Goal: Use online tool/utility: Utilize a website feature to perform a specific function

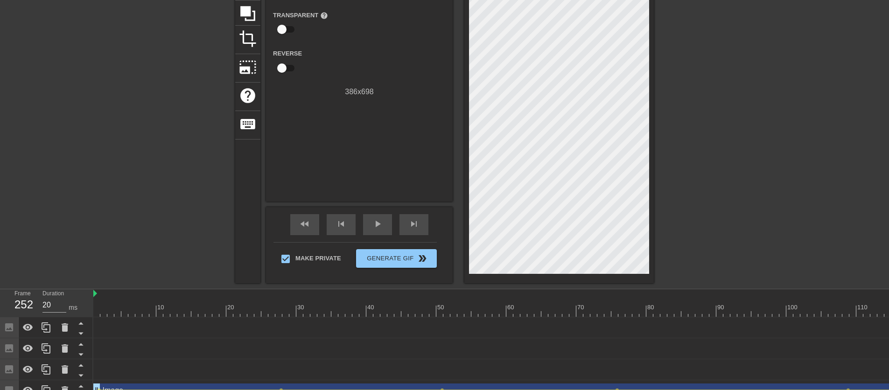
scroll to position [0, 1129]
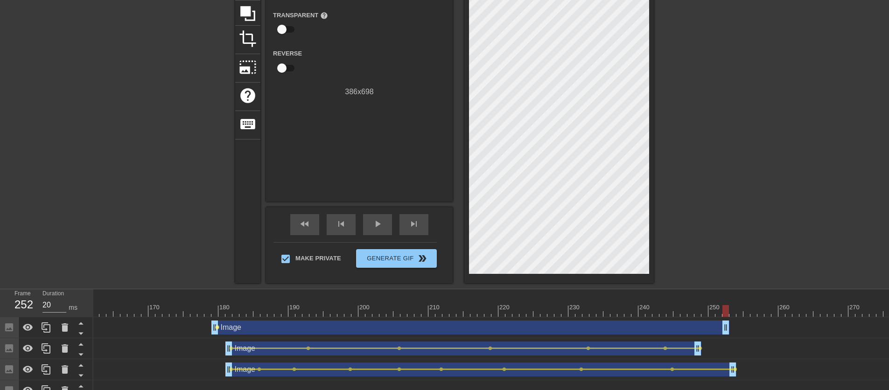
click at [217, 328] on span "lens" at bounding box center [217, 327] width 4 height 4
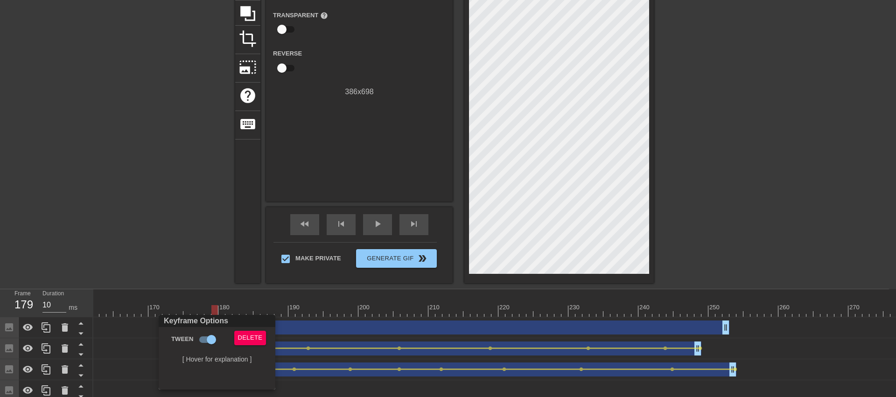
click at [159, 229] on div at bounding box center [448, 198] width 896 height 397
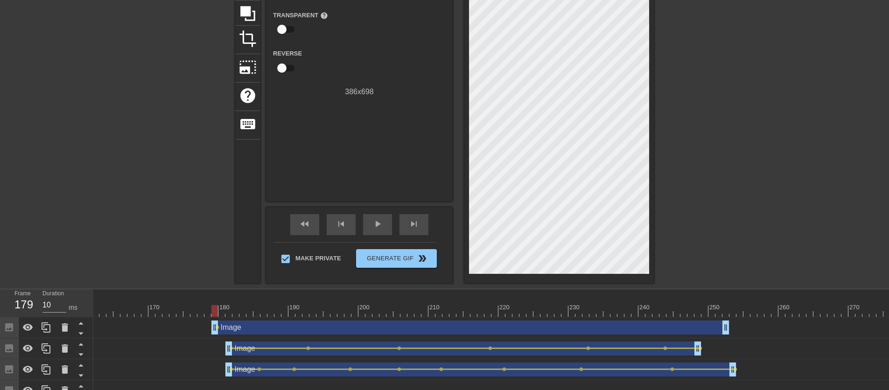
scroll to position [0, 0]
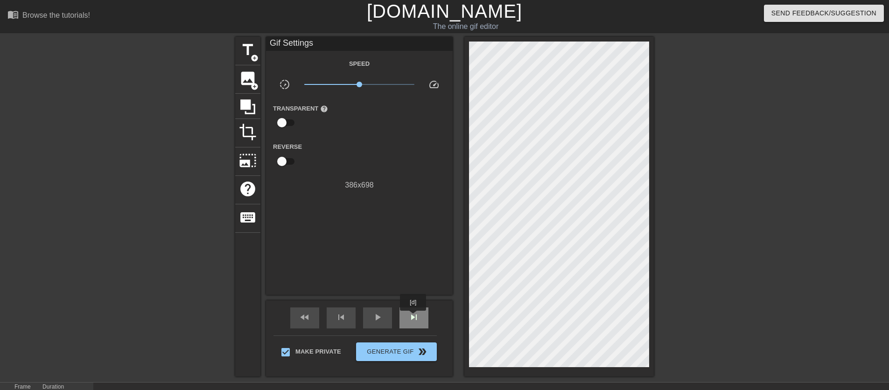
click at [414, 318] on span "skip_next" at bounding box center [414, 317] width 11 height 11
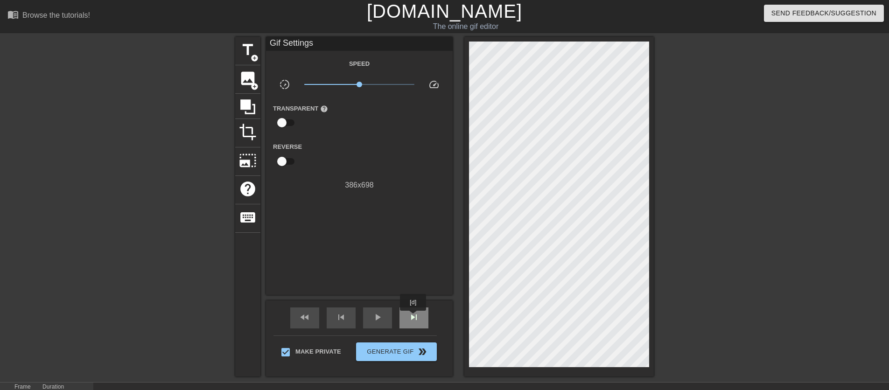
click at [414, 318] on span "skip_next" at bounding box center [414, 317] width 11 height 11
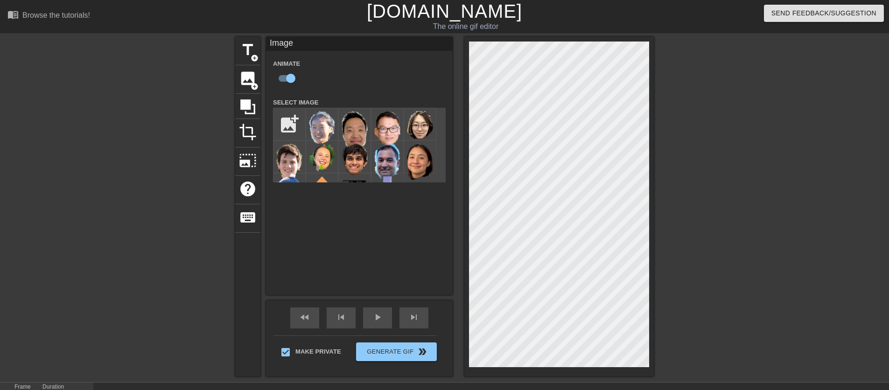
scroll to position [108, 0]
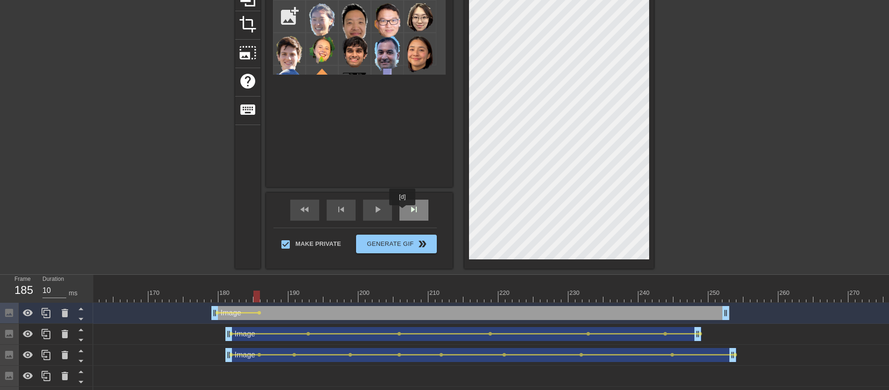
click at [406, 210] on div "skip_next" at bounding box center [414, 210] width 29 height 21
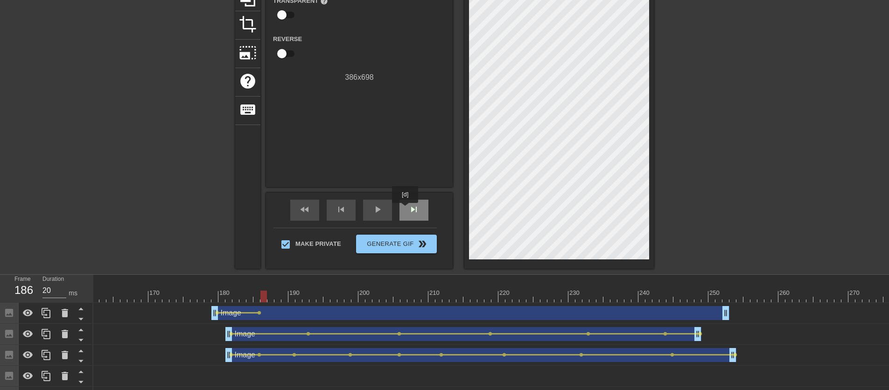
click at [406, 210] on div "skip_next" at bounding box center [414, 210] width 29 height 21
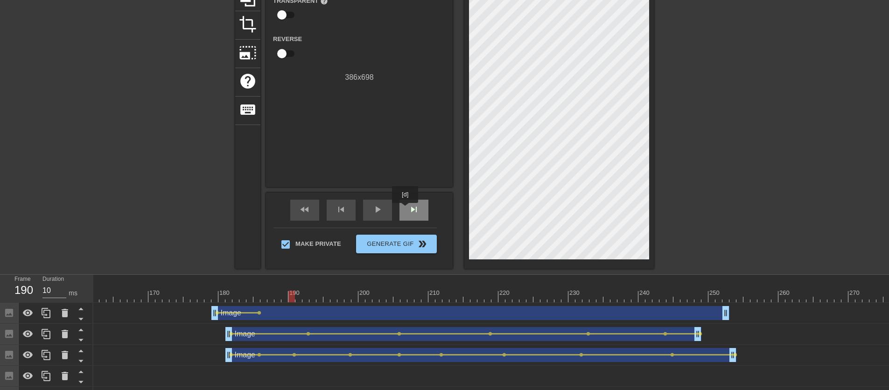
click at [406, 210] on div "skip_next" at bounding box center [414, 210] width 29 height 21
click at [417, 212] on span "skip_next" at bounding box center [414, 209] width 11 height 11
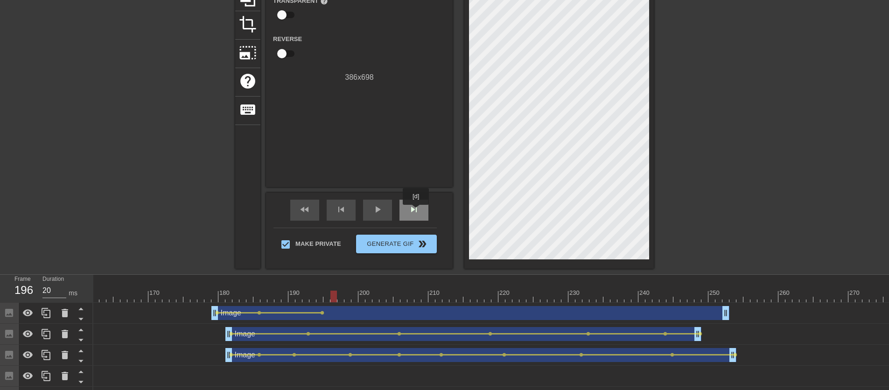
click at [417, 212] on span "skip_next" at bounding box center [414, 209] width 11 height 11
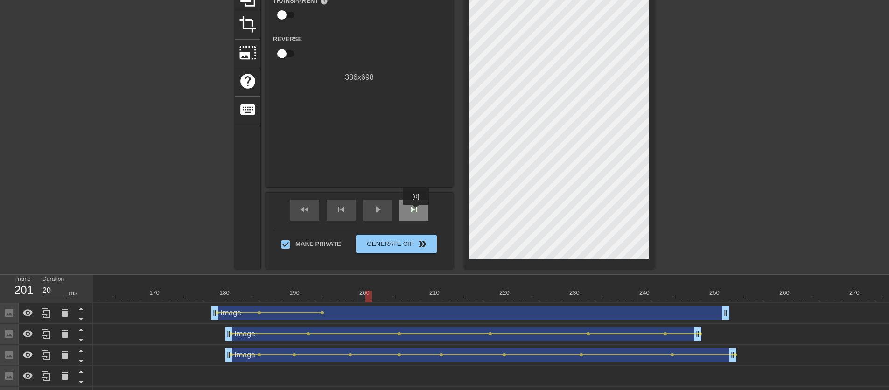
click at [417, 212] on span "skip_next" at bounding box center [414, 209] width 11 height 11
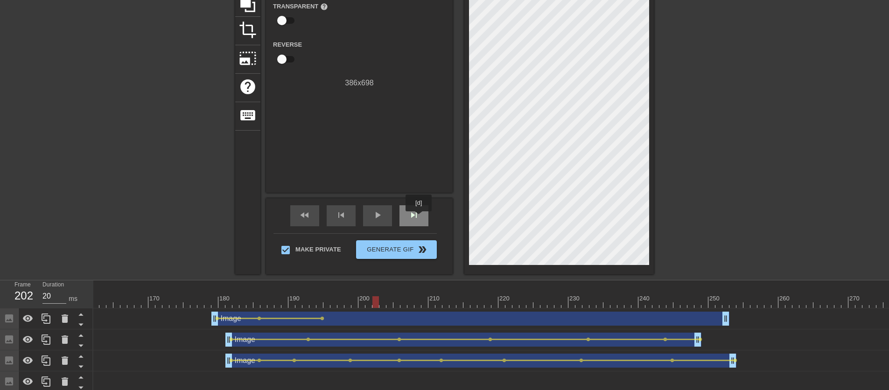
click at [420, 218] on div "skip_next" at bounding box center [414, 215] width 29 height 21
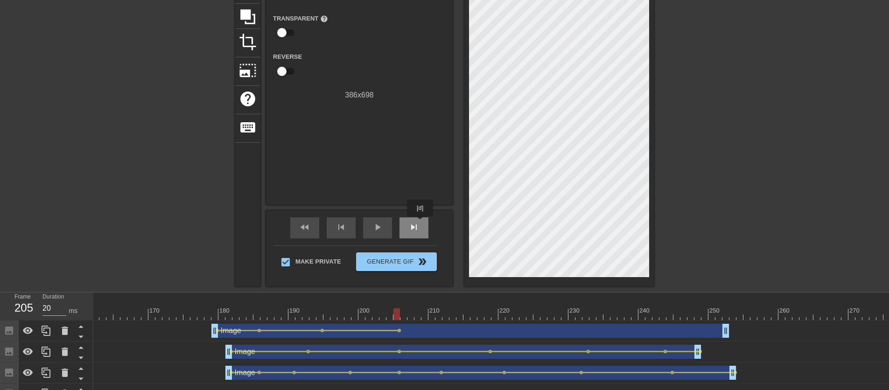
click at [421, 223] on div "skip_next" at bounding box center [414, 228] width 29 height 21
click at [422, 223] on div "skip_next" at bounding box center [414, 228] width 29 height 21
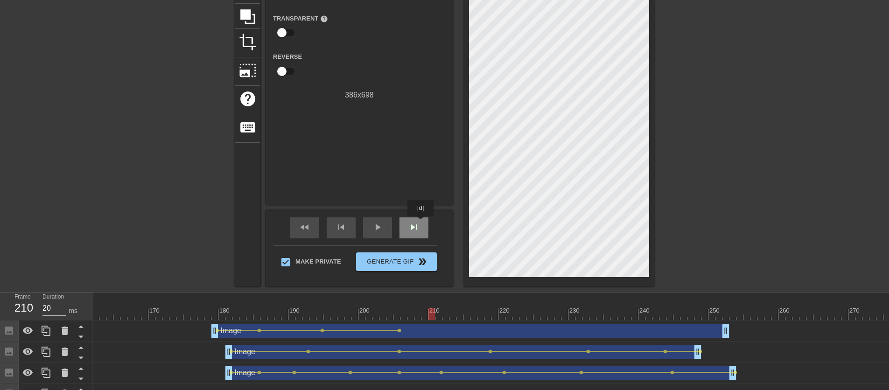
click at [422, 223] on div "skip_next" at bounding box center [414, 228] width 29 height 21
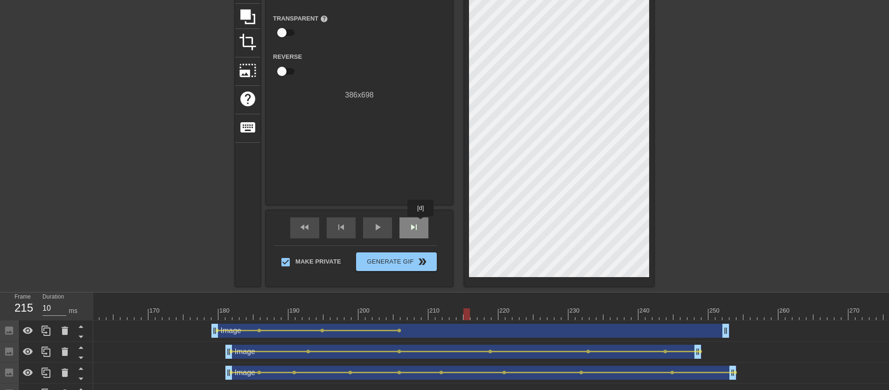
click at [422, 223] on div "skip_next" at bounding box center [414, 228] width 29 height 21
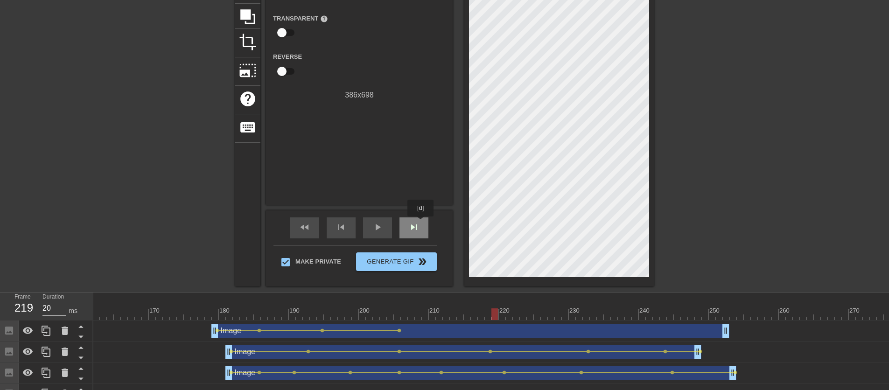
click at [422, 223] on div "skip_next" at bounding box center [414, 228] width 29 height 21
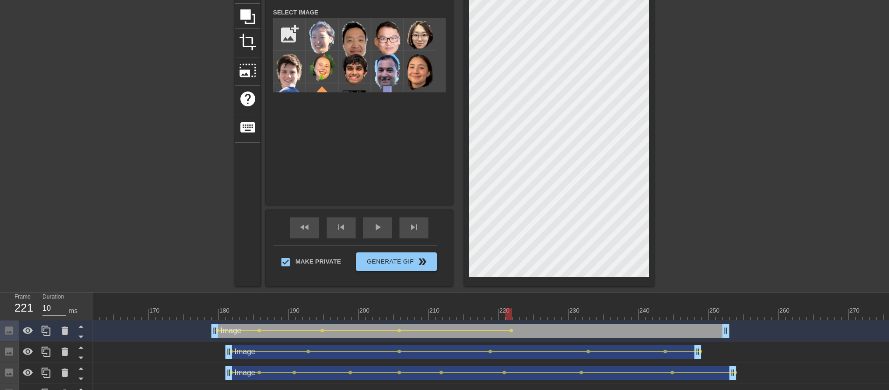
scroll to position [50, 0]
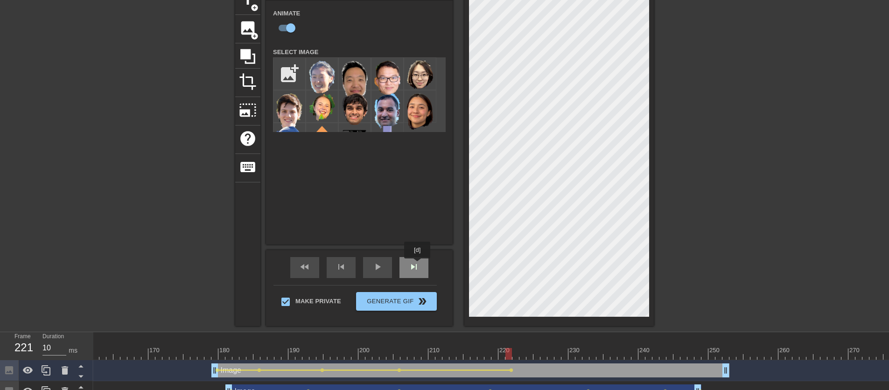
click at [418, 265] on span "skip_next" at bounding box center [414, 266] width 11 height 11
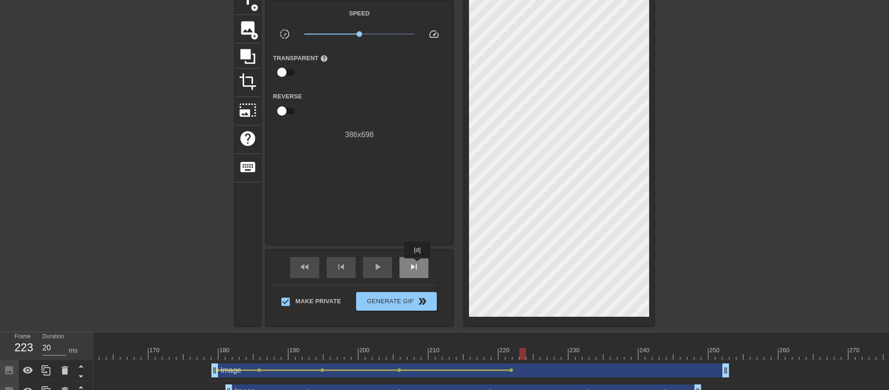
click at [418, 265] on span "skip_next" at bounding box center [414, 266] width 11 height 11
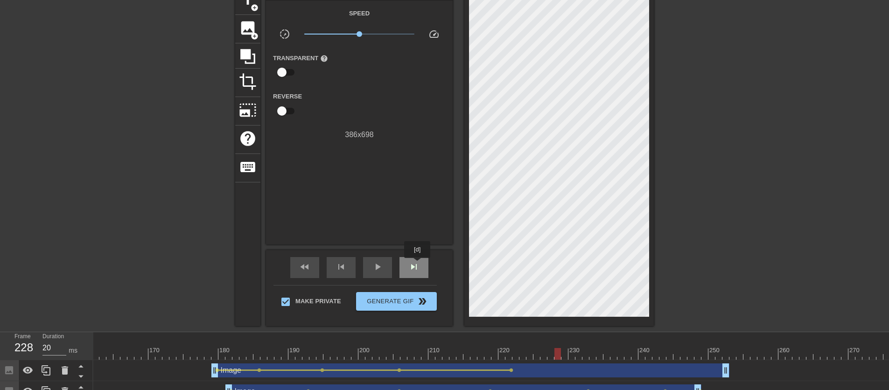
click at [418, 265] on span "skip_next" at bounding box center [414, 266] width 11 height 11
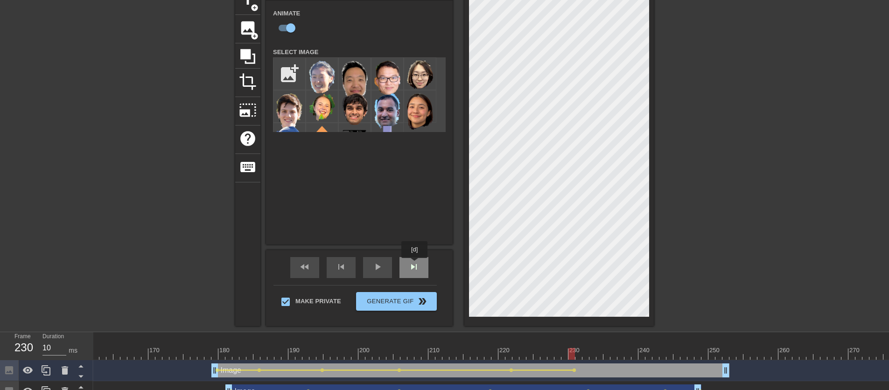
click at [416, 264] on span "skip_next" at bounding box center [414, 266] width 11 height 11
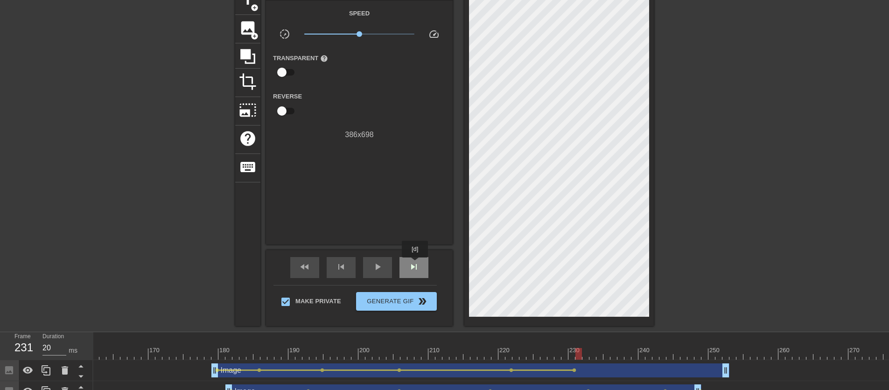
click at [416, 264] on span "skip_next" at bounding box center [414, 266] width 11 height 11
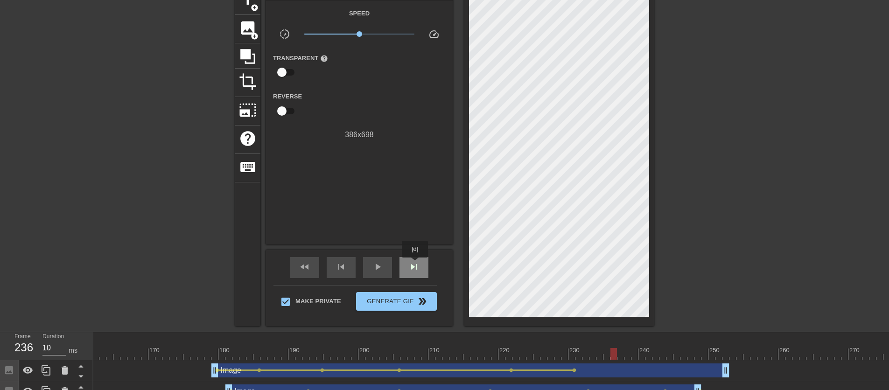
click at [416, 264] on span "skip_next" at bounding box center [414, 266] width 11 height 11
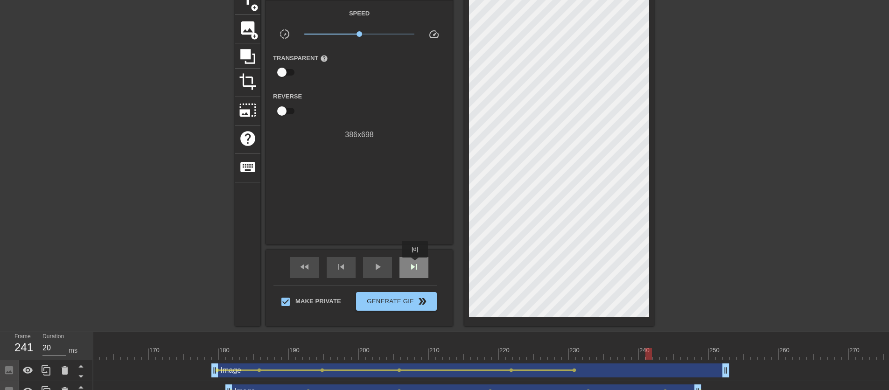
click at [416, 264] on span "skip_next" at bounding box center [414, 266] width 11 height 11
click at [409, 266] on span "skip_next" at bounding box center [414, 266] width 11 height 11
drag, startPoint x: 726, startPoint y: 373, endPoint x: 680, endPoint y: 373, distance: 46.2
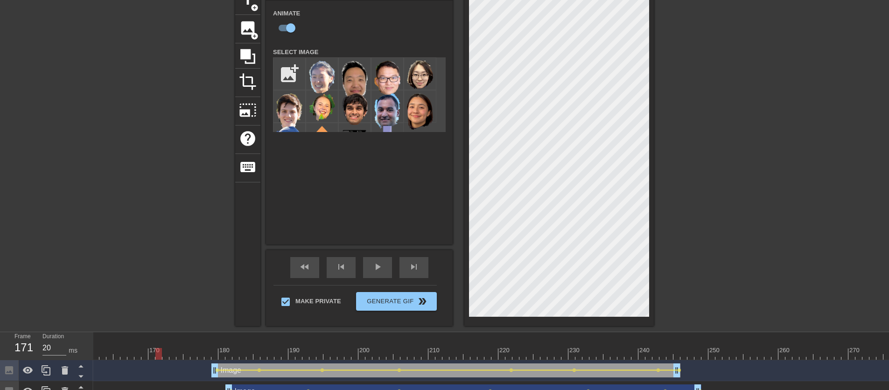
drag, startPoint x: 676, startPoint y: 349, endPoint x: 162, endPoint y: 353, distance: 513.6
click at [369, 265] on div "play_arrow" at bounding box center [377, 267] width 29 height 21
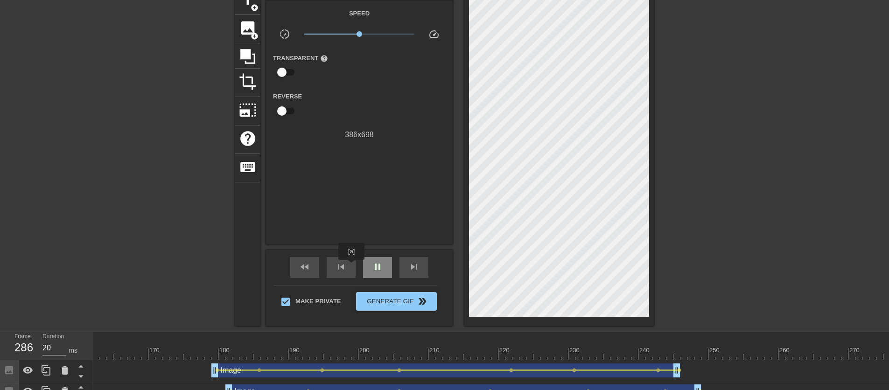
click at [367, 266] on div "pause" at bounding box center [377, 267] width 29 height 21
click at [446, 368] on div "Image drag_handle drag_handle" at bounding box center [446, 371] width 469 height 14
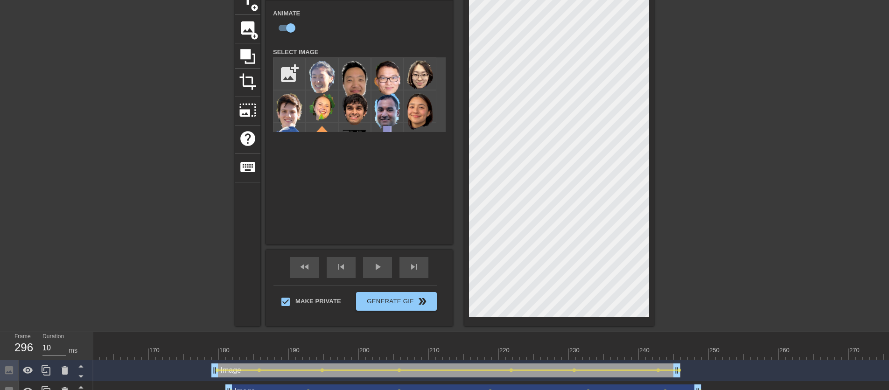
click at [233, 377] on div "Image drag_handle drag_handle" at bounding box center [446, 371] width 469 height 14
drag, startPoint x: 217, startPoint y: 350, endPoint x: 192, endPoint y: 351, distance: 25.2
drag, startPoint x: 179, startPoint y: 354, endPoint x: 236, endPoint y: 355, distance: 57.0
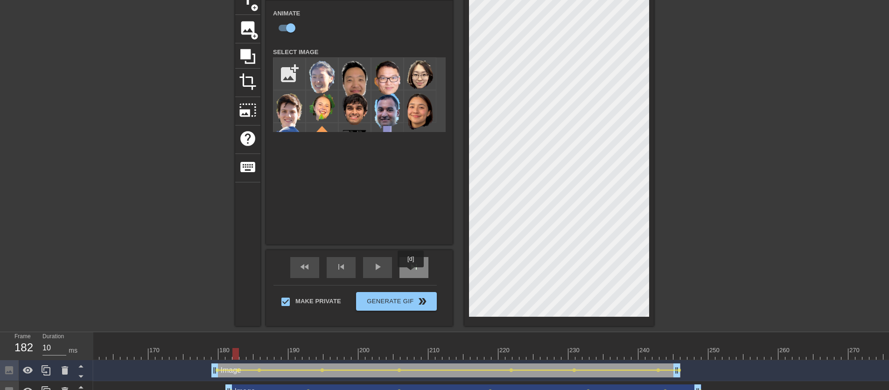
click at [412, 274] on div "skip_next" at bounding box center [414, 267] width 29 height 21
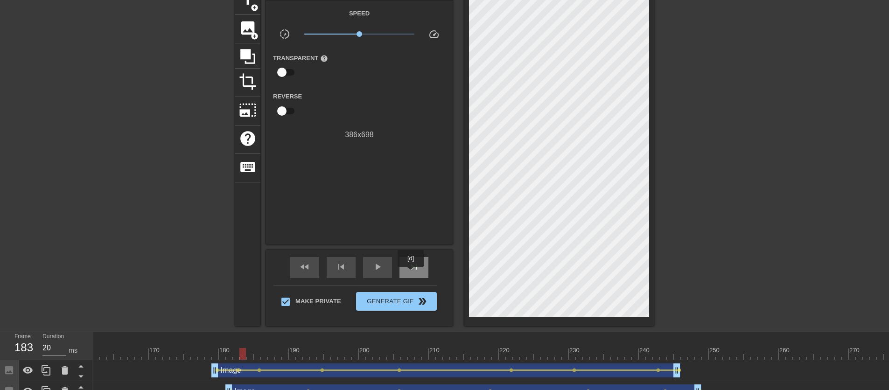
click at [412, 274] on div "skip_next" at bounding box center [414, 267] width 29 height 21
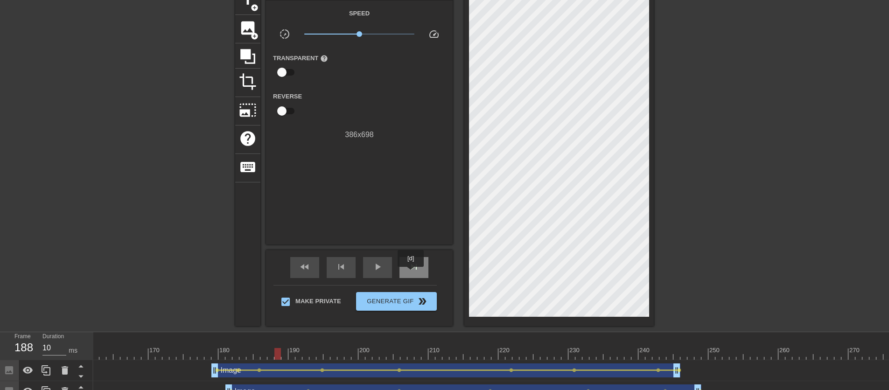
click at [412, 274] on div "skip_next" at bounding box center [414, 267] width 29 height 21
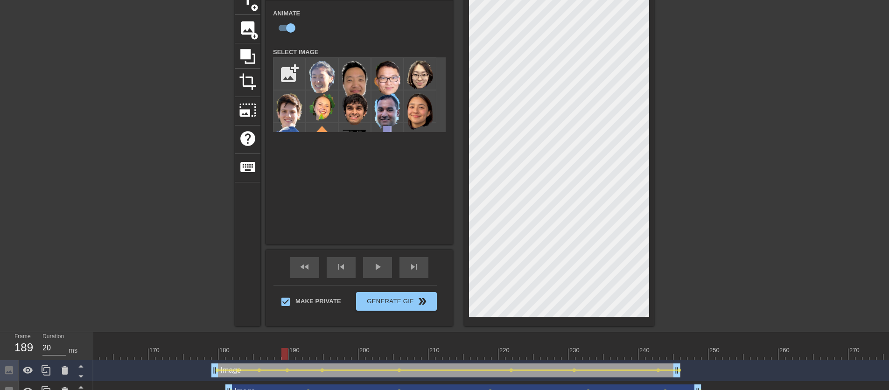
click at [328, 373] on div "Image drag_handle drag_handle" at bounding box center [446, 371] width 469 height 14
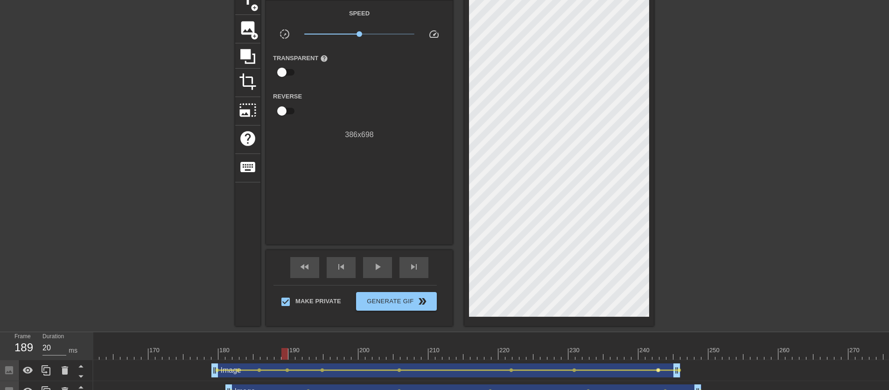
click at [658, 370] on span "lens" at bounding box center [658, 370] width 4 height 4
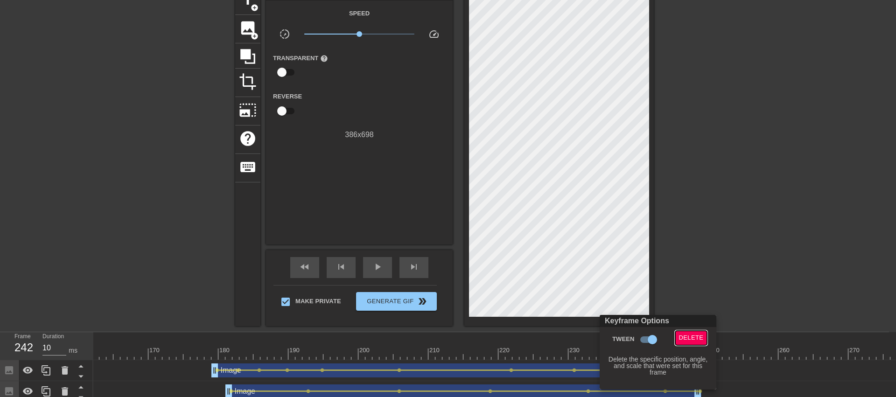
click at [685, 340] on span "Delete" at bounding box center [691, 338] width 25 height 11
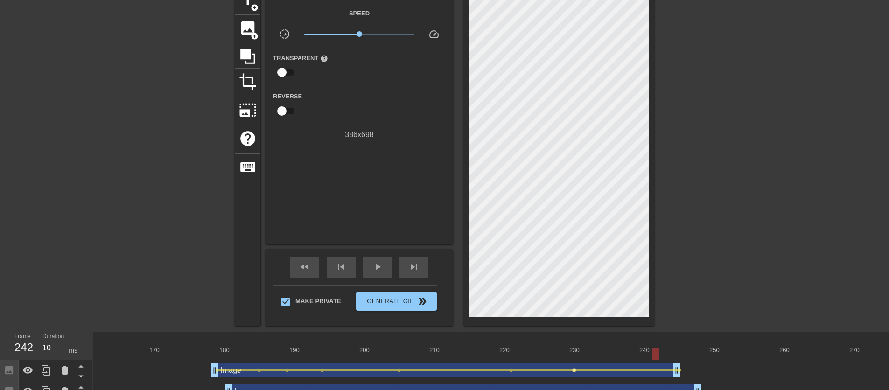
click at [574, 371] on span "lens" at bounding box center [574, 370] width 4 height 4
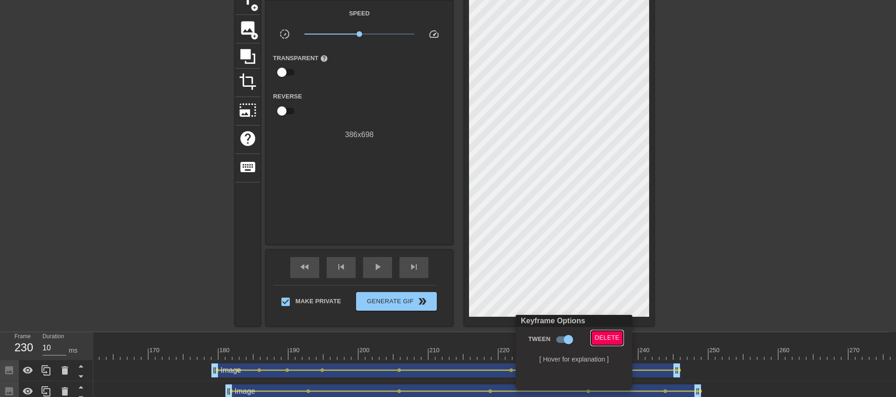
click at [607, 333] on span "Delete" at bounding box center [607, 338] width 25 height 11
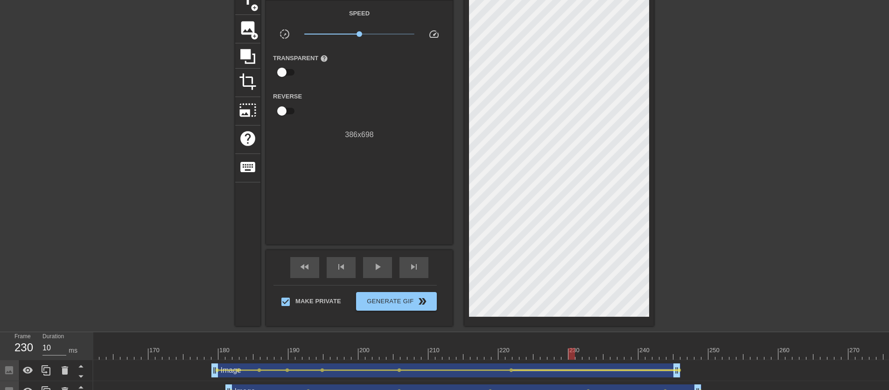
click at [513, 370] on div at bounding box center [595, 370] width 165 height 1
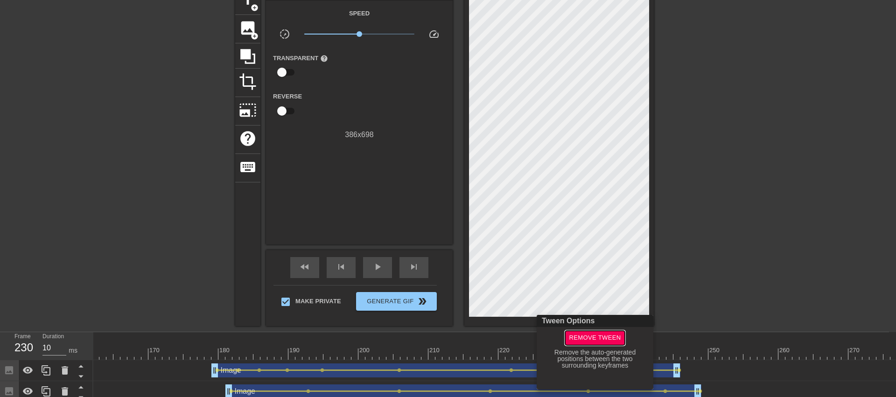
click at [603, 337] on span "Remove Tween" at bounding box center [595, 338] width 52 height 11
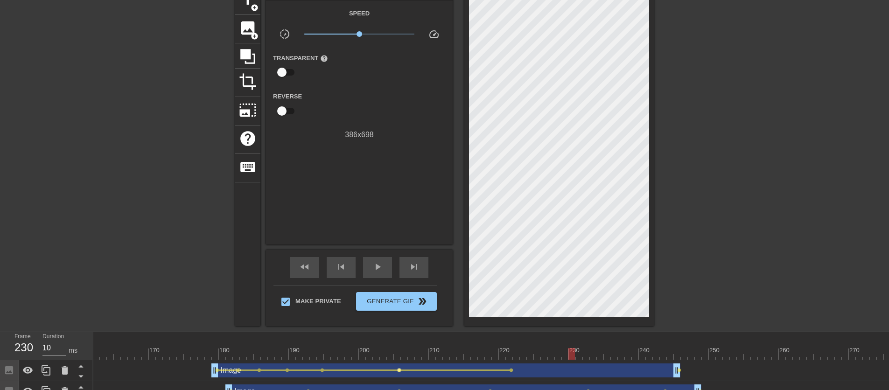
click at [397, 371] on span "lens" at bounding box center [399, 370] width 4 height 4
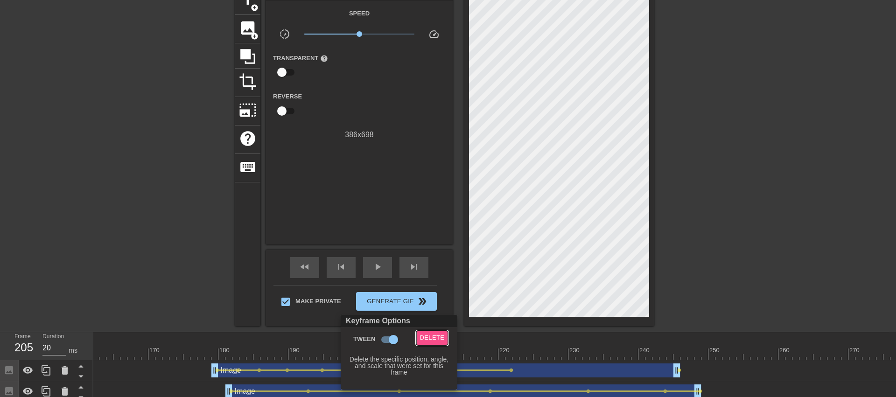
click at [433, 338] on span "Delete" at bounding box center [432, 338] width 25 height 11
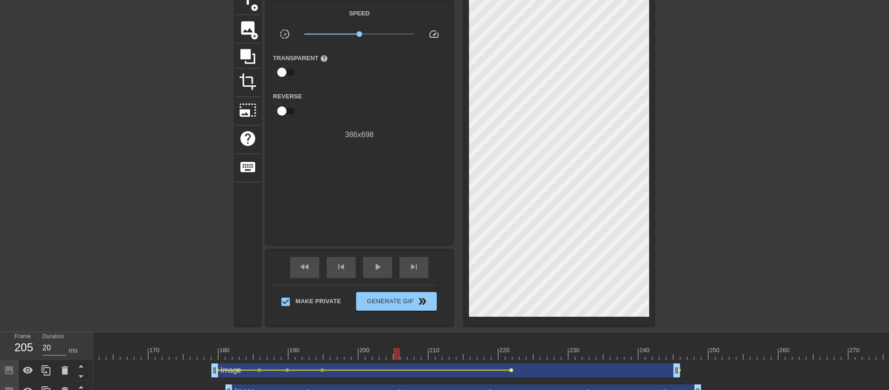
click at [511, 371] on span "lens" at bounding box center [511, 370] width 4 height 4
type input "10"
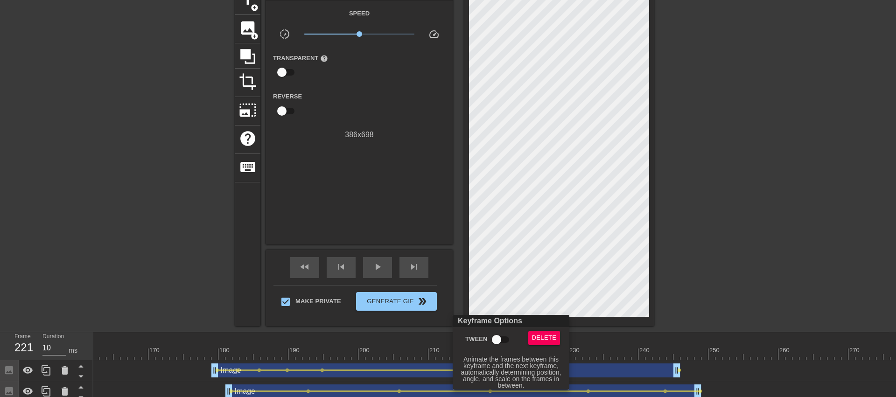
click at [500, 339] on input "Tween" at bounding box center [496, 340] width 53 height 18
checkbox input "true"
click at [277, 371] on div at bounding box center [448, 198] width 896 height 397
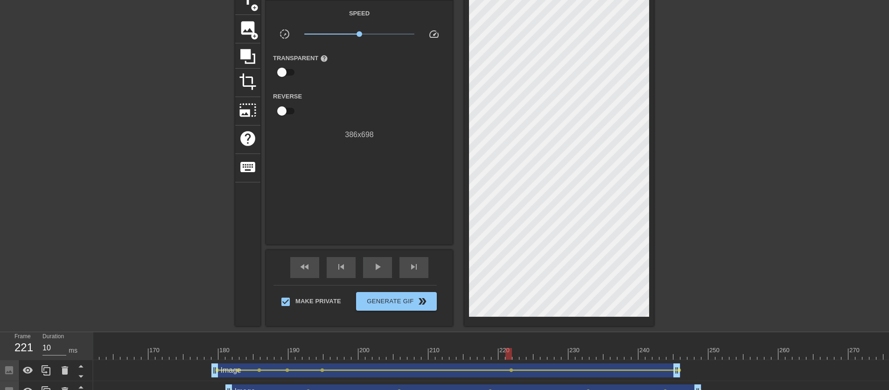
click at [223, 373] on div "Image drag_handle drag_handle" at bounding box center [446, 371] width 469 height 14
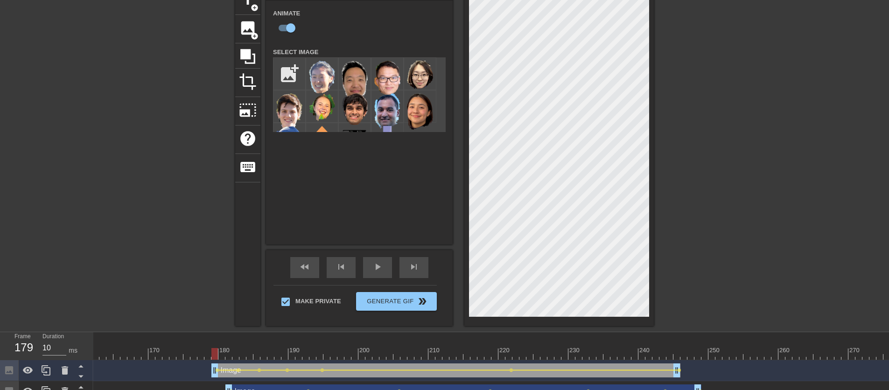
drag, startPoint x: 511, startPoint y: 350, endPoint x: 218, endPoint y: 361, distance: 293.4
drag, startPoint x: 217, startPoint y: 356, endPoint x: 213, endPoint y: 360, distance: 6.0
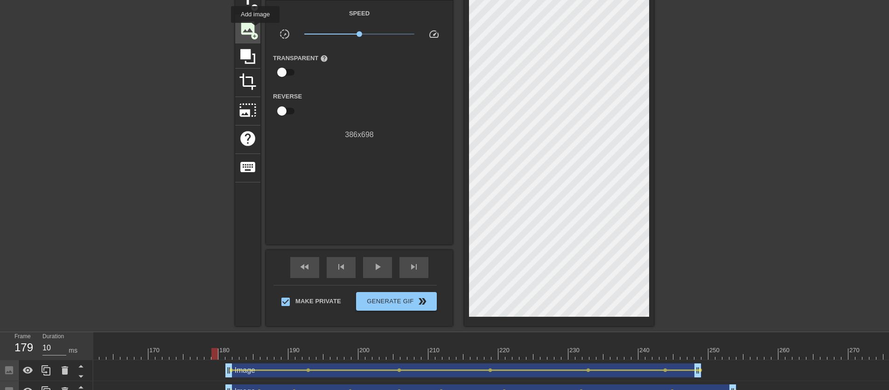
click at [256, 29] on span "image" at bounding box center [248, 28] width 18 height 18
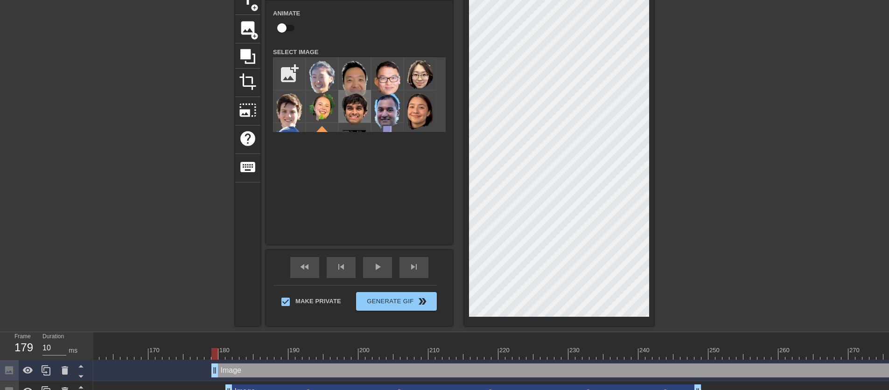
scroll to position [6, 0]
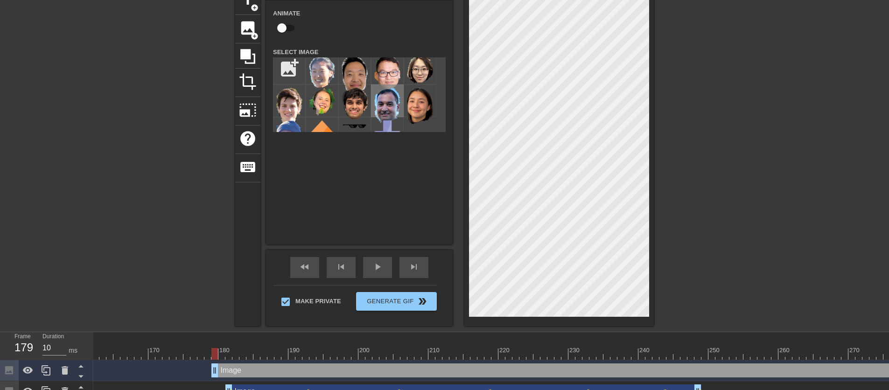
click at [378, 106] on img at bounding box center [387, 106] width 26 height 36
drag, startPoint x: 216, startPoint y: 356, endPoint x: 368, endPoint y: 341, distance: 152.9
click at [343, 353] on div at bounding box center [341, 354] width 7 height 12
drag, startPoint x: 339, startPoint y: 350, endPoint x: 210, endPoint y: 354, distance: 129.4
click at [210, 354] on div at bounding box center [208, 354] width 7 height 12
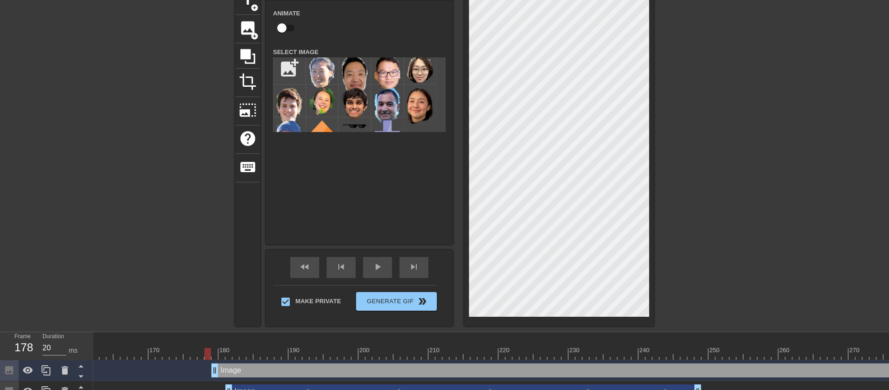
type input "10"
drag, startPoint x: 208, startPoint y: 351, endPoint x: 214, endPoint y: 351, distance: 6.1
click at [214, 351] on div at bounding box center [215, 354] width 7 height 12
click at [292, 28] on input "checkbox" at bounding box center [281, 28] width 53 height 18
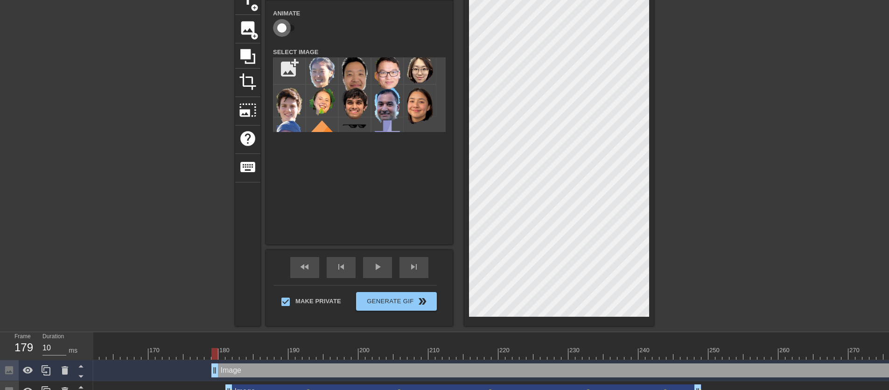
checkbox input "true"
click at [217, 371] on span "lens" at bounding box center [217, 370] width 4 height 4
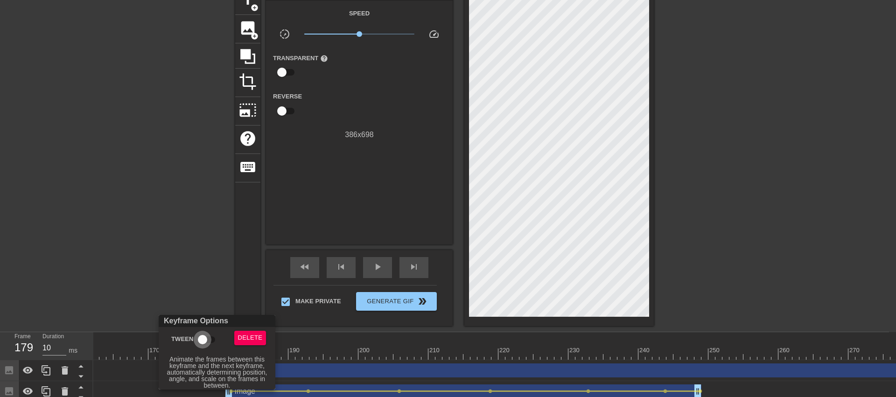
click at [210, 339] on input "Tween" at bounding box center [202, 340] width 53 height 18
checkbox input "true"
drag, startPoint x: 185, startPoint y: 251, endPoint x: 272, endPoint y: 238, distance: 87.4
click at [185, 251] on div at bounding box center [448, 198] width 896 height 397
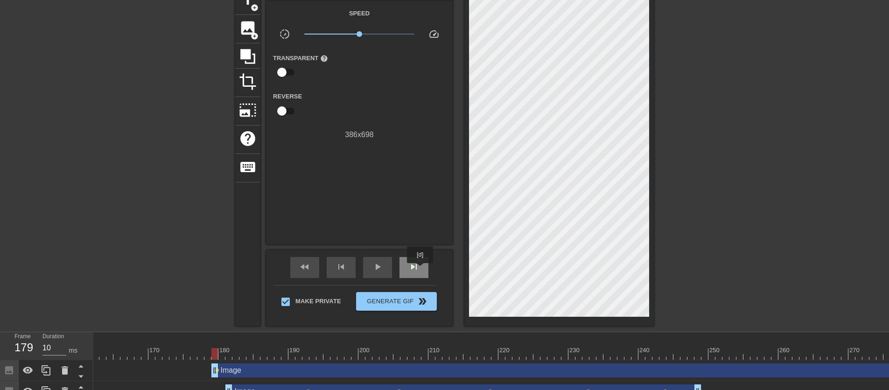
click at [421, 270] on div "skip_next" at bounding box center [414, 267] width 29 height 21
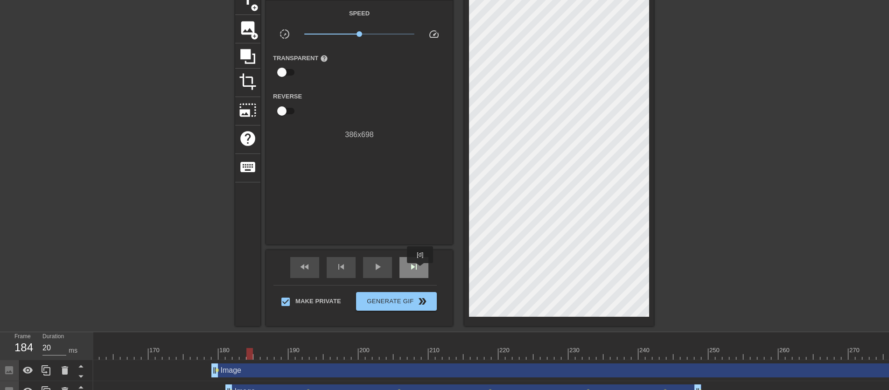
click at [421, 270] on div "skip_next" at bounding box center [414, 267] width 29 height 21
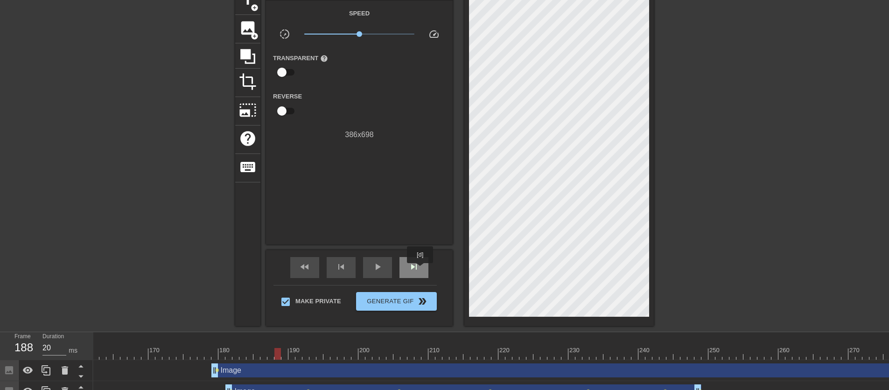
click at [421, 270] on div "skip_next" at bounding box center [414, 267] width 29 height 21
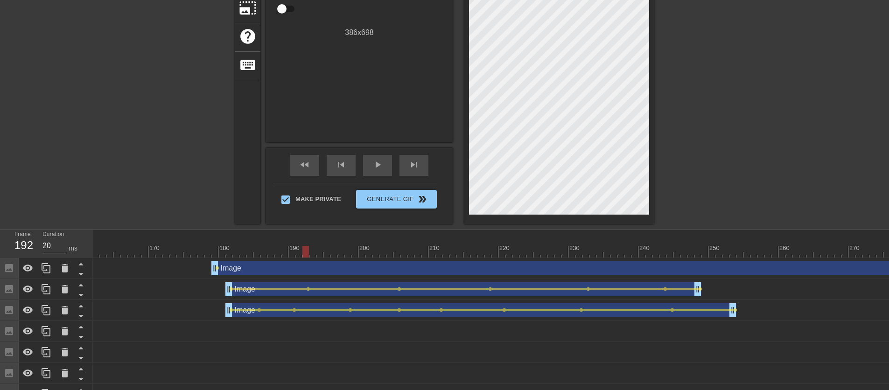
scroll to position [100, 0]
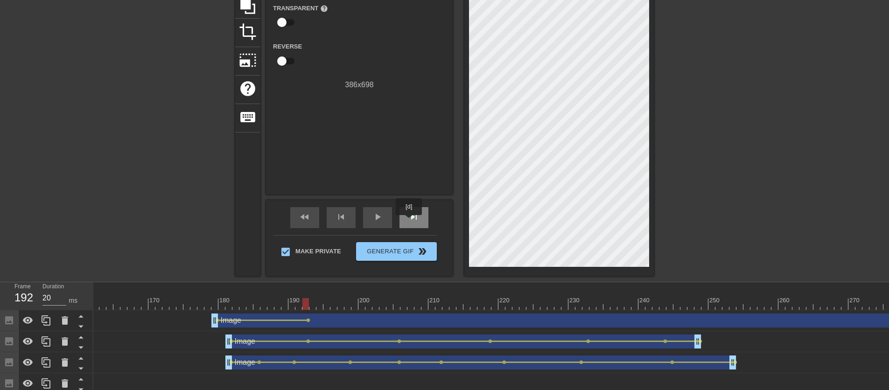
click at [410, 222] on span "skip_next" at bounding box center [414, 217] width 11 height 11
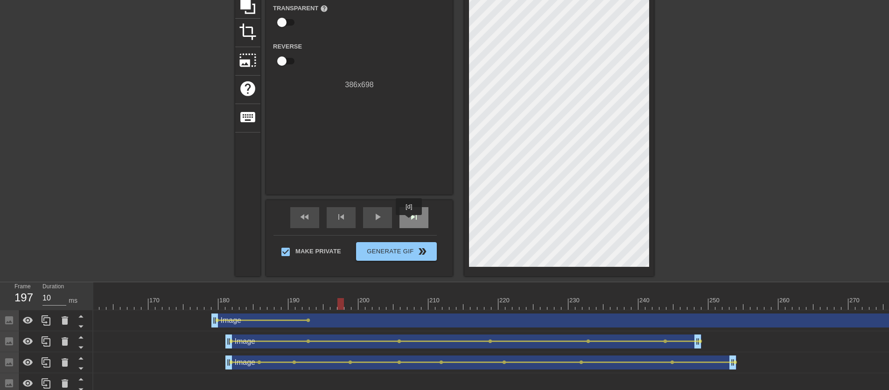
click at [410, 222] on span "skip_next" at bounding box center [414, 217] width 11 height 11
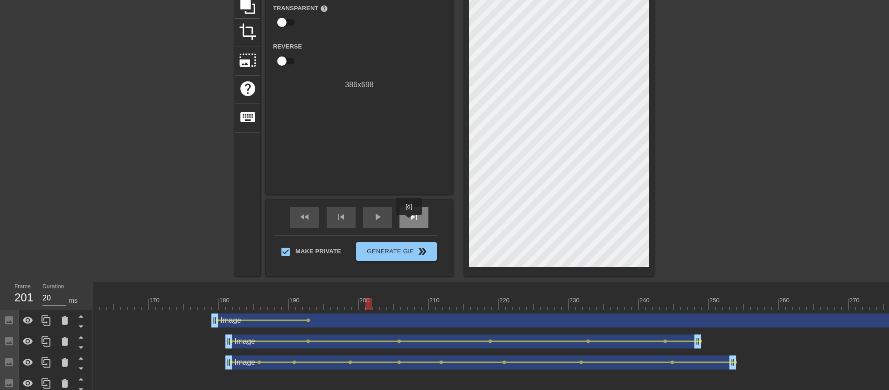
click at [410, 222] on span "skip_next" at bounding box center [414, 217] width 11 height 11
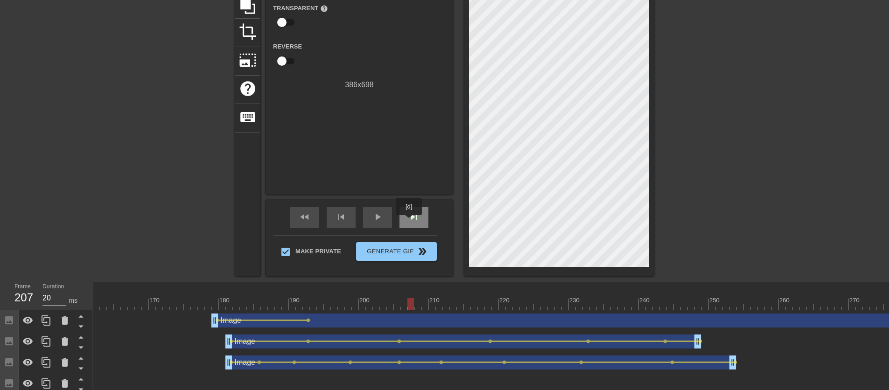
click at [410, 222] on span "skip_next" at bounding box center [414, 217] width 11 height 11
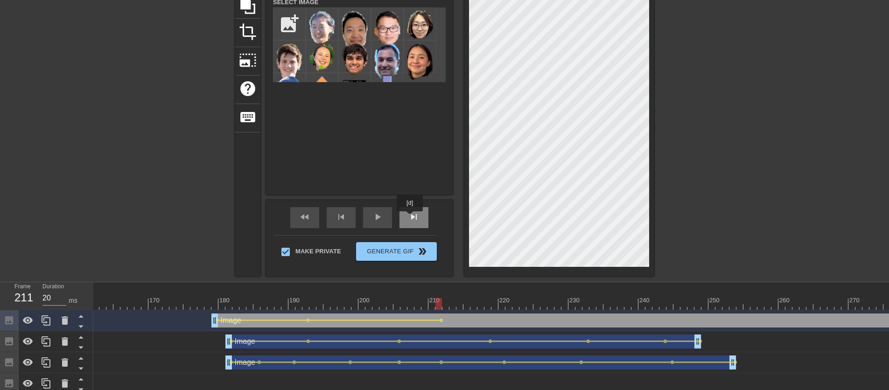
click at [412, 212] on span "skip_next" at bounding box center [414, 217] width 11 height 11
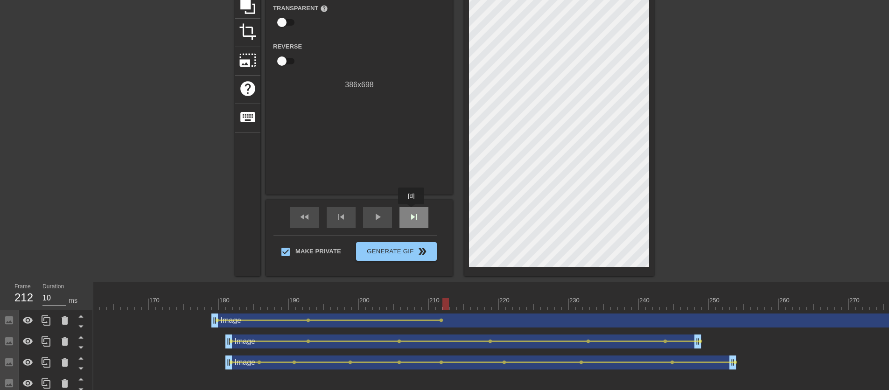
click at [412, 212] on span "skip_next" at bounding box center [414, 217] width 11 height 11
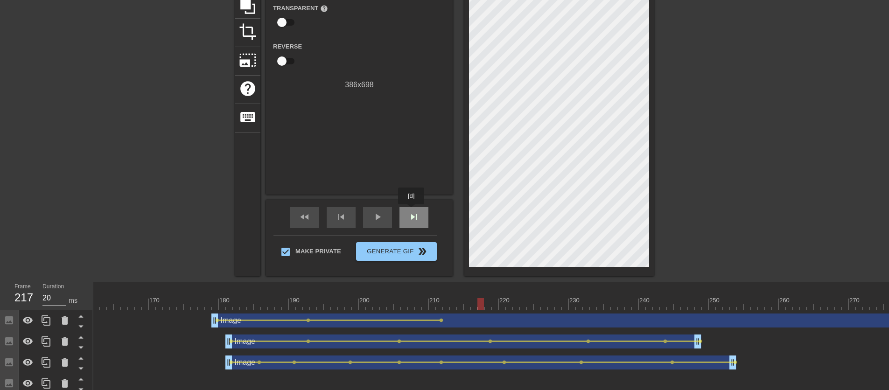
click at [412, 212] on span "skip_next" at bounding box center [414, 217] width 11 height 11
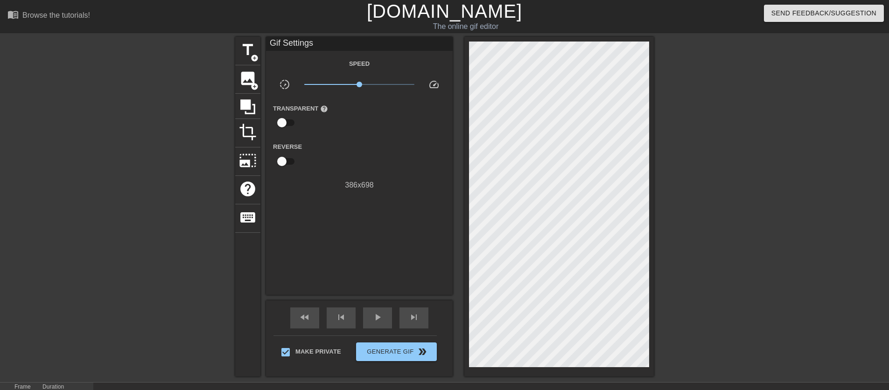
click at [408, 305] on div "fast_rewind skip_previous play_arrow skip_next" at bounding box center [359, 318] width 152 height 35
click at [409, 314] on span "skip_next" at bounding box center [414, 317] width 11 height 11
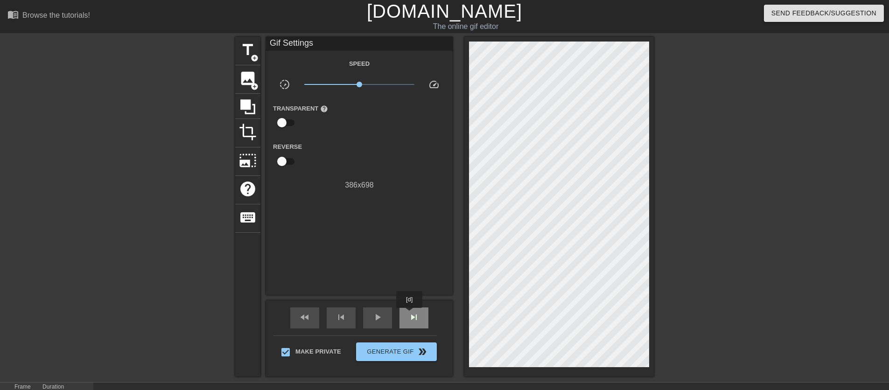
click at [411, 316] on span "skip_next" at bounding box center [414, 317] width 11 height 11
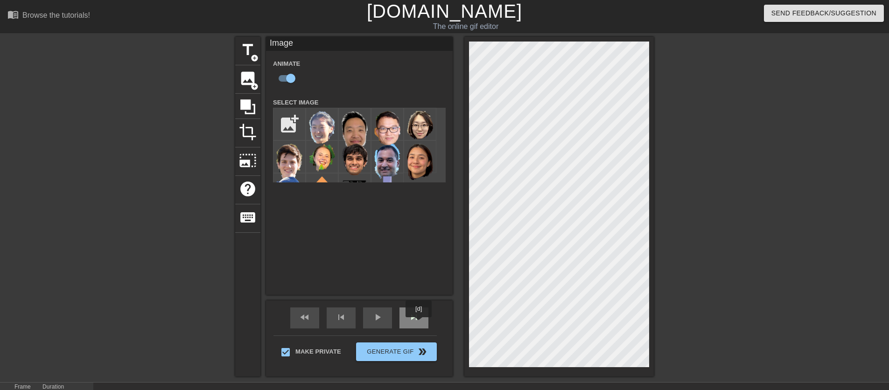
click at [420, 324] on div "skip_next" at bounding box center [414, 318] width 29 height 21
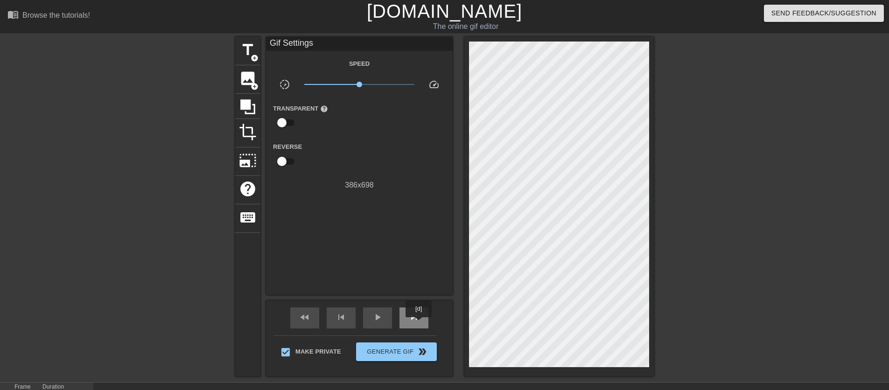
click at [420, 324] on div "skip_next" at bounding box center [414, 318] width 29 height 21
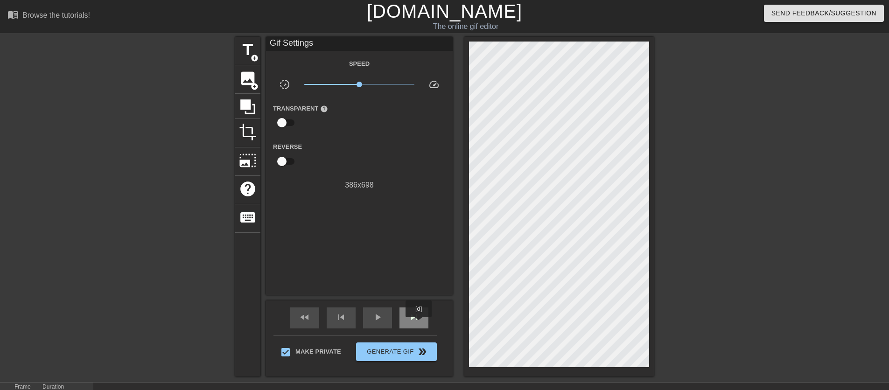
click at [420, 324] on div "skip_next" at bounding box center [414, 318] width 29 height 21
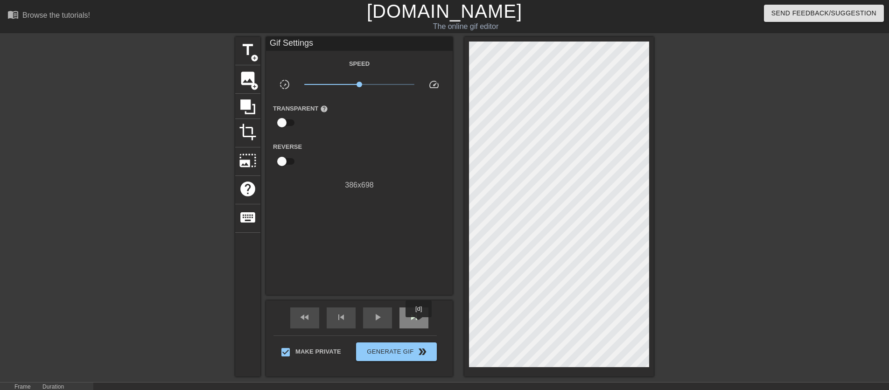
click at [420, 324] on div "skip_next" at bounding box center [414, 318] width 29 height 21
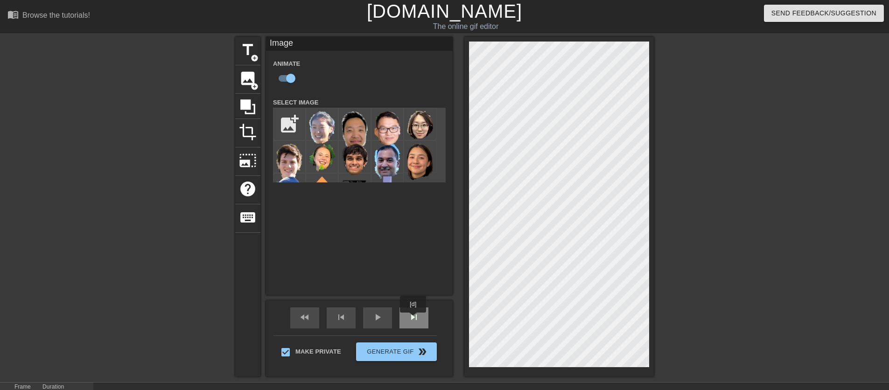
click at [414, 319] on span "skip_next" at bounding box center [414, 317] width 11 height 11
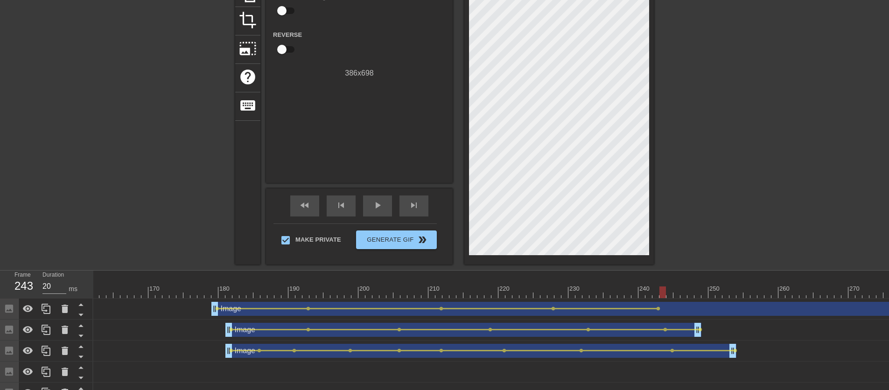
scroll to position [58, 0]
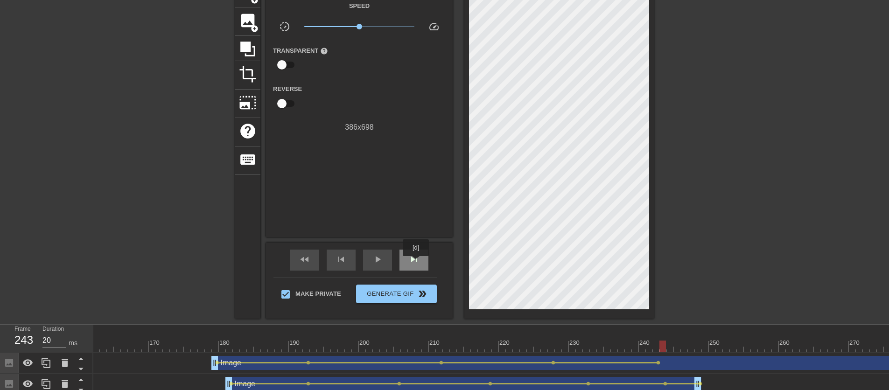
click at [417, 263] on span "skip_next" at bounding box center [414, 259] width 11 height 11
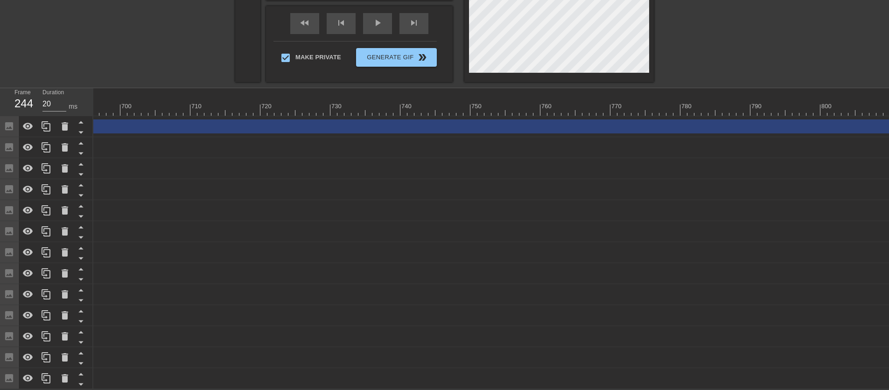
scroll to position [0, 5468]
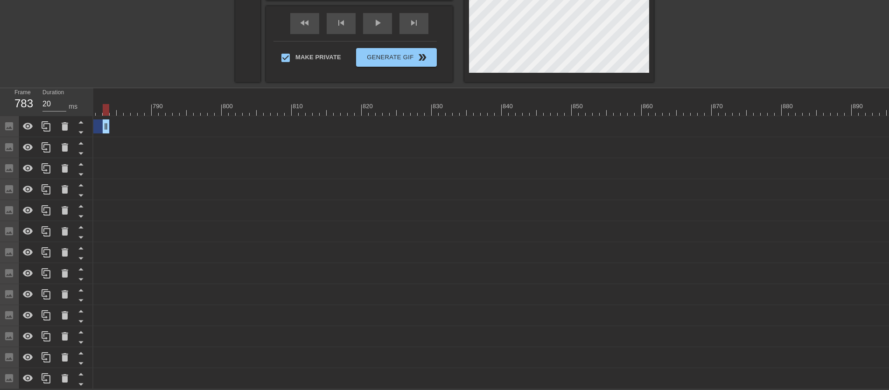
drag, startPoint x: 887, startPoint y: 124, endPoint x: 104, endPoint y: 127, distance: 783.0
click at [843, 383] on div "10 20 30 40 50 60 70 80 90 100 110 120 130 140 150 160" at bounding box center [491, 238] width 796 height 301
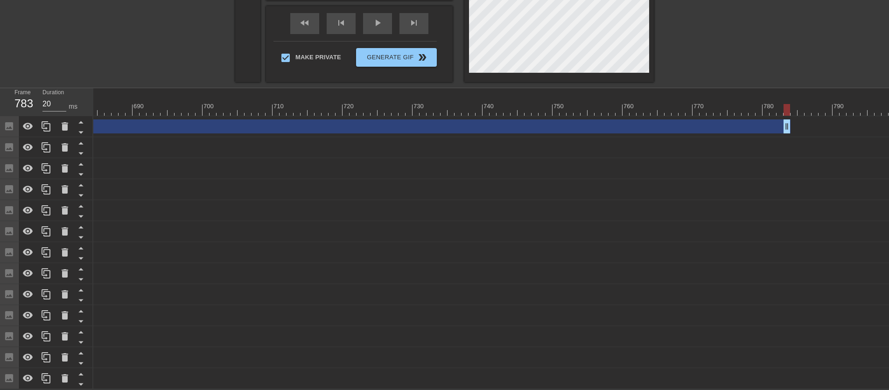
scroll to position [0, 4783]
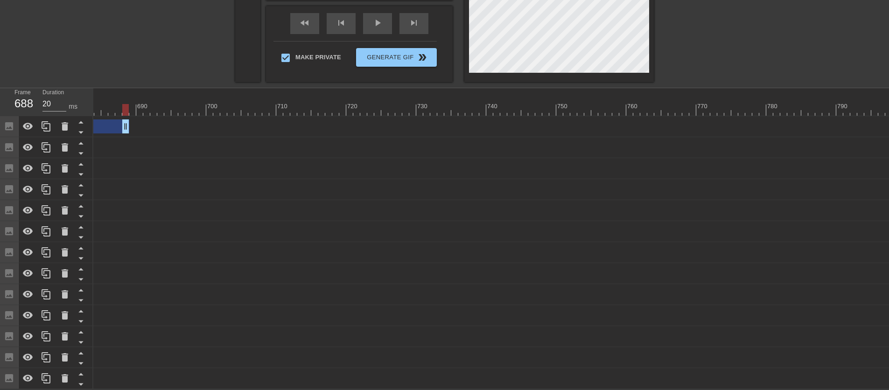
drag, startPoint x: 793, startPoint y: 118, endPoint x: 130, endPoint y: 121, distance: 663.5
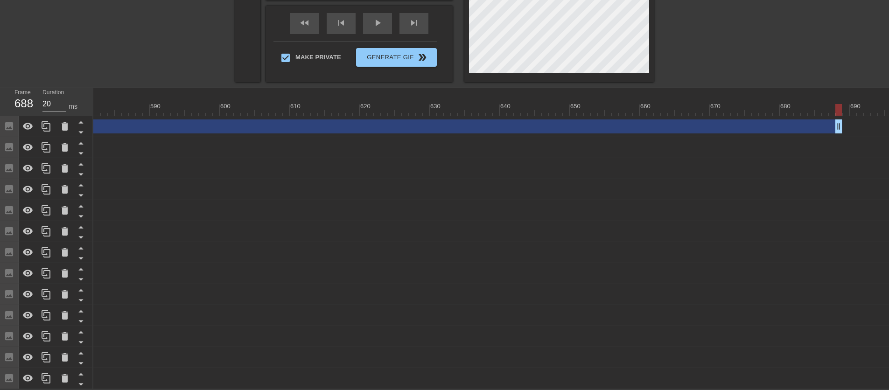
scroll to position [0, 4037]
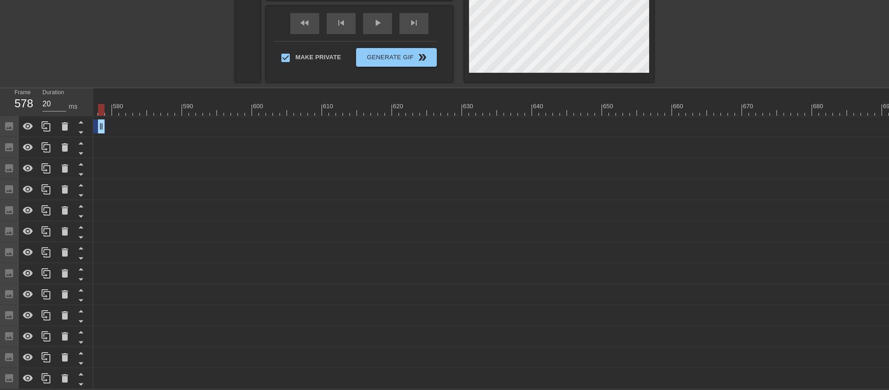
drag, startPoint x: 873, startPoint y: 119, endPoint x: 96, endPoint y: 134, distance: 777.6
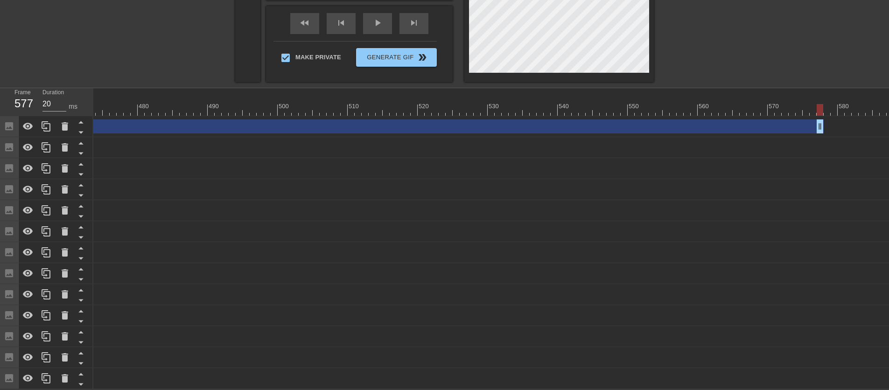
scroll to position [0, 3259]
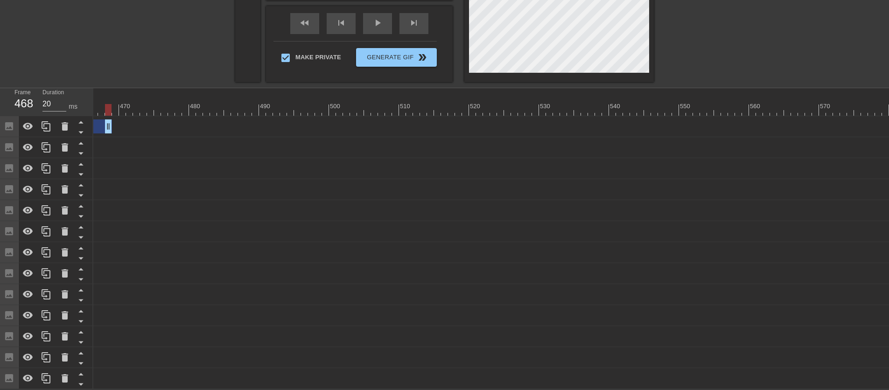
drag, startPoint x: 869, startPoint y: 118, endPoint x: 108, endPoint y: 141, distance: 761.4
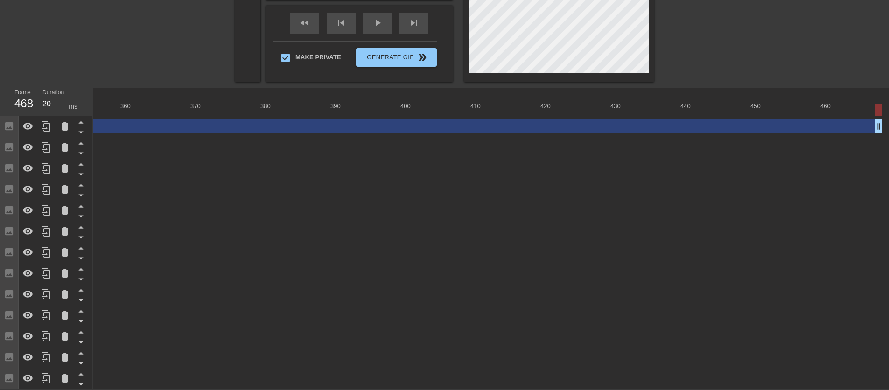
scroll to position [0, 2503]
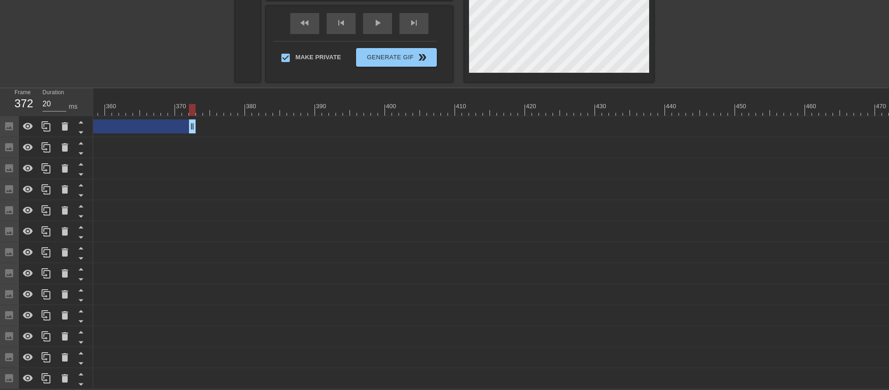
drag, startPoint x: 865, startPoint y: 115, endPoint x: 119, endPoint y: 136, distance: 746.4
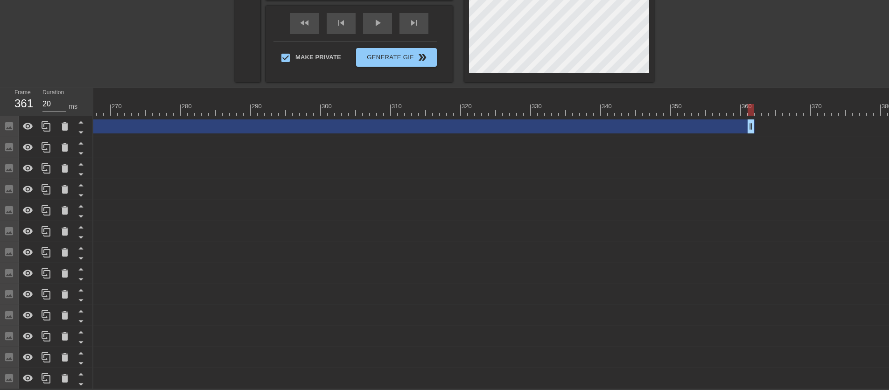
scroll to position [0, 1787]
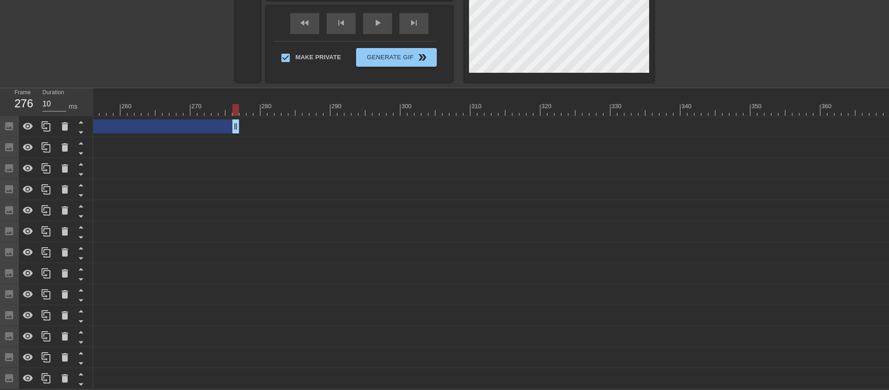
drag, startPoint x: 834, startPoint y: 123, endPoint x: 190, endPoint y: 164, distance: 645.7
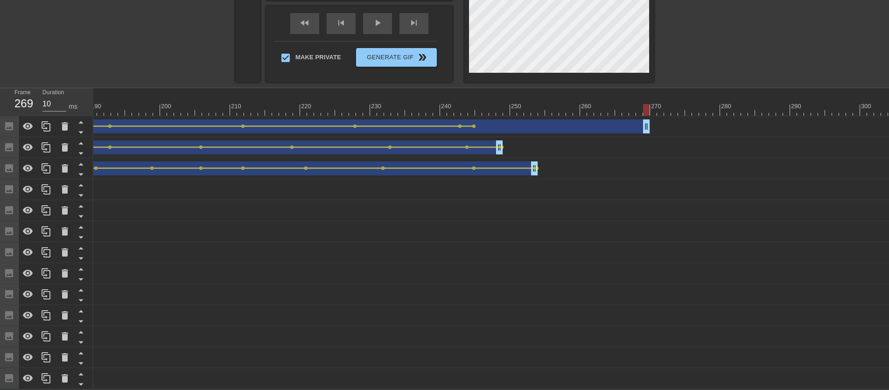
scroll to position [0, 1306]
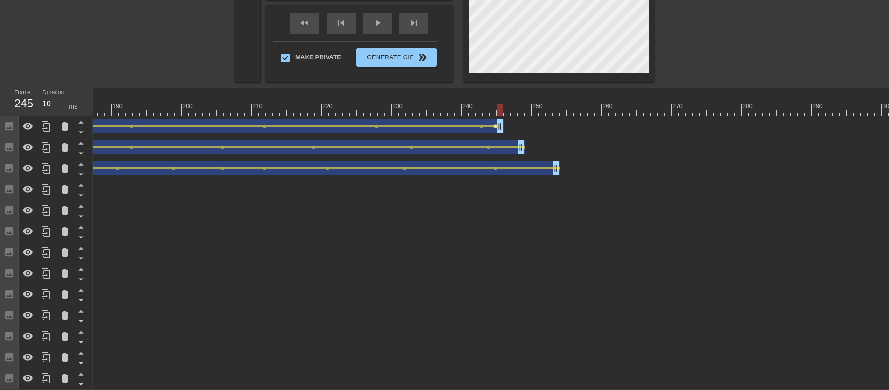
drag, startPoint x: 664, startPoint y: 116, endPoint x: 495, endPoint y: 120, distance: 168.6
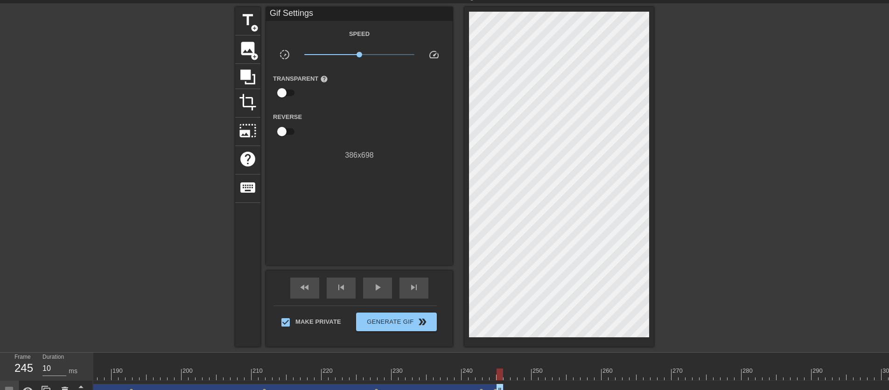
scroll to position [61, 0]
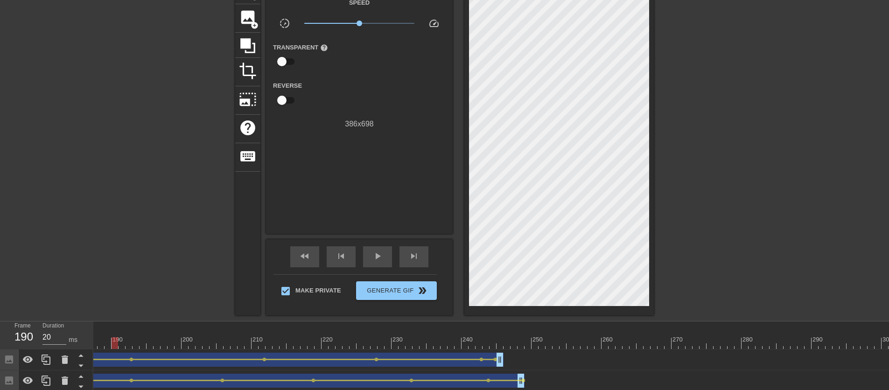
drag, startPoint x: 501, startPoint y: 342, endPoint x: 117, endPoint y: 341, distance: 384.7
click at [117, 341] on div at bounding box center [115, 344] width 7 height 12
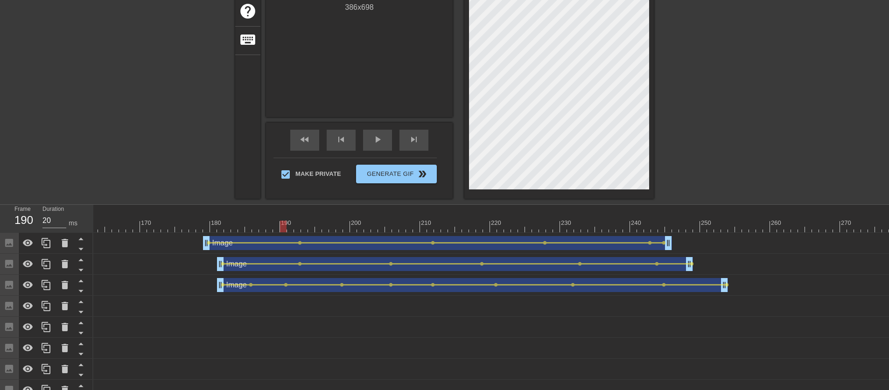
scroll to position [134, 0]
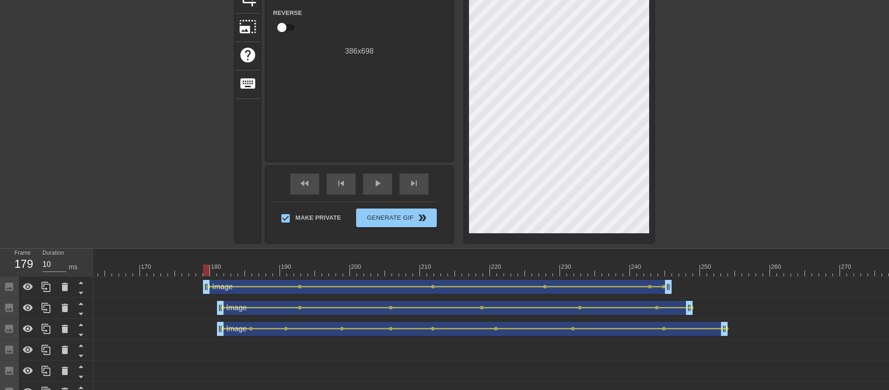
drag, startPoint x: 285, startPoint y: 272, endPoint x: 207, endPoint y: 265, distance: 78.2
click at [207, 265] on div at bounding box center [206, 271] width 7 height 12
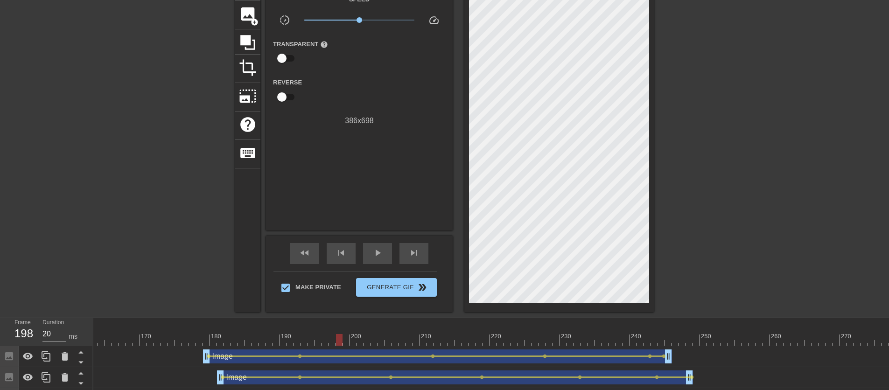
drag, startPoint x: 208, startPoint y: 339, endPoint x: 337, endPoint y: 338, distance: 128.9
click at [337, 338] on div at bounding box center [339, 340] width 7 height 12
click at [412, 253] on span "skip_next" at bounding box center [414, 252] width 11 height 11
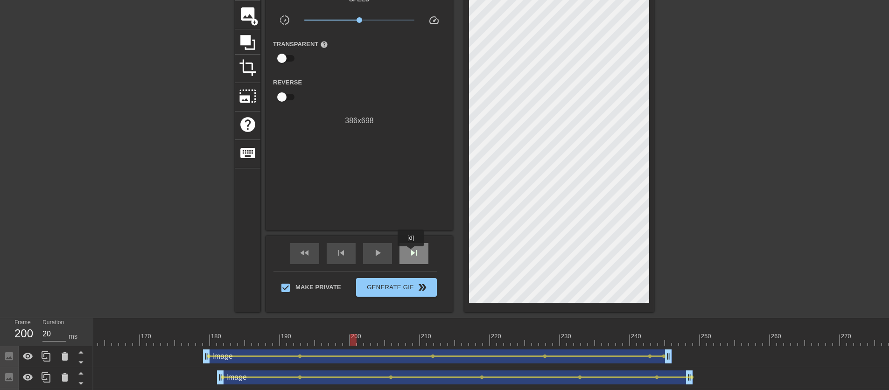
click at [412, 253] on span "skip_next" at bounding box center [414, 252] width 11 height 11
drag, startPoint x: 372, startPoint y: 340, endPoint x: 555, endPoint y: 339, distance: 183.0
click at [555, 339] on div at bounding box center [556, 340] width 7 height 12
type input "20"
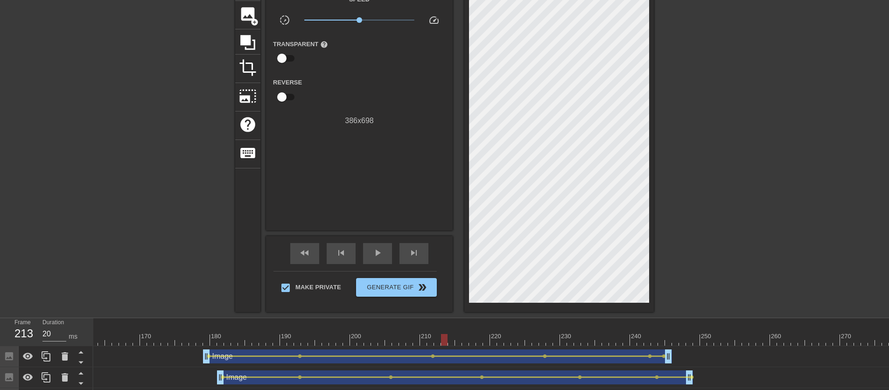
drag, startPoint x: 557, startPoint y: 340, endPoint x: 445, endPoint y: 340, distance: 112.5
click at [445, 340] on div at bounding box center [444, 340] width 7 height 12
click at [251, 20] on span "add_circle" at bounding box center [255, 22] width 8 height 8
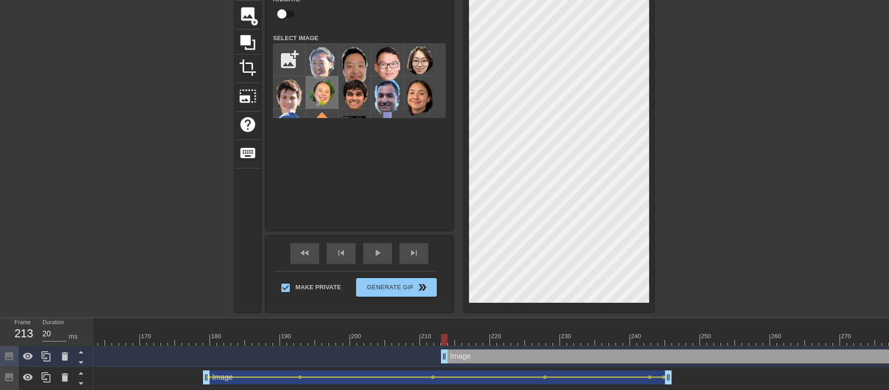
click at [332, 90] on img at bounding box center [322, 93] width 26 height 28
click at [280, 15] on input "checkbox" at bounding box center [281, 14] width 53 height 18
checkbox input "true"
click at [446, 356] on span "lens" at bounding box center [447, 356] width 4 height 4
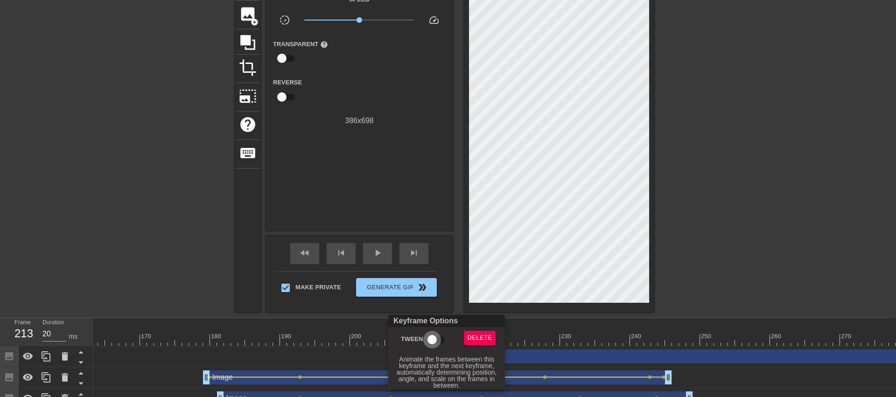
click at [438, 342] on input "Tween" at bounding box center [432, 340] width 53 height 18
checkbox input "true"
click at [395, 314] on div at bounding box center [448, 198] width 896 height 397
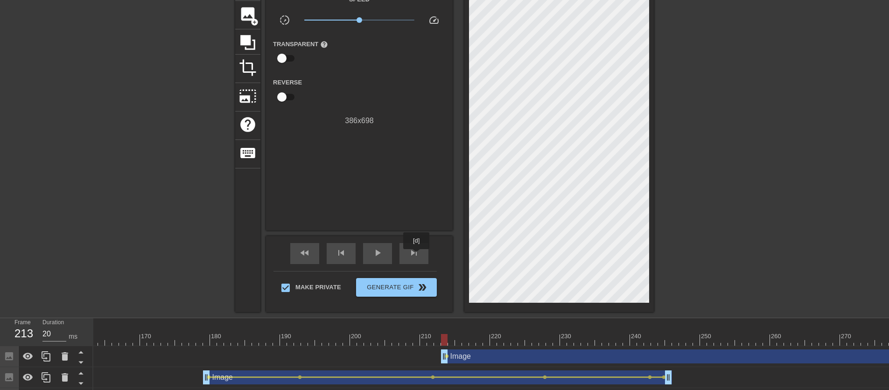
click at [417, 256] on span "skip_next" at bounding box center [414, 252] width 11 height 11
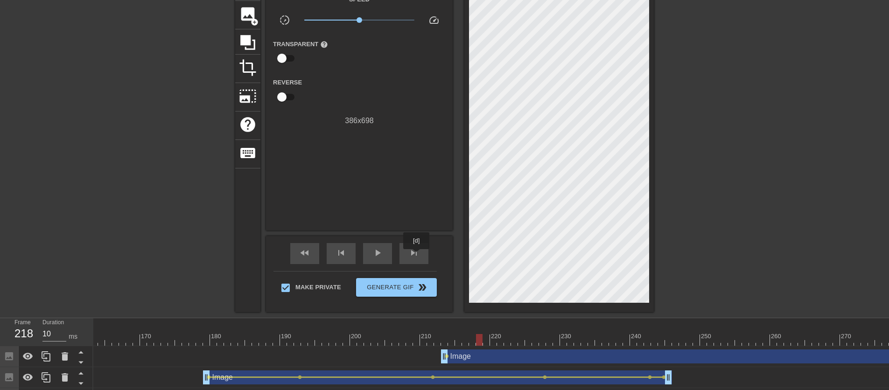
click at [417, 256] on span "skip_next" at bounding box center [414, 252] width 11 height 11
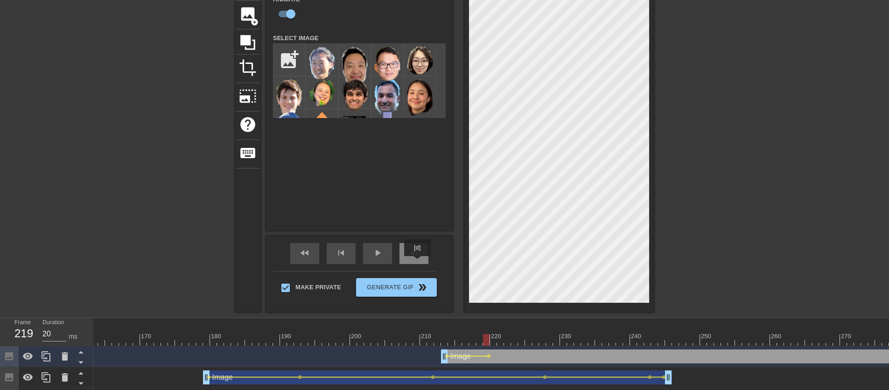
click at [418, 262] on div "skip_next" at bounding box center [414, 253] width 29 height 21
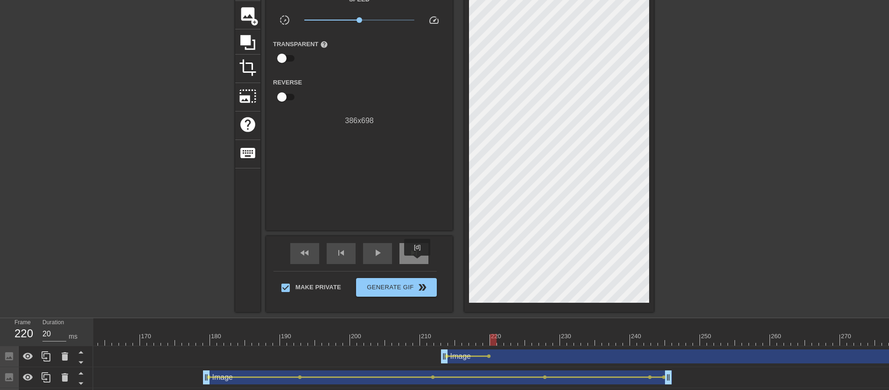
click at [418, 262] on div "skip_next" at bounding box center [414, 253] width 29 height 21
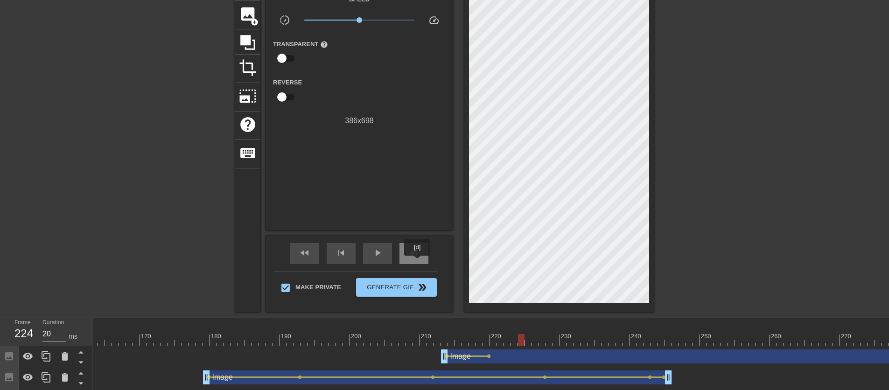
click at [418, 262] on div "skip_next" at bounding box center [414, 253] width 29 height 21
click at [412, 256] on span "skip_next" at bounding box center [414, 252] width 11 height 11
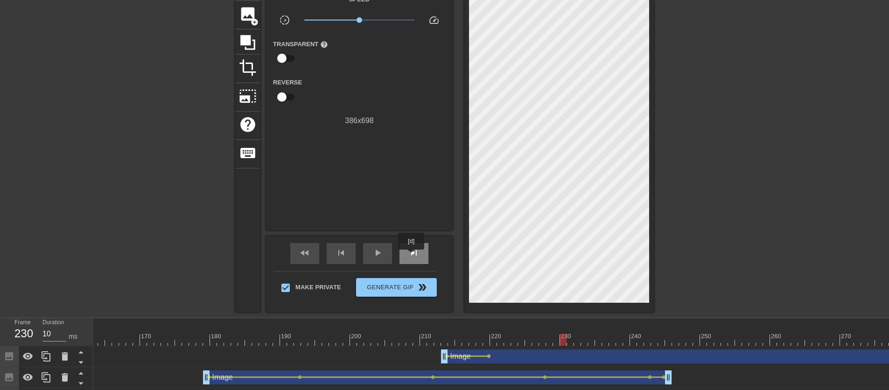
click at [412, 256] on span "skip_next" at bounding box center [414, 252] width 11 height 11
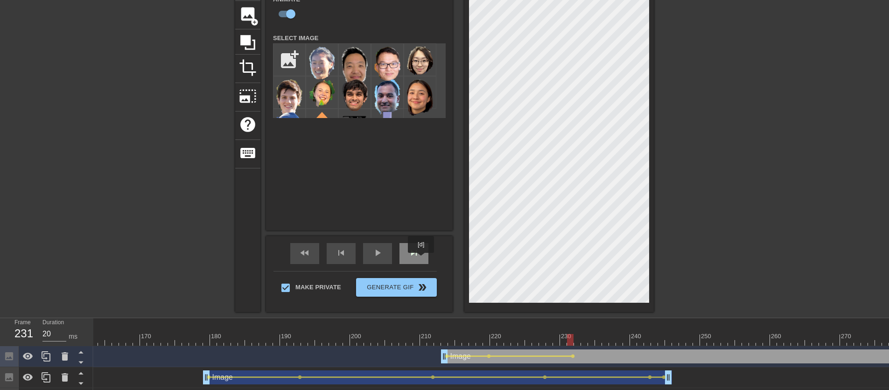
click at [422, 260] on div "skip_next" at bounding box center [414, 253] width 29 height 21
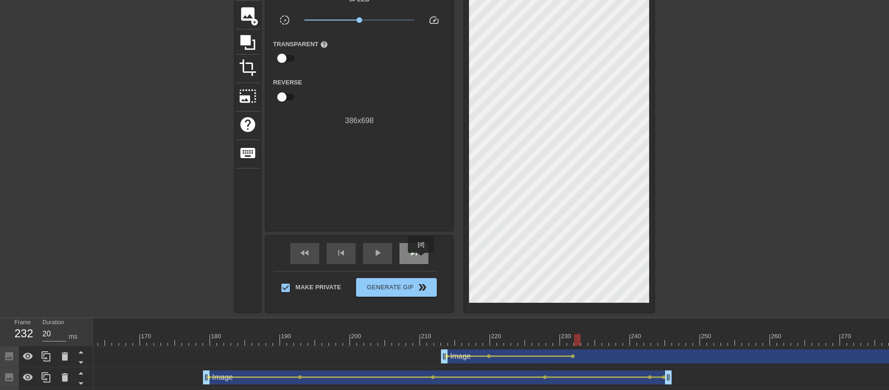
click at [422, 260] on div "skip_next" at bounding box center [414, 253] width 29 height 21
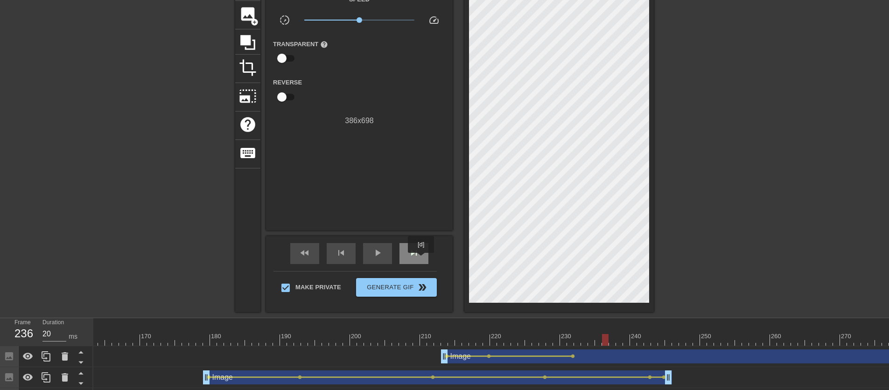
click at [422, 260] on div "skip_next" at bounding box center [414, 253] width 29 height 21
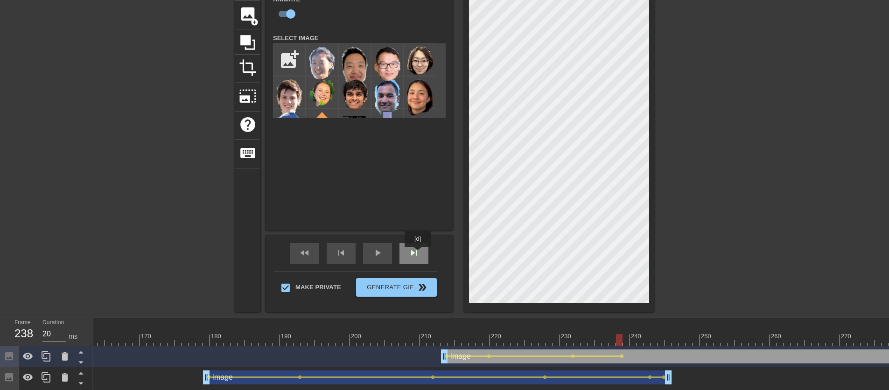
click at [419, 254] on span "skip_next" at bounding box center [414, 252] width 11 height 11
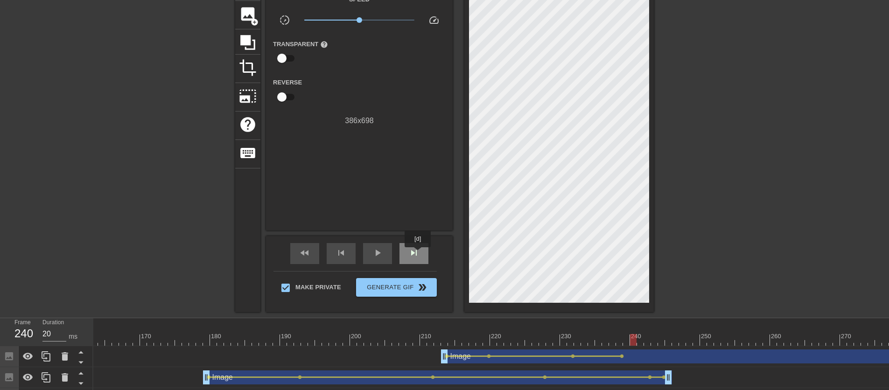
click at [419, 254] on span "skip_next" at bounding box center [414, 252] width 11 height 11
click at [416, 261] on div "skip_next" at bounding box center [414, 253] width 29 height 21
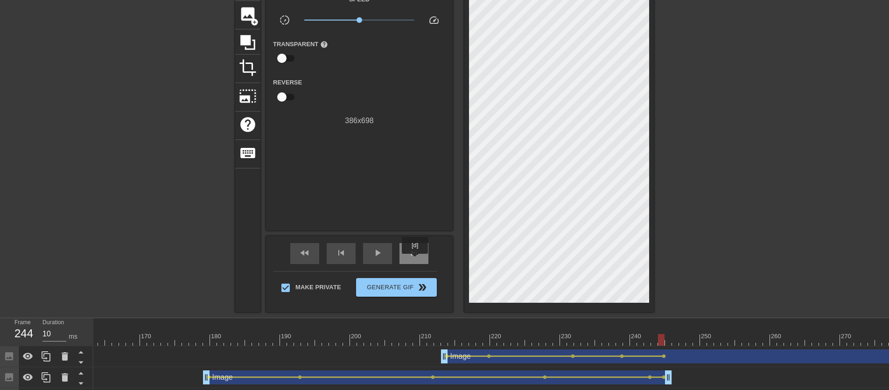
click at [416, 261] on div "skip_next" at bounding box center [414, 253] width 29 height 21
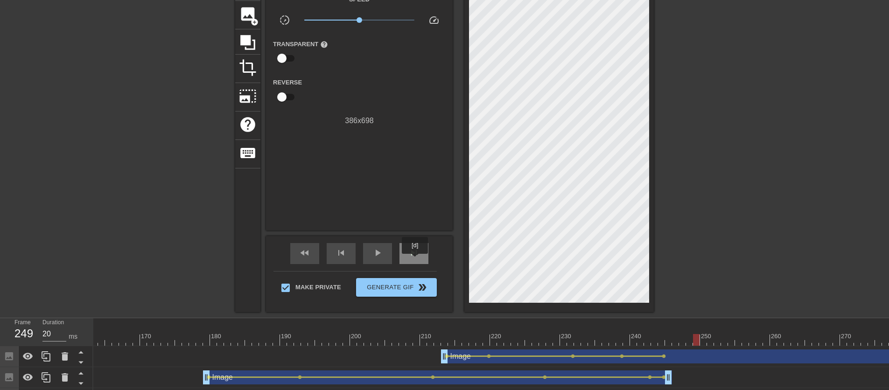
click at [416, 261] on div "skip_next" at bounding box center [414, 253] width 29 height 21
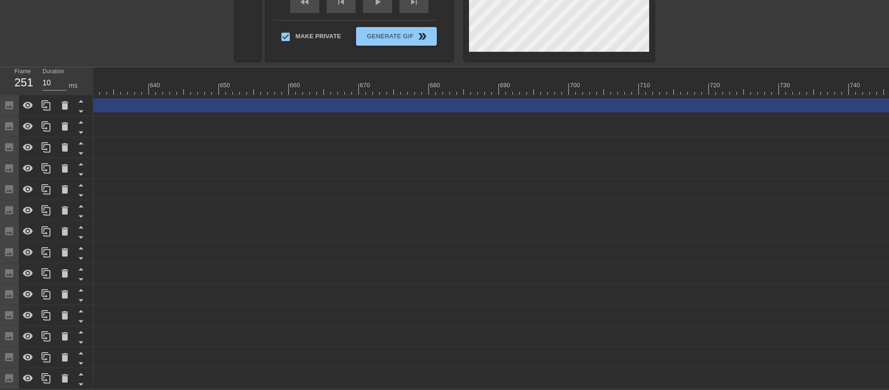
scroll to position [0, 5468]
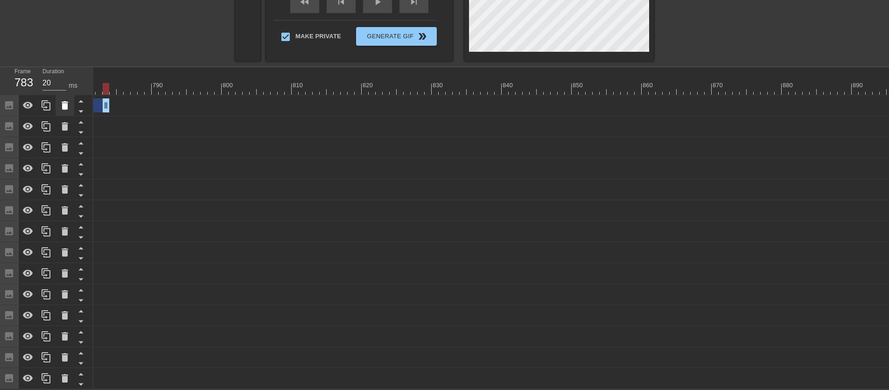
drag, startPoint x: 887, startPoint y: 99, endPoint x: 66, endPoint y: 91, distance: 821.3
click at [66, 91] on div "Frame 783 Duration 20 ms 10 20 30 40 50 60 70 80 90 100 110 120 130 140 150" at bounding box center [444, 228] width 889 height 322
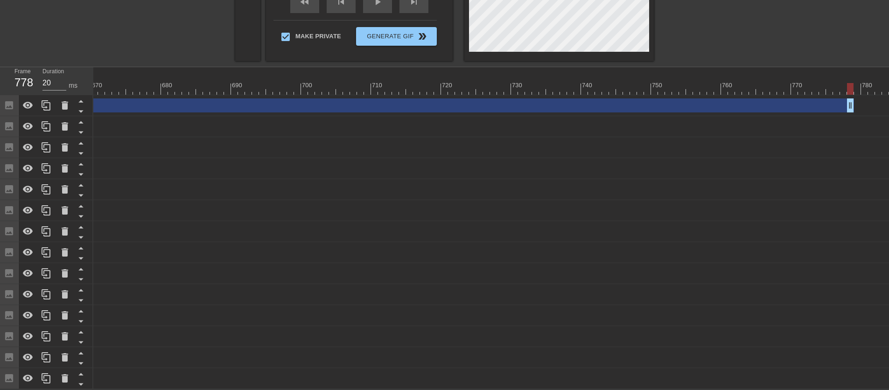
scroll to position [0, 4695]
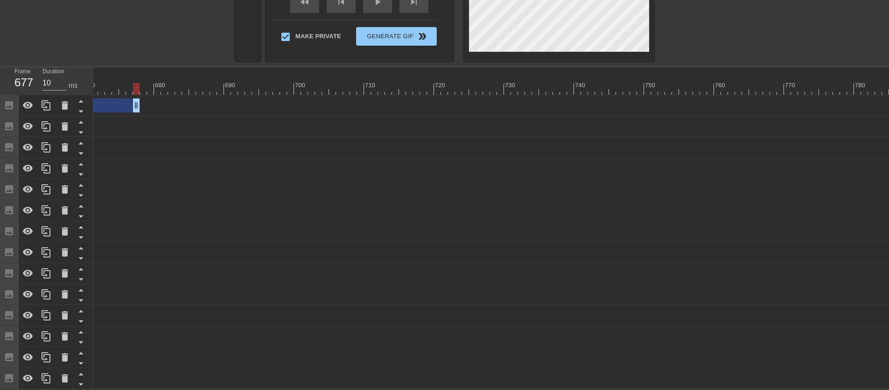
drag, startPoint x: 842, startPoint y: 93, endPoint x: 133, endPoint y: 110, distance: 709.9
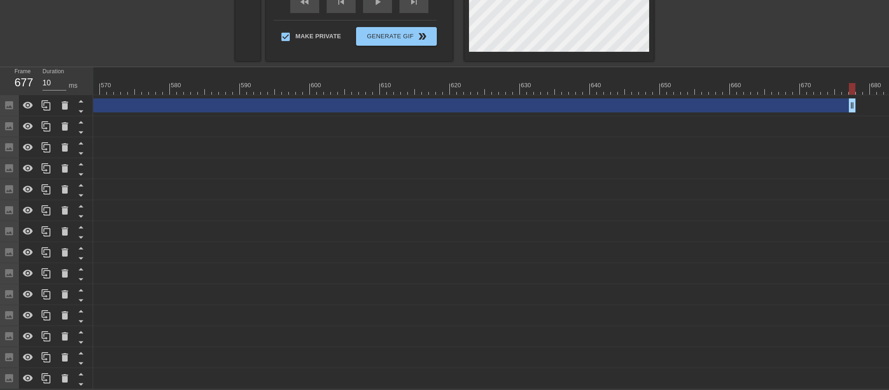
scroll to position [0, 3975]
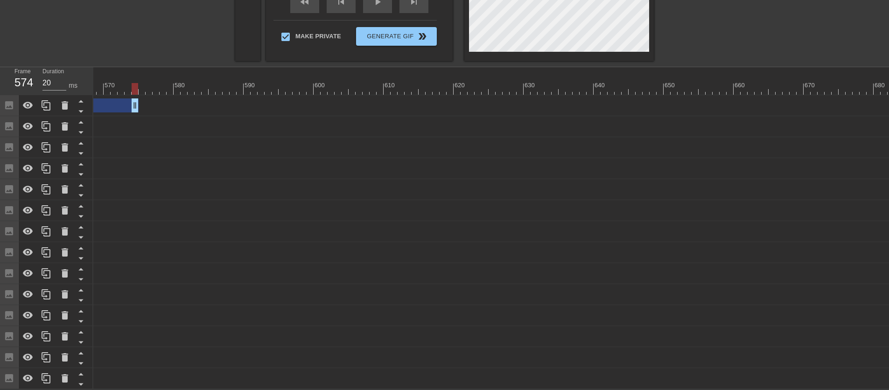
drag, startPoint x: 853, startPoint y: 97, endPoint x: 129, endPoint y: 106, distance: 723.8
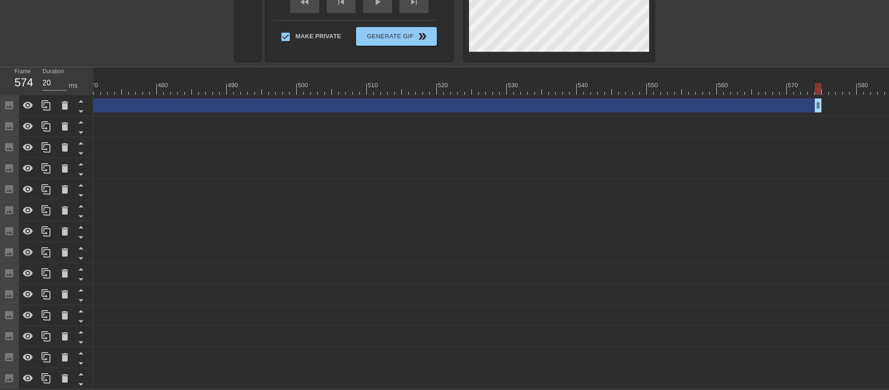
scroll to position [0, 3251]
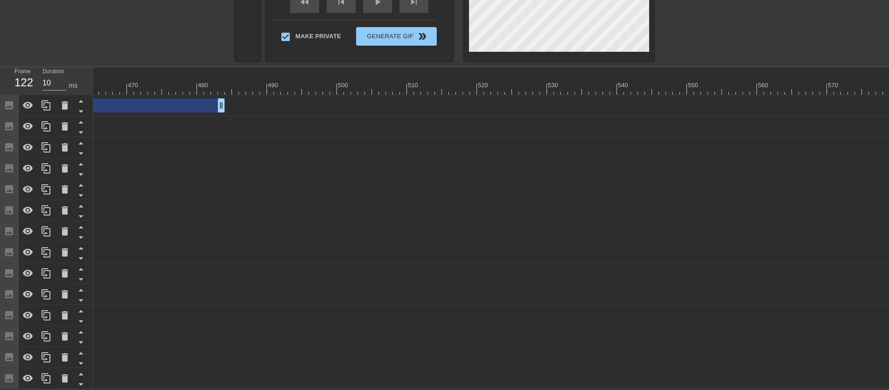
drag, startPoint x: 854, startPoint y: 93, endPoint x: 175, endPoint y: 93, distance: 679.8
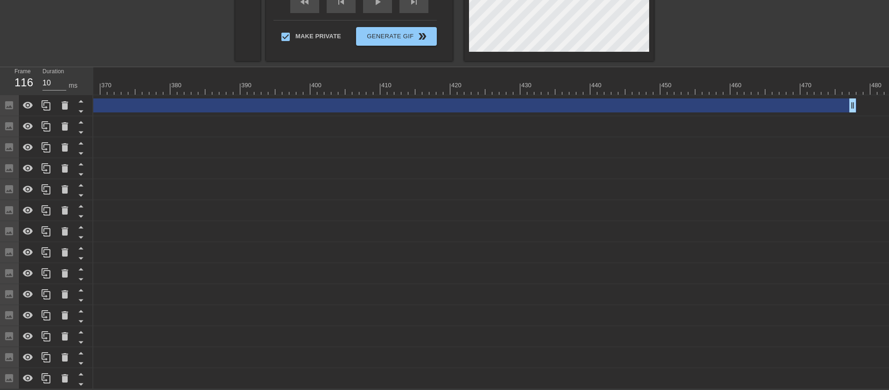
scroll to position [0, 2588]
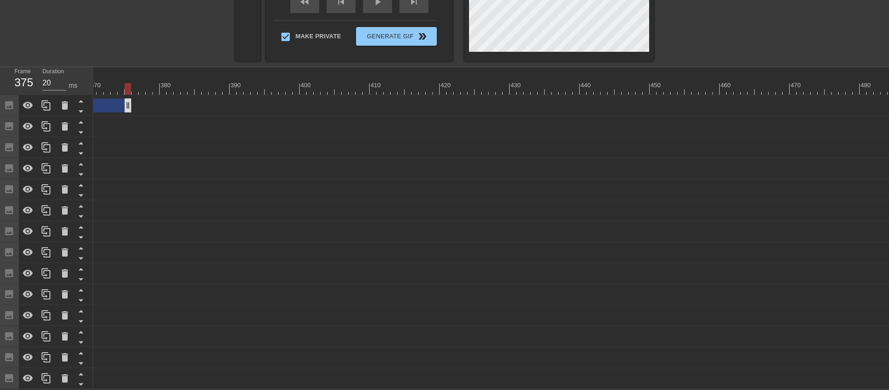
drag, startPoint x: 844, startPoint y: 98, endPoint x: 117, endPoint y: 103, distance: 727.0
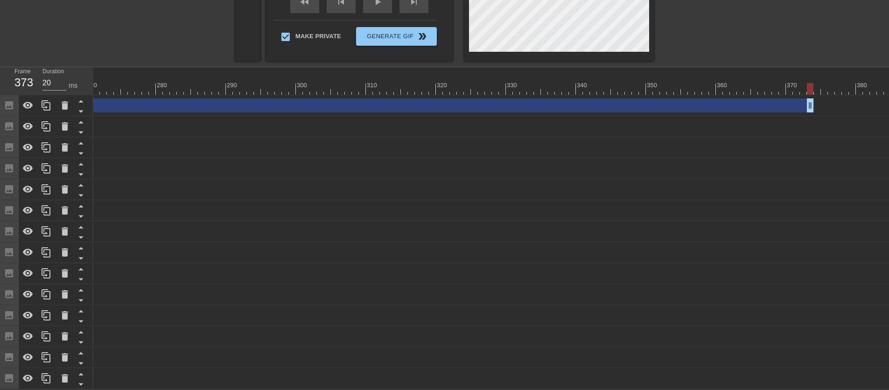
scroll to position [0, 1870]
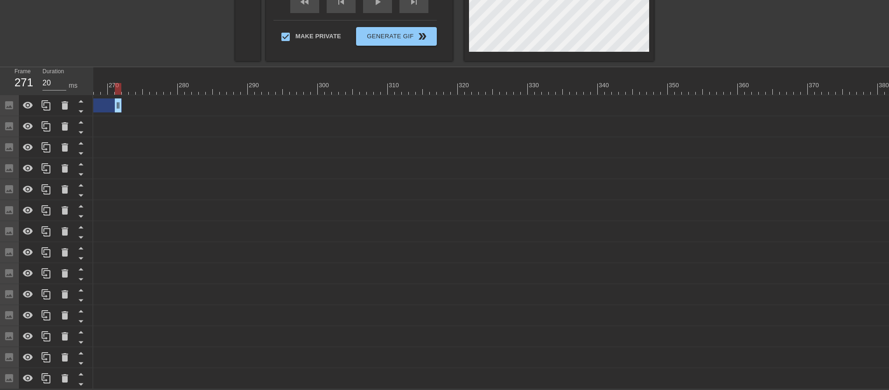
drag, startPoint x: 833, startPoint y: 96, endPoint x: 116, endPoint y: 96, distance: 716.7
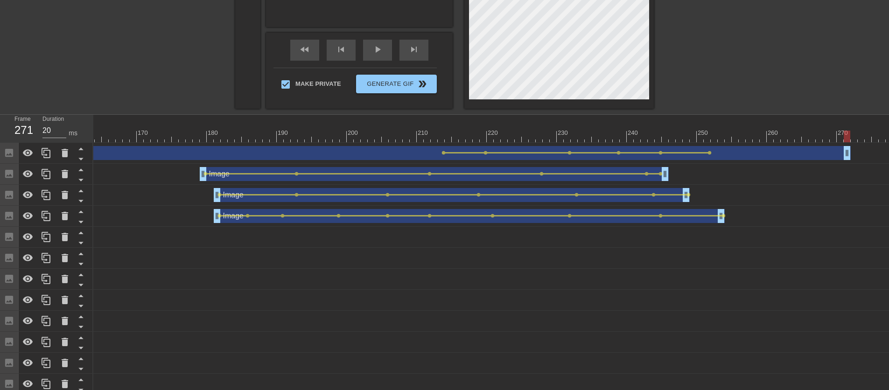
scroll to position [252, 0]
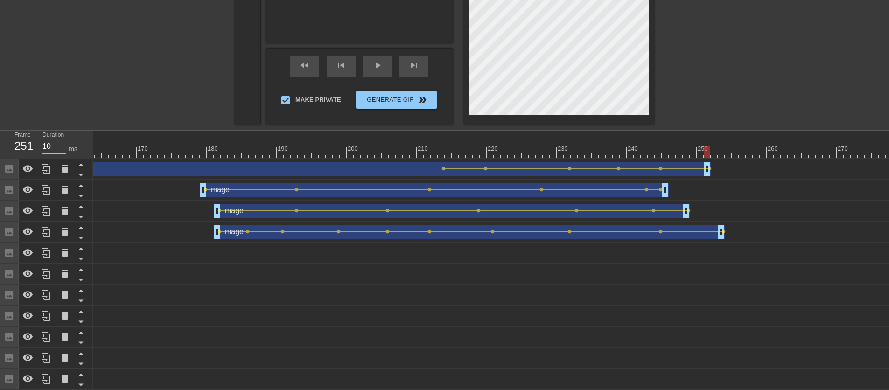
drag, startPoint x: 850, startPoint y: 166, endPoint x: 713, endPoint y: 170, distance: 136.9
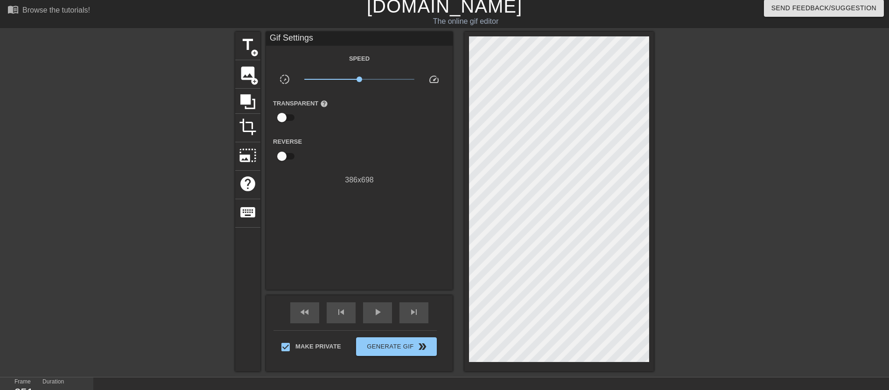
scroll to position [54, 0]
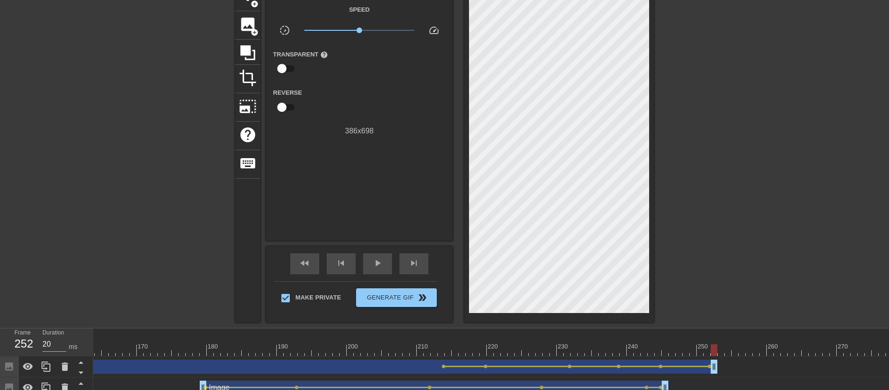
drag, startPoint x: 709, startPoint y: 371, endPoint x: 716, endPoint y: 370, distance: 6.7
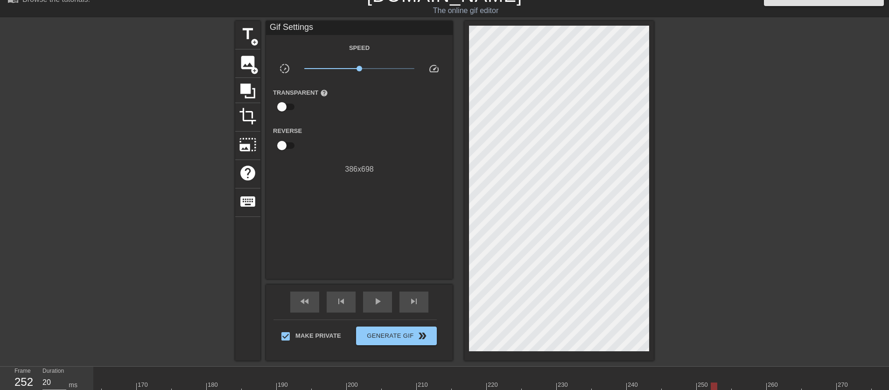
scroll to position [54, 0]
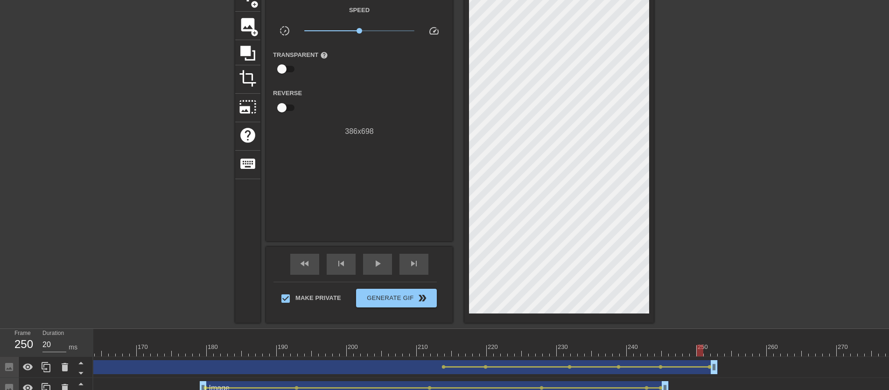
drag, startPoint x: 711, startPoint y: 352, endPoint x: 700, endPoint y: 345, distance: 12.4
click at [700, 345] on div at bounding box center [700, 351] width 7 height 12
drag, startPoint x: 715, startPoint y: 370, endPoint x: 725, endPoint y: 370, distance: 9.4
drag, startPoint x: 704, startPoint y: 351, endPoint x: 697, endPoint y: 352, distance: 6.6
click at [697, 352] on div at bounding box center [700, 351] width 7 height 12
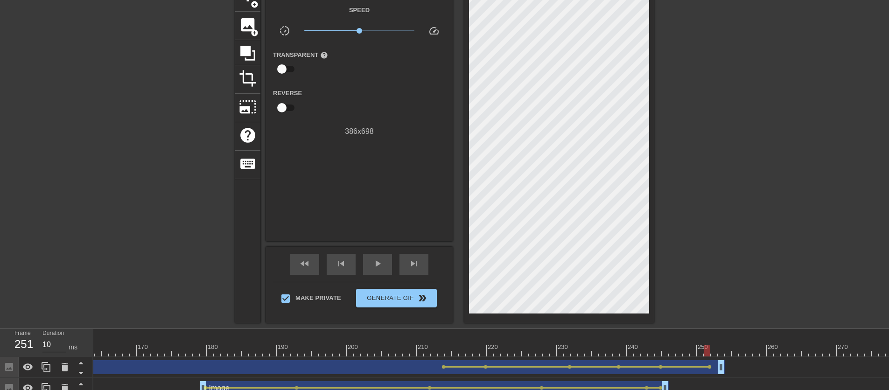
drag, startPoint x: 698, startPoint y: 351, endPoint x: 706, endPoint y: 351, distance: 8.4
click at [706, 351] on div at bounding box center [707, 351] width 7 height 12
drag, startPoint x: 706, startPoint y: 350, endPoint x: 610, endPoint y: 352, distance: 96.2
click at [610, 352] on div at bounding box center [609, 351] width 7 height 12
click at [381, 268] on span "play_arrow" at bounding box center [377, 263] width 11 height 11
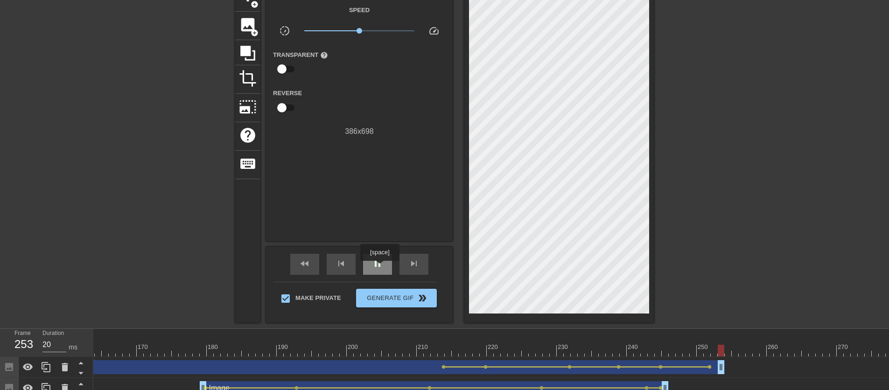
click at [381, 268] on span "pause" at bounding box center [377, 263] width 11 height 11
drag, startPoint x: 763, startPoint y: 350, endPoint x: 589, endPoint y: 353, distance: 174.6
click at [589, 353] on div at bounding box center [588, 351] width 7 height 12
click at [410, 264] on span "skip_next" at bounding box center [414, 263] width 11 height 11
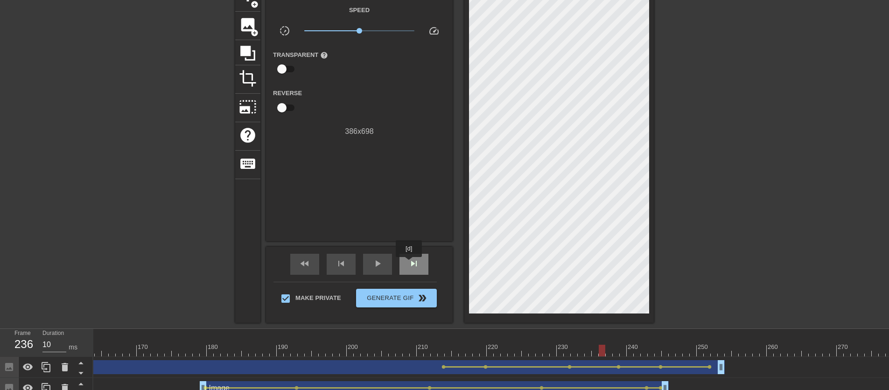
click at [410, 264] on span "skip_next" at bounding box center [414, 263] width 11 height 11
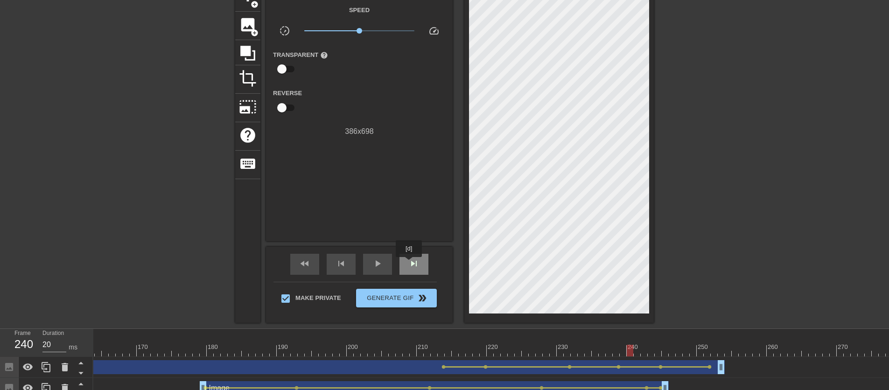
click at [410, 264] on span "skip_next" at bounding box center [414, 263] width 11 height 11
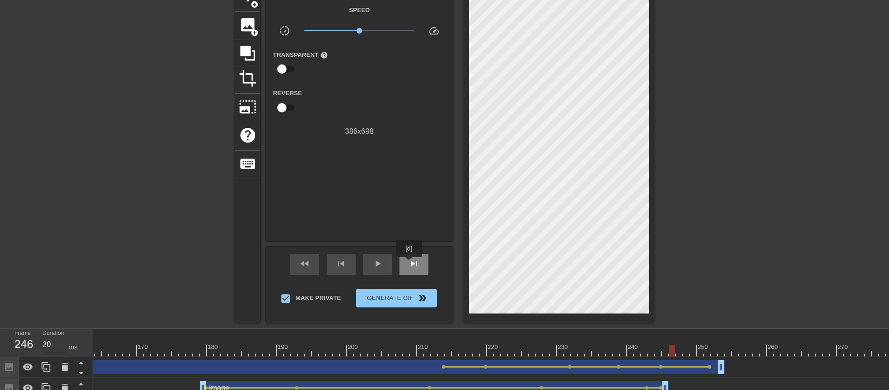
click at [410, 264] on span "skip_next" at bounding box center [414, 263] width 11 height 11
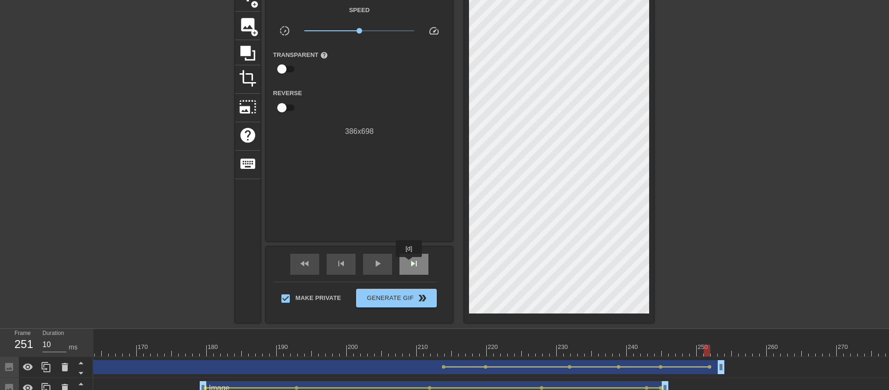
click at [410, 264] on span "skip_next" at bounding box center [414, 263] width 11 height 11
click at [339, 266] on span "skip_previous" at bounding box center [341, 263] width 11 height 11
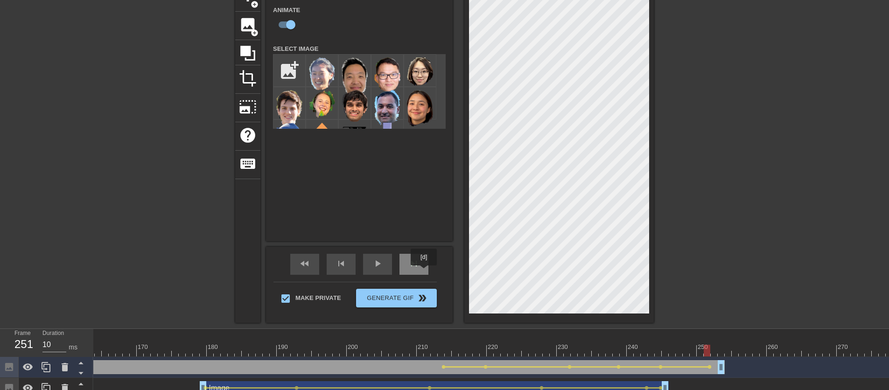
click at [425, 272] on div "skip_next" at bounding box center [414, 264] width 29 height 21
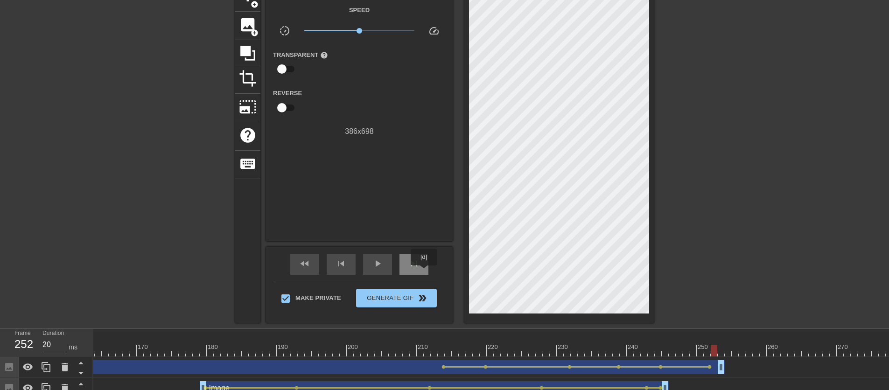
click at [425, 272] on div "skip_next" at bounding box center [414, 264] width 29 height 21
click at [337, 270] on div "skip_previous" at bounding box center [341, 264] width 29 height 21
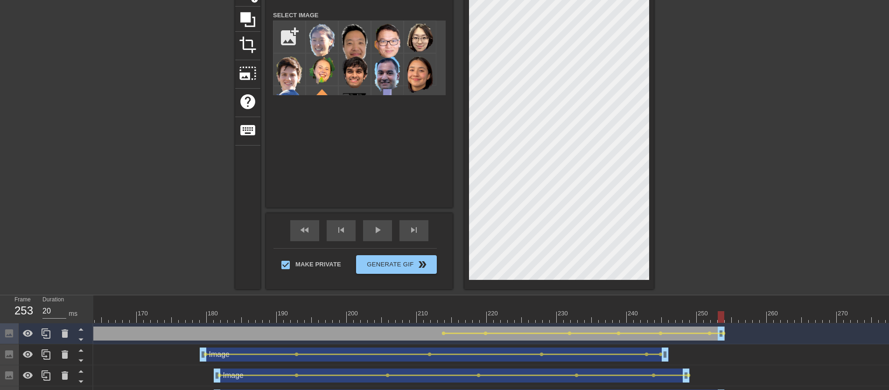
scroll to position [0, 0]
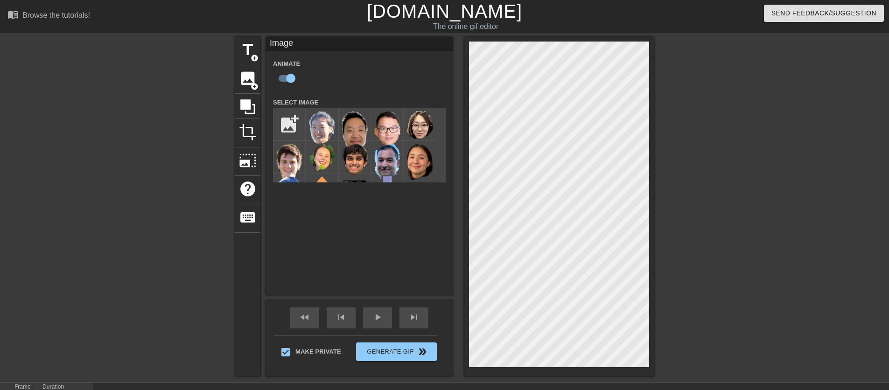
click at [772, 139] on div at bounding box center [735, 177] width 140 height 280
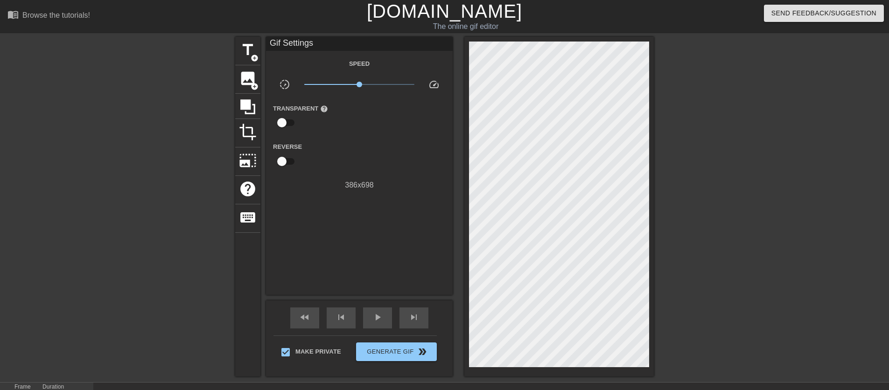
scroll to position [135, 0]
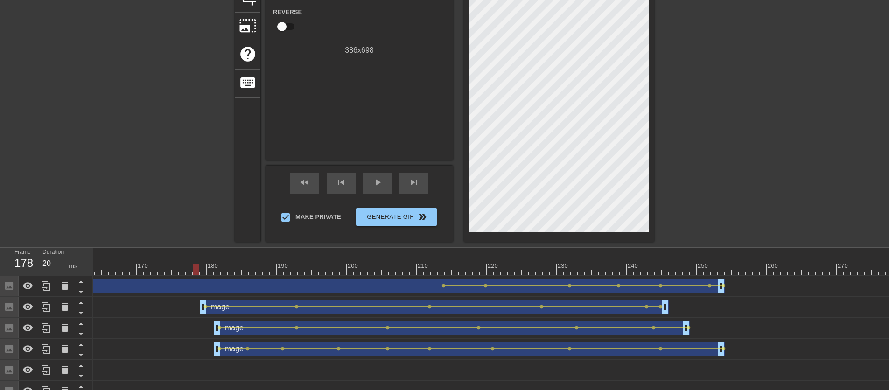
drag, startPoint x: 724, startPoint y: 270, endPoint x: 195, endPoint y: 268, distance: 528.6
click at [193, 270] on div at bounding box center [196, 270] width 7 height 12
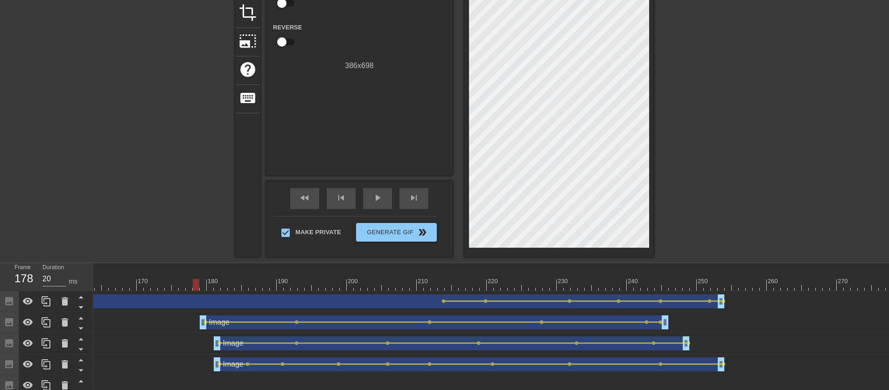
scroll to position [24, 0]
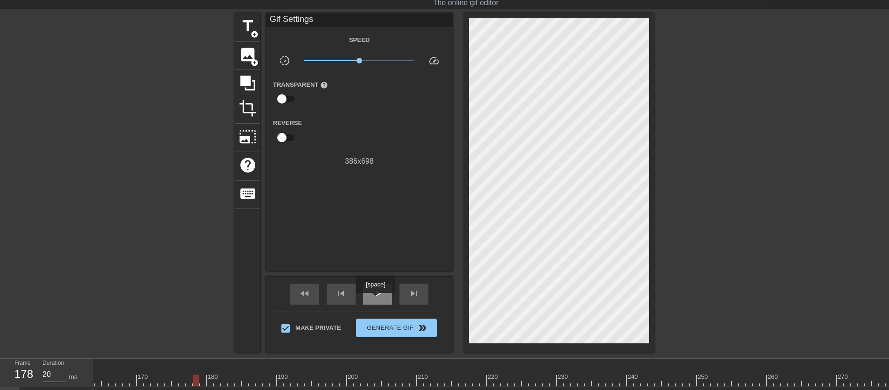
click at [377, 300] on div "play_arrow" at bounding box center [377, 294] width 29 height 21
click at [377, 299] on span "pause" at bounding box center [377, 293] width 11 height 11
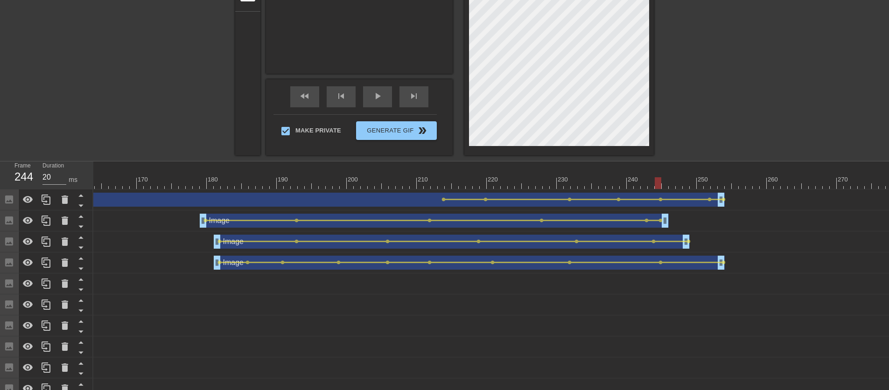
click at [222, 202] on div "Image drag_handle drag_handle" at bounding box center [242, 200] width 967 height 14
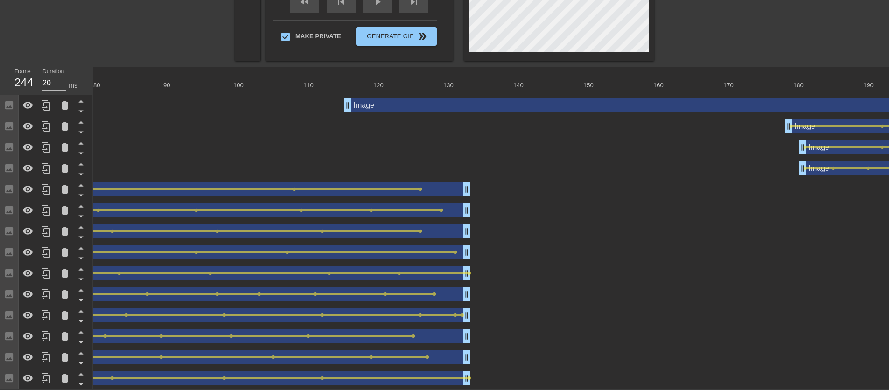
scroll to position [0, 547]
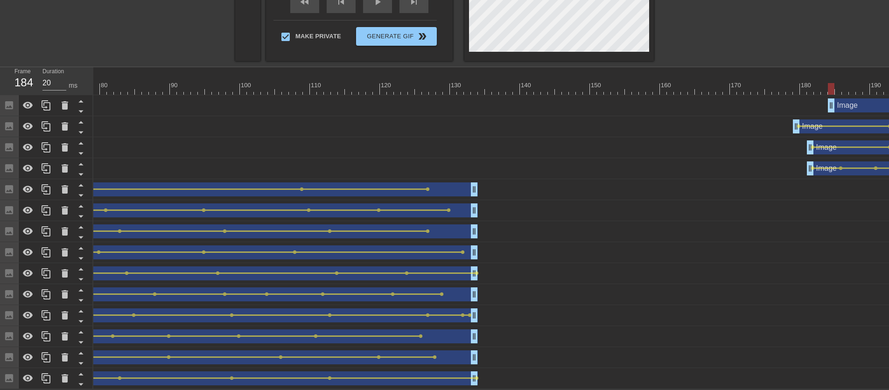
drag, startPoint x: 356, startPoint y: 100, endPoint x: 832, endPoint y: 96, distance: 475.8
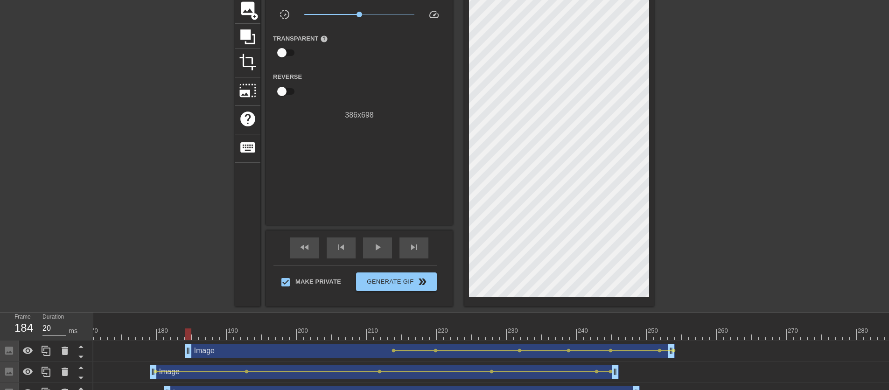
scroll to position [52, 0]
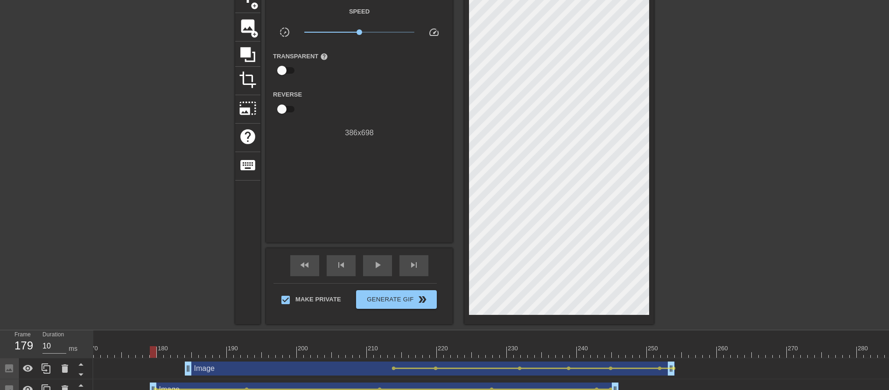
drag, startPoint x: 188, startPoint y: 354, endPoint x: 156, endPoint y: 361, distance: 32.5
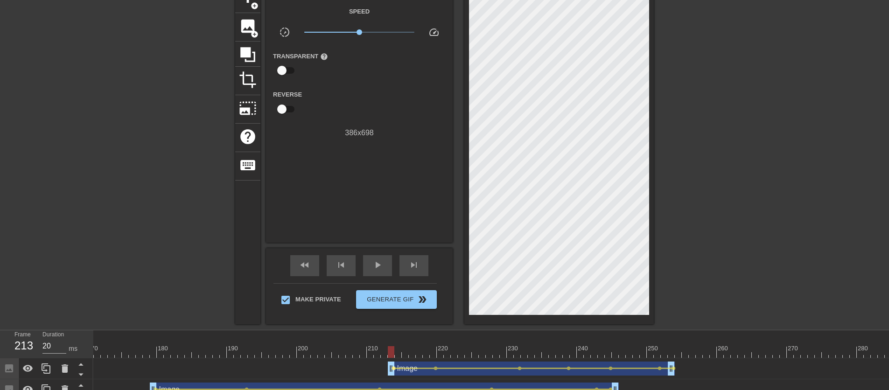
drag, startPoint x: 189, startPoint y: 370, endPoint x: 393, endPoint y: 368, distance: 203.6
click at [386, 270] on div "play_arrow" at bounding box center [377, 265] width 29 height 21
click at [386, 270] on div "pause" at bounding box center [377, 265] width 29 height 21
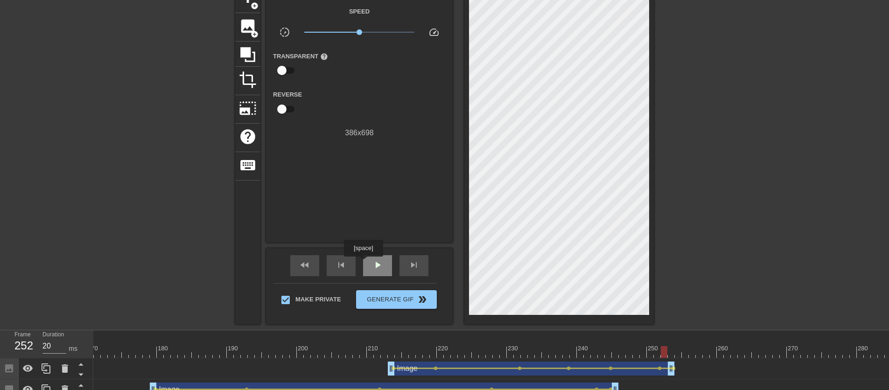
click at [365, 263] on div "play_arrow" at bounding box center [377, 265] width 29 height 21
click at [367, 263] on div "pause" at bounding box center [377, 265] width 29 height 21
drag, startPoint x: 689, startPoint y: 353, endPoint x: 125, endPoint y: 358, distance: 564.1
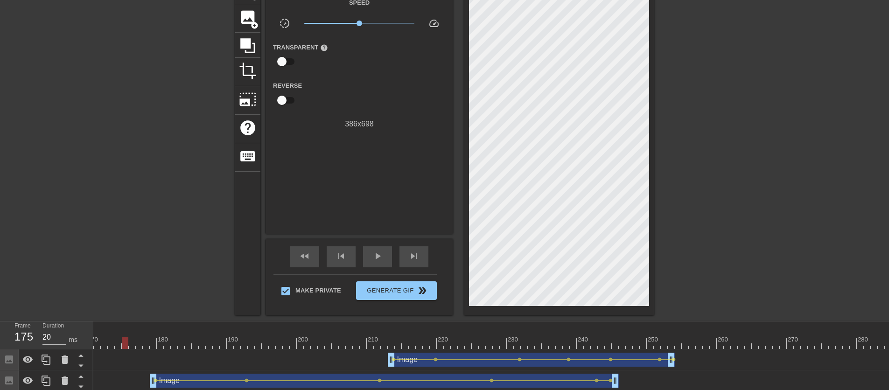
scroll to position [109, 0]
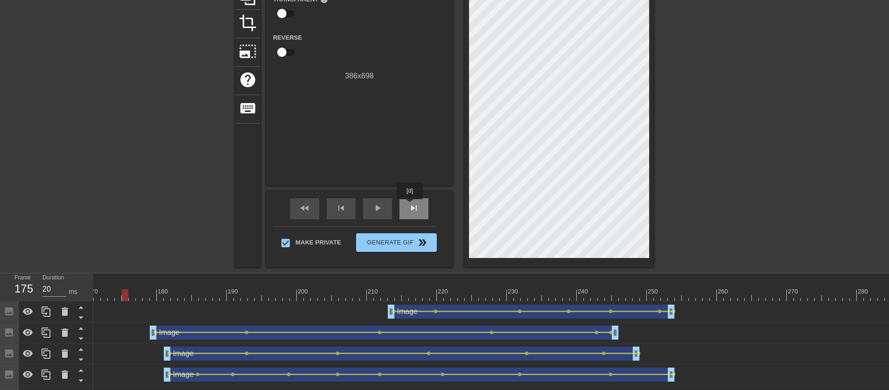
click at [412, 205] on span "skip_next" at bounding box center [414, 208] width 11 height 11
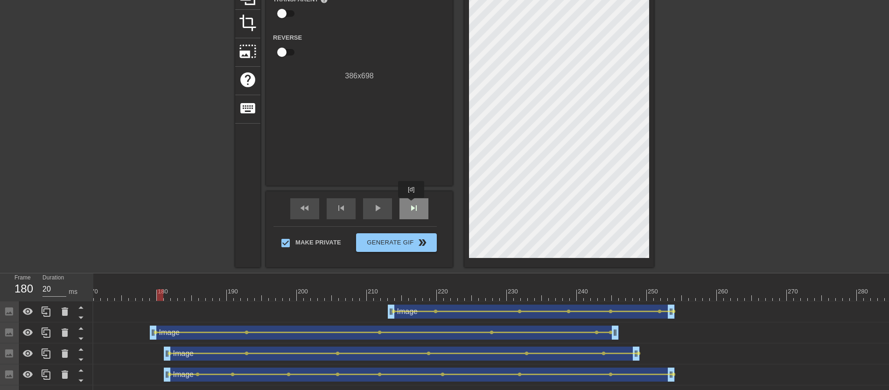
click at [412, 205] on span "skip_next" at bounding box center [414, 208] width 11 height 11
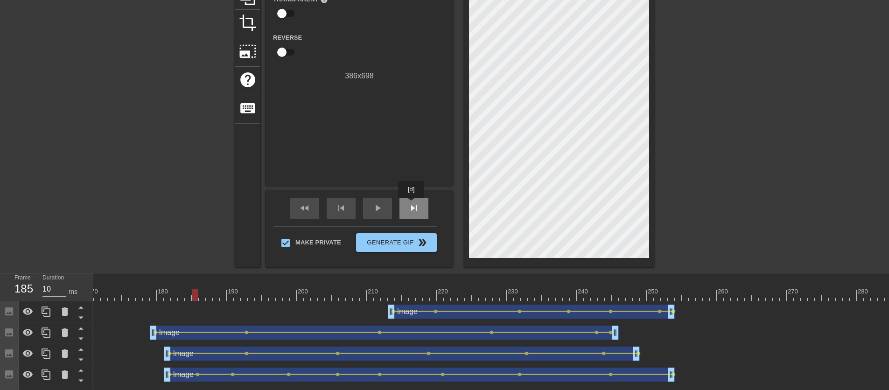
click at [412, 205] on span "skip_next" at bounding box center [414, 208] width 11 height 11
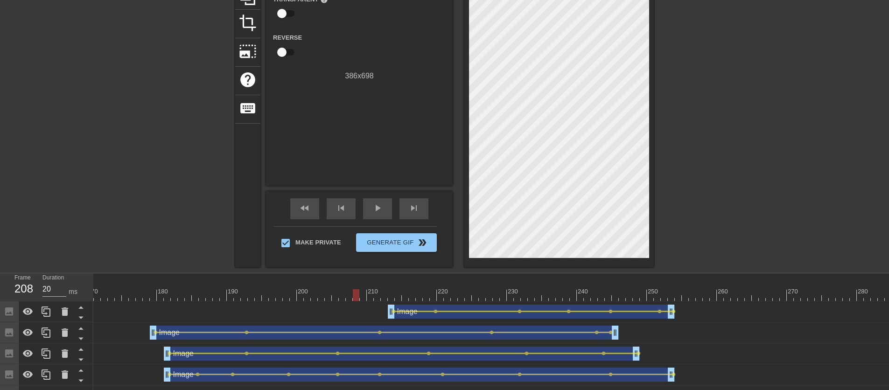
drag, startPoint x: 229, startPoint y: 296, endPoint x: 359, endPoint y: 299, distance: 129.8
click at [359, 299] on div at bounding box center [356, 295] width 7 height 12
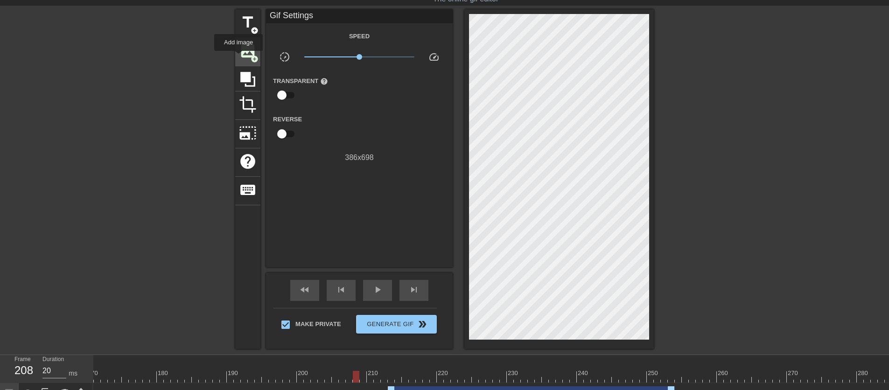
click at [240, 56] on span "image" at bounding box center [248, 51] width 18 height 18
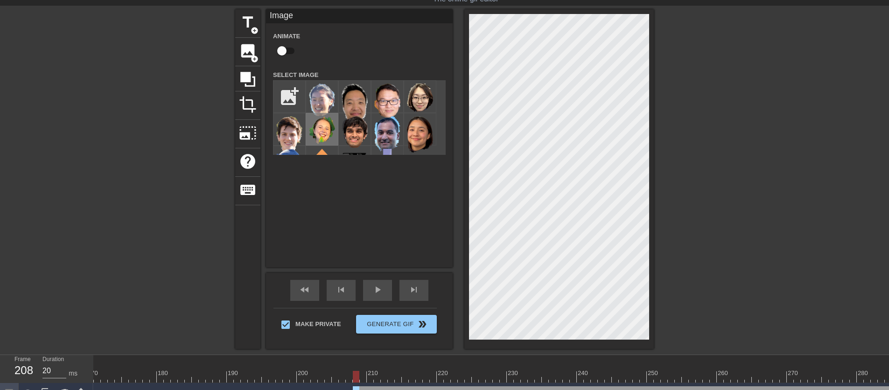
scroll to position [11, 0]
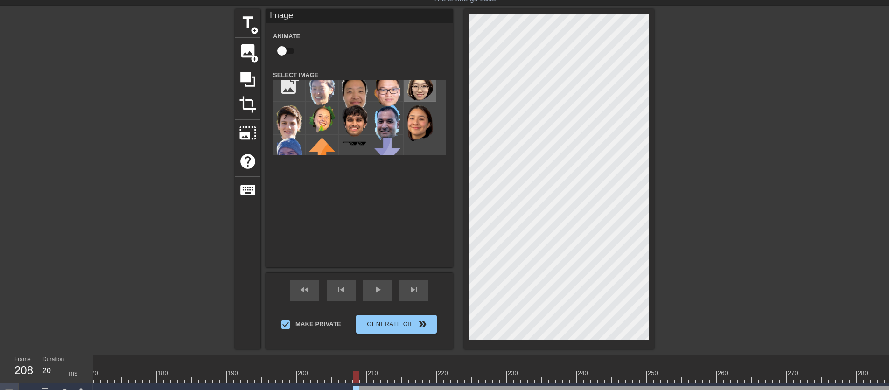
click at [416, 93] on img at bounding box center [420, 86] width 26 height 28
click at [334, 294] on div "skip_previous" at bounding box center [341, 290] width 29 height 21
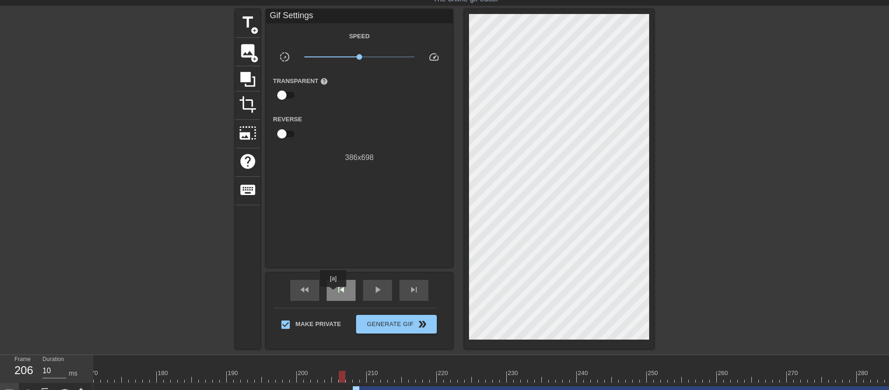
click at [334, 294] on div "skip_previous" at bounding box center [341, 290] width 29 height 21
click at [416, 290] on span "skip_next" at bounding box center [414, 289] width 11 height 11
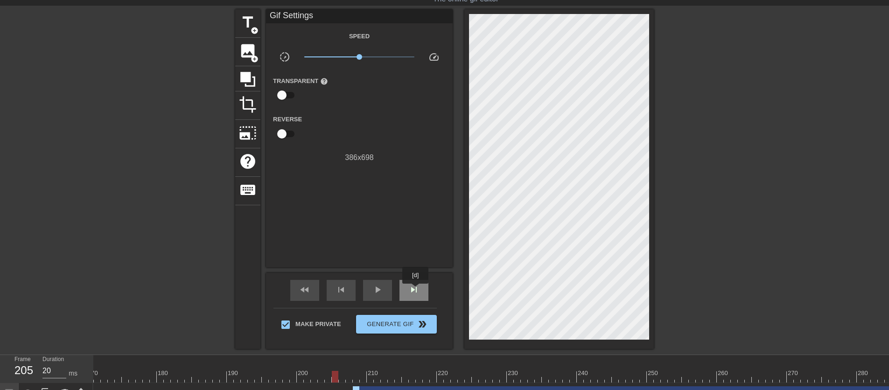
click at [416, 290] on span "skip_next" at bounding box center [414, 289] width 11 height 11
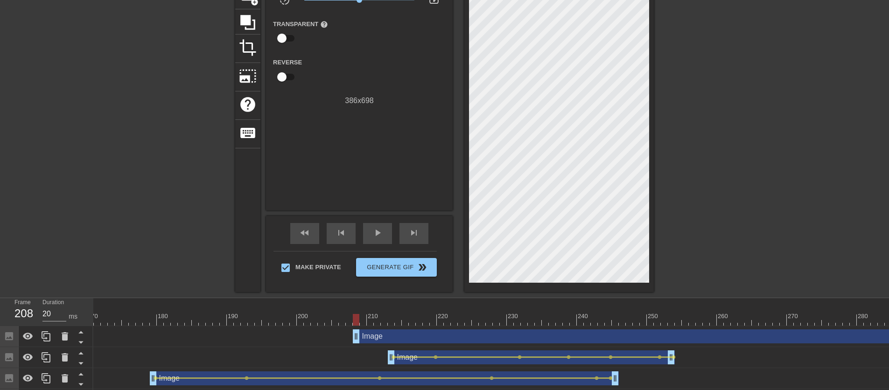
scroll to position [127, 0]
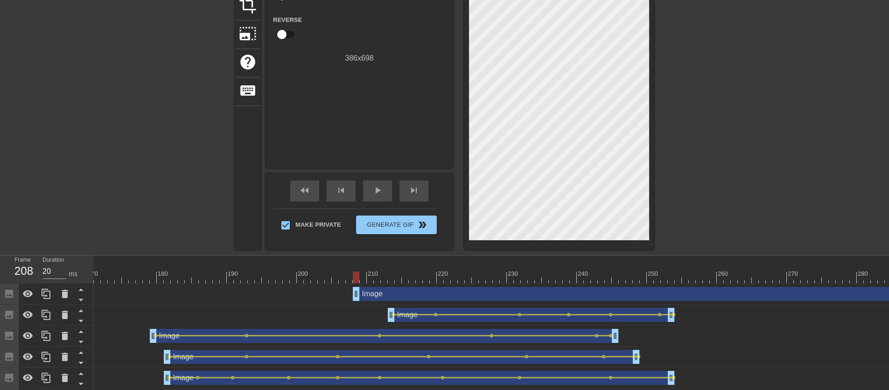
click at [455, 312] on div "Image drag_handle drag_handle" at bounding box center [531, 315] width 287 height 14
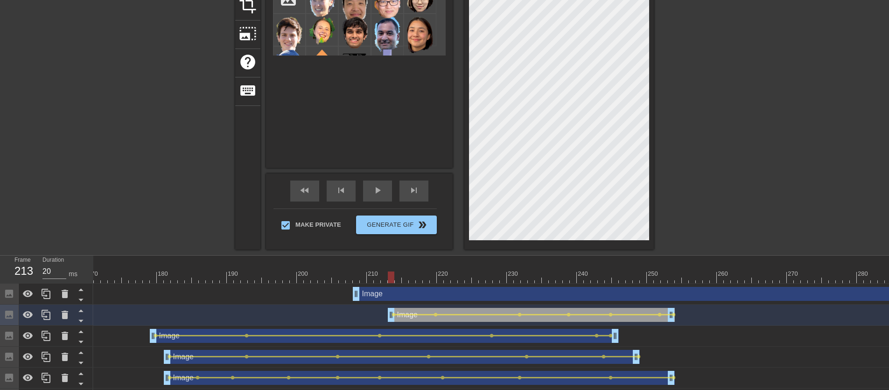
type input "10"
drag, startPoint x: 389, startPoint y: 317, endPoint x: 384, endPoint y: 318, distance: 5.7
checkbox input "false"
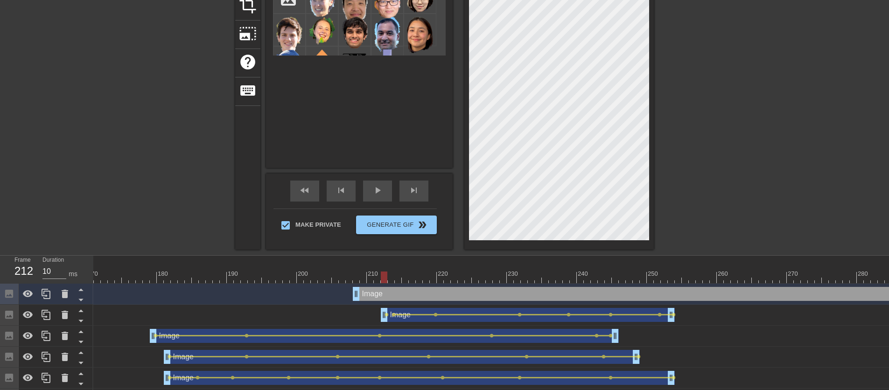
drag, startPoint x: 388, startPoint y: 276, endPoint x: 383, endPoint y: 277, distance: 5.2
drag, startPoint x: 384, startPoint y: 278, endPoint x: 362, endPoint y: 279, distance: 21.5
click at [362, 279] on div at bounding box center [363, 278] width 7 height 12
click at [468, 150] on div at bounding box center [560, 80] width 190 height 340
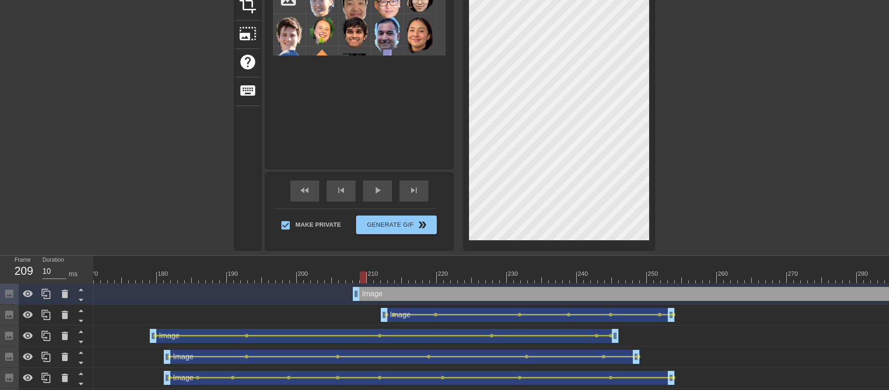
type input "20"
drag, startPoint x: 364, startPoint y: 278, endPoint x: 358, endPoint y: 280, distance: 6.2
click at [358, 280] on div at bounding box center [356, 278] width 7 height 12
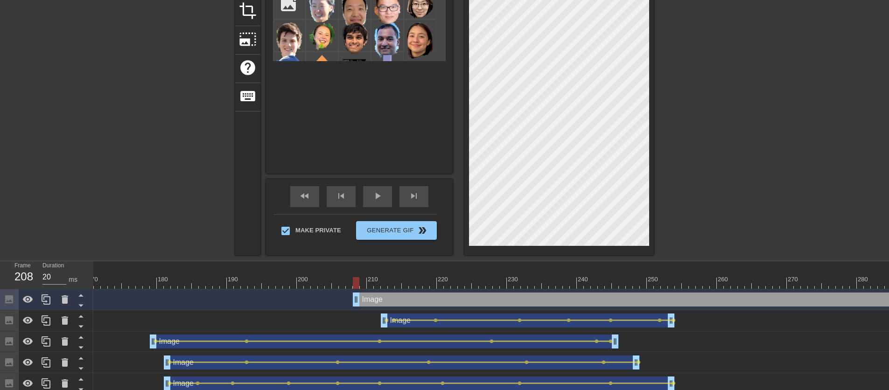
scroll to position [7, 0]
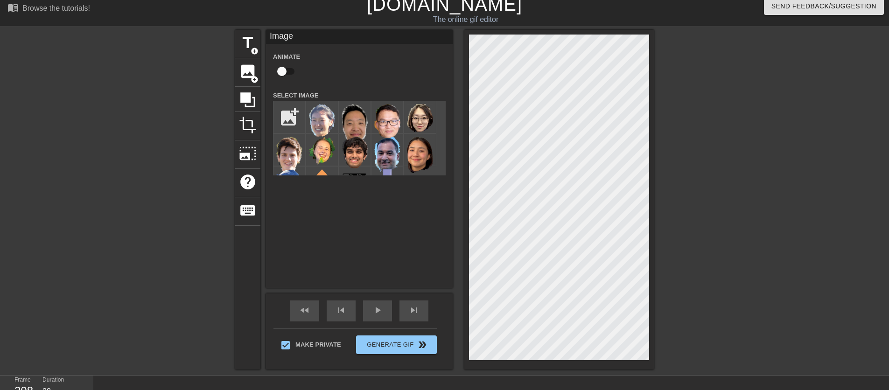
click at [287, 67] on input "checkbox" at bounding box center [281, 72] width 53 height 18
checkbox input "true"
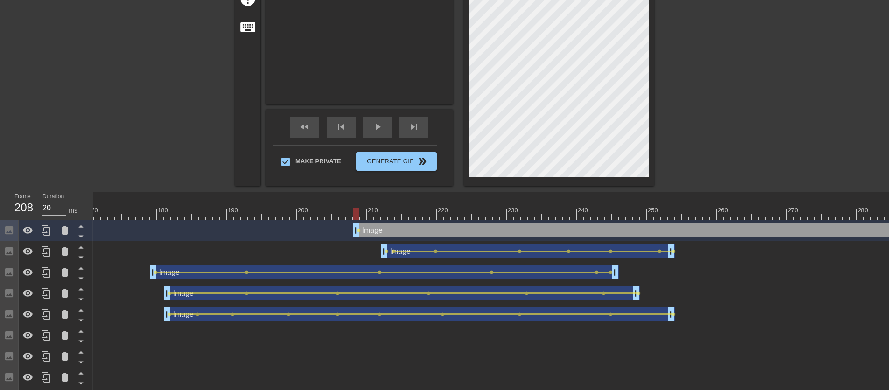
scroll to position [239, 0]
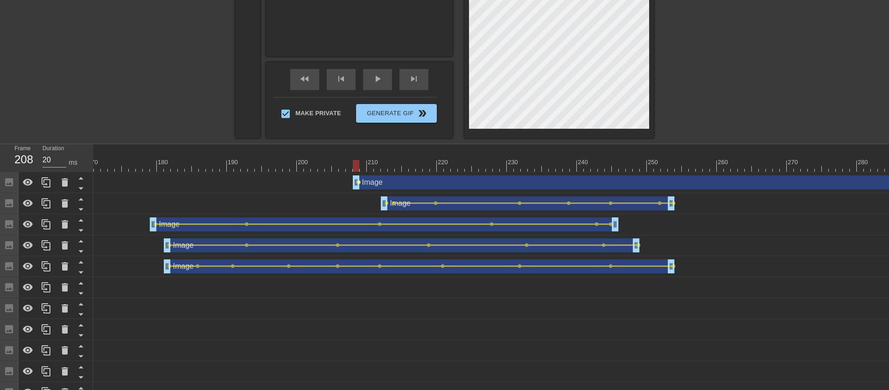
click at [359, 182] on span "lens" at bounding box center [359, 182] width 4 height 4
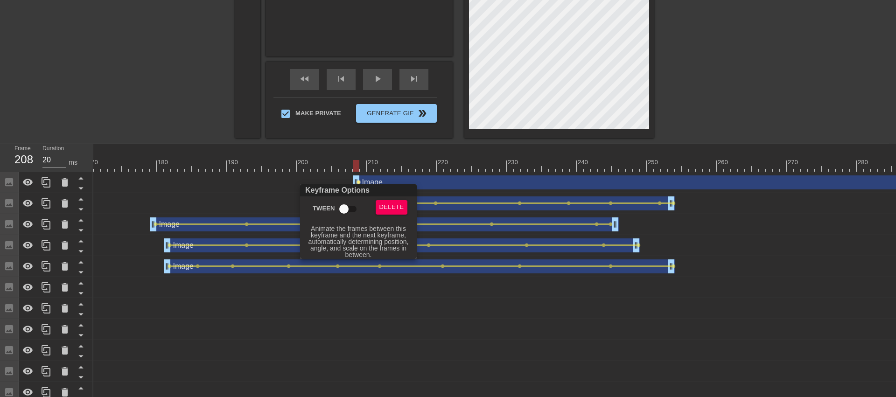
click at [351, 207] on input "Tween" at bounding box center [344, 209] width 53 height 18
checkbox input "true"
click at [187, 116] on div at bounding box center [448, 198] width 896 height 397
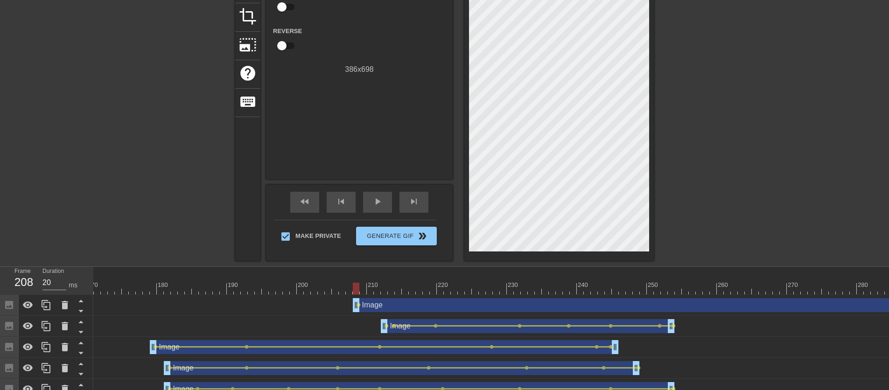
scroll to position [49, 0]
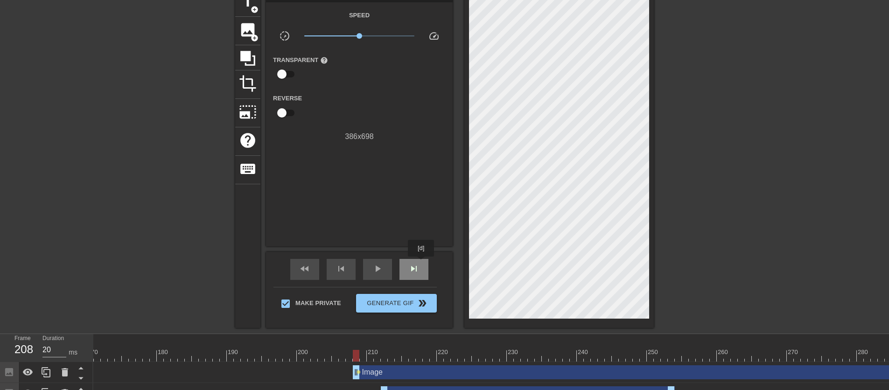
click at [422, 263] on div "skip_next" at bounding box center [414, 269] width 29 height 21
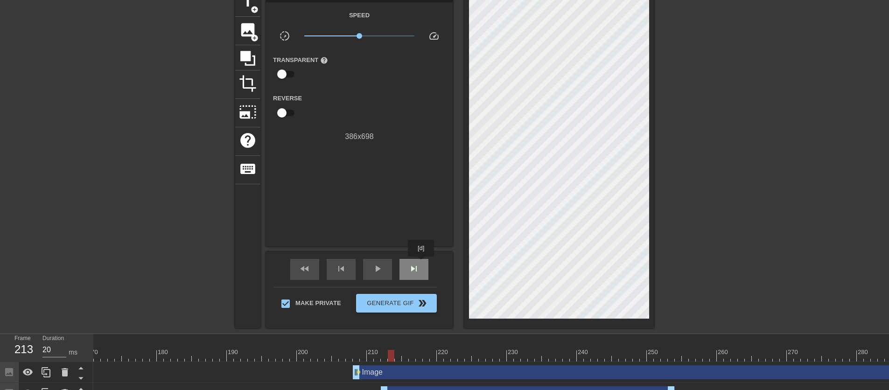
click at [422, 263] on div "skip_next" at bounding box center [414, 269] width 29 height 21
click at [416, 273] on span "skip_next" at bounding box center [414, 268] width 11 height 11
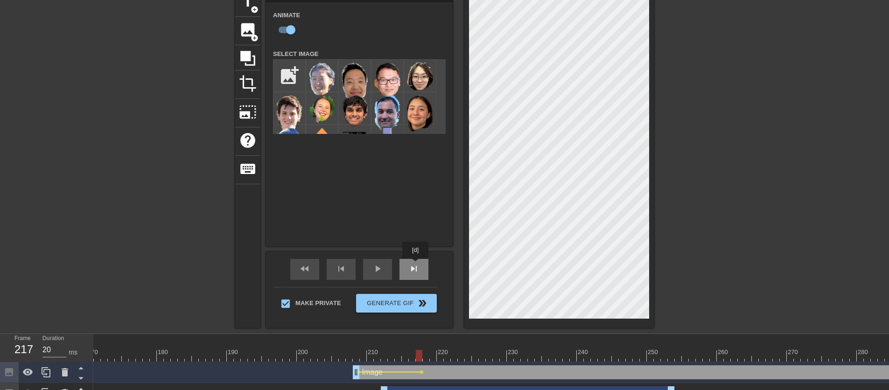
click at [416, 265] on span "skip_next" at bounding box center [414, 268] width 11 height 11
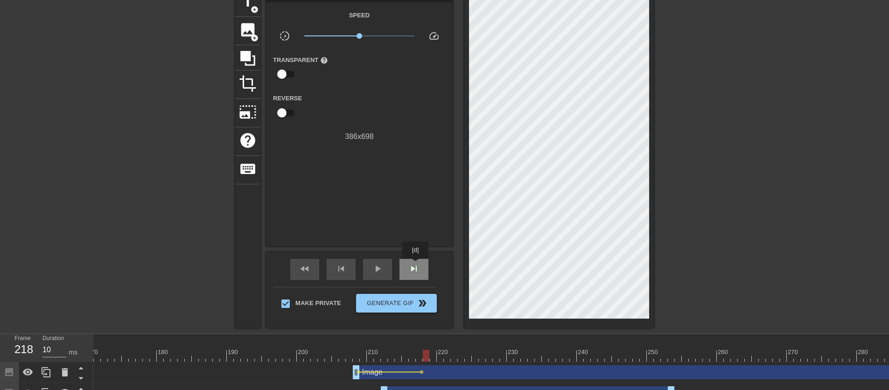
click at [416, 265] on span "skip_next" at bounding box center [414, 268] width 11 height 11
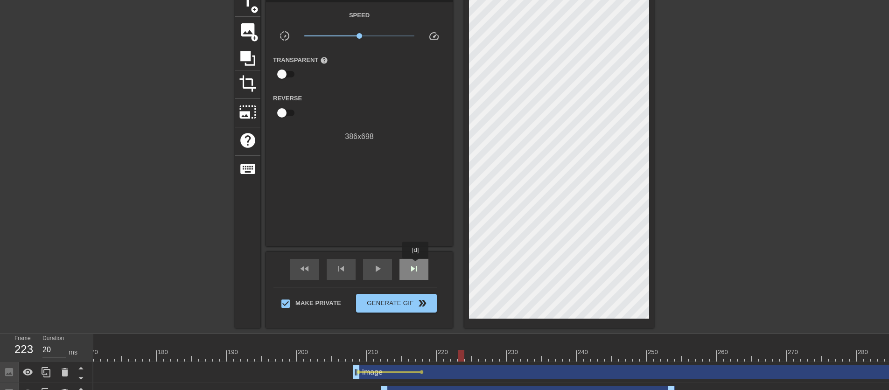
click at [416, 265] on span "skip_next" at bounding box center [414, 268] width 11 height 11
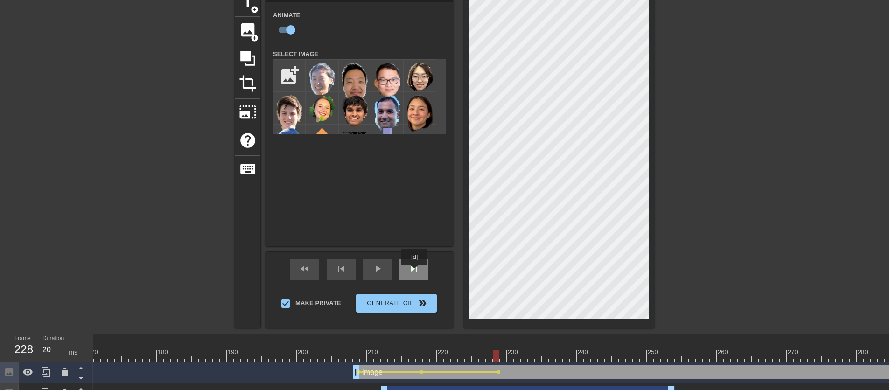
click at [416, 272] on span "skip_next" at bounding box center [414, 268] width 11 height 11
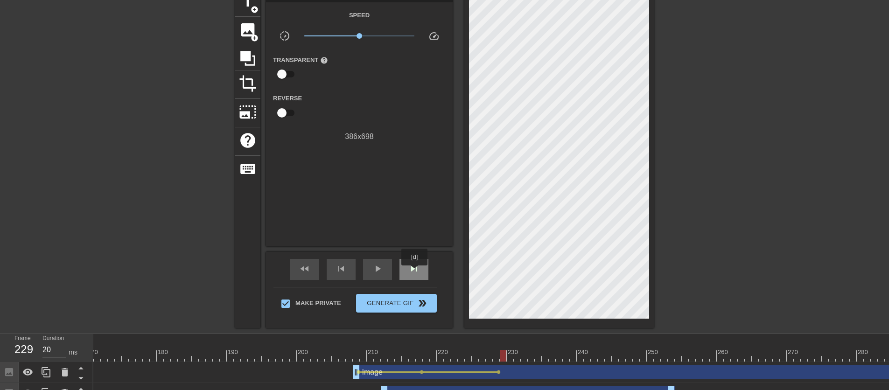
click at [416, 272] on span "skip_next" at bounding box center [414, 268] width 11 height 11
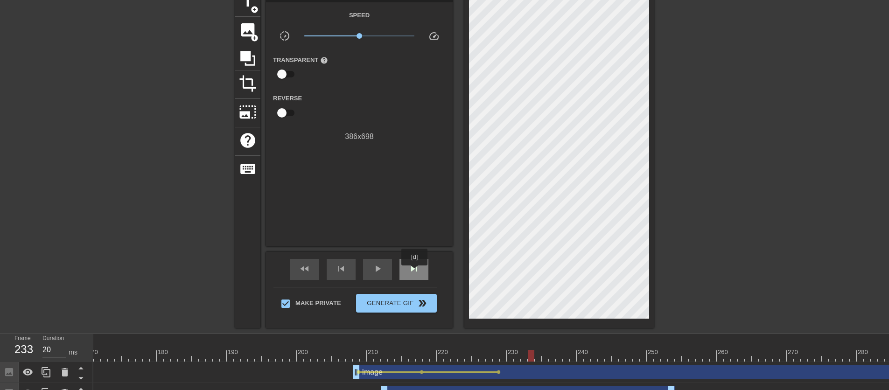
click at [416, 272] on span "skip_next" at bounding box center [414, 268] width 11 height 11
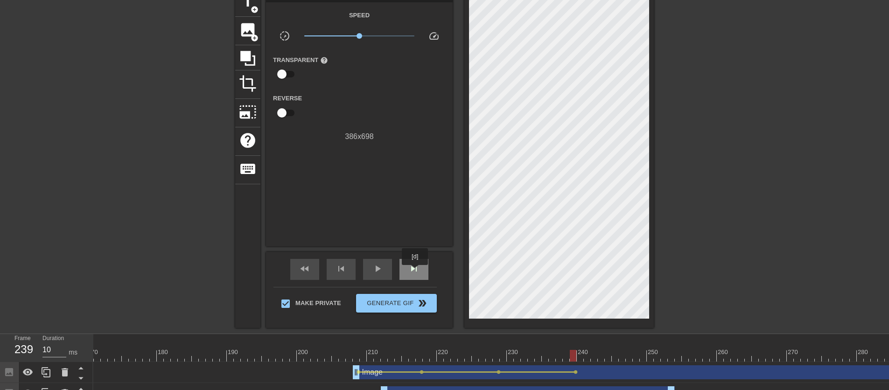
click at [416, 272] on span "skip_next" at bounding box center [414, 268] width 11 height 11
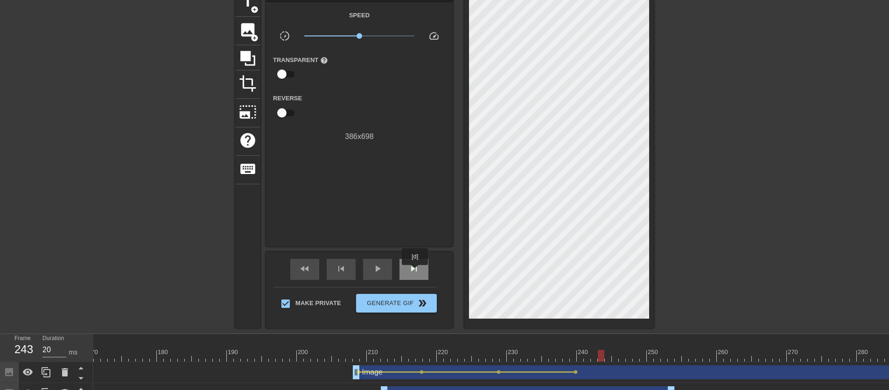
click at [416, 272] on span "skip_next" at bounding box center [414, 268] width 11 height 11
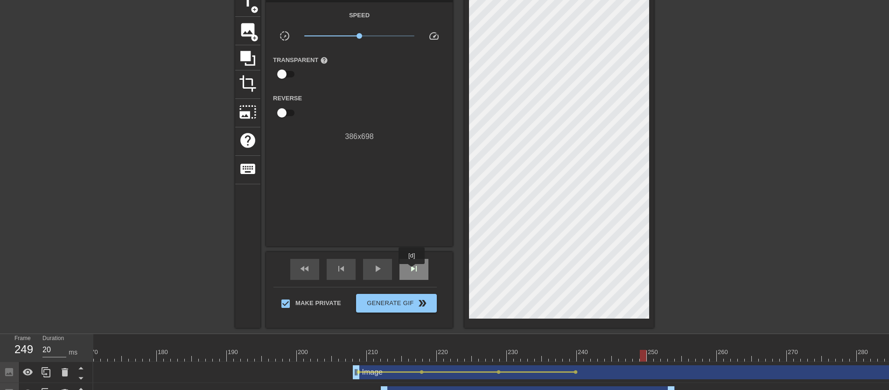
click at [413, 271] on span "skip_next" at bounding box center [414, 268] width 11 height 11
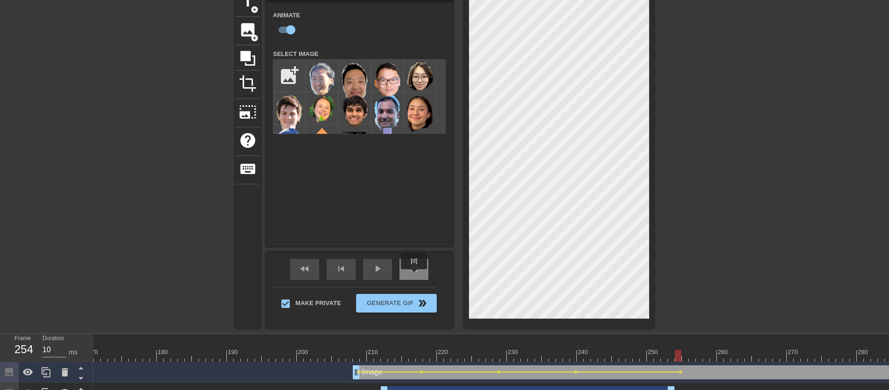
click at [415, 276] on div "skip_next" at bounding box center [414, 269] width 29 height 21
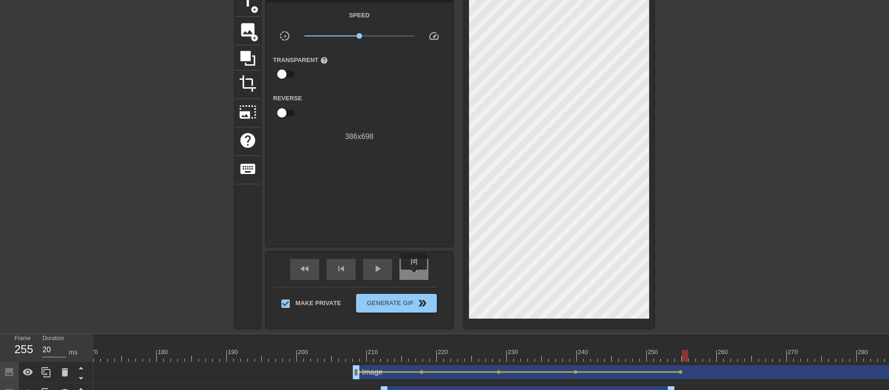
click at [415, 276] on div "skip_next" at bounding box center [414, 269] width 29 height 21
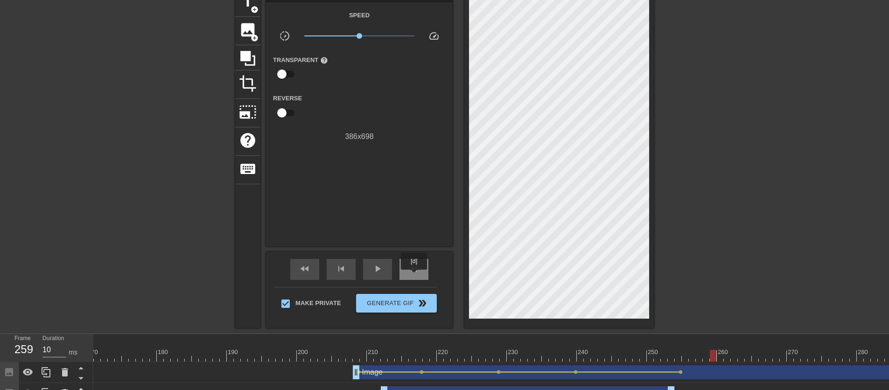
click at [415, 276] on div "skip_next" at bounding box center [414, 269] width 29 height 21
click at [431, 252] on div "fast_rewind skip_previous play_arrow skip_next" at bounding box center [359, 269] width 152 height 35
click at [416, 275] on div "skip_next" at bounding box center [414, 269] width 29 height 21
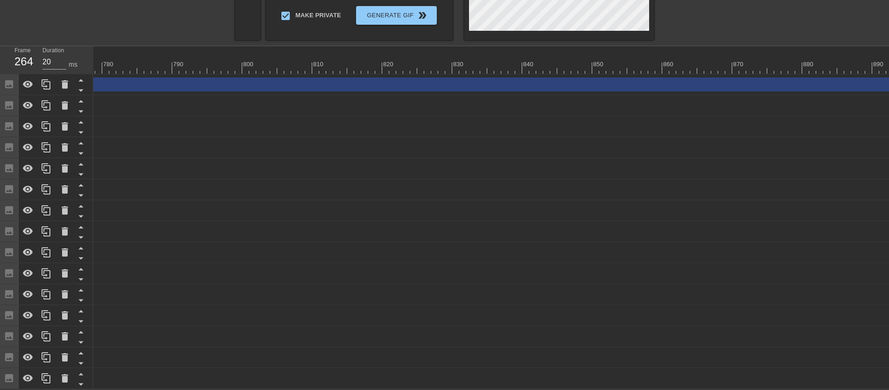
scroll to position [0, 5468]
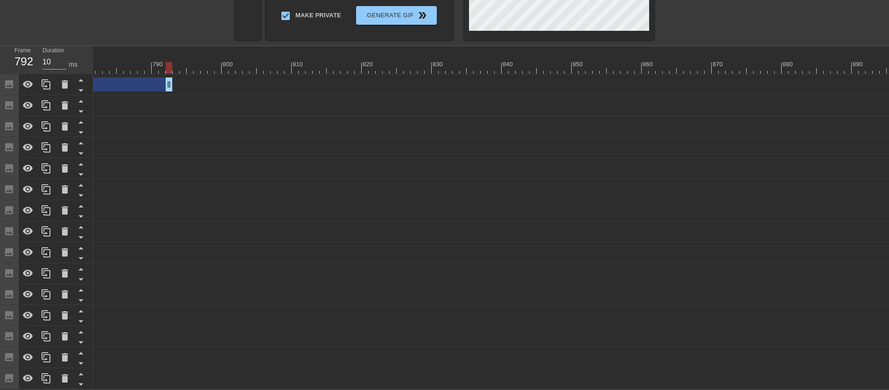
drag, startPoint x: 886, startPoint y: 78, endPoint x: 93, endPoint y: 63, distance: 793.0
click at [93, 63] on div "10 20 30 40 50 60 70 80 90 100 110 120 130 140 150 160" at bounding box center [491, 217] width 796 height 343
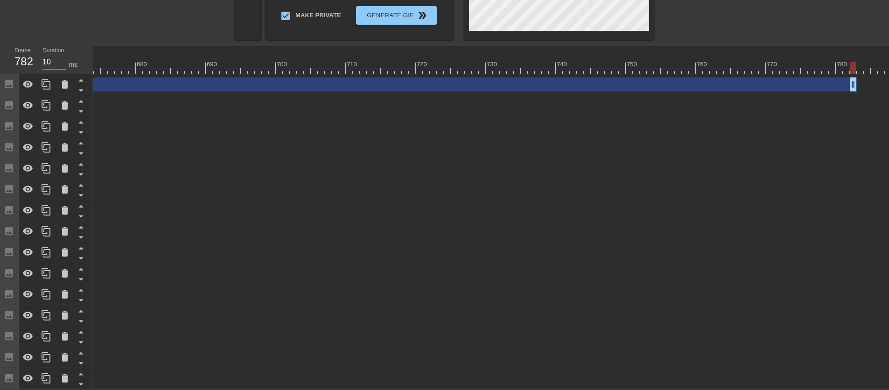
scroll to position [0, 4717]
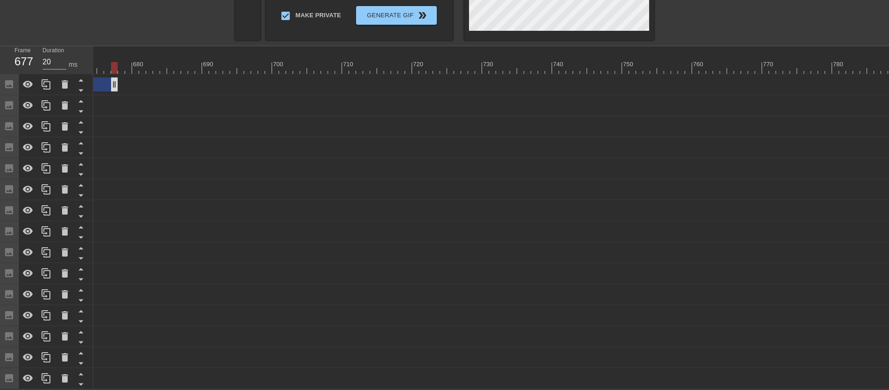
drag, startPoint x: 847, startPoint y: 83, endPoint x: 101, endPoint y: 72, distance: 746.2
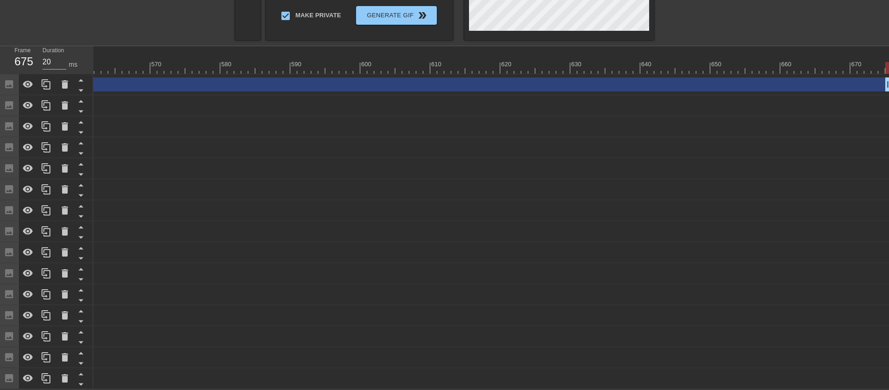
scroll to position [0, 3947]
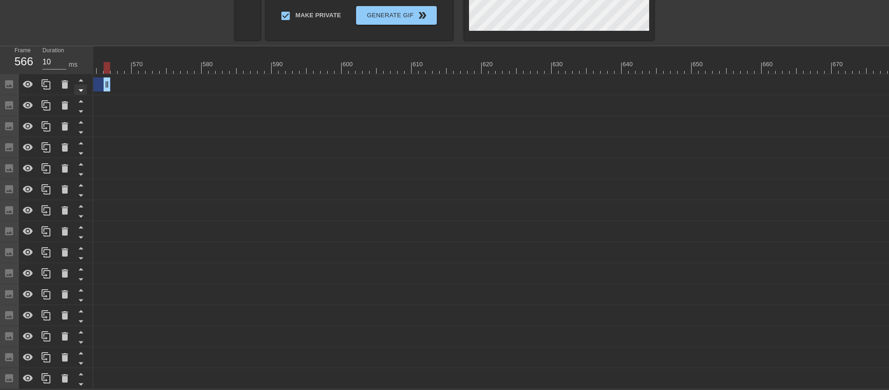
drag, startPoint x: 867, startPoint y: 78, endPoint x: 83, endPoint y: 85, distance: 784.5
click at [83, 85] on div "Frame 566 Duration 10 ms 10 20 30 40 50 60 70 80 90 100 110 120 130 140 150" at bounding box center [444, 217] width 889 height 343
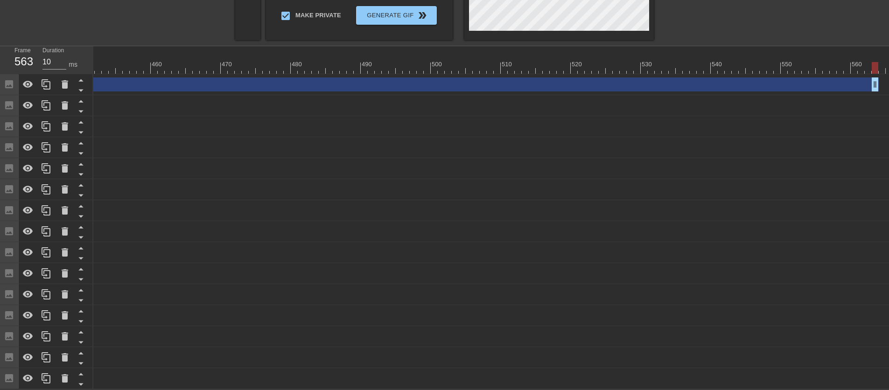
scroll to position [0, 3179]
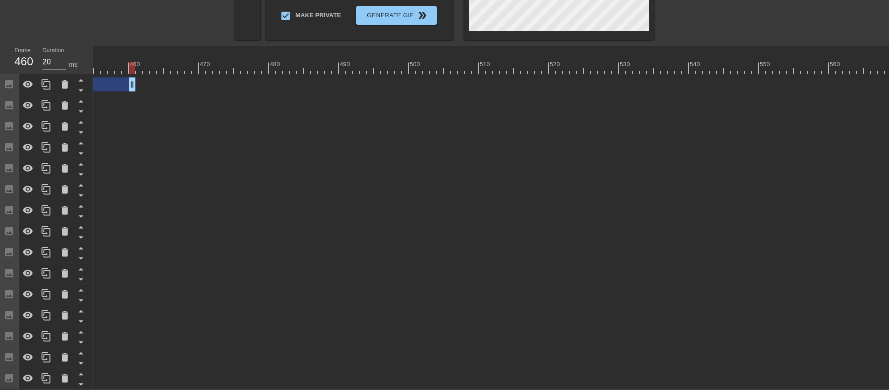
drag, startPoint x: 852, startPoint y: 77, endPoint x: 116, endPoint y: 102, distance: 735.8
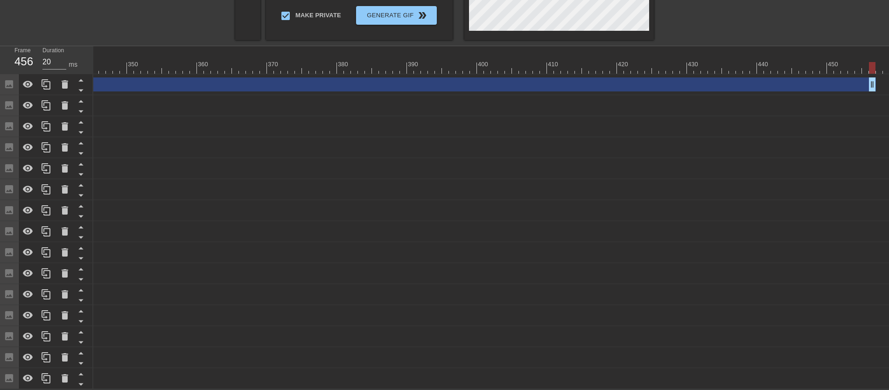
scroll to position [0, 2418]
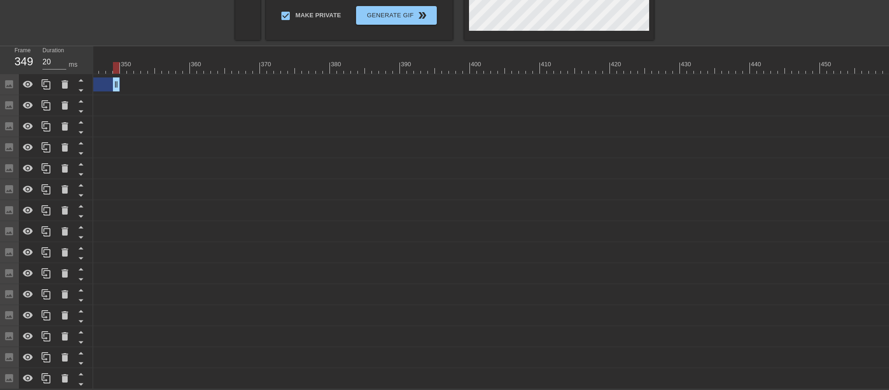
drag, startPoint x: 863, startPoint y: 78, endPoint x: 101, endPoint y: 96, distance: 762.2
click at [108, 88] on div "Image drag_handle drag_handle lens lens lens lens lens lens" at bounding box center [810, 84] width 6268 height 21
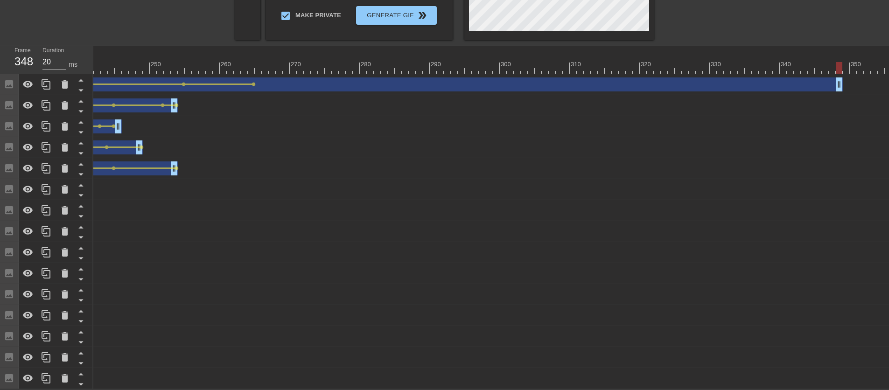
scroll to position [0, 1637]
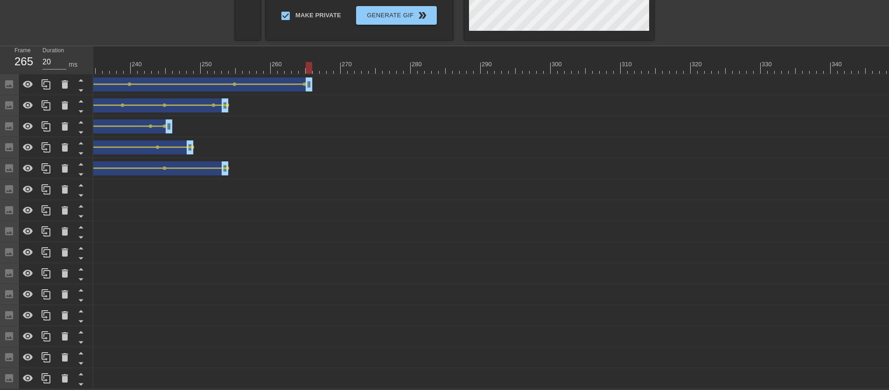
drag, startPoint x: 886, startPoint y: 80, endPoint x: 306, endPoint y: 84, distance: 580.4
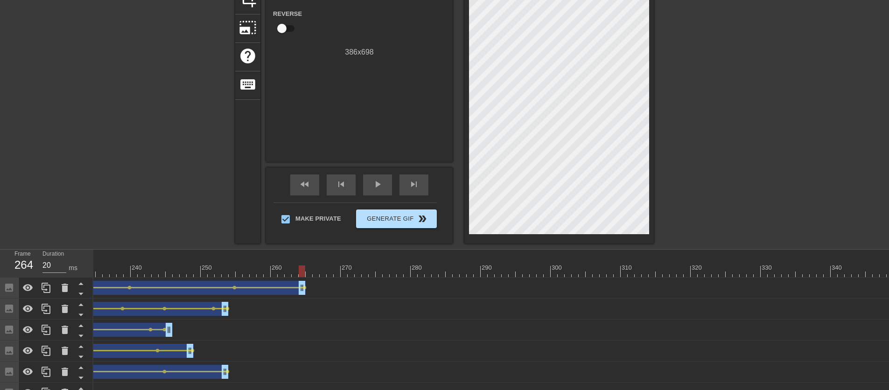
scroll to position [67, 0]
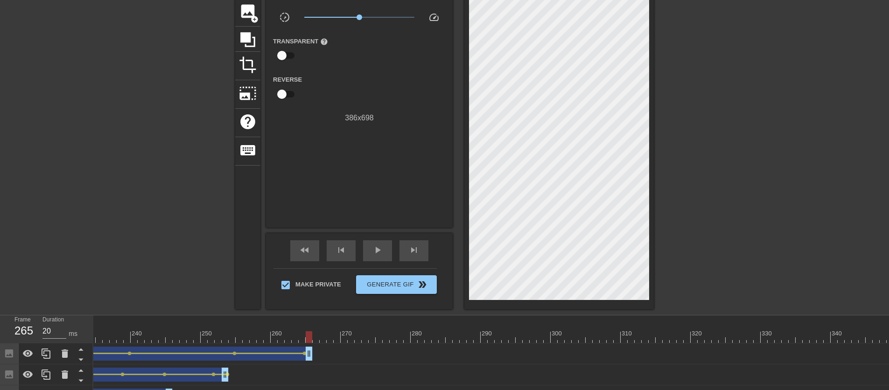
drag, startPoint x: 302, startPoint y: 348, endPoint x: 307, endPoint y: 349, distance: 5.2
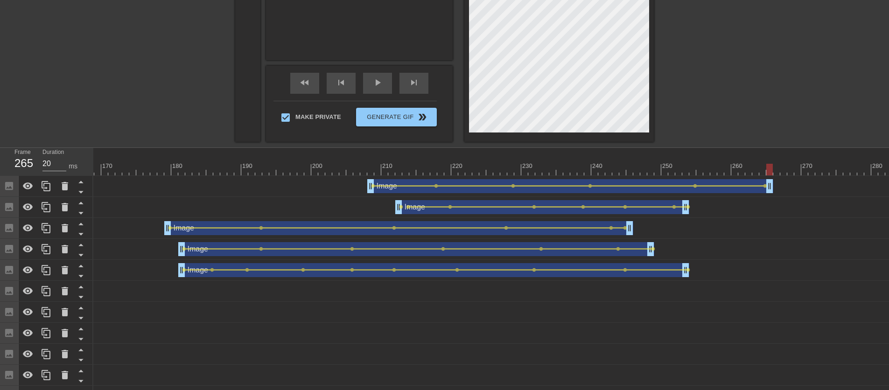
scroll to position [123, 0]
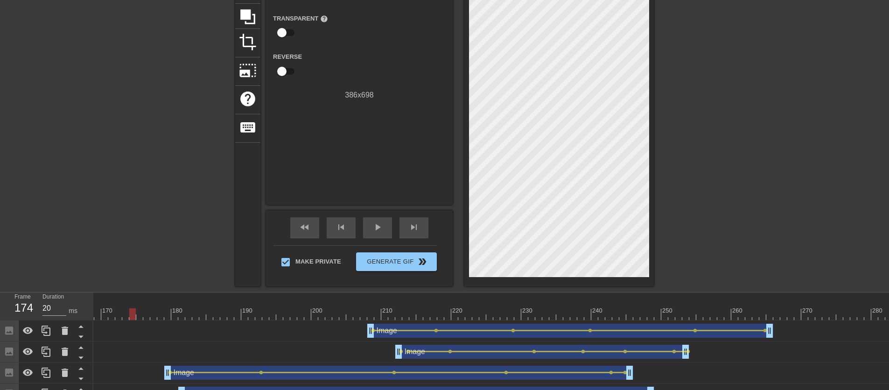
scroll to position [57, 0]
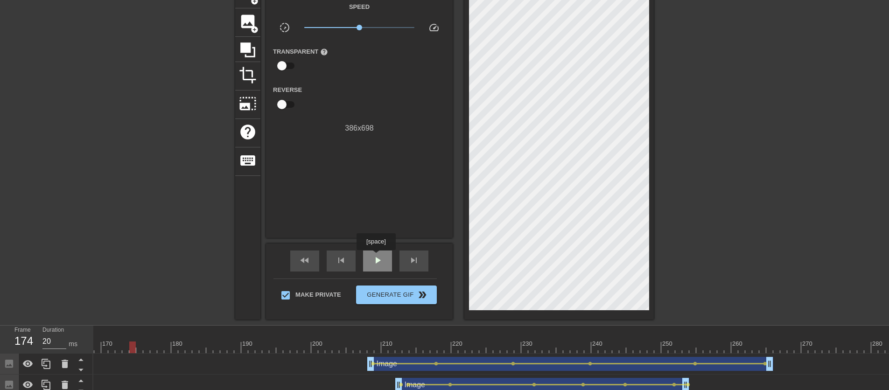
click at [377, 257] on span "play_arrow" at bounding box center [377, 260] width 11 height 11
click at [377, 257] on span "pause" at bounding box center [377, 260] width 11 height 11
click at [377, 257] on span "play_arrow" at bounding box center [377, 260] width 11 height 11
click at [377, 257] on span "pause" at bounding box center [377, 260] width 11 height 11
drag, startPoint x: 836, startPoint y: 349, endPoint x: 760, endPoint y: 347, distance: 76.1
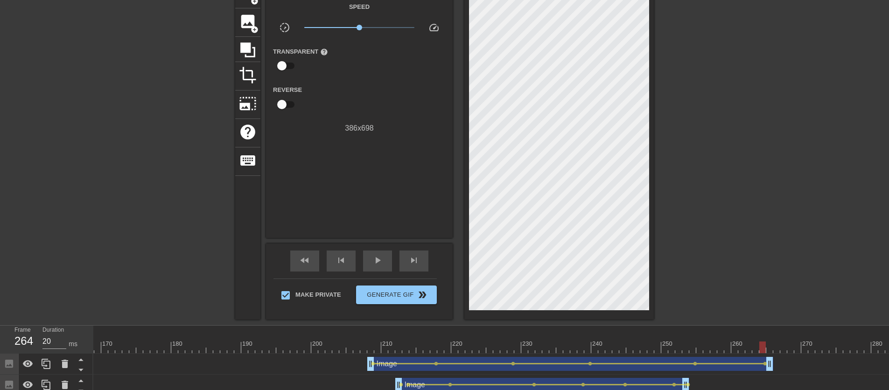
click at [760, 347] on div at bounding box center [763, 348] width 7 height 12
drag, startPoint x: 771, startPoint y: 363, endPoint x: 765, endPoint y: 364, distance: 6.1
click at [755, 349] on div at bounding box center [756, 348] width 7 height 12
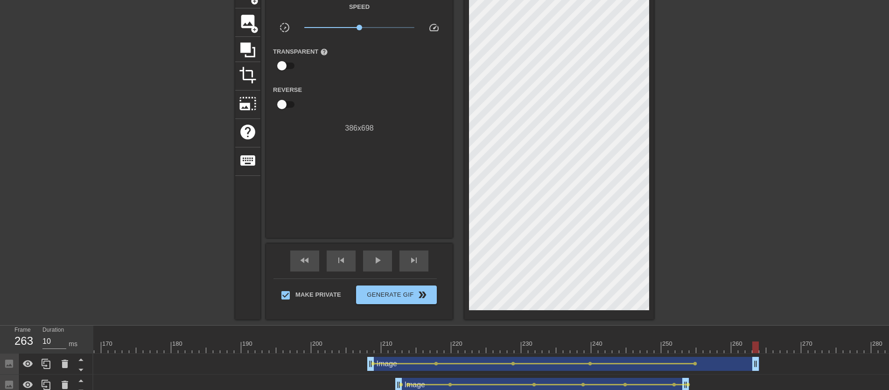
drag, startPoint x: 764, startPoint y: 370, endPoint x: 756, endPoint y: 370, distance: 8.4
drag, startPoint x: 752, startPoint y: 346, endPoint x: 700, endPoint y: 350, distance: 52.4
click at [700, 349] on div at bounding box center [700, 348] width 7 height 12
click at [695, 364] on span "lens" at bounding box center [695, 364] width 4 height 4
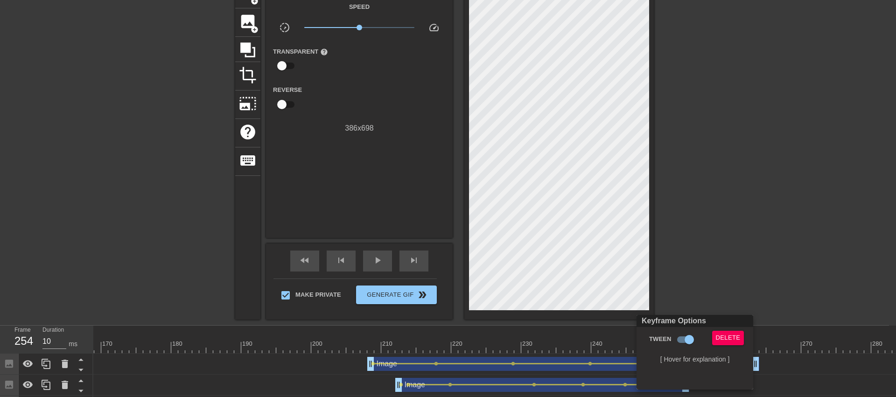
click at [724, 276] on div at bounding box center [448, 198] width 896 height 397
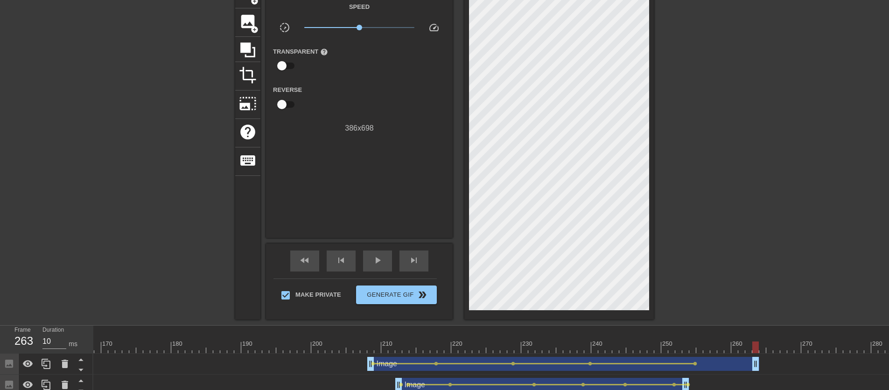
drag, startPoint x: 695, startPoint y: 349, endPoint x: 754, endPoint y: 346, distance: 58.9
click at [754, 346] on div at bounding box center [756, 348] width 7 height 12
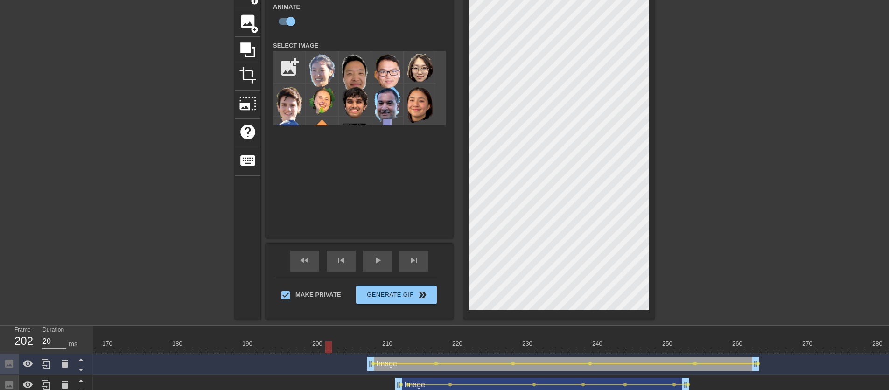
drag, startPoint x: 755, startPoint y: 347, endPoint x: 326, endPoint y: 329, distance: 429.5
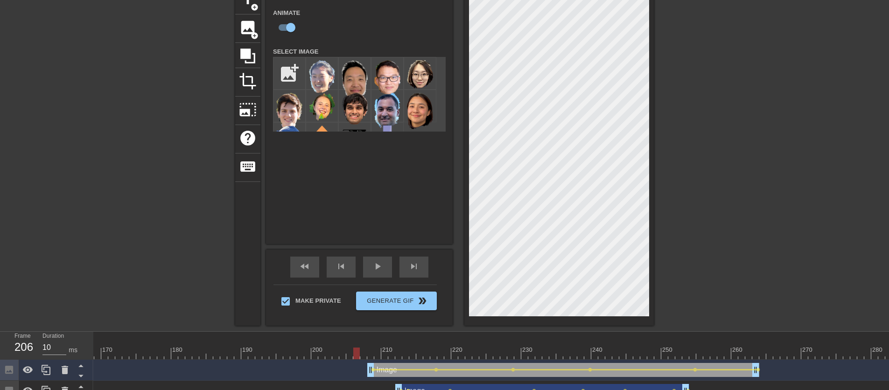
drag, startPoint x: 329, startPoint y: 353, endPoint x: 360, endPoint y: 354, distance: 30.8
click at [360, 354] on div at bounding box center [356, 354] width 7 height 12
click at [296, 184] on div "Image Animate Select Image add_photo_alternate" at bounding box center [359, 115] width 187 height 258
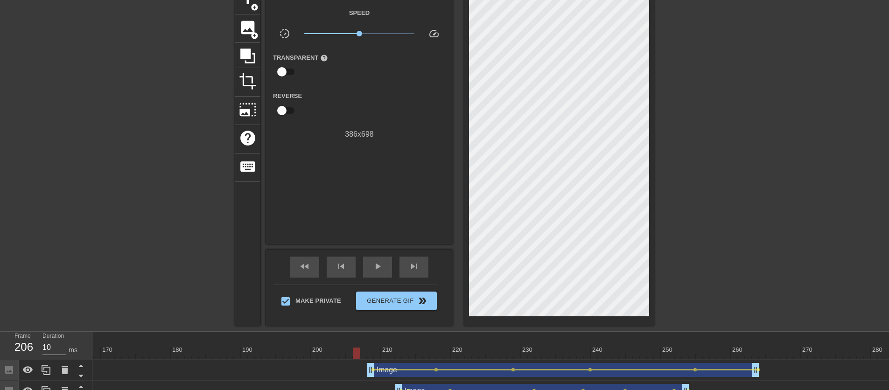
click at [140, 258] on div at bounding box center [154, 126] width 140 height 280
click at [255, 32] on span "add_circle" at bounding box center [255, 36] width 8 height 8
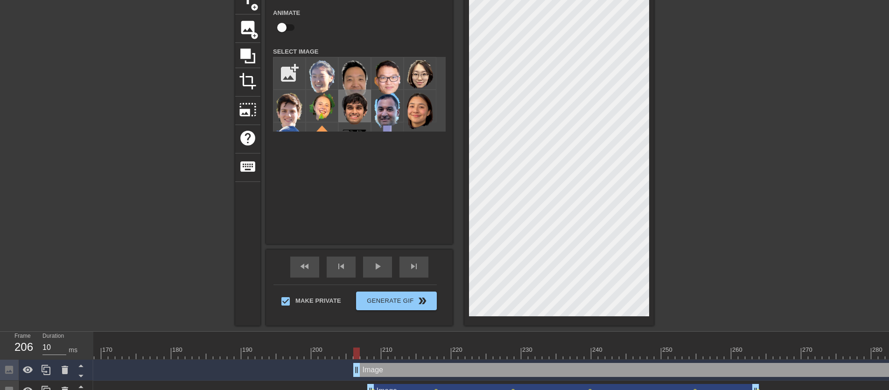
click at [344, 105] on img at bounding box center [355, 109] width 26 height 32
drag, startPoint x: 357, startPoint y: 372, endPoint x: 342, endPoint y: 367, distance: 16.4
type input "10"
drag, startPoint x: 334, startPoint y: 368, endPoint x: 379, endPoint y: 366, distance: 44.4
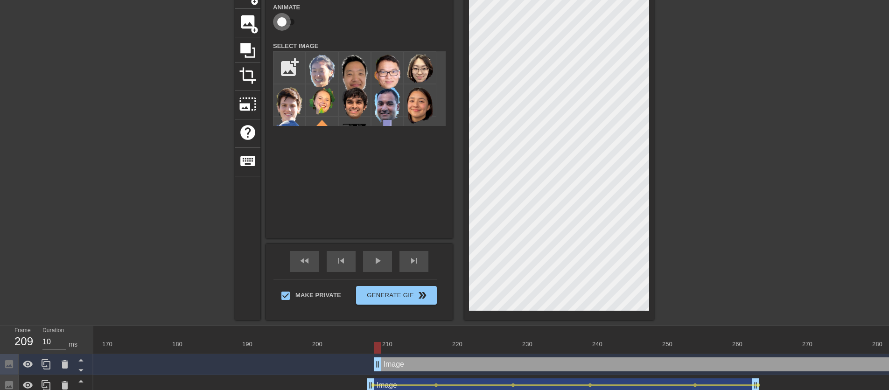
click at [279, 21] on input "checkbox" at bounding box center [281, 22] width 53 height 18
checkbox input "true"
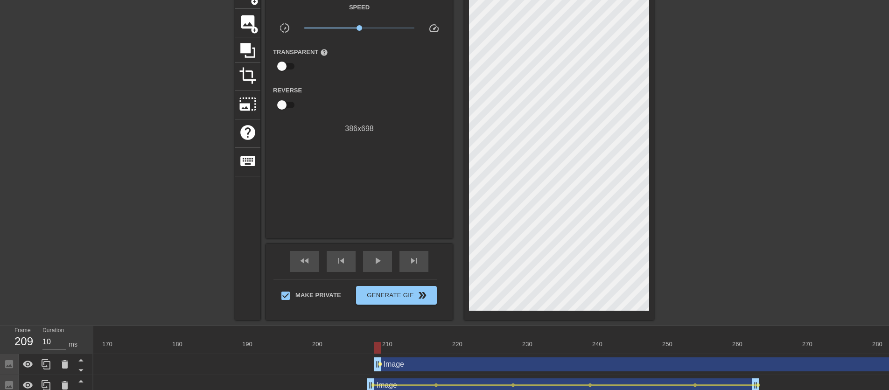
click at [381, 364] on span "lens" at bounding box center [380, 364] width 4 height 4
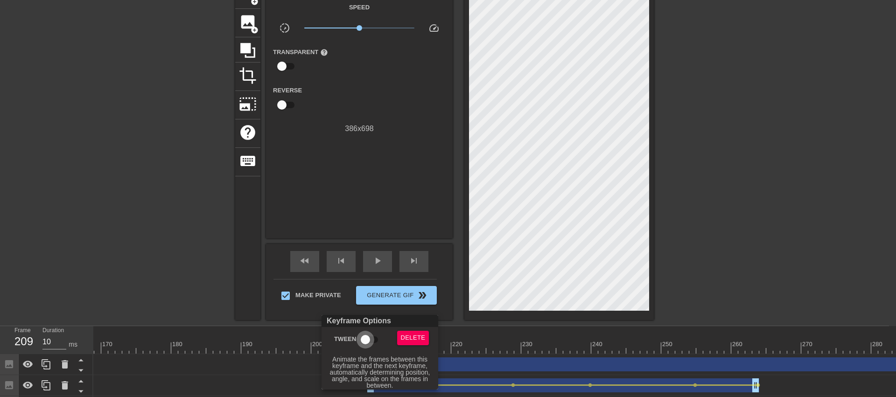
click at [370, 342] on input "Tween" at bounding box center [365, 340] width 53 height 18
checkbox input "true"
click at [219, 254] on div at bounding box center [448, 198] width 896 height 397
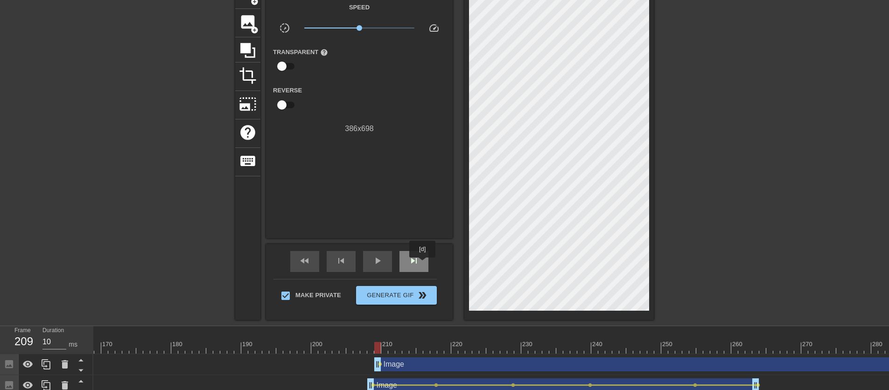
click at [423, 264] on div "skip_next" at bounding box center [414, 261] width 29 height 21
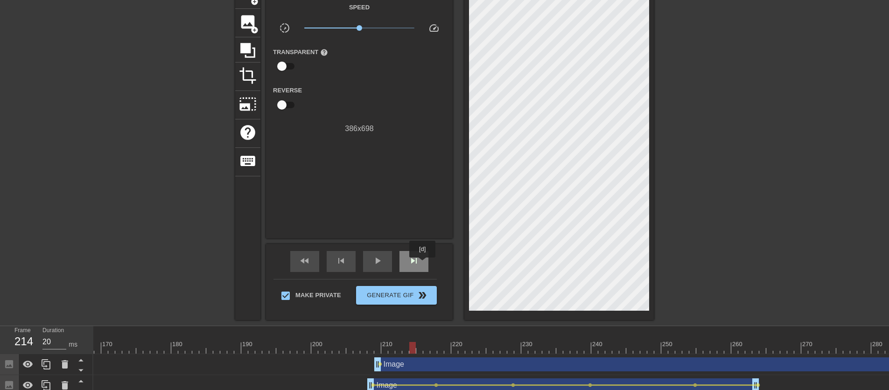
click at [423, 264] on div "skip_next" at bounding box center [414, 261] width 29 height 21
click at [380, 364] on span "lens" at bounding box center [380, 364] width 4 height 4
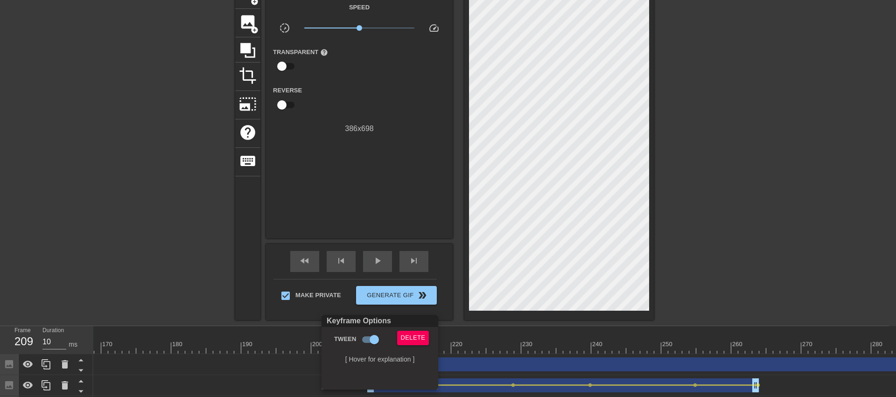
click at [151, 287] on div at bounding box center [448, 198] width 896 height 397
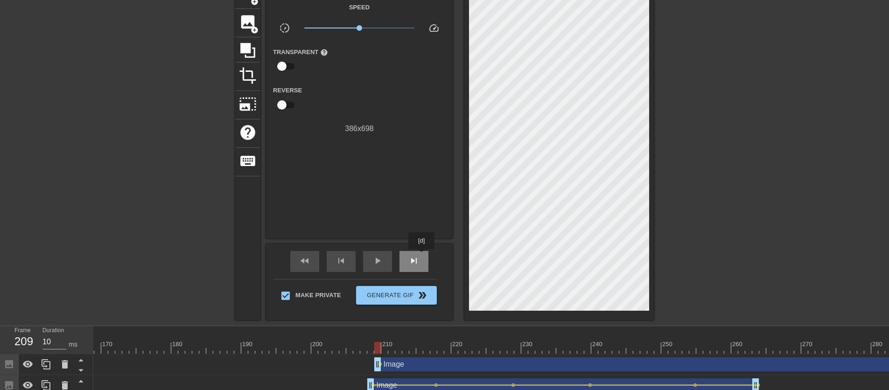
click at [423, 256] on div "skip_next" at bounding box center [414, 261] width 29 height 21
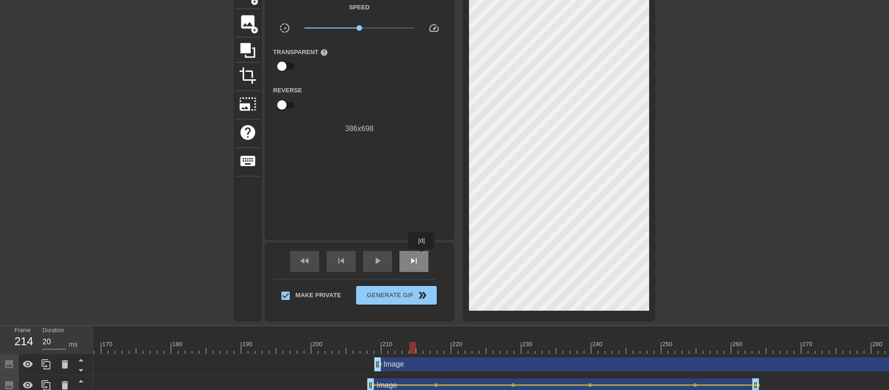
click at [423, 256] on div "skip_next" at bounding box center [414, 261] width 29 height 21
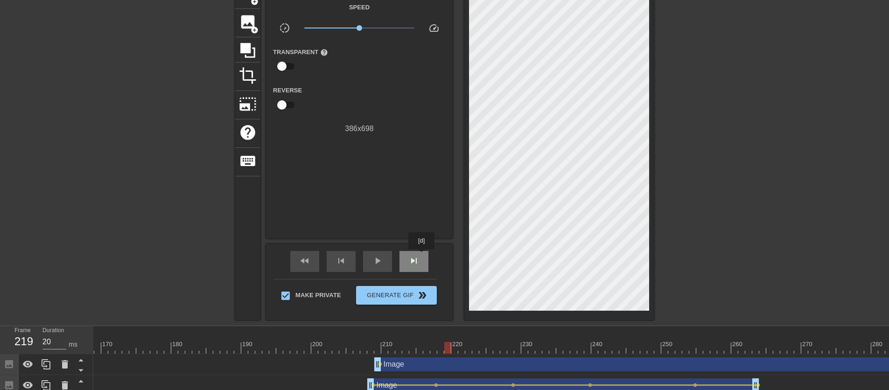
click at [423, 256] on div "skip_next" at bounding box center [414, 261] width 29 height 21
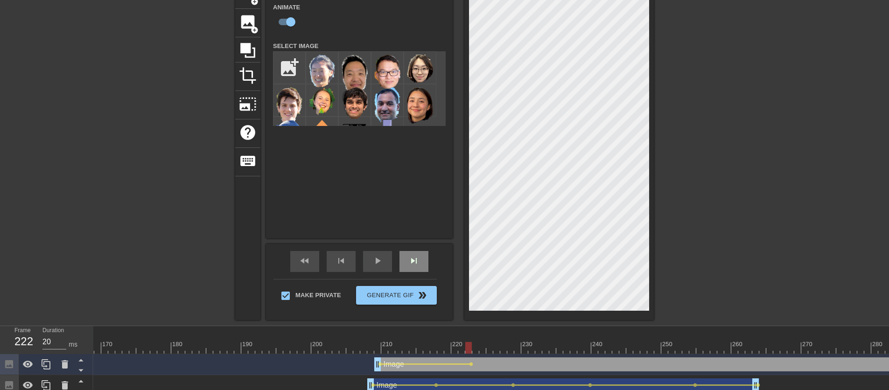
click at [418, 261] on span "skip_next" at bounding box center [414, 260] width 11 height 11
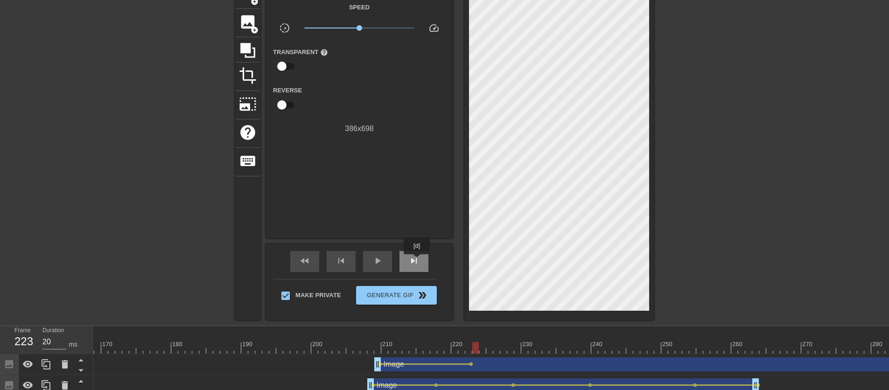
click at [418, 261] on span "skip_next" at bounding box center [414, 260] width 11 height 11
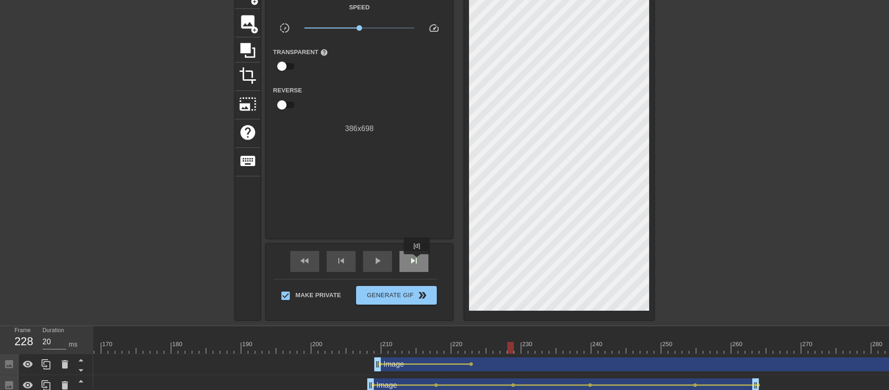
click at [418, 261] on span "skip_next" at bounding box center [414, 260] width 11 height 11
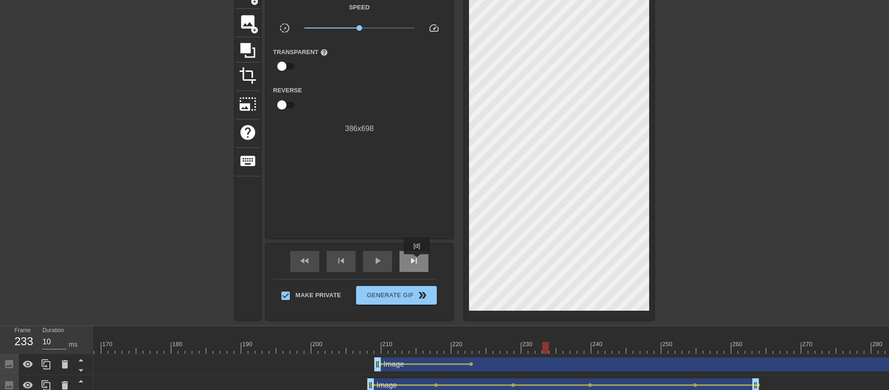
click at [418, 261] on span "skip_next" at bounding box center [414, 260] width 11 height 11
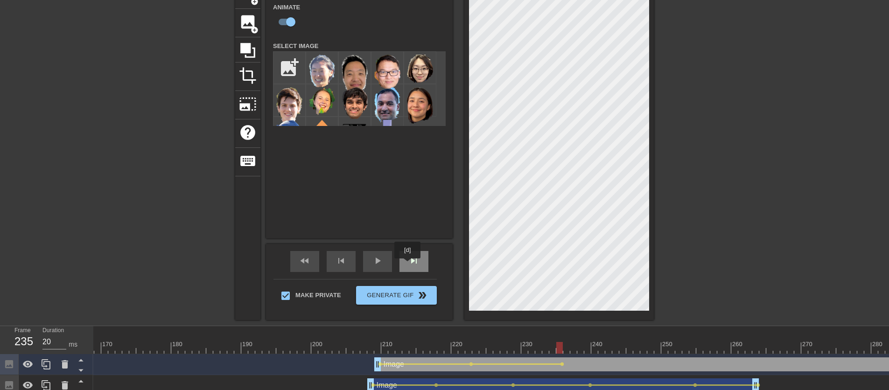
click at [409, 265] on span "skip_next" at bounding box center [414, 260] width 11 height 11
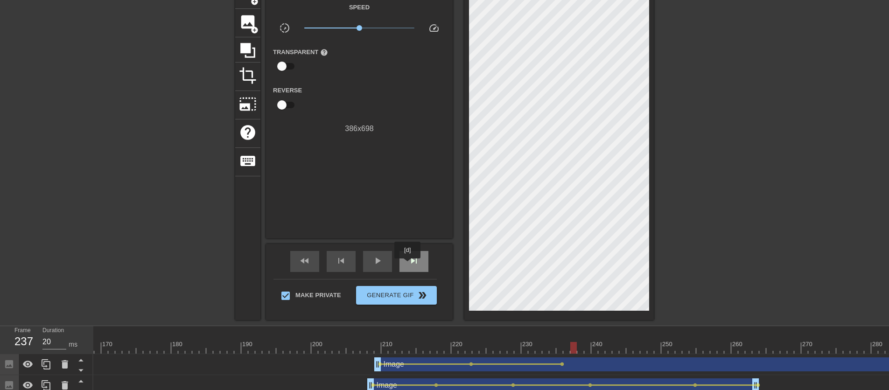
click at [409, 265] on span "skip_next" at bounding box center [414, 260] width 11 height 11
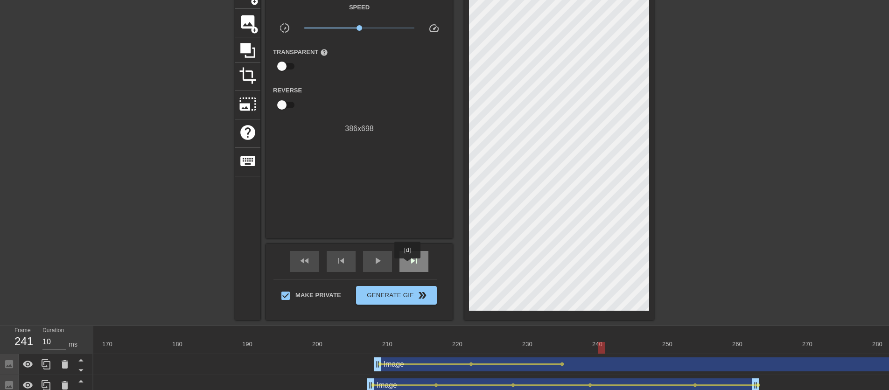
click at [409, 265] on span "skip_next" at bounding box center [414, 260] width 11 height 11
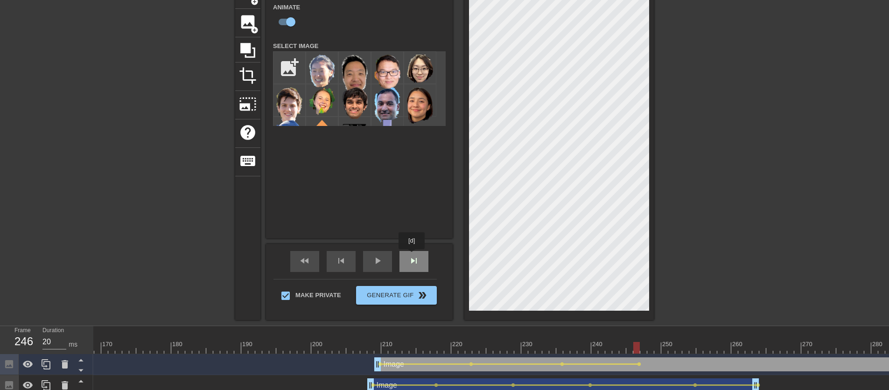
click at [413, 256] on span "skip_next" at bounding box center [414, 260] width 11 height 11
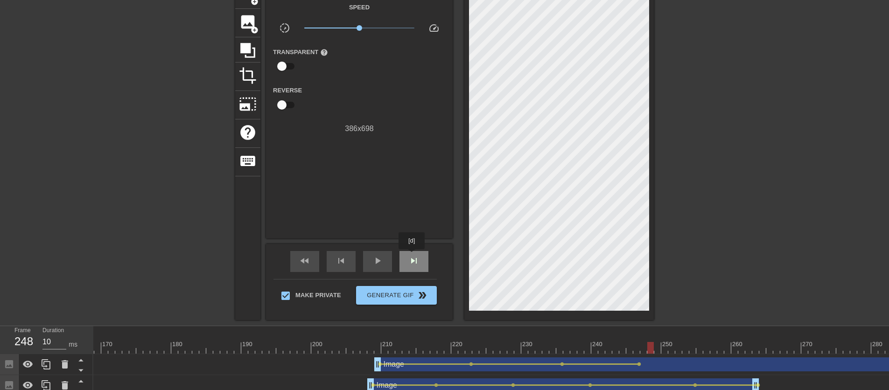
click at [413, 256] on span "skip_next" at bounding box center [414, 260] width 11 height 11
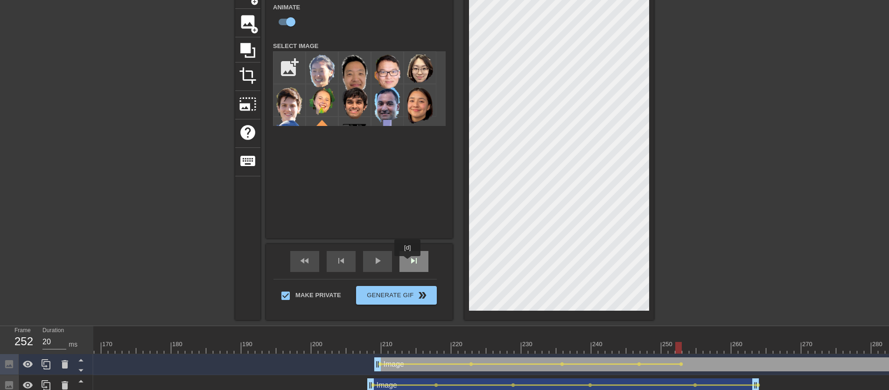
click at [410, 262] on span "skip_next" at bounding box center [414, 260] width 11 height 11
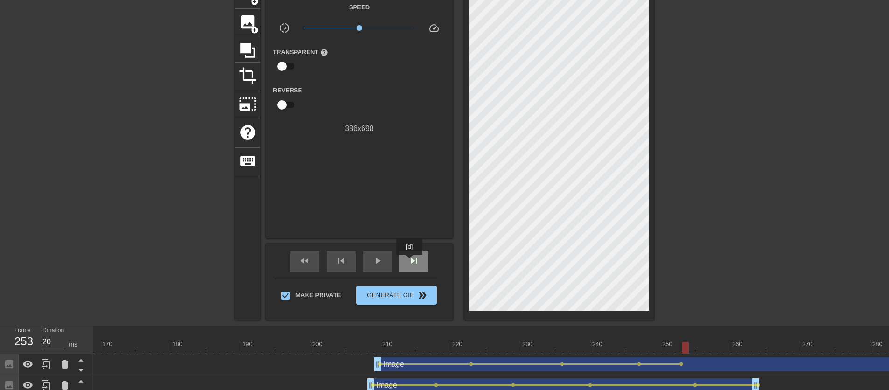
click at [410, 262] on span "skip_next" at bounding box center [414, 260] width 11 height 11
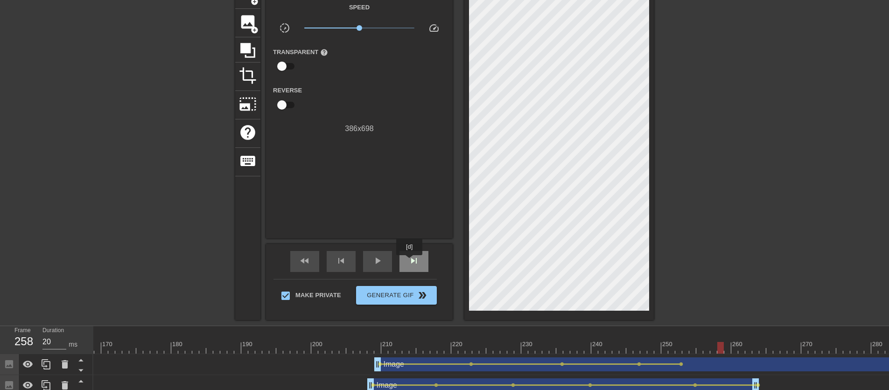
click at [410, 262] on span "skip_next" at bounding box center [414, 260] width 11 height 11
click at [411, 261] on span "skip_next" at bounding box center [414, 260] width 11 height 11
click at [414, 261] on span "skip_next" at bounding box center [414, 260] width 11 height 11
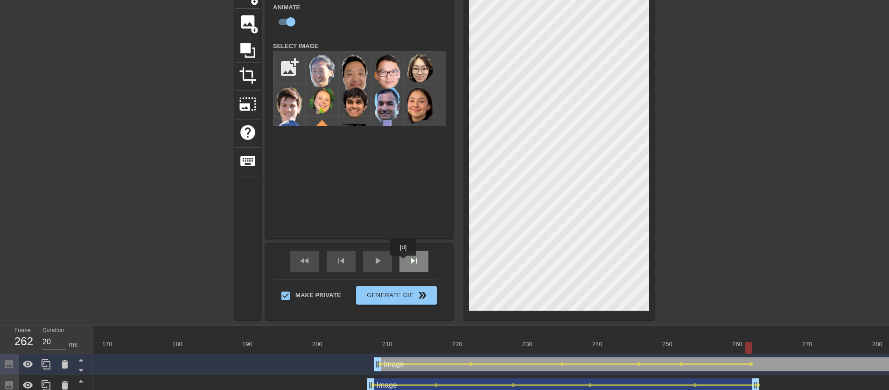
click at [412, 263] on span "skip_next" at bounding box center [414, 260] width 11 height 11
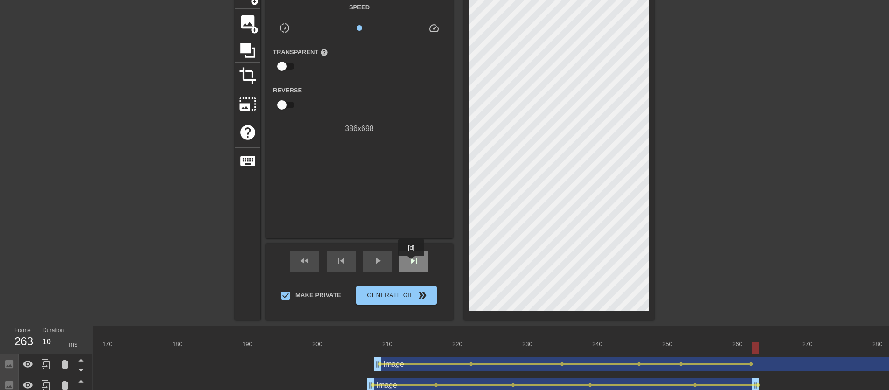
click at [412, 263] on span "skip_next" at bounding box center [414, 260] width 11 height 11
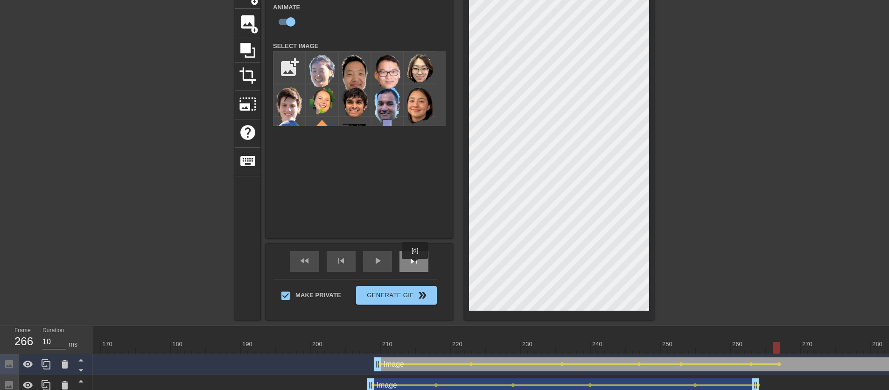
click at [416, 266] on span "skip_next" at bounding box center [414, 260] width 11 height 11
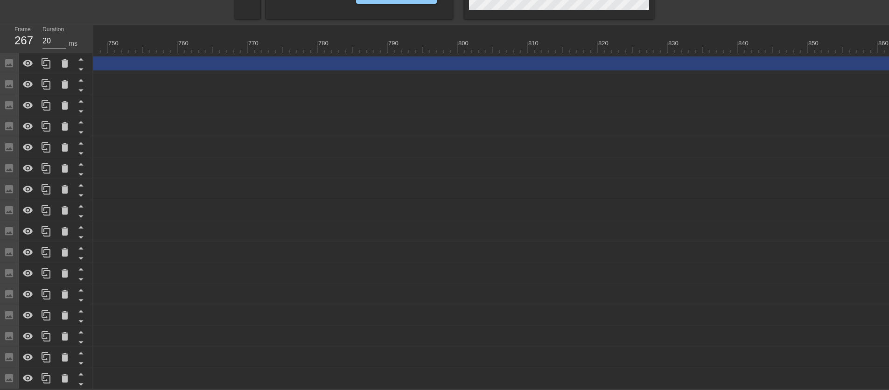
scroll to position [0, 5468]
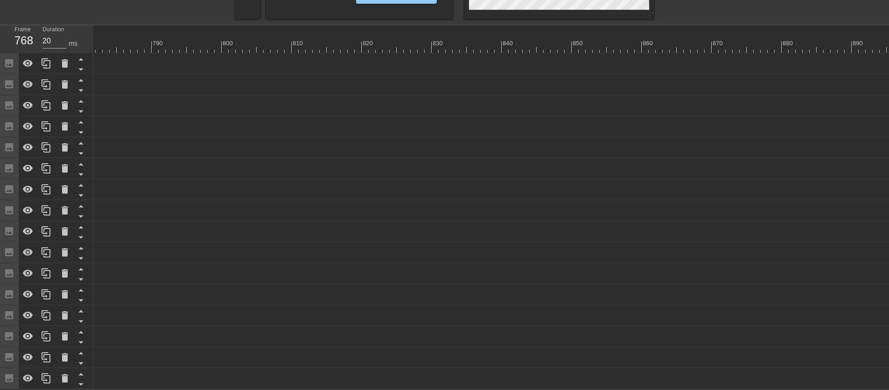
drag, startPoint x: 888, startPoint y: 59, endPoint x: 0, endPoint y: 89, distance: 888.1
click at [0, 89] on div "Frame 768 Duration 20 ms 10 20 30 40 50 60 70 80 90 100 110 120 130 140 150" at bounding box center [444, 207] width 889 height 364
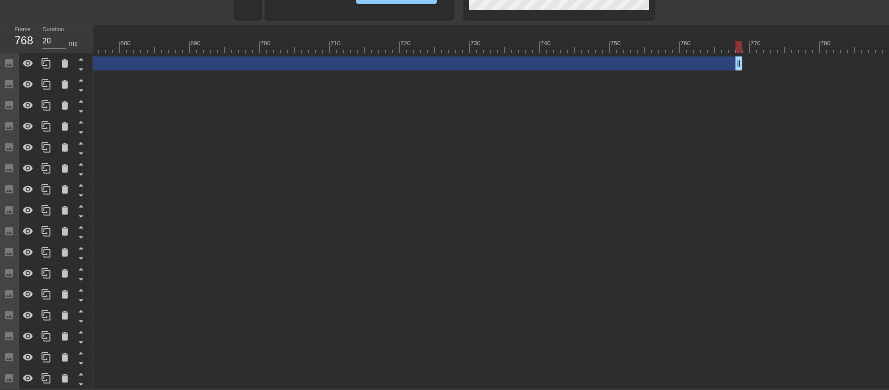
scroll to position [0, 4587]
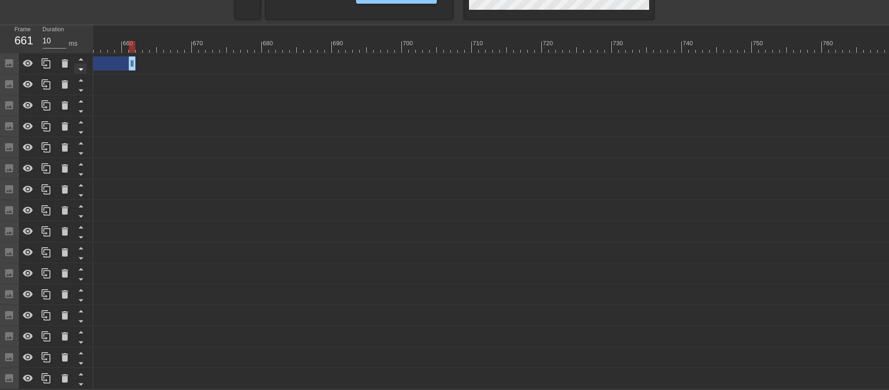
drag, startPoint x: 883, startPoint y: 59, endPoint x: 76, endPoint y: 67, distance: 807.3
click at [76, 67] on div "Frame 661 Duration 10 ms 10 20 30 40 50 60 70 80 90 100 110 120 130 140 150" at bounding box center [444, 207] width 889 height 364
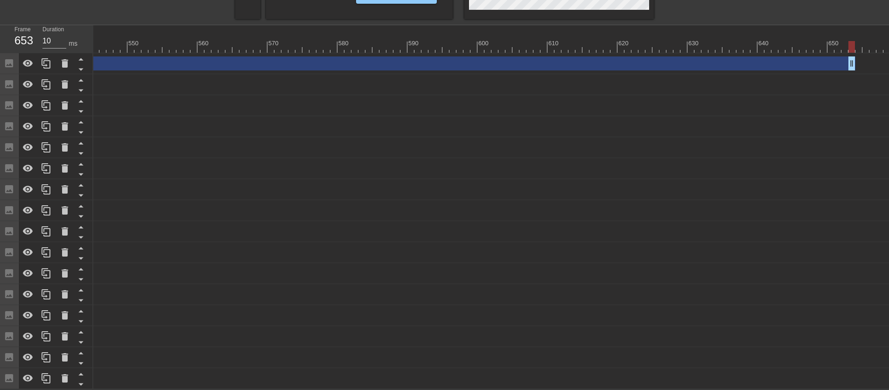
scroll to position [0, 3807]
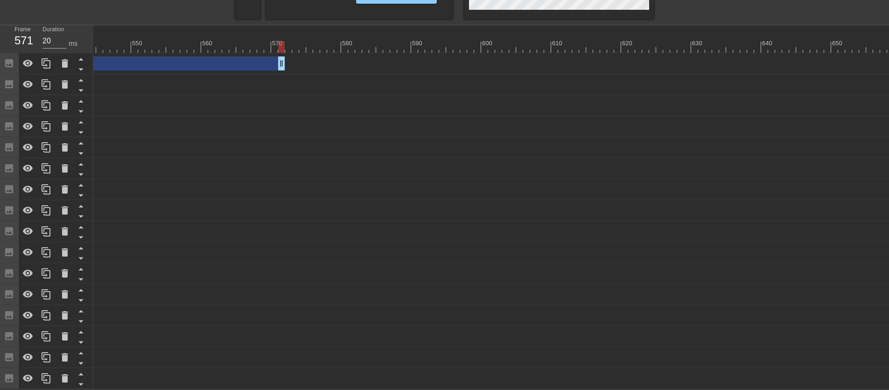
drag, startPoint x: 853, startPoint y: 59, endPoint x: 0, endPoint y: 72, distance: 852.7
click at [0, 72] on div "Frame 571 Duration 20 ms 10 20 30 40 50 60 70 80 90 100 110 120 130 140 150" at bounding box center [444, 207] width 889 height 364
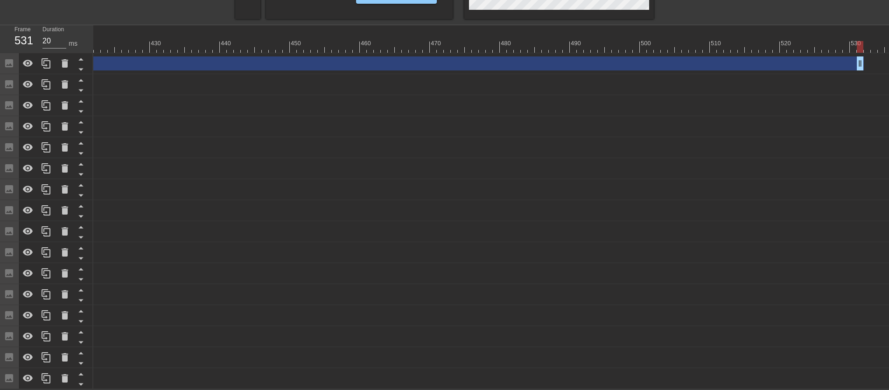
scroll to position [0, 2956]
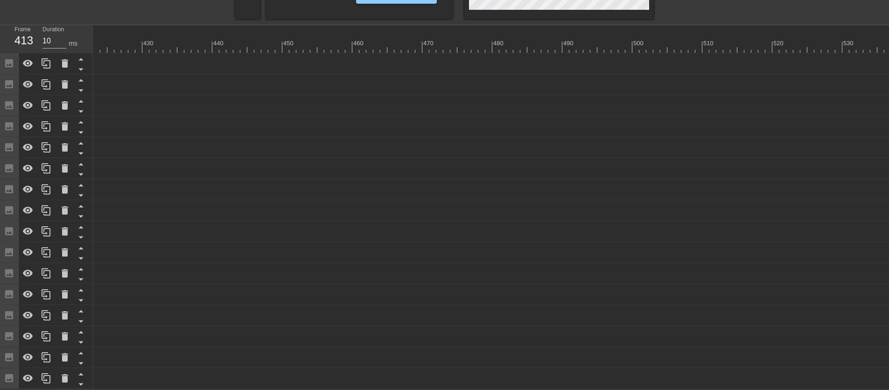
drag, startPoint x: 854, startPoint y: 53, endPoint x: 124, endPoint y: 78, distance: 730.2
click at [30, 46] on div "Frame 413 Duration 10 ms 10 20 30 40 50 60 70 80 90 100 110 120 130 140 150" at bounding box center [444, 207] width 889 height 364
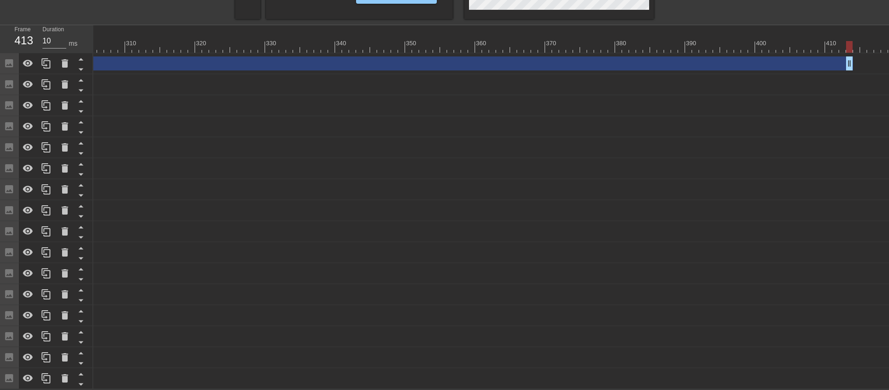
scroll to position [0, 2129]
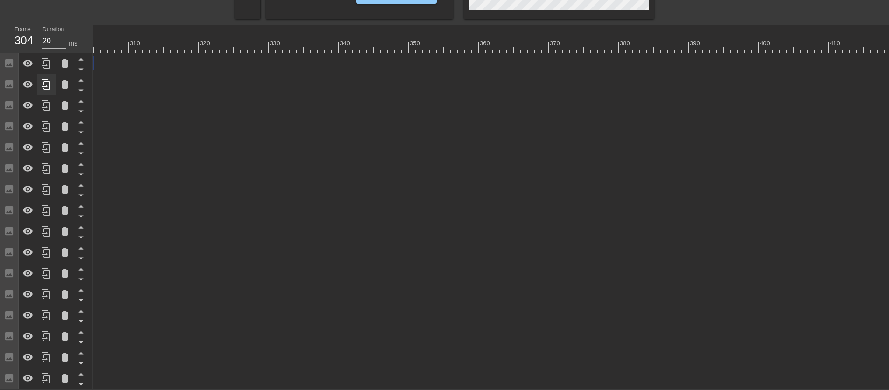
drag, startPoint x: 855, startPoint y: 60, endPoint x: 48, endPoint y: 78, distance: 807.0
click at [48, 78] on div "Frame 304 Duration 20 ms 10 20 30 40 50 60 70 80 90 100 110 120 130 140 150" at bounding box center [444, 207] width 889 height 364
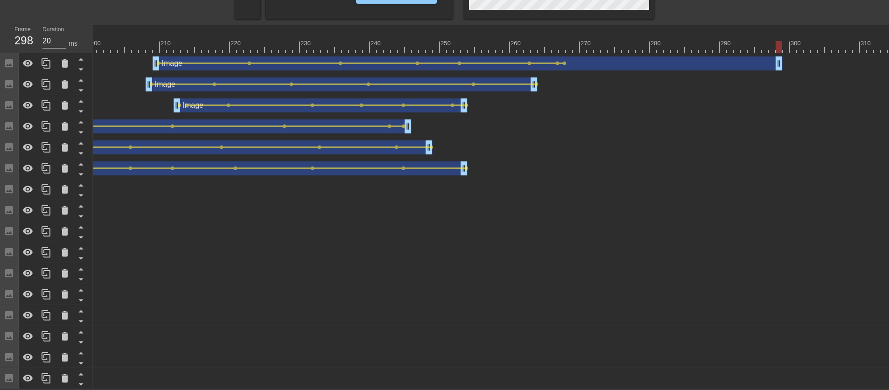
scroll to position [0, 1394]
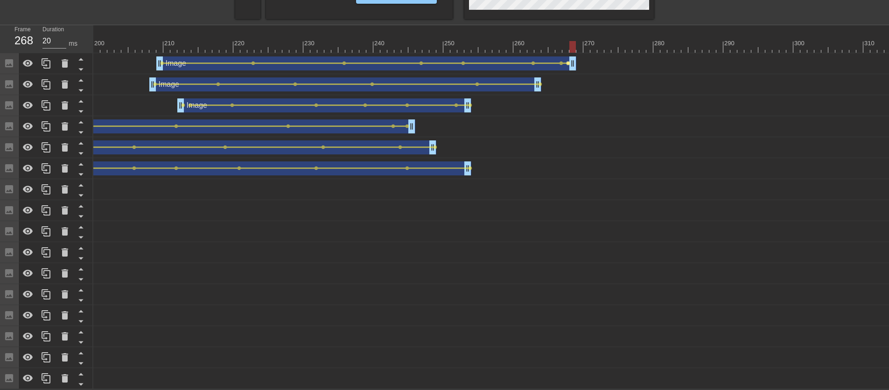
drag, startPoint x: 780, startPoint y: 57, endPoint x: 567, endPoint y: 57, distance: 212.9
click at [560, 61] on span "lens" at bounding box center [561, 63] width 4 height 4
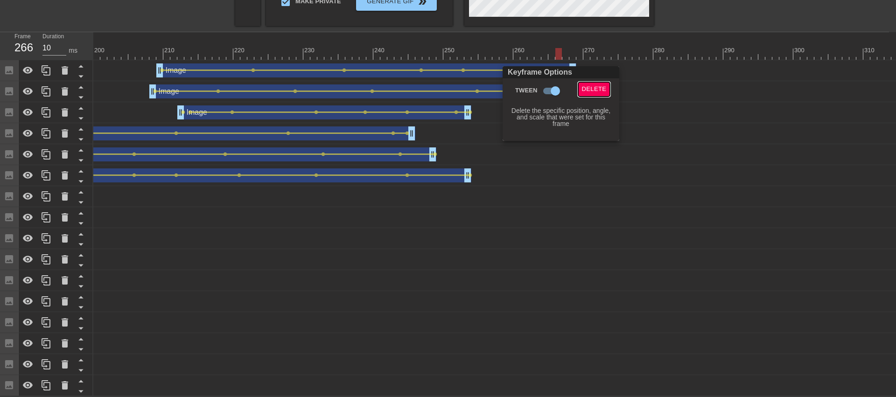
click at [595, 87] on span "Delete" at bounding box center [594, 89] width 25 height 11
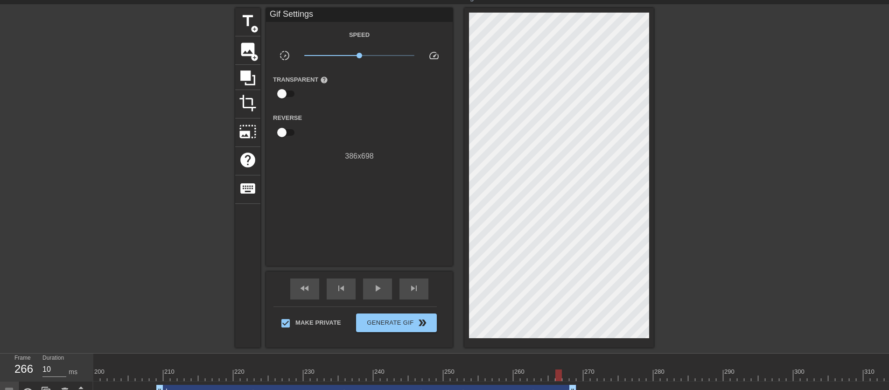
scroll to position [106, 0]
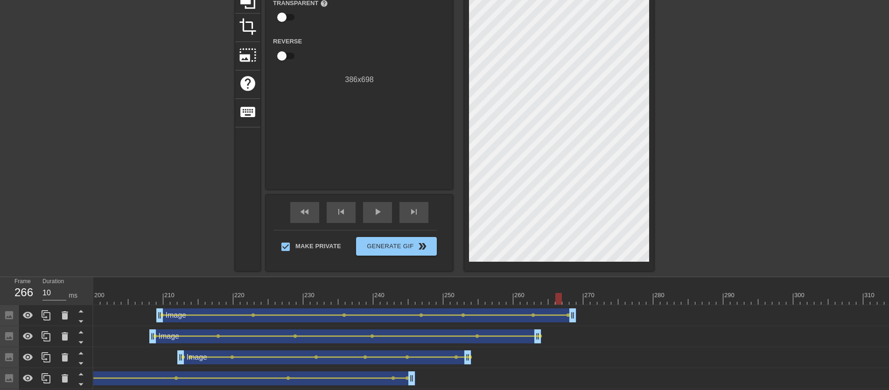
click at [383, 216] on span "play_arrow" at bounding box center [377, 211] width 11 height 11
click at [383, 216] on span "pause" at bounding box center [377, 211] width 11 height 11
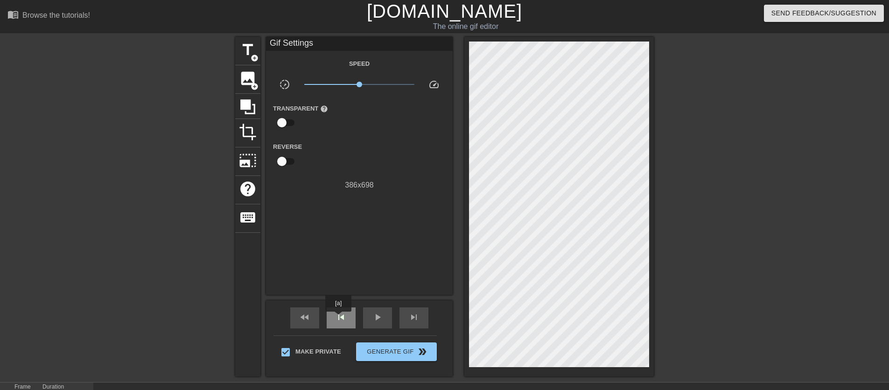
click at [339, 318] on span "skip_previous" at bounding box center [341, 317] width 11 height 11
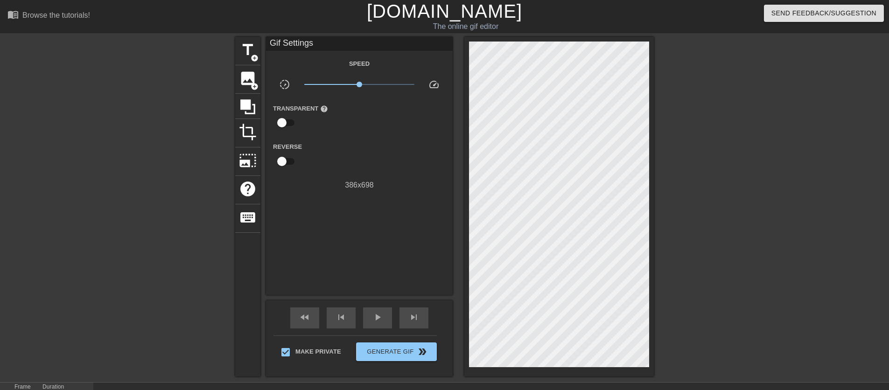
scroll to position [198, 0]
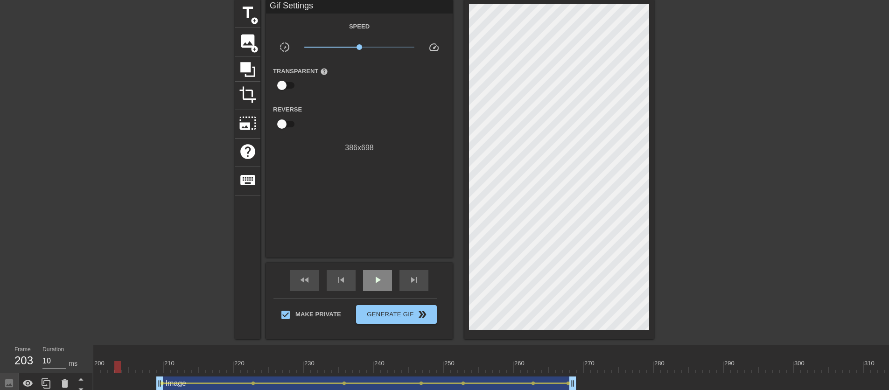
scroll to position [31, 0]
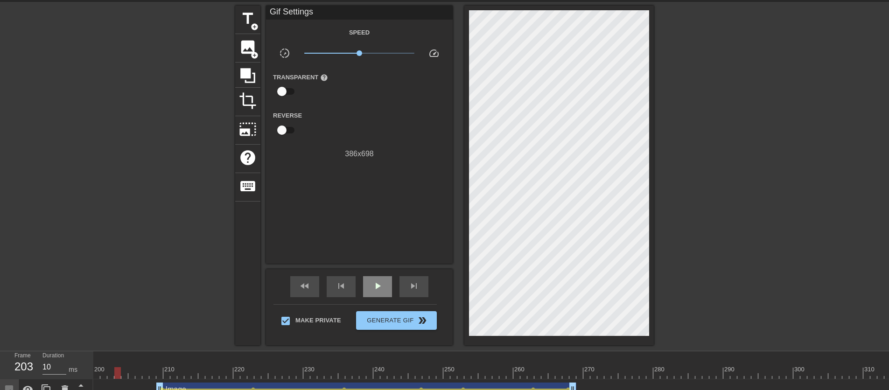
click at [374, 283] on span "play_arrow" at bounding box center [377, 286] width 11 height 11
click at [374, 283] on span "pause" at bounding box center [377, 286] width 11 height 11
click at [129, 363] on div at bounding box center [131, 367] width 7 height 12
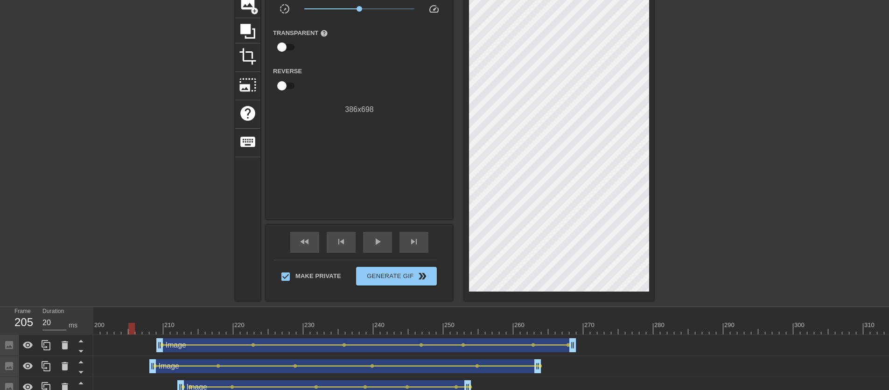
scroll to position [103, 0]
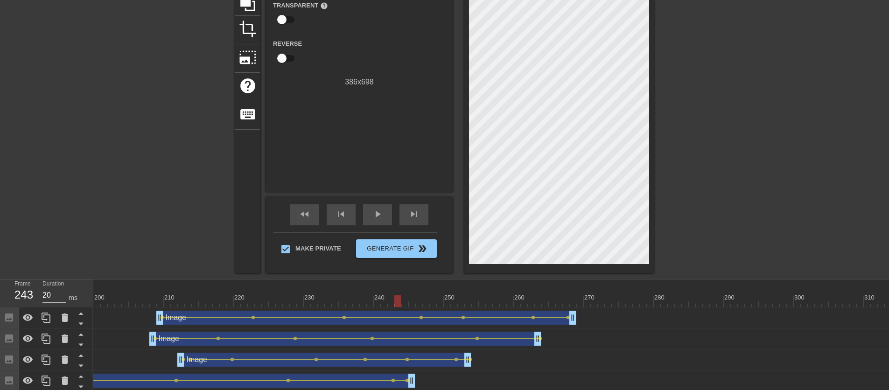
drag, startPoint x: 105, startPoint y: 301, endPoint x: 381, endPoint y: 296, distance: 276.5
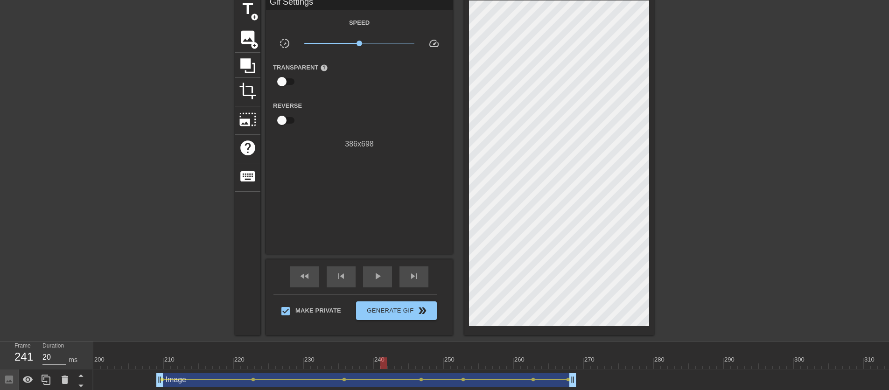
scroll to position [88, 0]
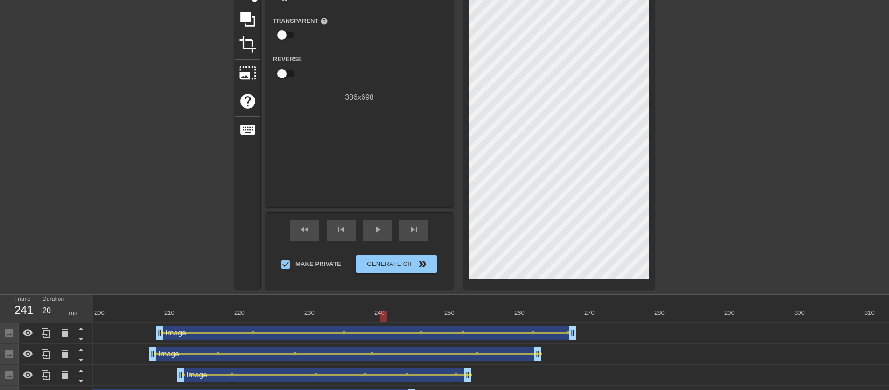
click at [194, 368] on div "Image drag_handle drag_handle" at bounding box center [324, 375] width 294 height 14
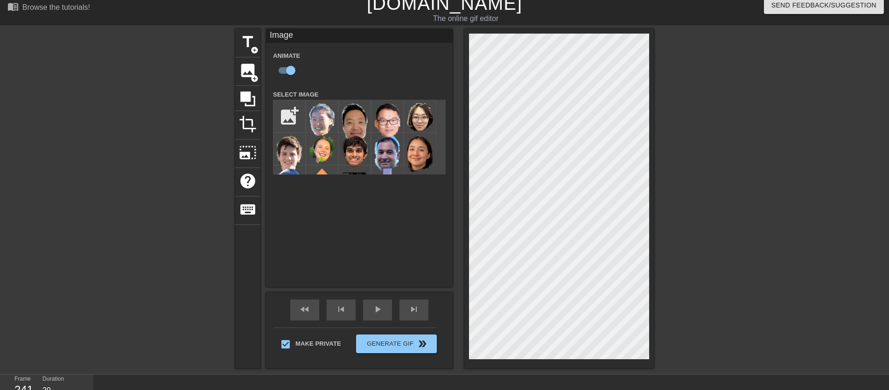
scroll to position [61, 0]
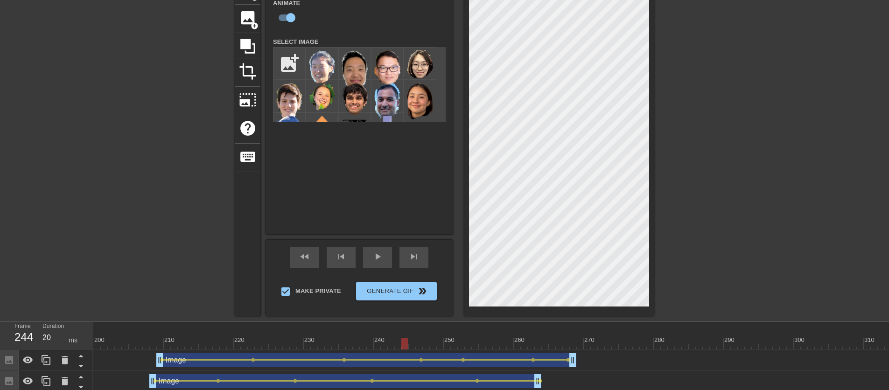
drag, startPoint x: 349, startPoint y: 344, endPoint x: 599, endPoint y: 329, distance: 249.8
drag, startPoint x: 466, startPoint y: 342, endPoint x: 109, endPoint y: 359, distance: 358.0
drag, startPoint x: 111, startPoint y: 345, endPoint x: 227, endPoint y: 342, distance: 115.8
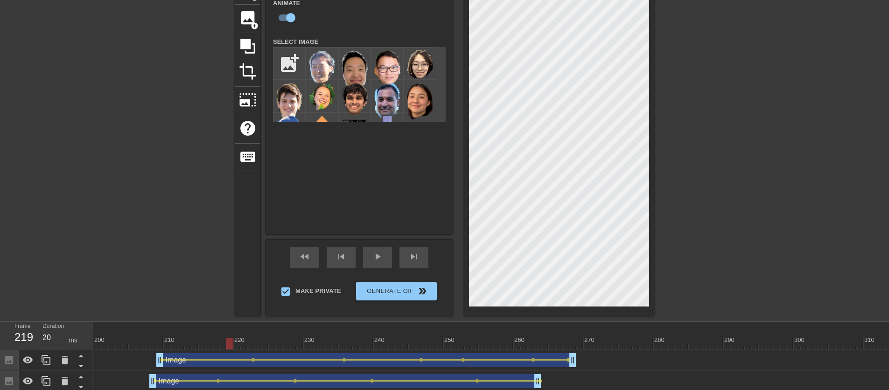
click at [227, 342] on div at bounding box center [229, 344] width 7 height 12
click at [283, 96] on img at bounding box center [289, 101] width 26 height 36
drag, startPoint x: 230, startPoint y: 345, endPoint x: 202, endPoint y: 345, distance: 28.0
click at [202, 345] on div at bounding box center [201, 344] width 7 height 12
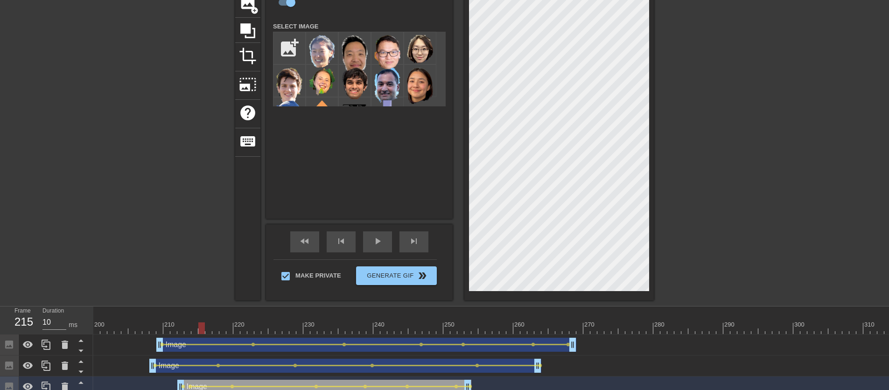
scroll to position [113, 0]
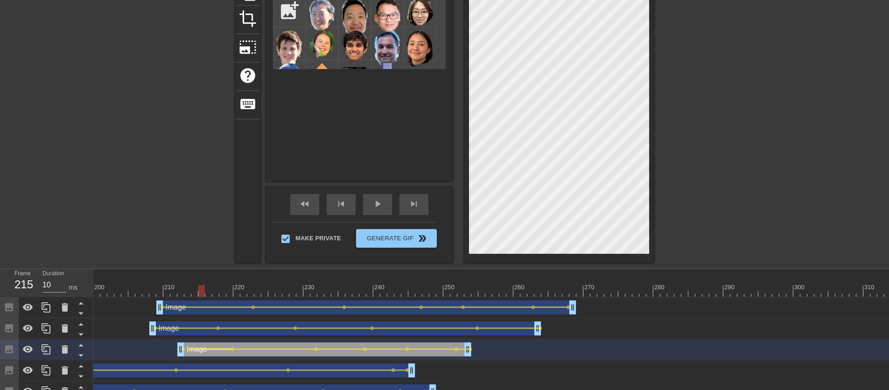
click at [193, 350] on div at bounding box center [211, 349] width 39 height 1
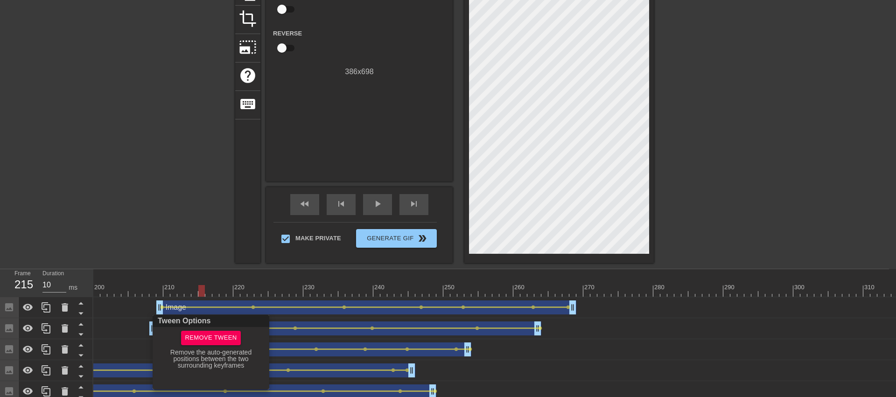
click at [515, 346] on div at bounding box center [448, 198] width 896 height 397
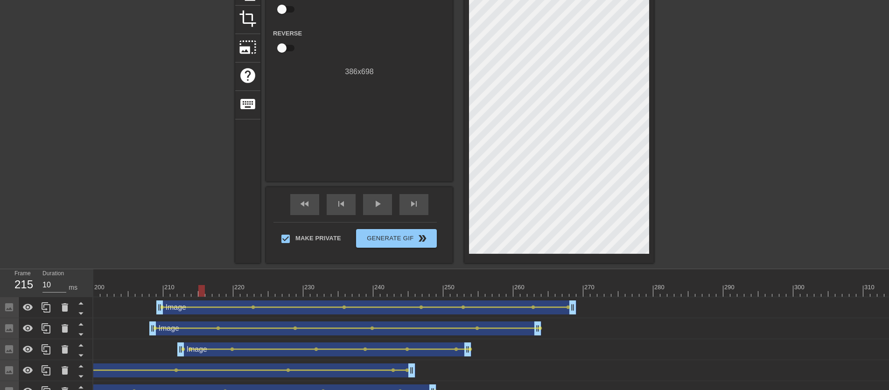
click at [456, 355] on div "Image drag_handle drag_handle" at bounding box center [324, 350] width 294 height 14
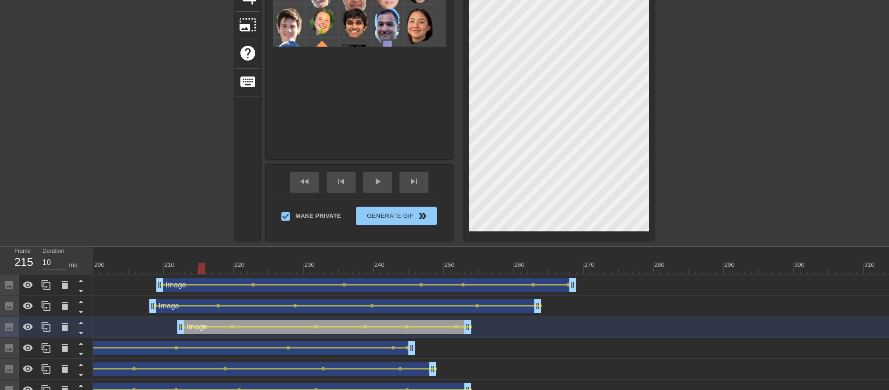
scroll to position [130, 0]
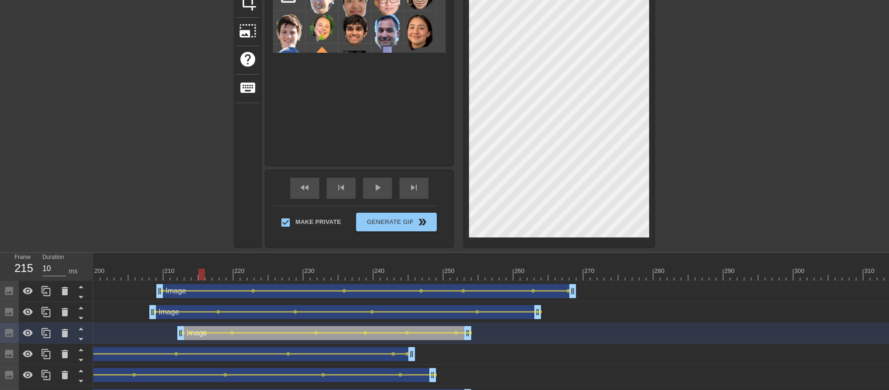
drag, startPoint x: 203, startPoint y: 274, endPoint x: 203, endPoint y: 280, distance: 6.1
click at [203, 280] on div at bounding box center [201, 275] width 7 height 12
click at [188, 333] on span "lens" at bounding box center [190, 333] width 4 height 4
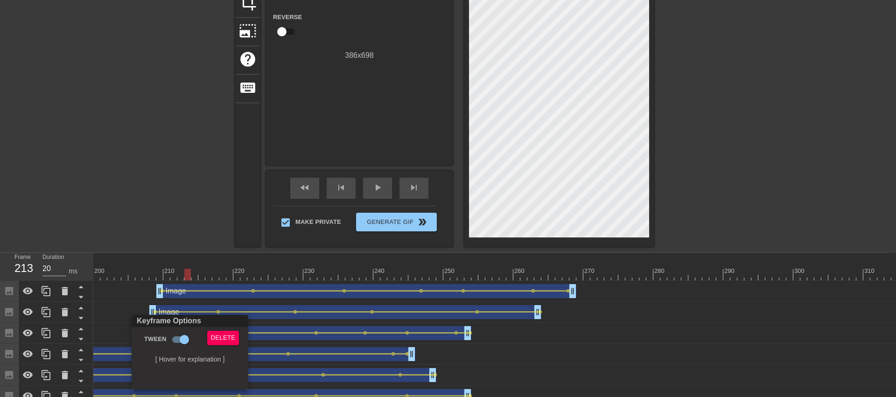
click at [164, 259] on div at bounding box center [448, 198] width 896 height 397
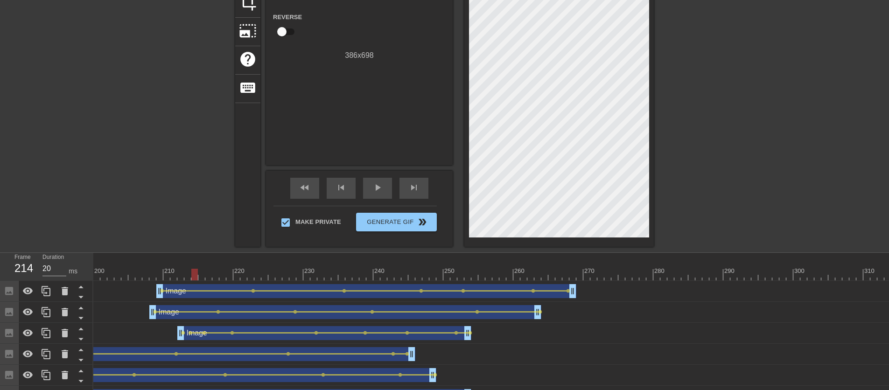
drag, startPoint x: 186, startPoint y: 272, endPoint x: 190, endPoint y: 278, distance: 7.1
click at [191, 276] on div at bounding box center [194, 275] width 7 height 12
click at [182, 331] on span "lens" at bounding box center [183, 333] width 4 height 4
type input "10"
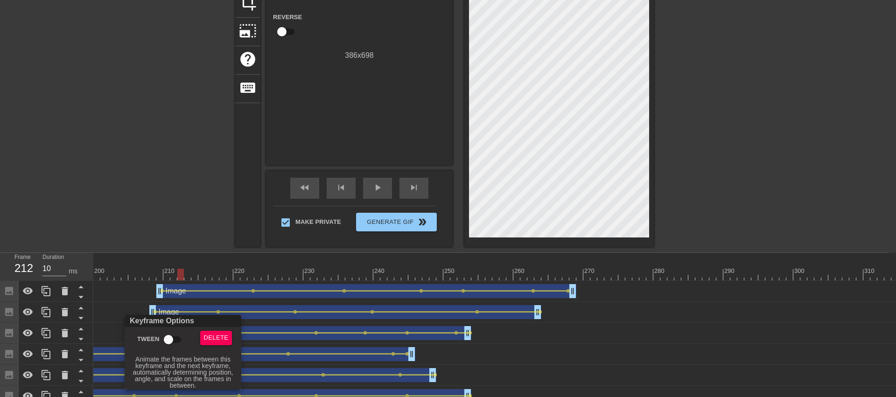
click at [169, 340] on input "Tween" at bounding box center [168, 340] width 53 height 18
checkbox input "true"
click at [126, 307] on div at bounding box center [448, 198] width 896 height 397
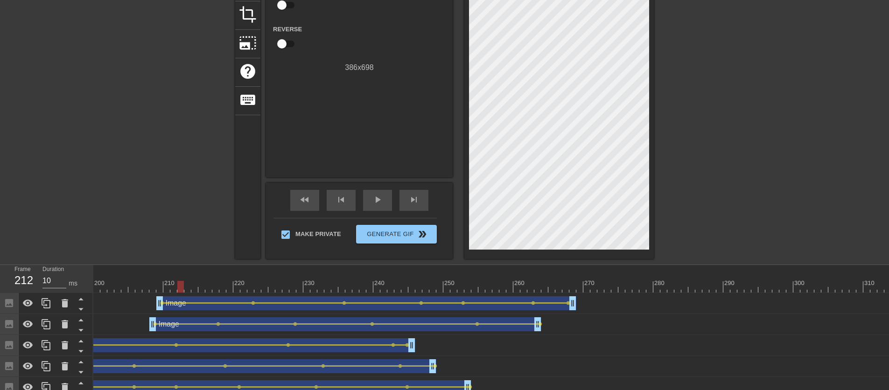
scroll to position [61, 0]
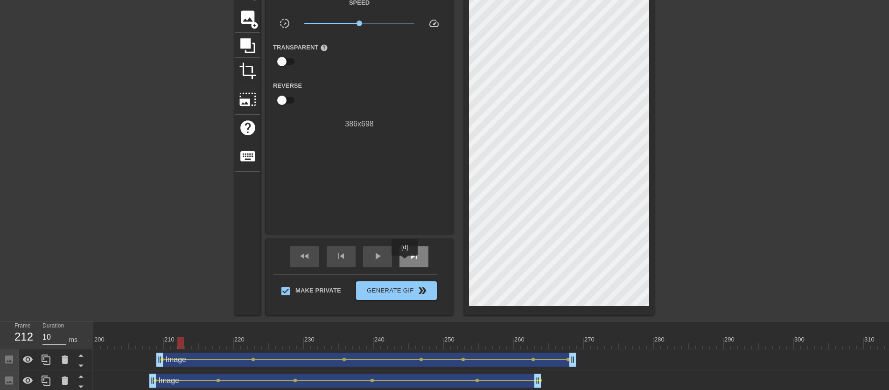
click at [406, 262] on div "skip_next" at bounding box center [414, 257] width 29 height 21
click at [345, 261] on span "skip_previous" at bounding box center [341, 256] width 11 height 11
click at [250, 23] on span "image" at bounding box center [248, 17] width 18 height 18
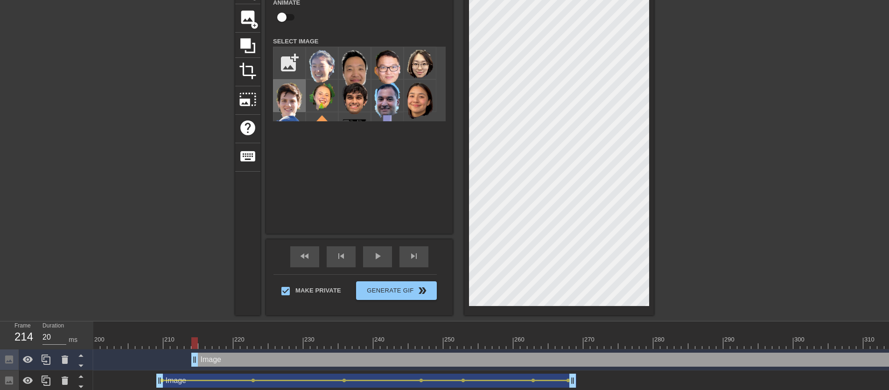
click at [289, 103] on img at bounding box center [289, 101] width 26 height 36
click at [349, 255] on div "skip_previous" at bounding box center [341, 257] width 29 height 21
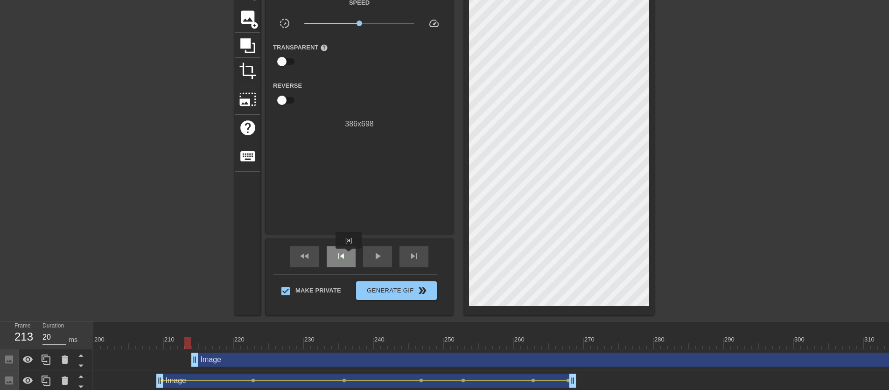
click at [349, 255] on div "skip_previous" at bounding box center [341, 257] width 29 height 21
click at [419, 259] on span "skip_next" at bounding box center [414, 256] width 11 height 11
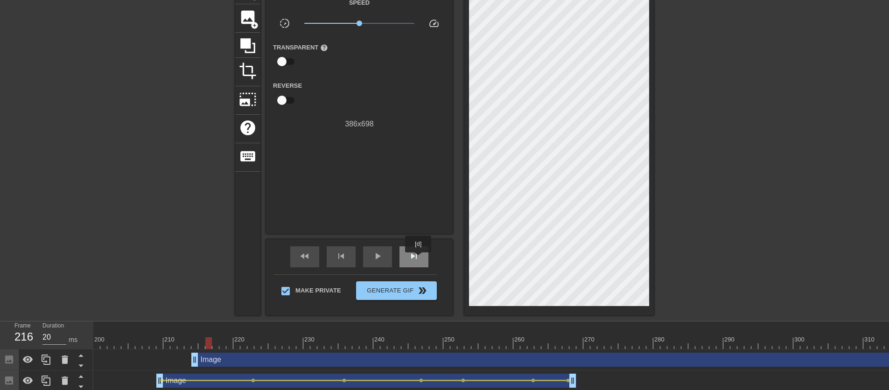
click at [419, 259] on span "skip_next" at bounding box center [414, 256] width 11 height 11
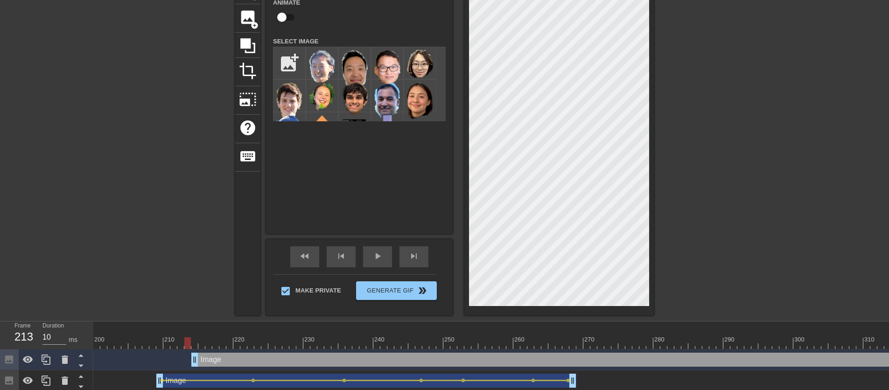
type input "20"
drag, startPoint x: 216, startPoint y: 341, endPoint x: 197, endPoint y: 344, distance: 19.7
click at [197, 344] on div at bounding box center [194, 344] width 7 height 12
click at [278, 15] on input "checkbox" at bounding box center [281, 17] width 53 height 18
checkbox input "true"
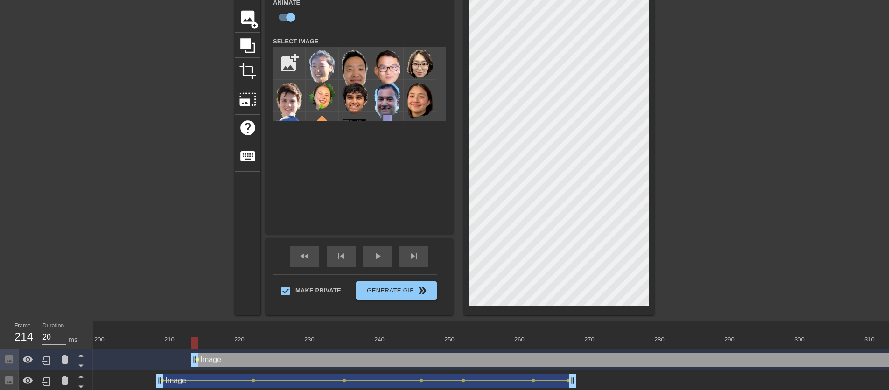
click at [196, 360] on span "lens" at bounding box center [197, 360] width 4 height 4
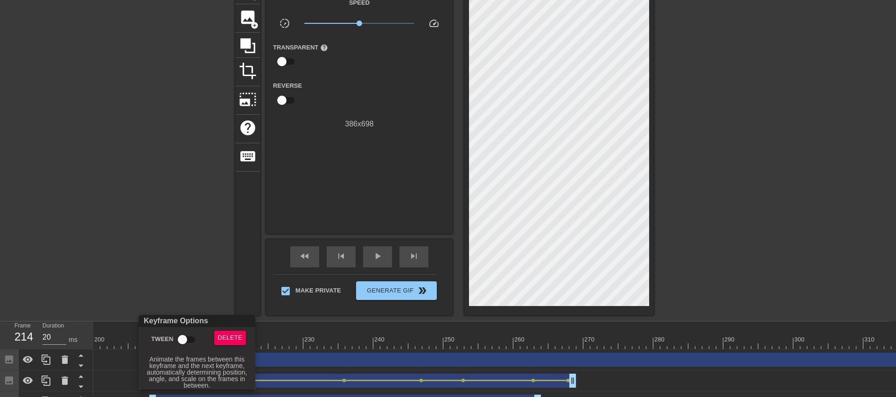
click at [191, 343] on input "Tween" at bounding box center [182, 340] width 53 height 18
checkbox input "true"
click at [183, 298] on div at bounding box center [448, 198] width 896 height 397
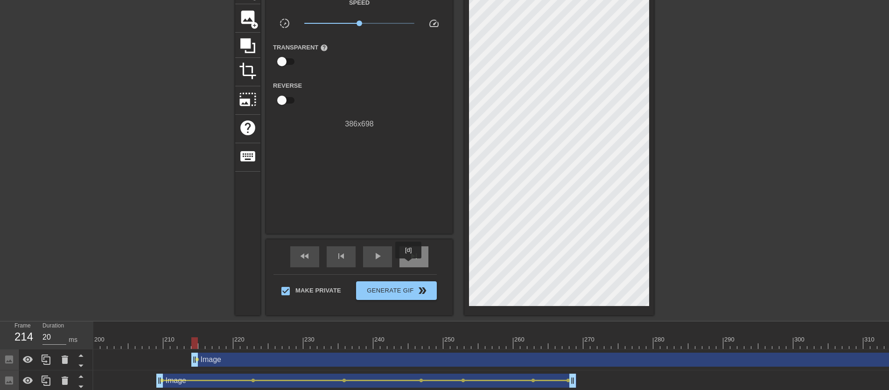
click at [410, 258] on span "skip_next" at bounding box center [414, 256] width 11 height 11
click at [410, 259] on span "skip_next" at bounding box center [414, 256] width 11 height 11
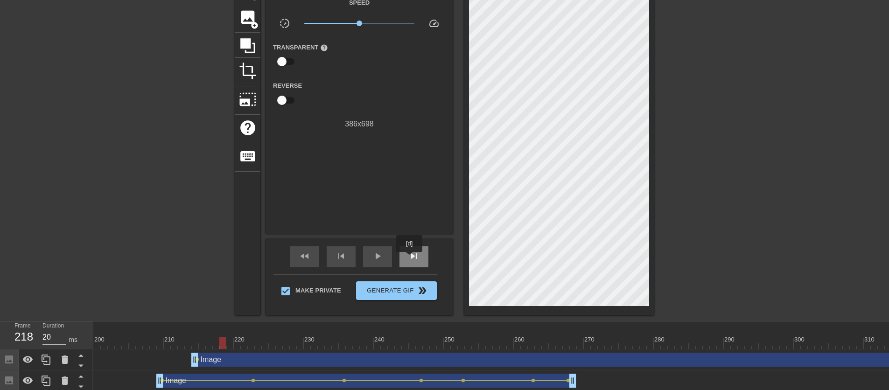
click at [410, 259] on span "skip_next" at bounding box center [414, 256] width 11 height 11
click at [411, 258] on span "skip_next" at bounding box center [414, 256] width 11 height 11
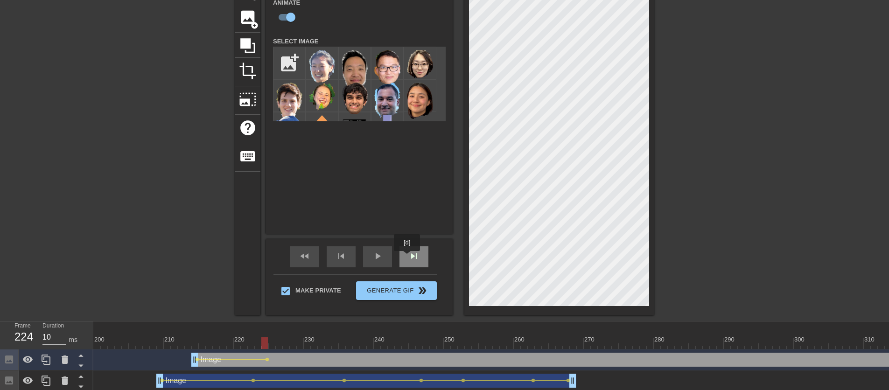
click at [409, 257] on span "skip_next" at bounding box center [414, 256] width 11 height 11
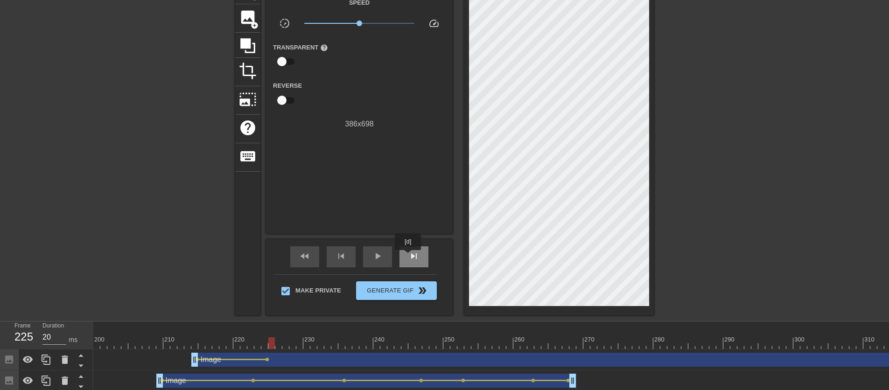
click at [409, 257] on span "skip_next" at bounding box center [414, 256] width 11 height 11
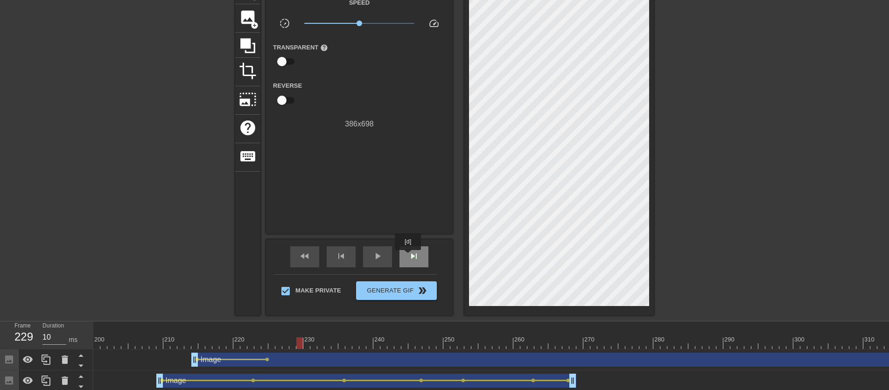
click at [409, 257] on span "skip_next" at bounding box center [414, 256] width 11 height 11
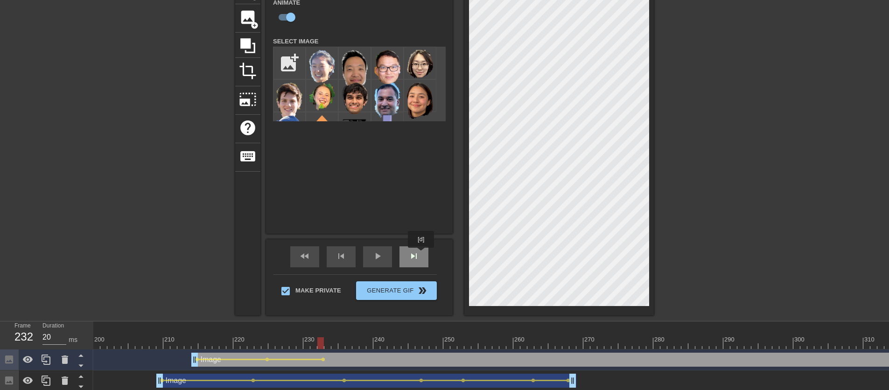
click at [422, 254] on div "skip_next" at bounding box center [414, 257] width 29 height 21
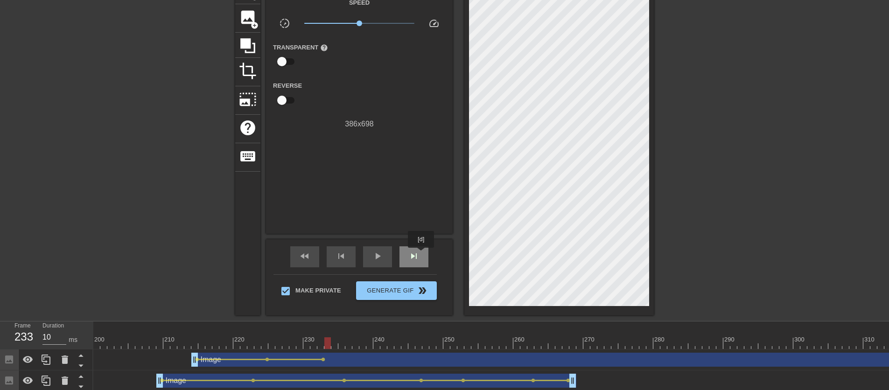
click at [422, 254] on div "skip_next" at bounding box center [414, 257] width 29 height 21
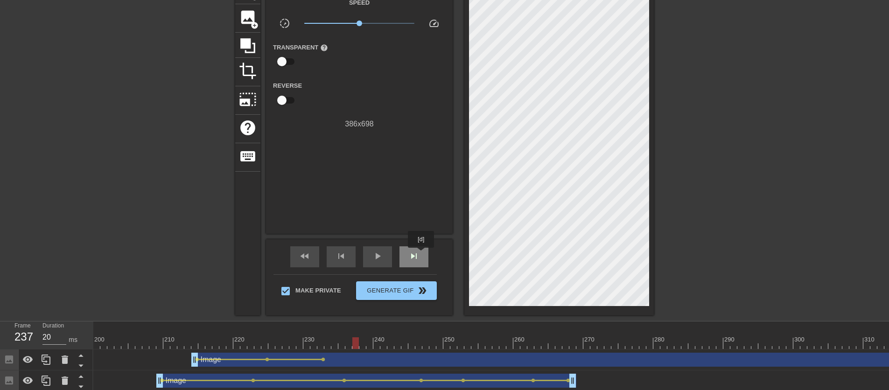
click at [422, 254] on div "skip_next" at bounding box center [414, 257] width 29 height 21
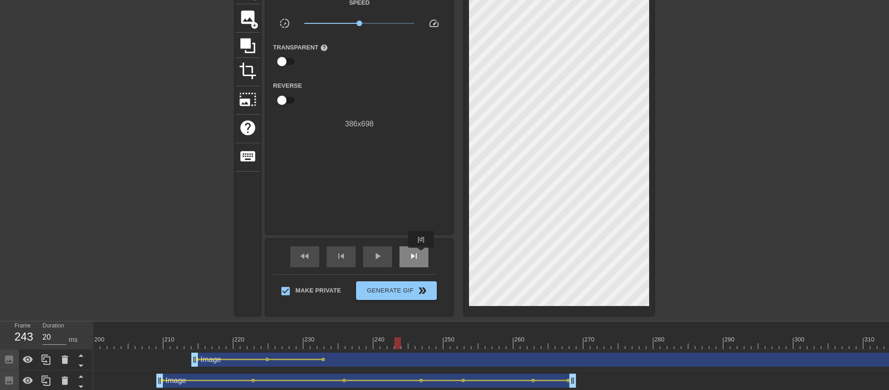
click at [422, 254] on div "skip_next" at bounding box center [414, 257] width 29 height 21
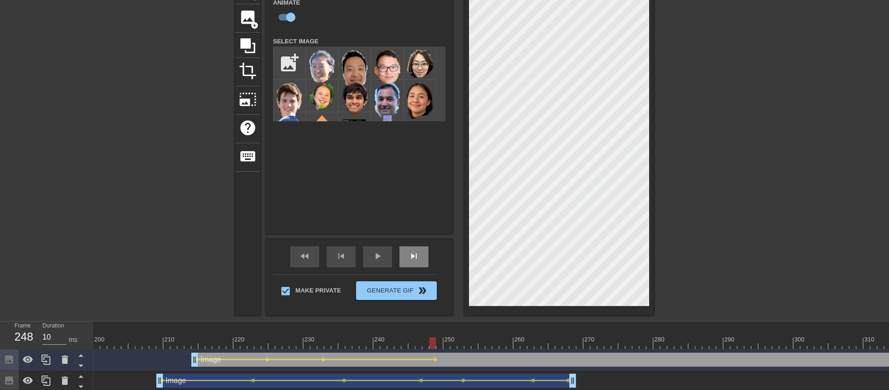
click at [413, 257] on span "skip_next" at bounding box center [414, 256] width 11 height 11
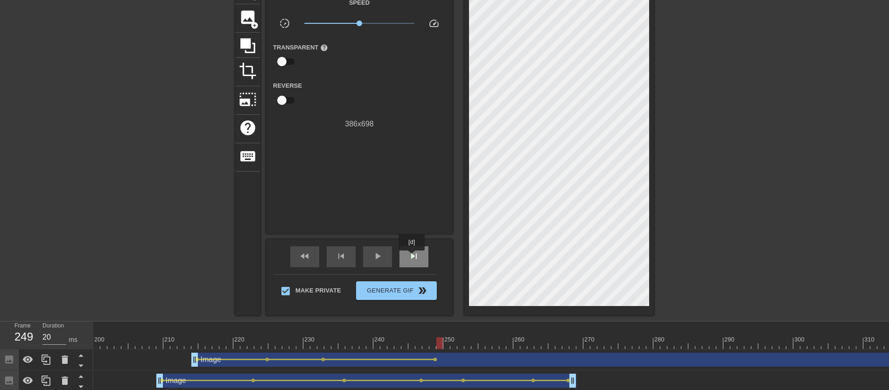
click at [413, 257] on span "skip_next" at bounding box center [414, 256] width 11 height 11
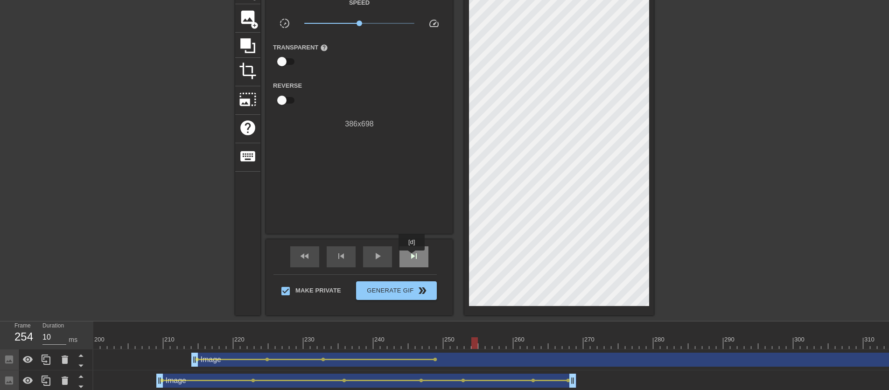
click at [413, 257] on span "skip_next" at bounding box center [414, 256] width 11 height 11
click at [412, 255] on span "skip_next" at bounding box center [414, 256] width 11 height 11
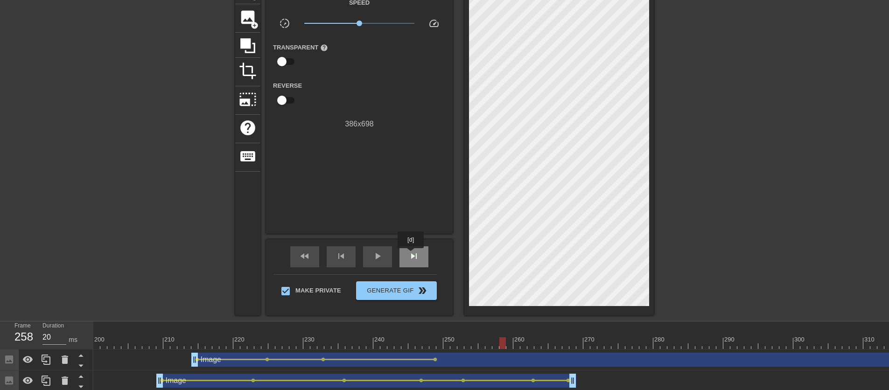
click at [412, 255] on span "skip_next" at bounding box center [414, 256] width 11 height 11
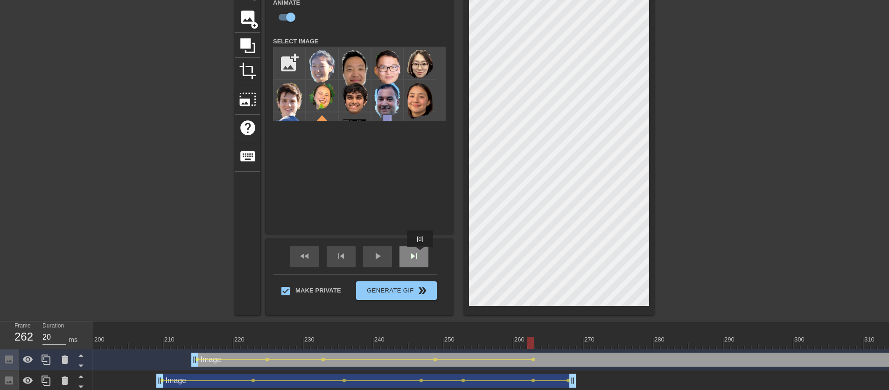
click at [421, 254] on div "skip_next" at bounding box center [414, 257] width 29 height 21
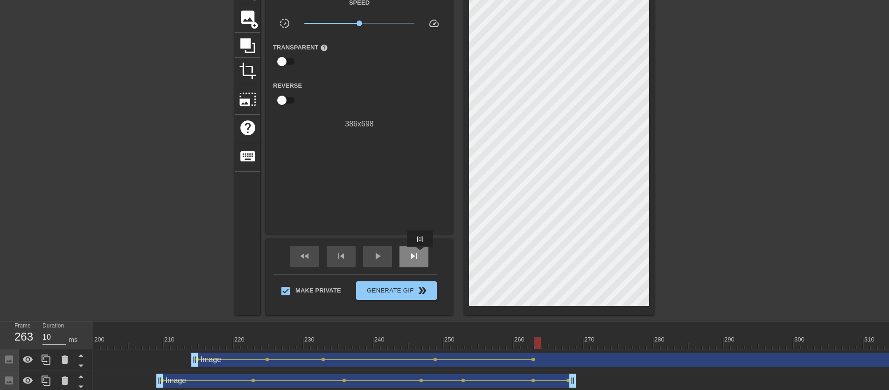
click at [421, 254] on div "skip_next" at bounding box center [414, 257] width 29 height 21
click at [415, 261] on span "skip_next" at bounding box center [414, 256] width 11 height 11
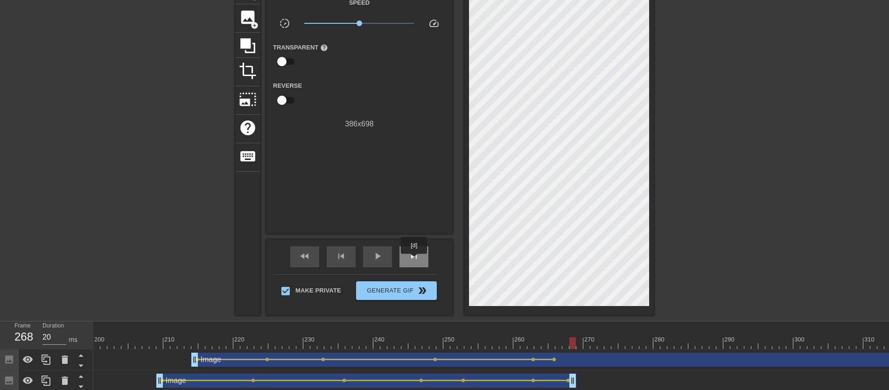
click at [415, 261] on span "skip_next" at bounding box center [414, 256] width 11 height 11
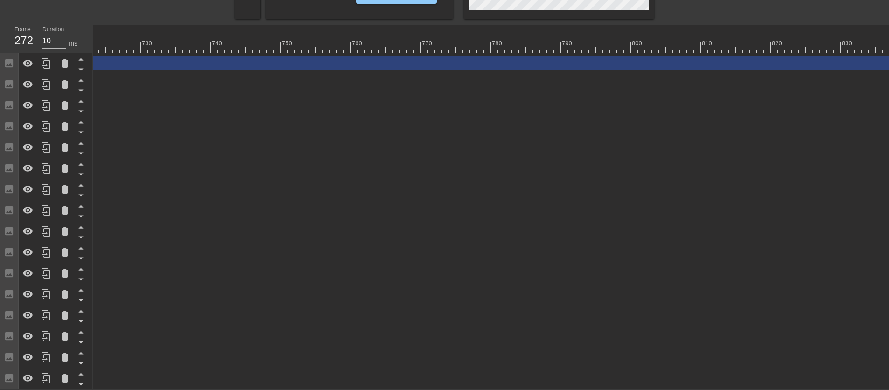
scroll to position [0, 5468]
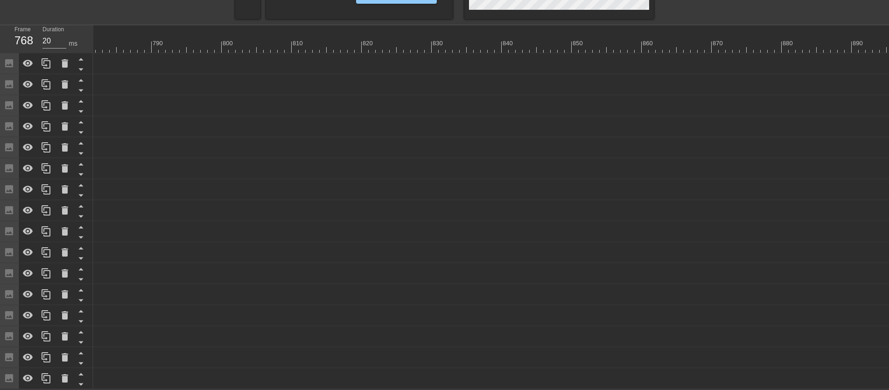
drag, startPoint x: 887, startPoint y: 56, endPoint x: 0, endPoint y: 51, distance: 887.2
click at [0, 51] on div "Frame 768 Duration 20 ms 10 20 30 40 50 60 70 80 90 100 110 120 130 140 150" at bounding box center [444, 207] width 889 height 364
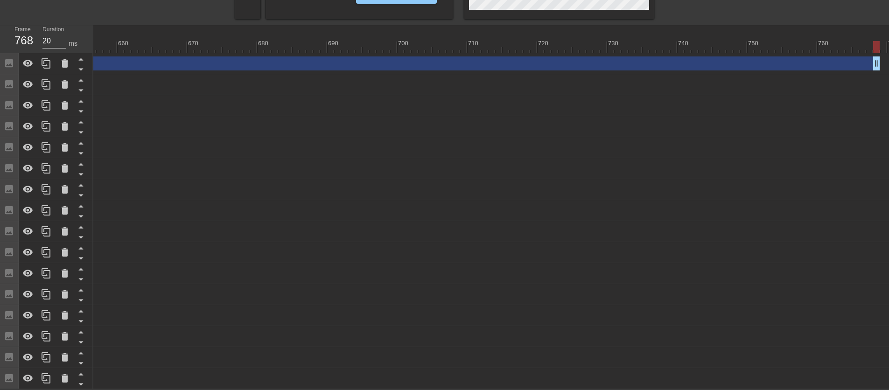
scroll to position [0, 4595]
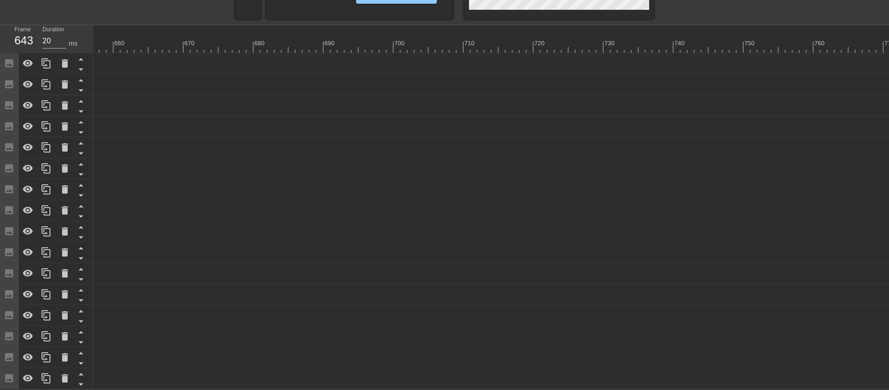
drag, startPoint x: 874, startPoint y: 54, endPoint x: 0, endPoint y: 69, distance: 874.2
click at [0, 69] on div "Frame 643 Duration 20 ms 10 20 30 40 50 60 70 80 90 100 110 120 130 140 150" at bounding box center [444, 207] width 889 height 364
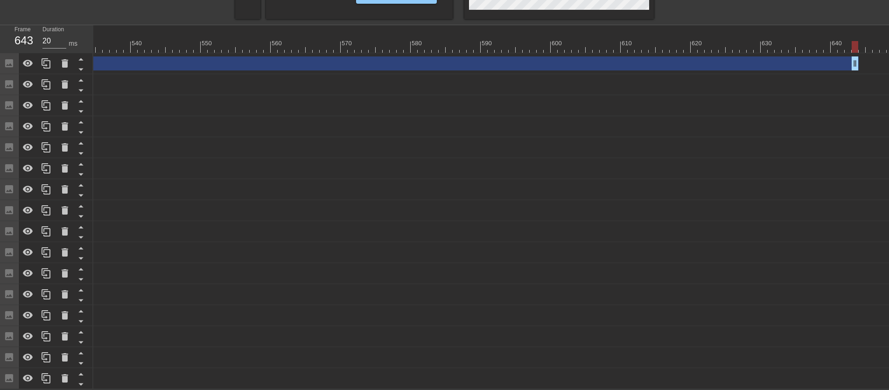
scroll to position [0, 3727]
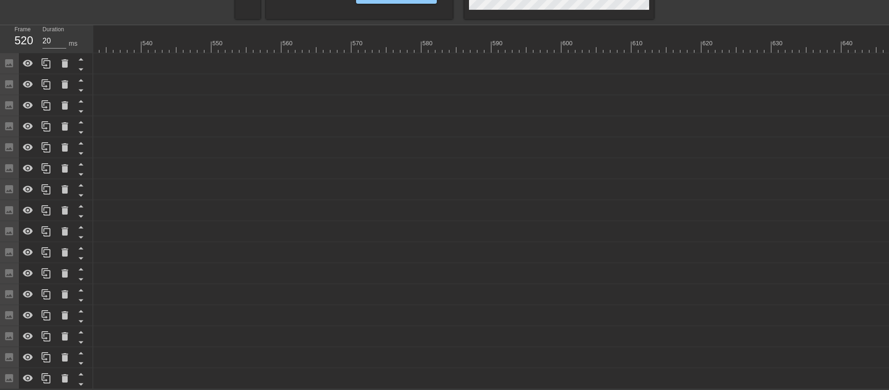
drag, startPoint x: 864, startPoint y: 59, endPoint x: 0, endPoint y: 71, distance: 864.4
click at [0, 71] on div "Frame 520 Duration 20 ms 10 20 30 40 50 60 70 80 90 100 110 120 130 140 150" at bounding box center [444, 207] width 889 height 364
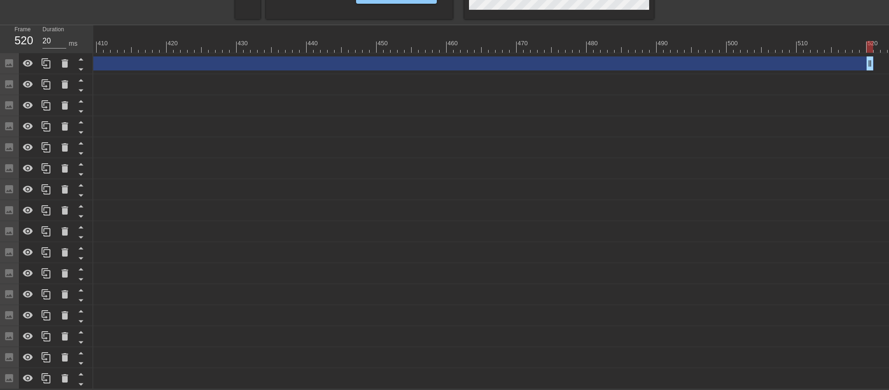
scroll to position [0, 2851]
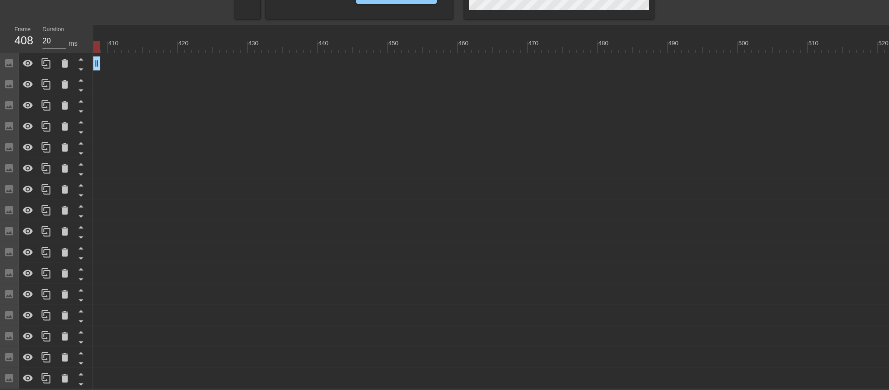
drag, startPoint x: 881, startPoint y: 57, endPoint x: 0, endPoint y: 61, distance: 880.6
click at [0, 61] on div "Frame 408 Duration 20 ms 10 20 30 40 50 60 70 80 90 100 110 120 130 140 150" at bounding box center [444, 207] width 889 height 364
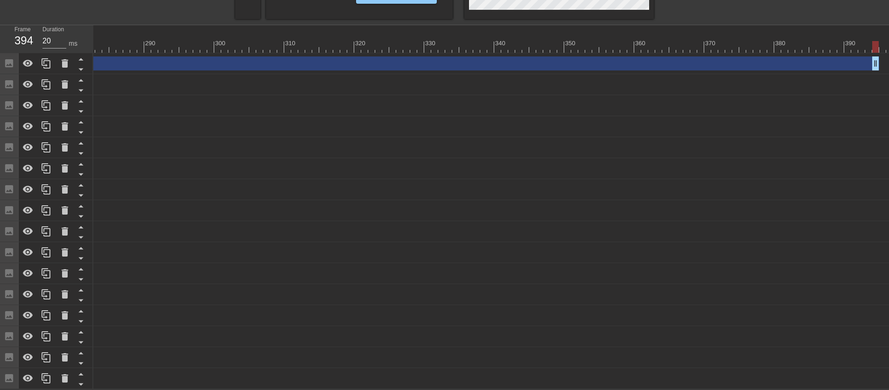
scroll to position [0, 1980]
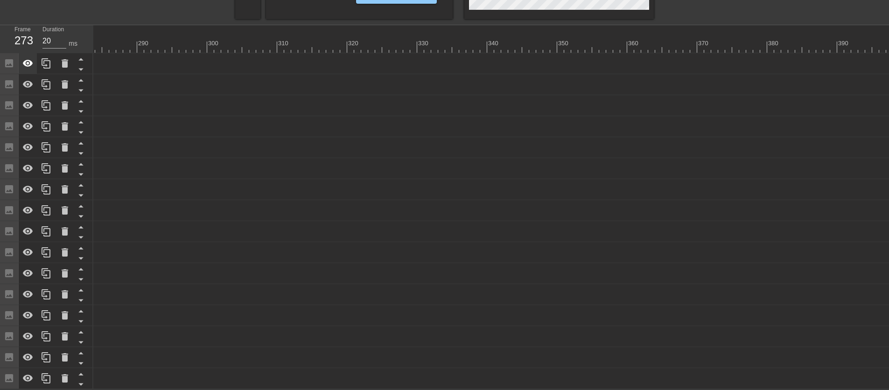
drag, startPoint x: 871, startPoint y: 56, endPoint x: 25, endPoint y: 67, distance: 846.1
click at [25, 67] on div "Frame 273 Duration 20 ms 10 20 30 40 50 60 70 80 90 100 110 120 130 140 150" at bounding box center [444, 207] width 889 height 364
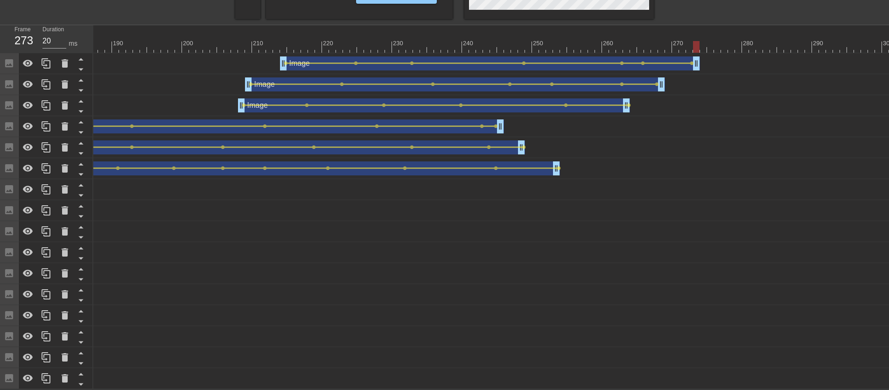
scroll to position [327, 0]
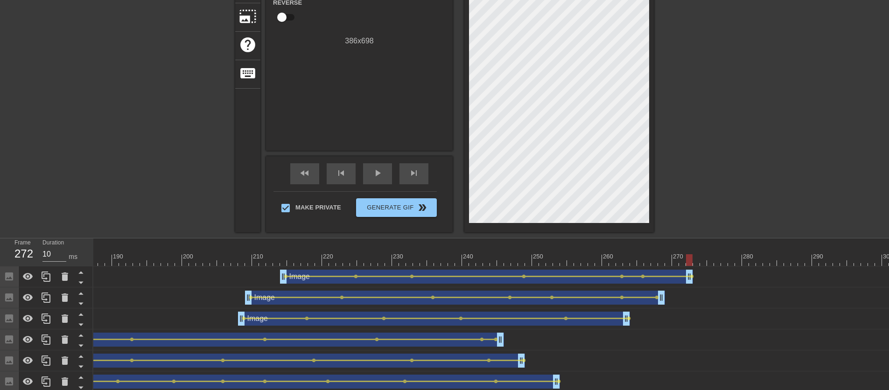
scroll to position [42, 0]
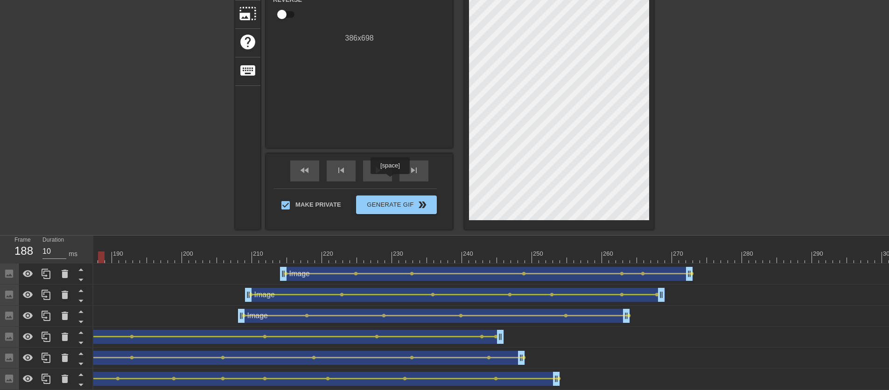
scroll to position [6, 0]
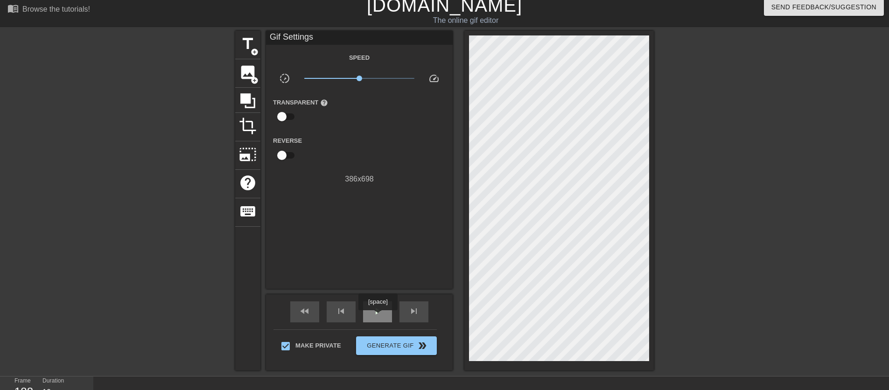
click at [379, 317] on div "play_arrow" at bounding box center [377, 312] width 29 height 21
click at [379, 317] on div "pause" at bounding box center [377, 312] width 29 height 21
click at [379, 317] on div "play_arrow" at bounding box center [377, 312] width 29 height 21
click at [379, 317] on div "pause" at bounding box center [377, 312] width 29 height 21
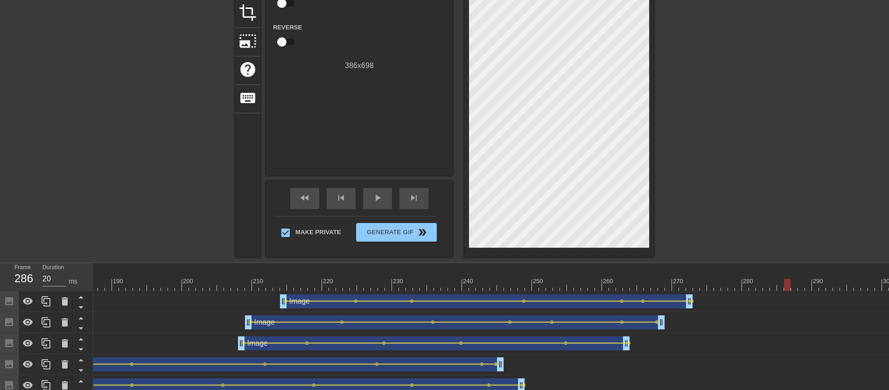
click at [413, 197] on span "skip_next" at bounding box center [414, 197] width 11 height 11
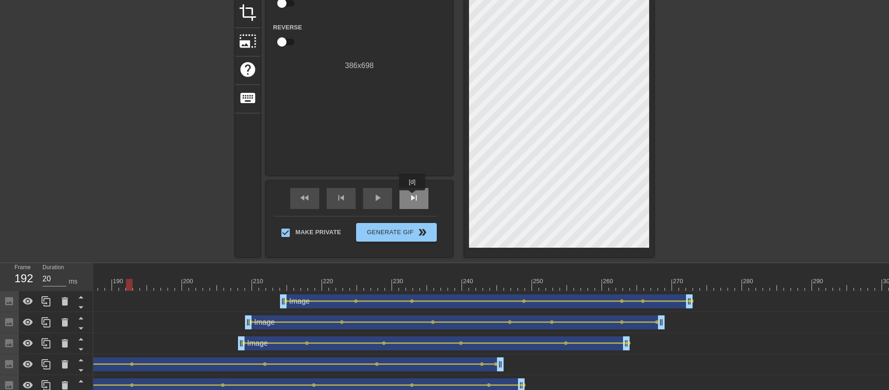
click at [413, 197] on span "skip_next" at bounding box center [414, 197] width 11 height 11
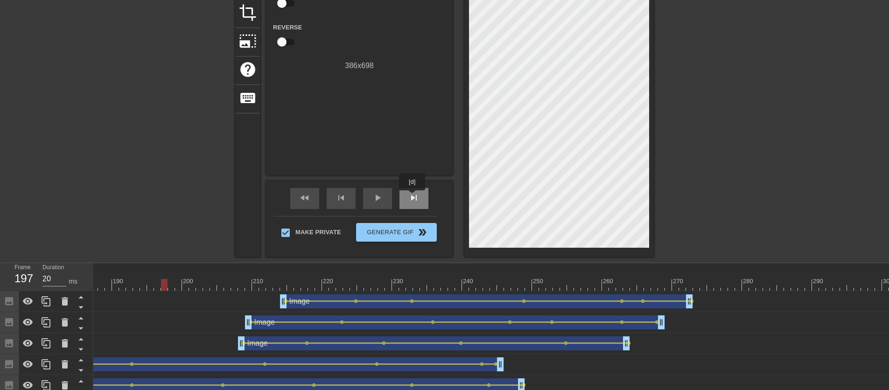
click at [413, 197] on span "skip_next" at bounding box center [414, 197] width 11 height 11
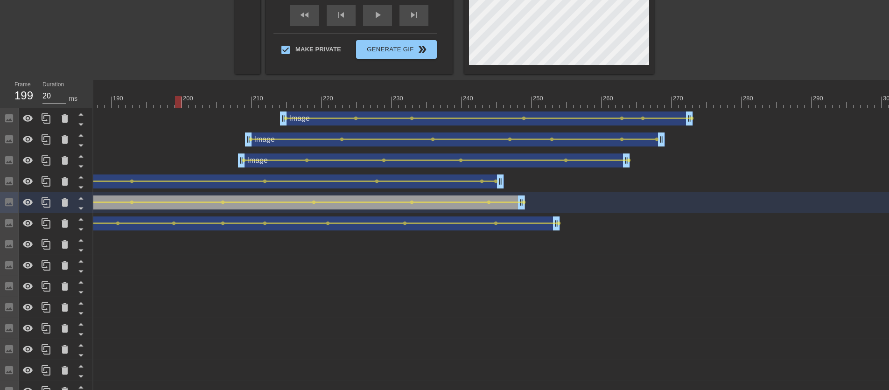
scroll to position [309, 0]
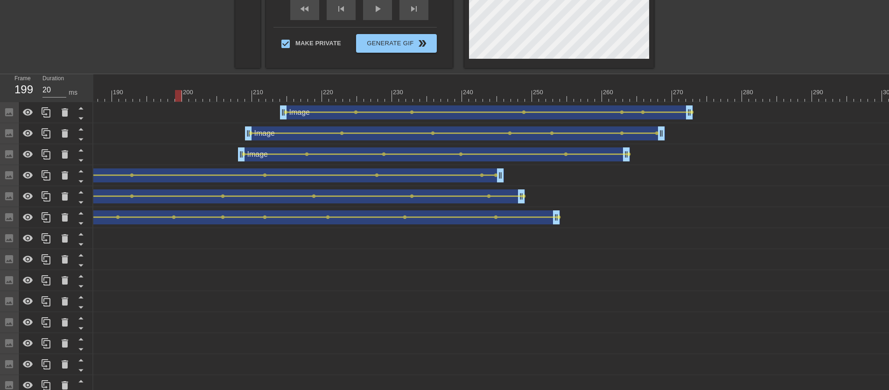
click at [305, 192] on div "Image drag_handle drag_handle" at bounding box center [287, 197] width 476 height 14
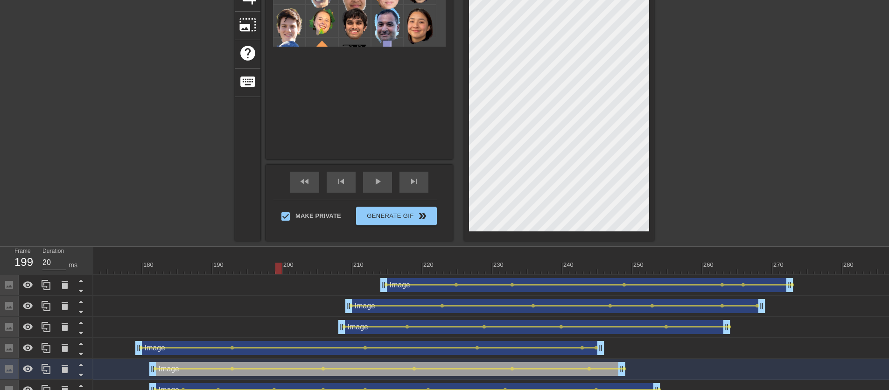
scroll to position [148, 0]
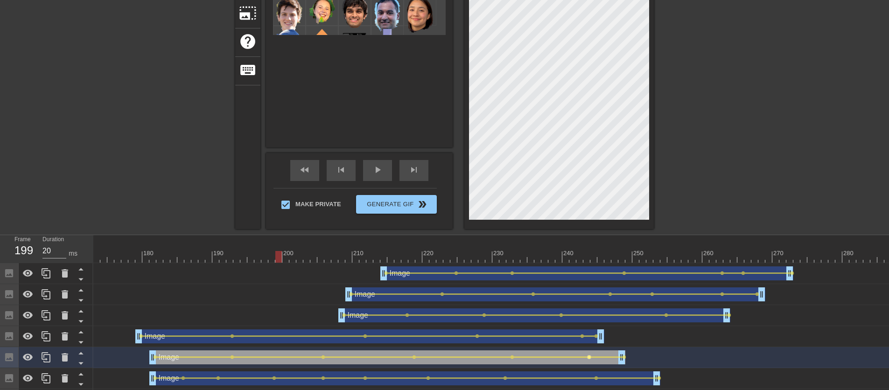
click at [589, 358] on span "lens" at bounding box center [589, 357] width 4 height 4
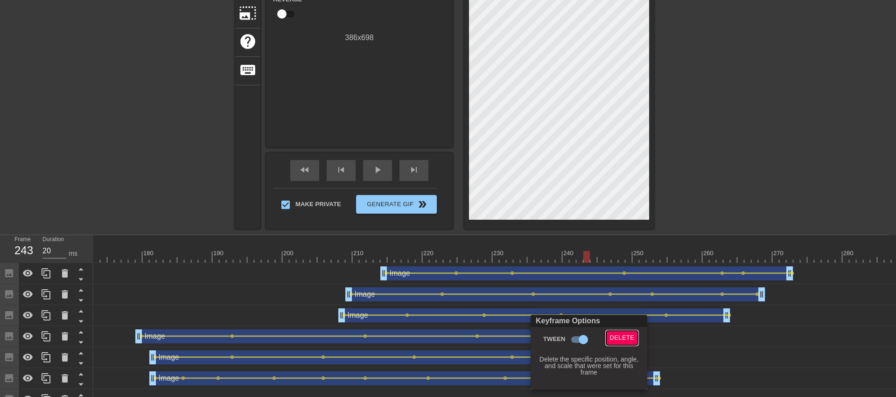
click at [623, 339] on span "Delete" at bounding box center [622, 338] width 25 height 11
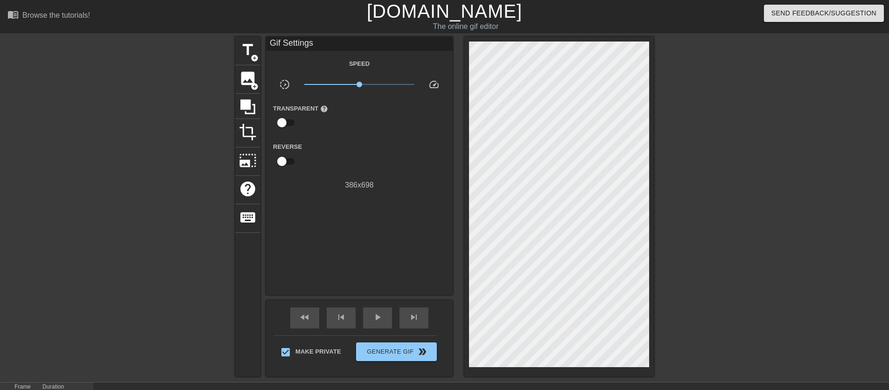
scroll to position [116, 0]
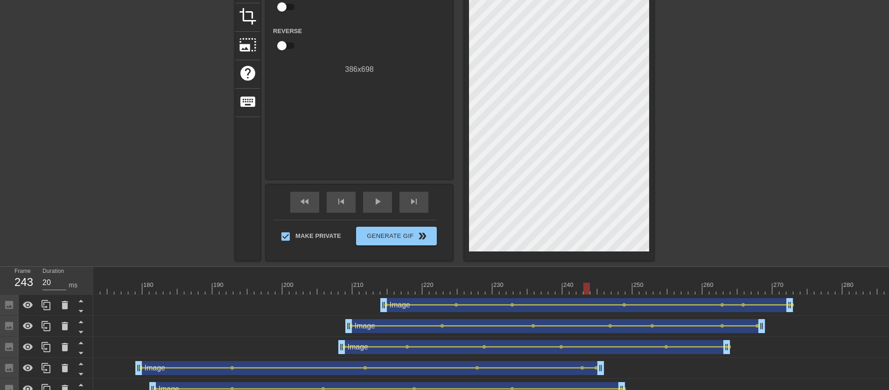
click at [377, 207] on div "play_arrow" at bounding box center [377, 202] width 29 height 21
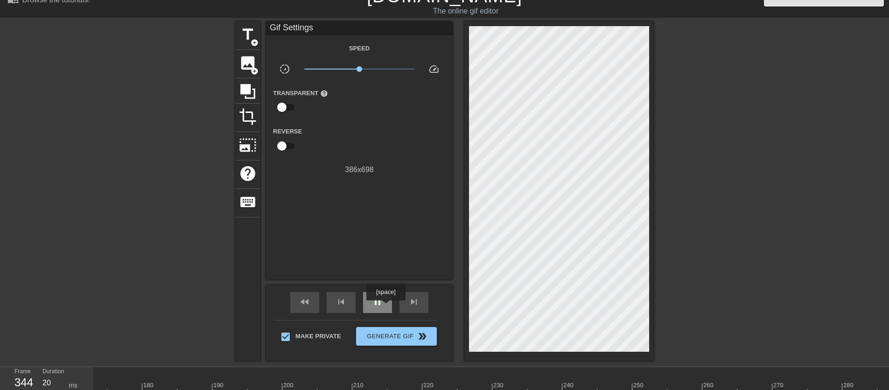
click at [387, 307] on div "pause" at bounding box center [377, 302] width 29 height 21
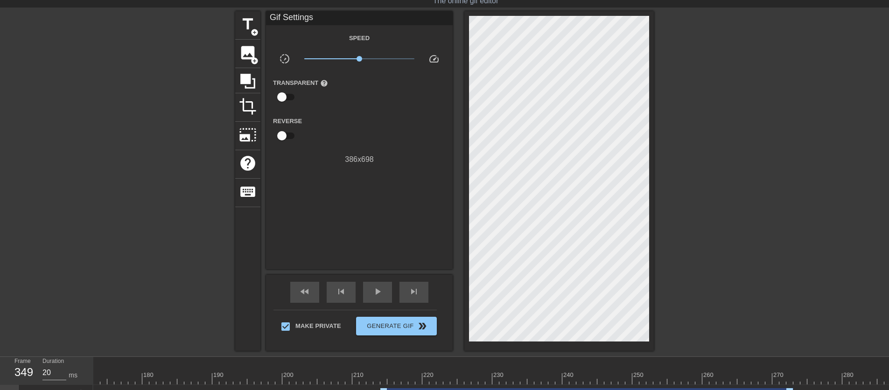
scroll to position [187, 0]
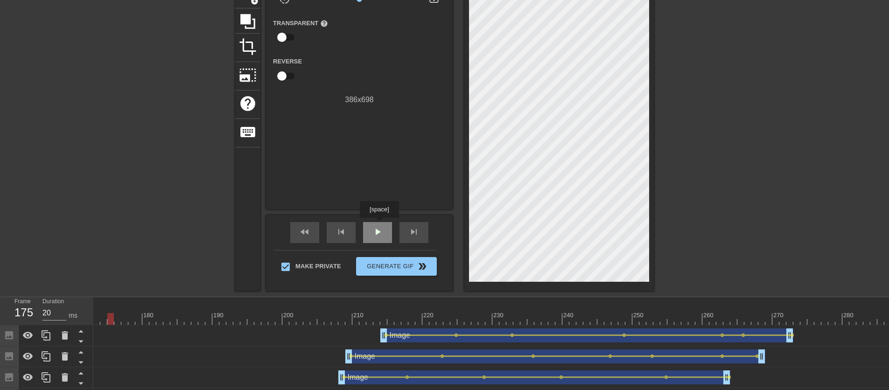
click at [381, 225] on div "play_arrow" at bounding box center [377, 232] width 29 height 21
click at [381, 225] on div "pause" at bounding box center [377, 232] width 29 height 21
click at [416, 231] on span "skip_next" at bounding box center [414, 231] width 11 height 11
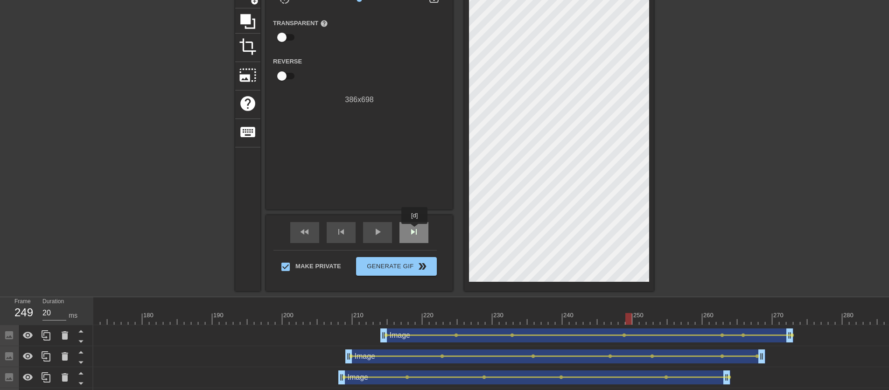
click at [416, 231] on span "skip_next" at bounding box center [414, 231] width 11 height 11
click at [330, 233] on div "skip_previous" at bounding box center [341, 232] width 29 height 21
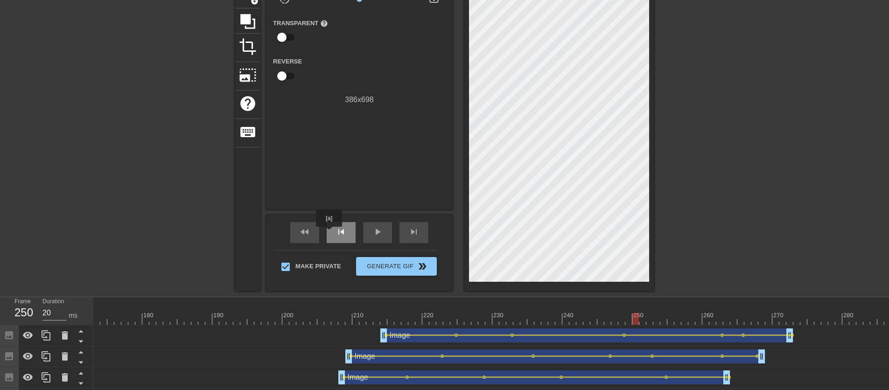
click at [330, 233] on div "skip_previous" at bounding box center [341, 232] width 29 height 21
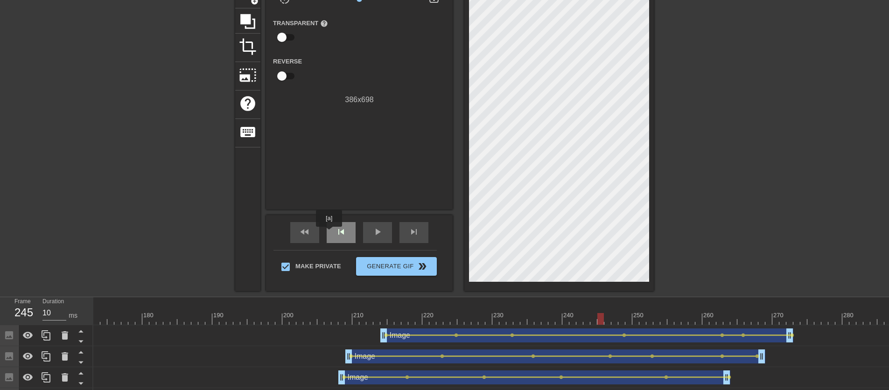
click at [330, 233] on div "skip_previous" at bounding box center [341, 232] width 29 height 21
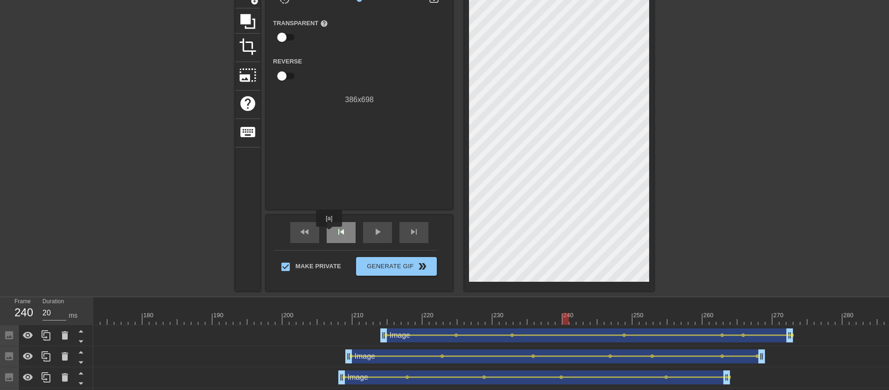
click at [330, 233] on div "skip_previous" at bounding box center [341, 232] width 29 height 21
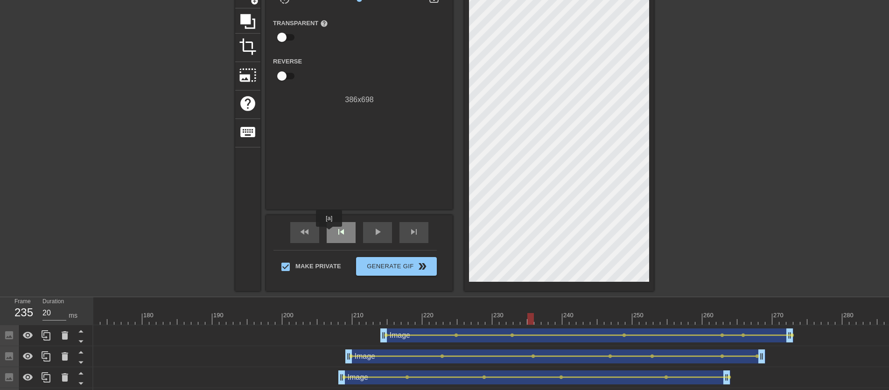
click at [330, 233] on div "skip_previous" at bounding box center [341, 232] width 29 height 21
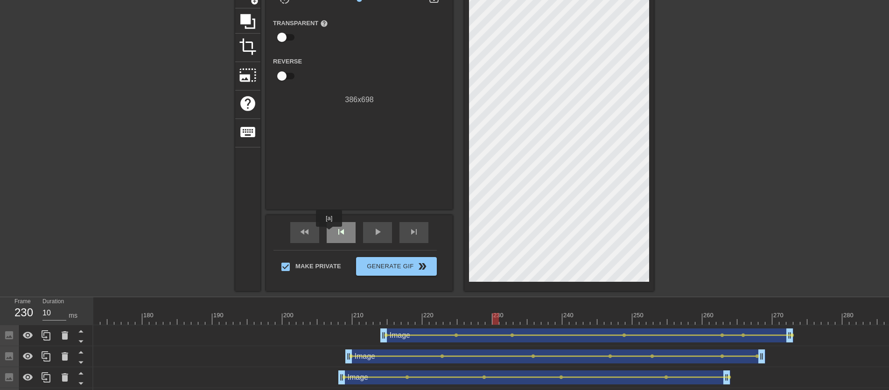
click at [330, 233] on div "skip_previous" at bounding box center [341, 232] width 29 height 21
type input "20"
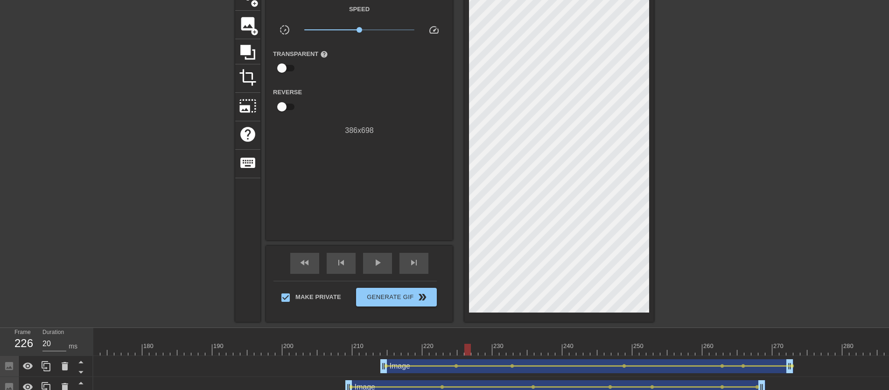
scroll to position [42, 0]
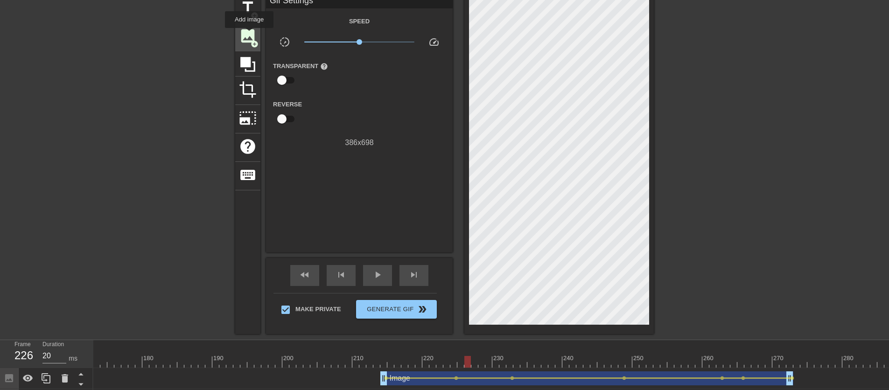
click at [250, 35] on span "image" at bounding box center [248, 36] width 18 height 18
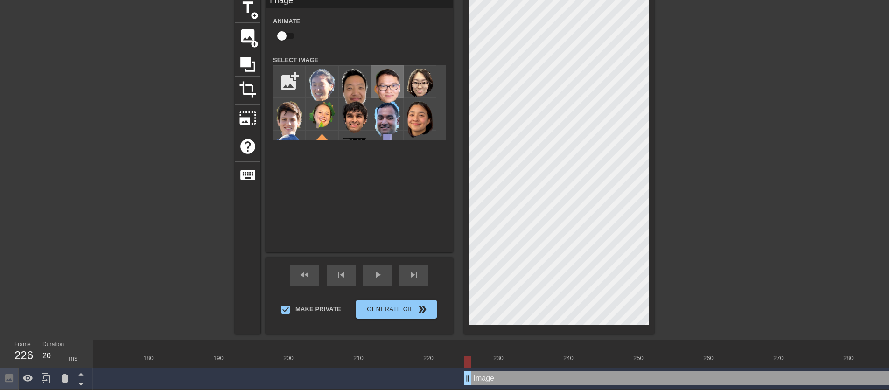
click at [381, 80] on img at bounding box center [387, 86] width 26 height 35
click at [283, 31] on input "checkbox" at bounding box center [281, 36] width 53 height 18
checkbox input "true"
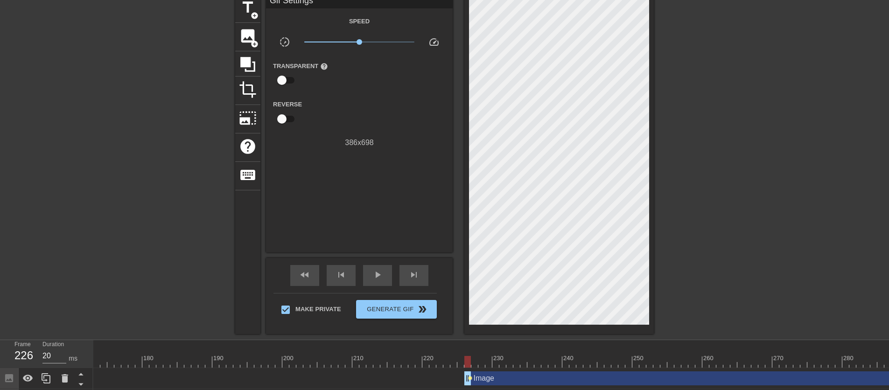
click at [470, 379] on span "lens" at bounding box center [470, 378] width 4 height 4
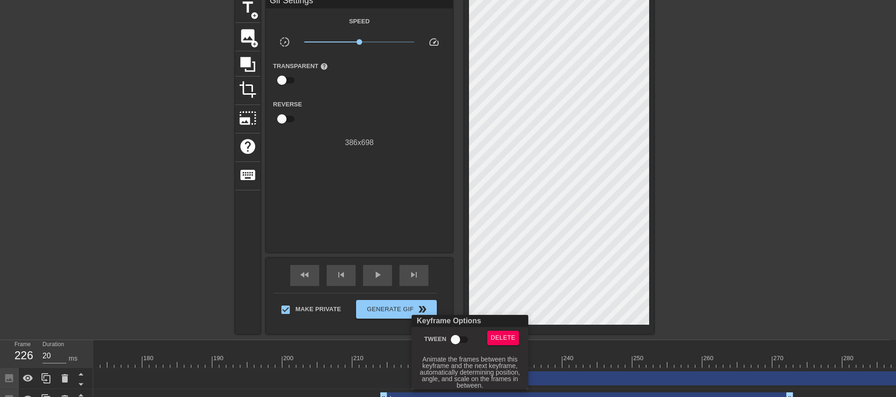
click at [454, 340] on input "Tween" at bounding box center [455, 340] width 53 height 18
checkbox input "true"
click at [423, 275] on div at bounding box center [448, 198] width 896 height 397
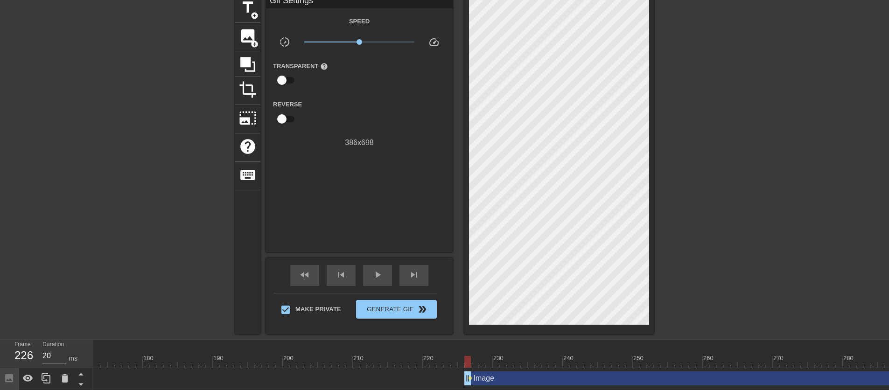
click at [423, 275] on div "Keyframe Options Tween Delete [ Hover for explanation ]" at bounding box center [444, 195] width 889 height 390
click at [423, 275] on div "skip_next" at bounding box center [414, 275] width 29 height 21
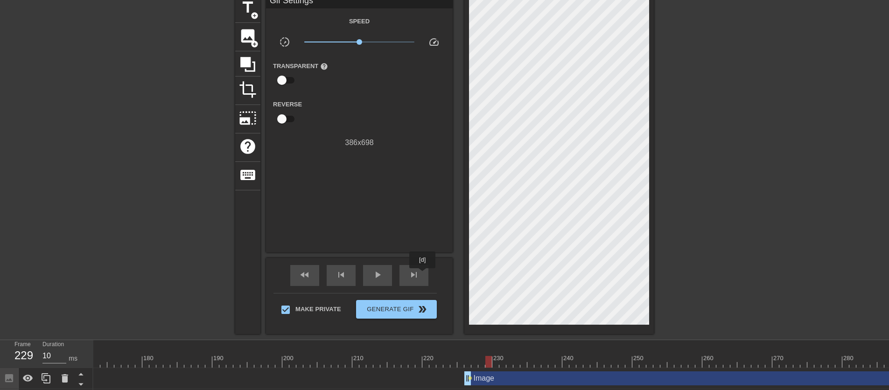
click at [423, 275] on div "skip_next" at bounding box center [414, 275] width 29 height 21
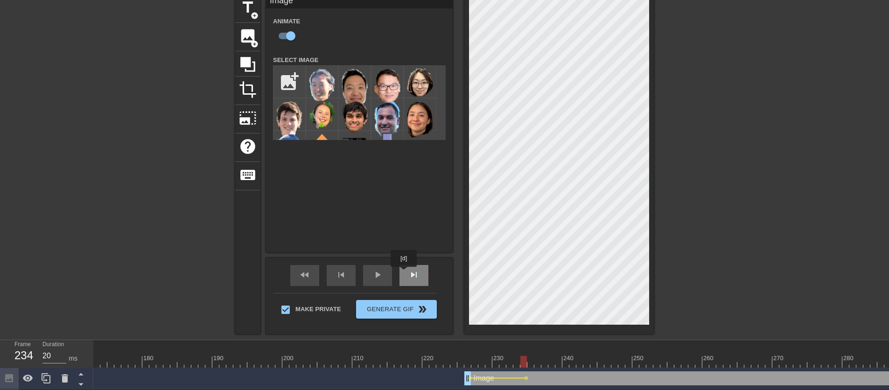
click at [405, 274] on div "skip_next" at bounding box center [414, 275] width 29 height 21
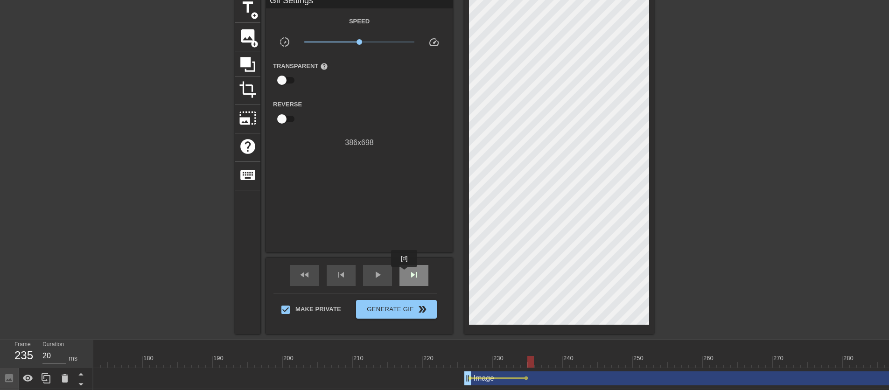
click at [405, 274] on div "skip_next" at bounding box center [414, 275] width 29 height 21
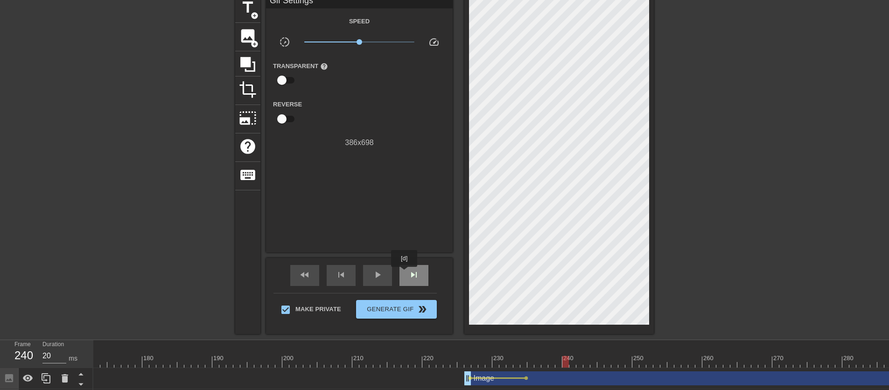
click at [405, 274] on div "skip_next" at bounding box center [414, 275] width 29 height 21
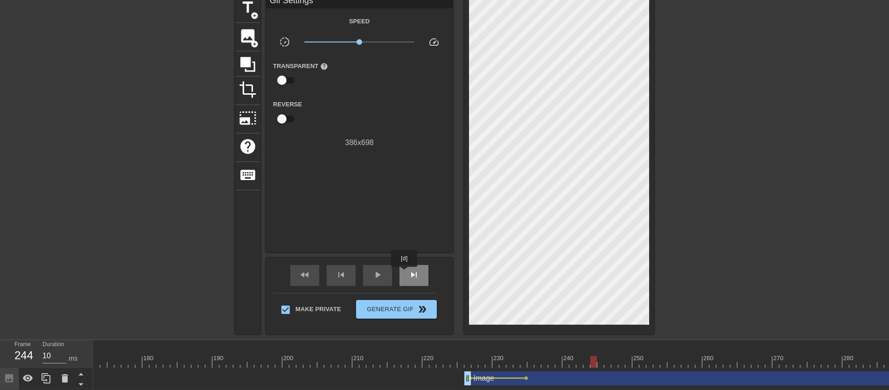
click at [405, 274] on div "skip_next" at bounding box center [414, 275] width 29 height 21
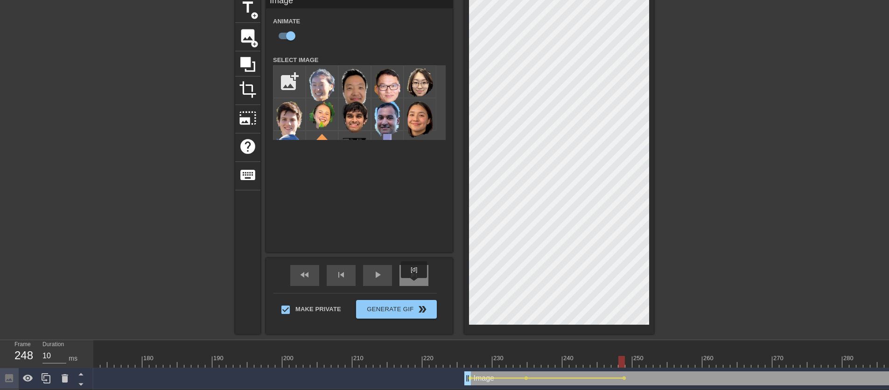
click at [415, 284] on div "skip_next" at bounding box center [414, 275] width 29 height 21
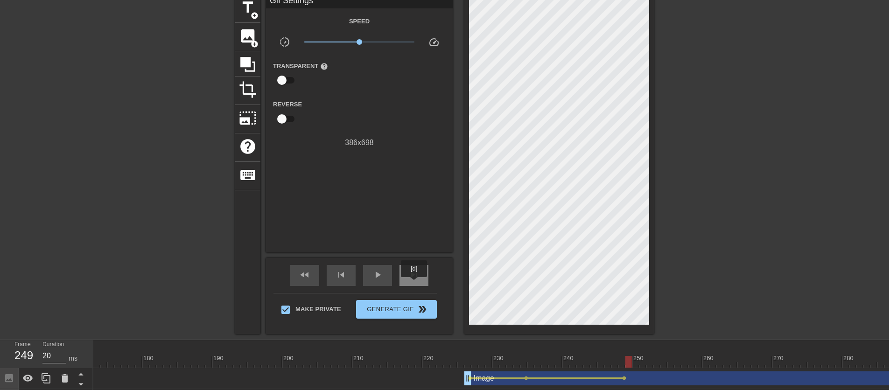
click at [415, 284] on div "skip_next" at bounding box center [414, 275] width 29 height 21
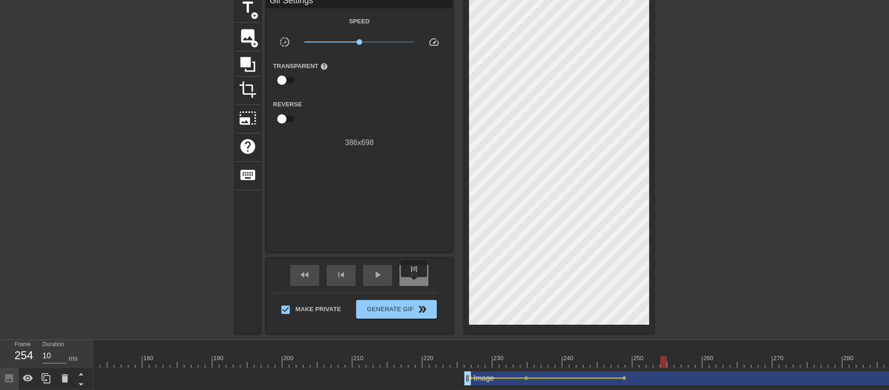
click at [415, 284] on div "skip_next" at bounding box center [414, 275] width 29 height 21
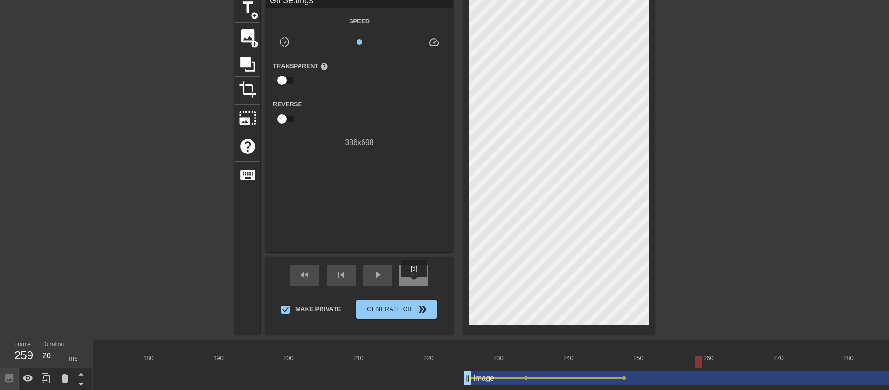
click at [415, 284] on div "skip_next" at bounding box center [414, 275] width 29 height 21
click at [422, 278] on div "skip_next" at bounding box center [414, 275] width 29 height 21
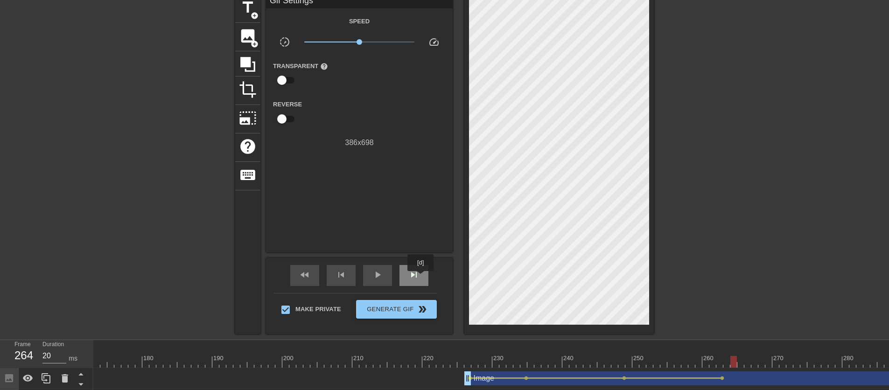
click at [422, 278] on div "skip_next" at bounding box center [414, 275] width 29 height 21
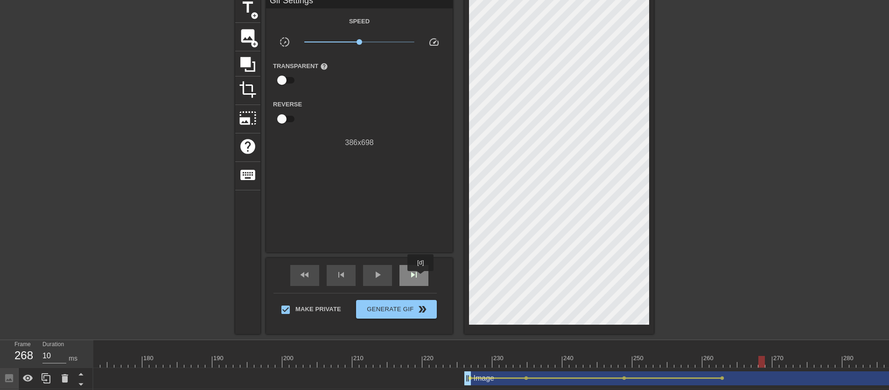
click at [422, 278] on div "skip_next" at bounding box center [414, 275] width 29 height 21
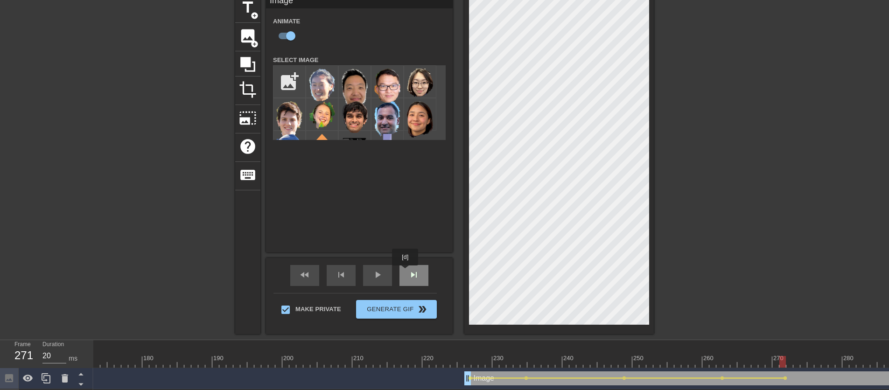
click at [406, 272] on div "skip_next" at bounding box center [414, 275] width 29 height 21
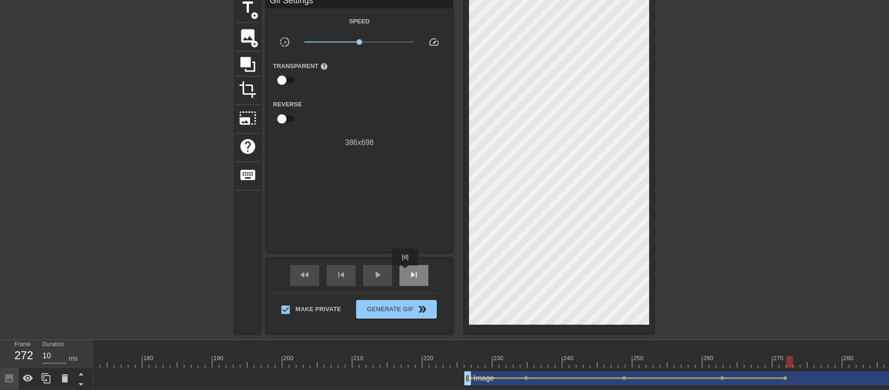
click at [406, 272] on div "skip_next" at bounding box center [414, 275] width 29 height 21
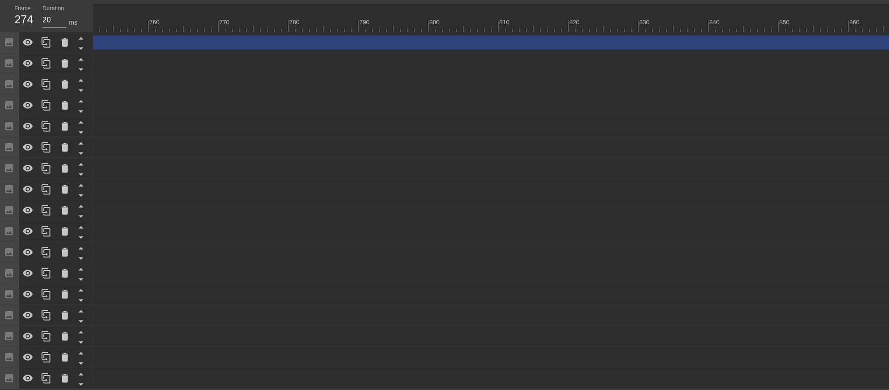
scroll to position [0, 5468]
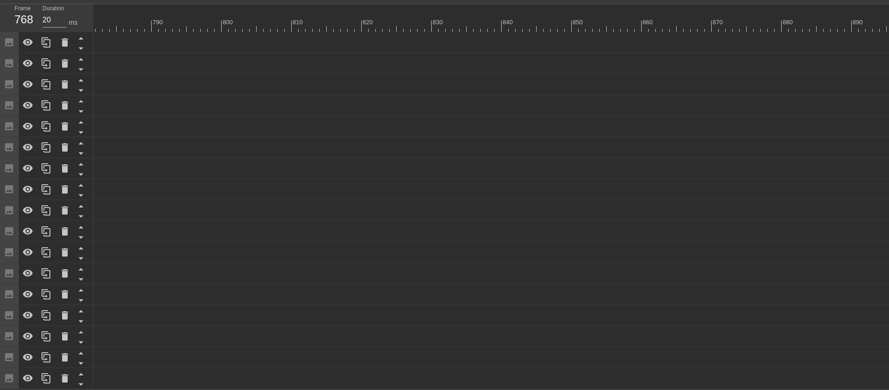
drag, startPoint x: 887, startPoint y: 38, endPoint x: 0, endPoint y: 11, distance: 887.6
click at [0, 11] on div "Frame 768 Duration 20 ms 10 20 30 40 50 60 70 80 90 100 110 120 130 140 150" at bounding box center [444, 196] width 889 height 385
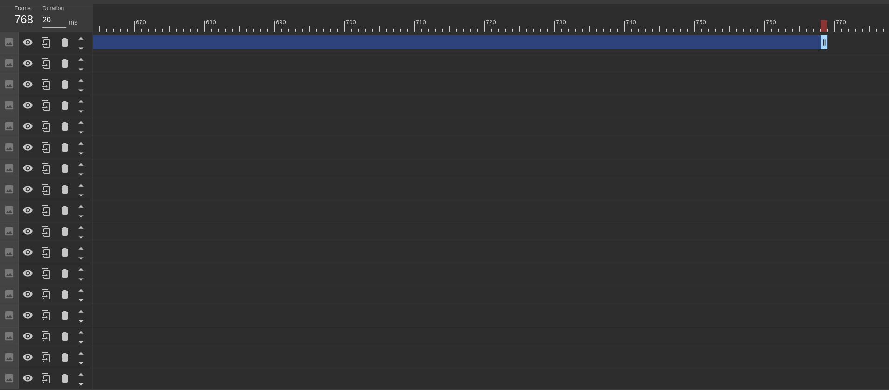
scroll to position [0, 4666]
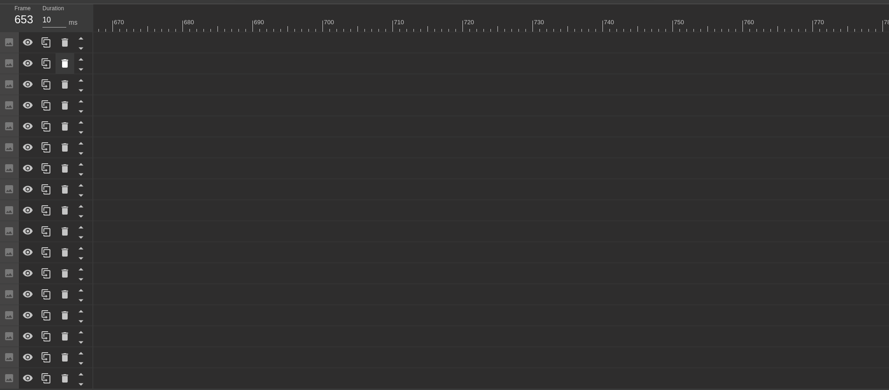
drag, startPoint x: 804, startPoint y: 40, endPoint x: 73, endPoint y: 61, distance: 731.5
click at [0, 37] on div "Frame 653 Duration 10 ms 10 20 30 40 50 60 70 80 90 100 110 120 130 140 150" at bounding box center [444, 196] width 889 height 385
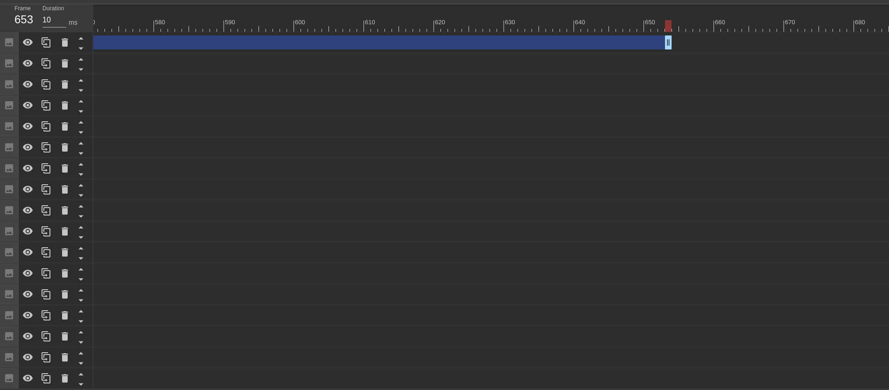
scroll to position [0, 3805]
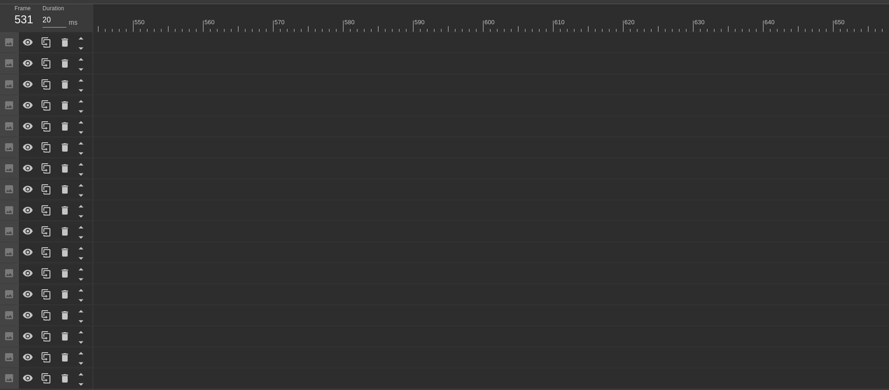
drag, startPoint x: 855, startPoint y: 34, endPoint x: 0, endPoint y: 6, distance: 855.4
click at [0, 6] on div "Frame 531 Duration 20 ms 10 20 30 40 50 60 70 80 90 100 110 120 130 140 150" at bounding box center [444, 196] width 889 height 385
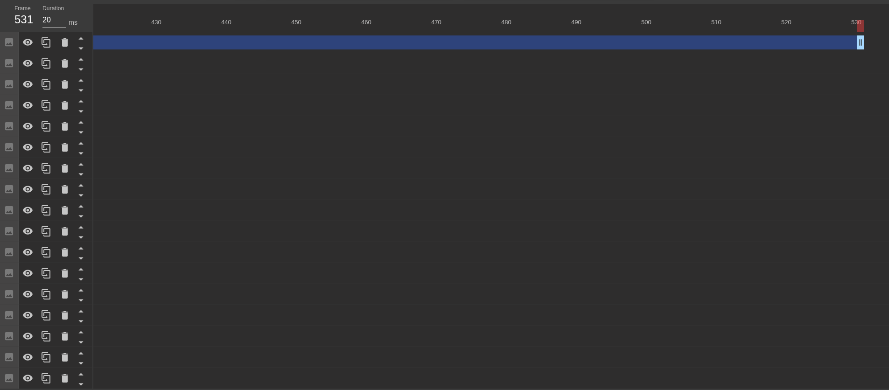
scroll to position [0, 2951]
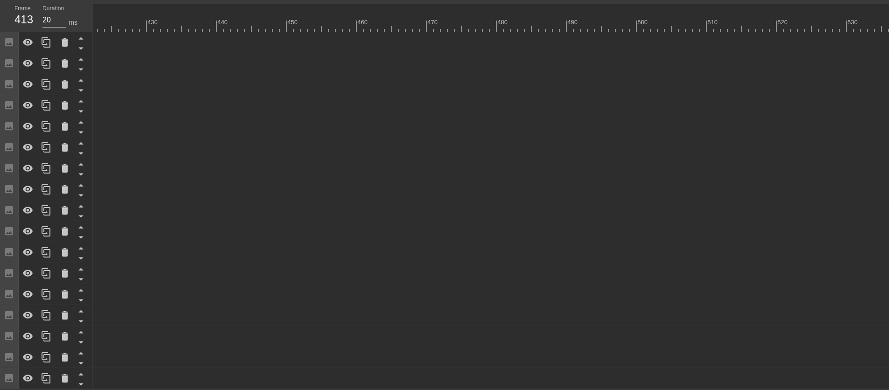
drag, startPoint x: 856, startPoint y: 34, endPoint x: 0, endPoint y: 37, distance: 855.9
click at [0, 37] on div "Frame 413 Duration 20 ms 10 20 30 40 50 60 70 80 90 100 110 120 130 140 150" at bounding box center [444, 196] width 889 height 385
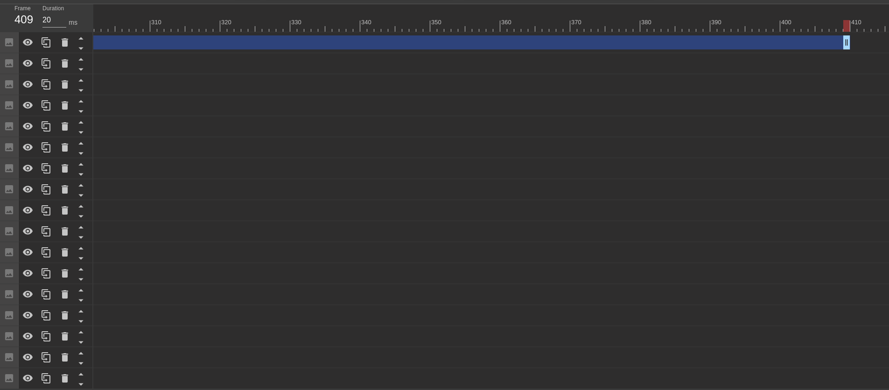
scroll to position [0, 2093]
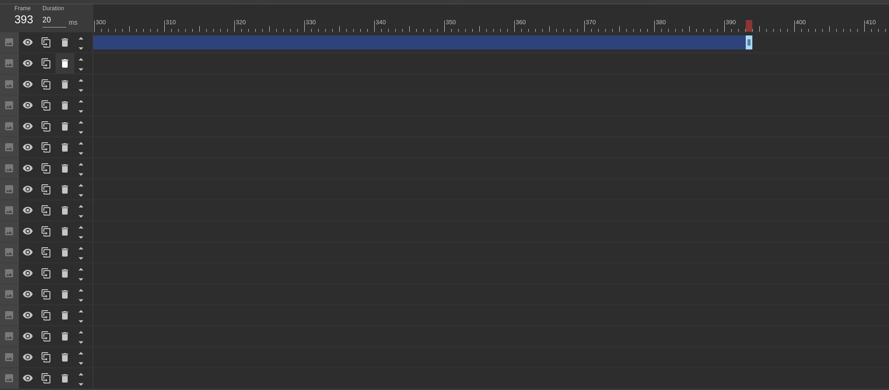
drag, startPoint x: 860, startPoint y: 36, endPoint x: 61, endPoint y: 48, distance: 799.5
click at [61, 48] on div "Frame 393 Duration 20 ms 10 20 30 40 50 60 70 80 90 100 110 120 130 140 150" at bounding box center [444, 196] width 889 height 385
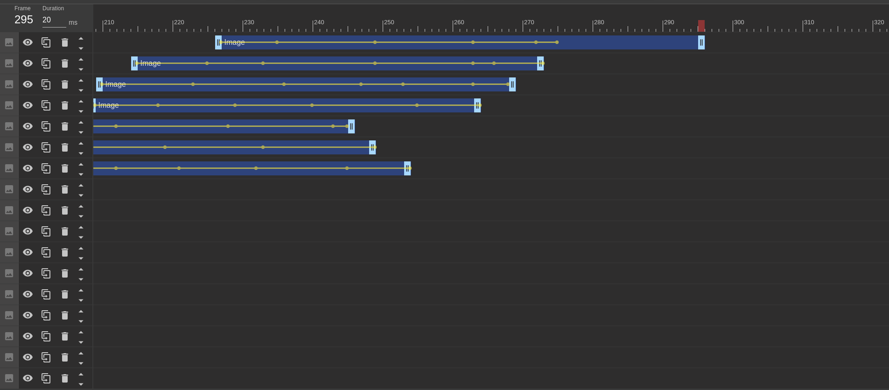
scroll to position [0, 1450]
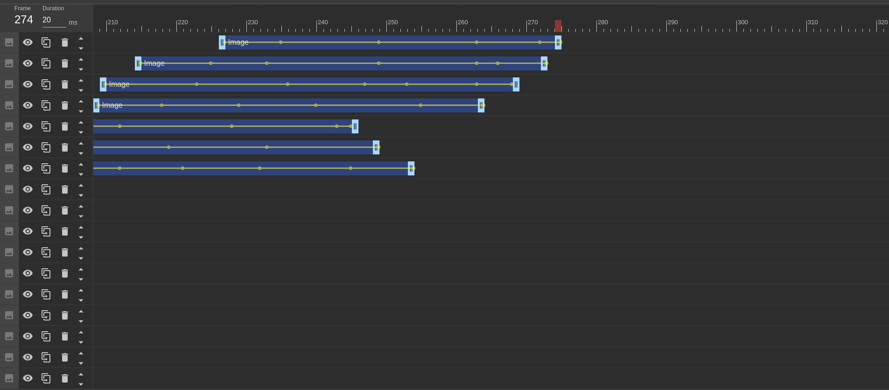
drag, startPoint x: 706, startPoint y: 33, endPoint x: 557, endPoint y: 42, distance: 148.7
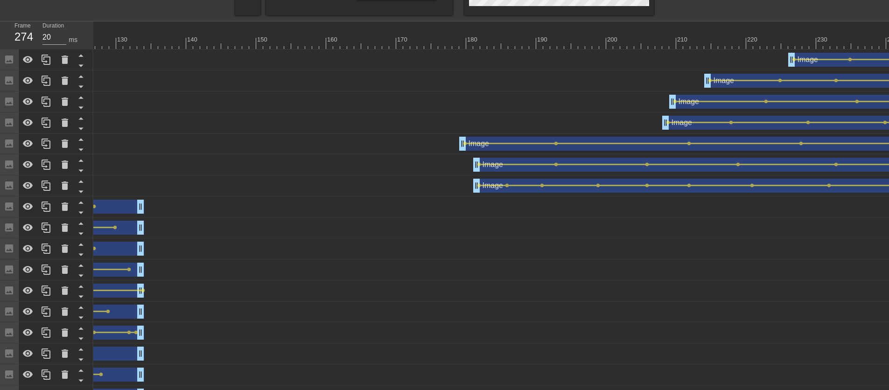
scroll to position [247, 0]
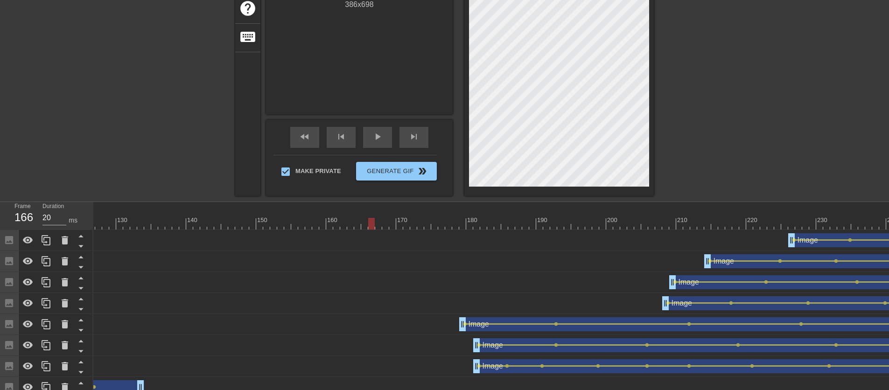
scroll to position [68, 0]
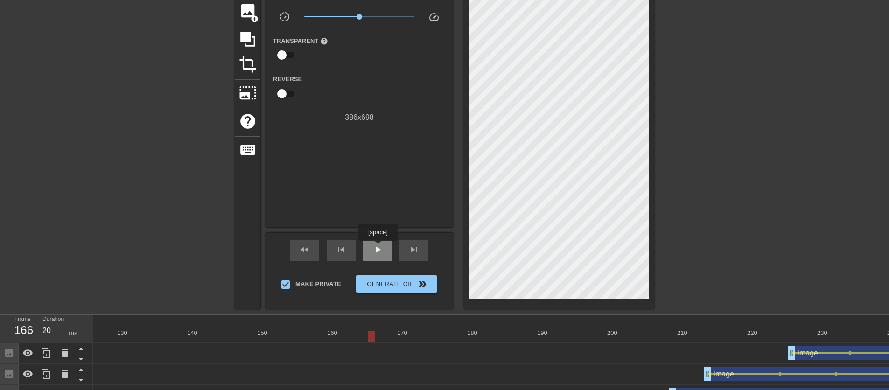
click at [379, 248] on span "play_arrow" at bounding box center [377, 249] width 11 height 11
click at [379, 248] on span "pause" at bounding box center [377, 249] width 11 height 11
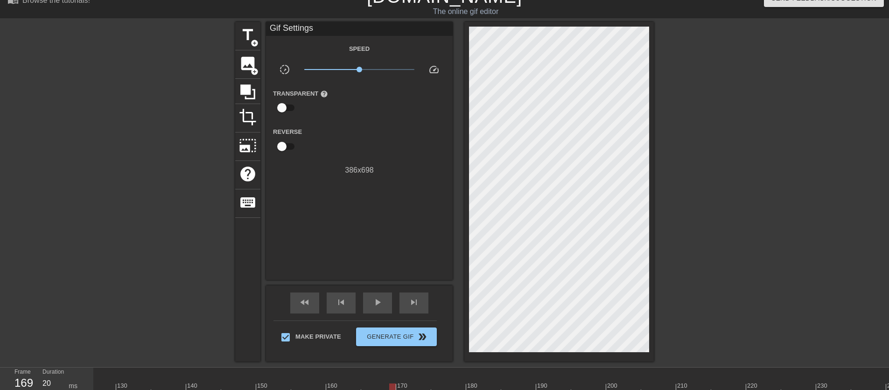
scroll to position [122, 0]
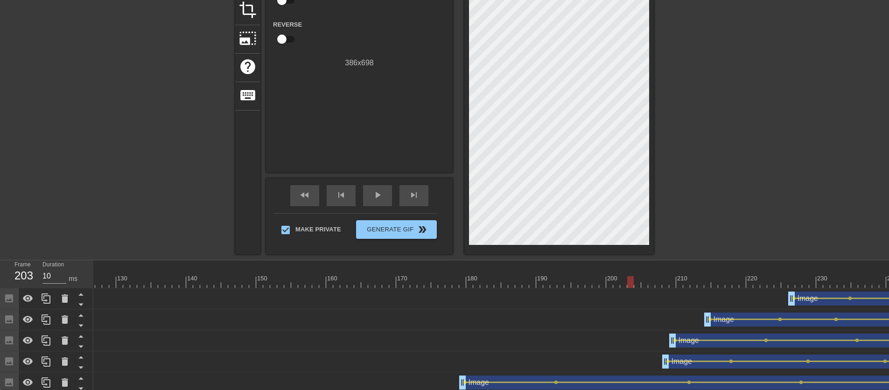
drag, startPoint x: 594, startPoint y: 285, endPoint x: 633, endPoint y: 289, distance: 38.9
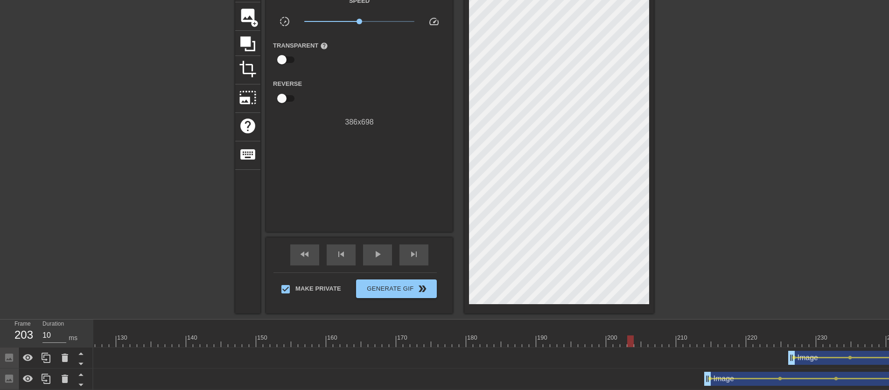
scroll to position [51, 0]
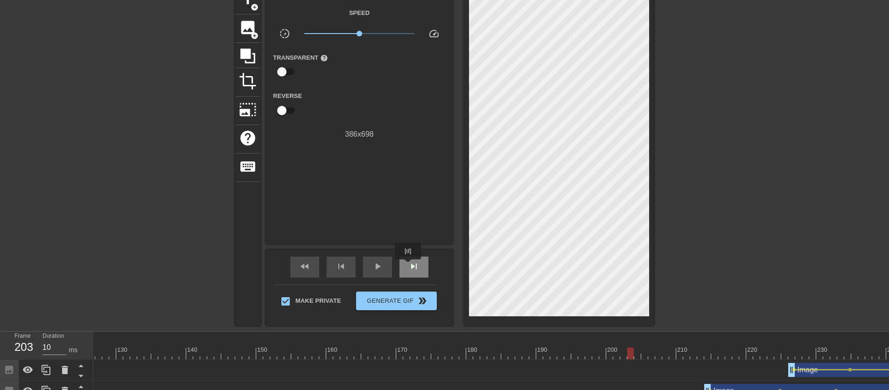
click at [409, 266] on span "skip_next" at bounding box center [414, 266] width 11 height 11
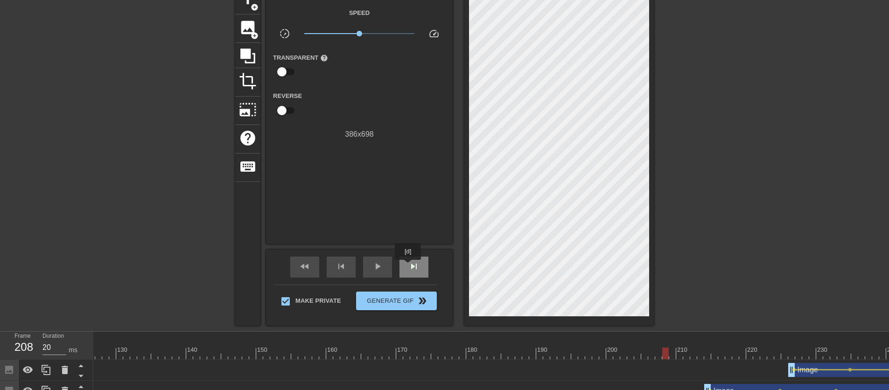
click at [409, 267] on span "skip_next" at bounding box center [414, 266] width 11 height 11
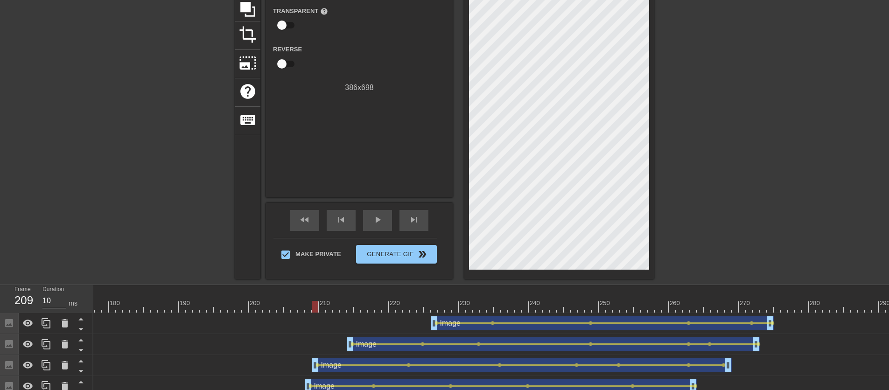
scroll to position [0, 0]
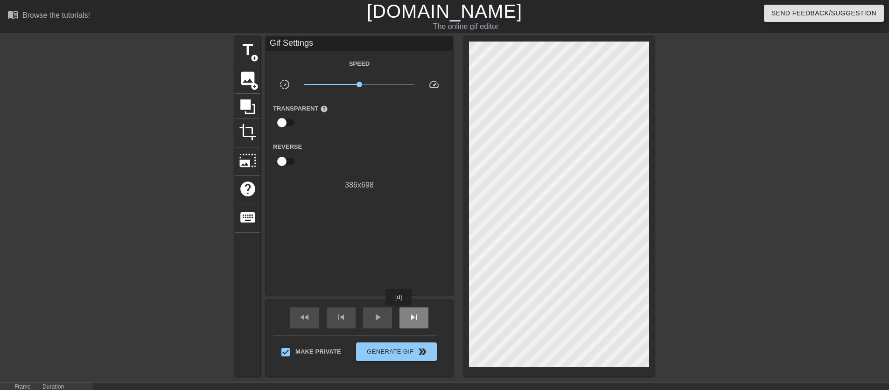
click at [400, 312] on div "skip_next" at bounding box center [414, 318] width 29 height 21
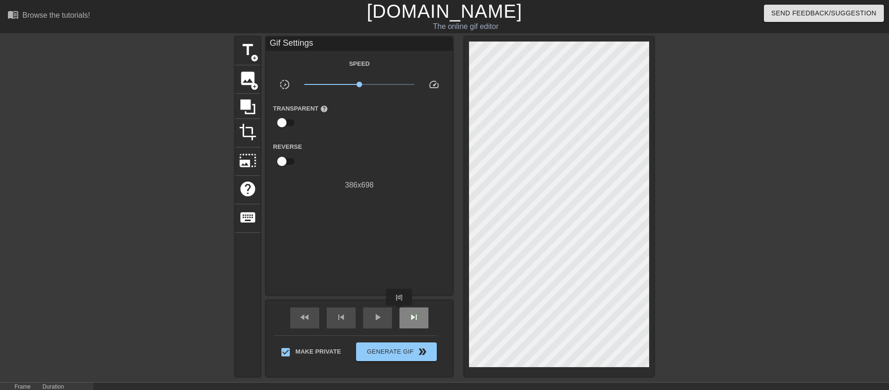
click at [400, 312] on div "skip_next" at bounding box center [414, 318] width 29 height 21
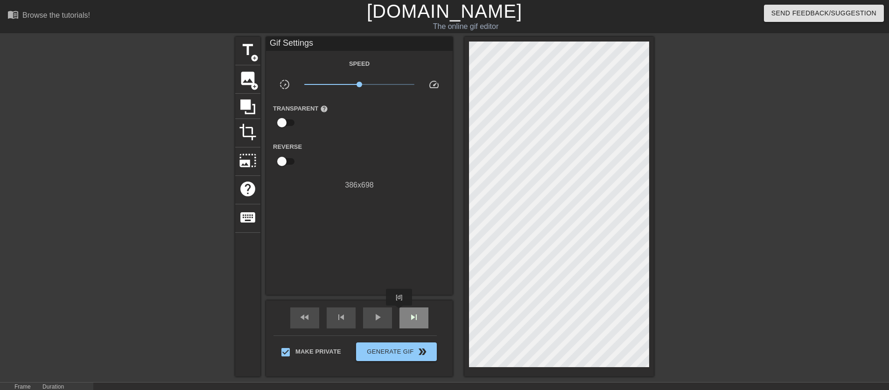
click at [400, 312] on div "skip_next" at bounding box center [414, 318] width 29 height 21
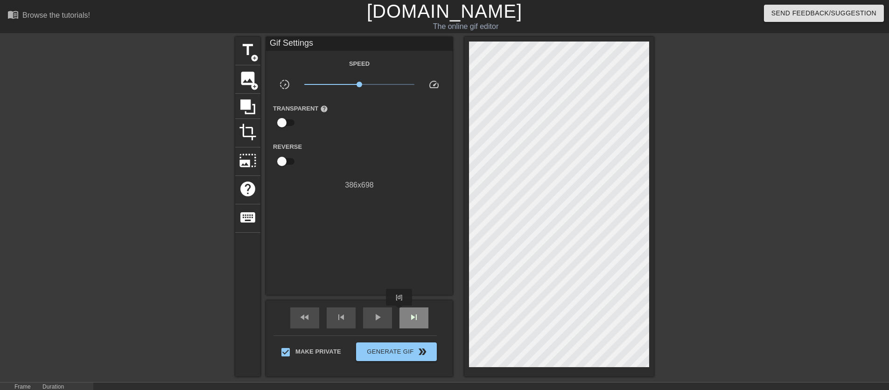
click at [400, 312] on div "skip_next" at bounding box center [414, 318] width 29 height 21
click at [416, 322] on span "skip_next" at bounding box center [414, 317] width 11 height 11
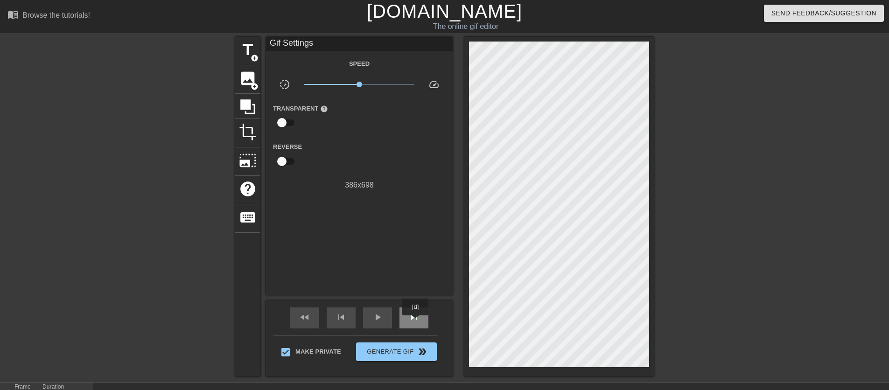
click at [416, 322] on span "skip_next" at bounding box center [414, 317] width 11 height 11
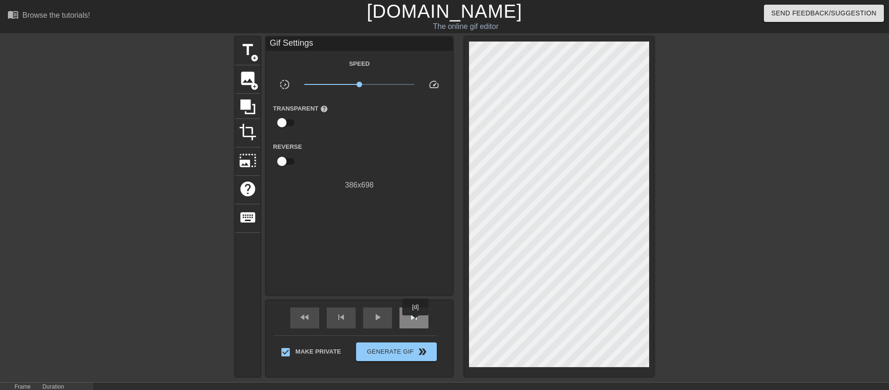
click at [416, 322] on span "skip_next" at bounding box center [414, 317] width 11 height 11
click
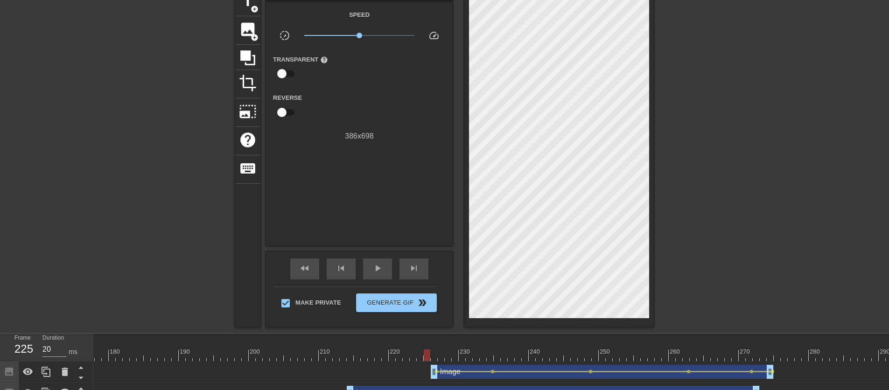
scroll to position [40, 0]
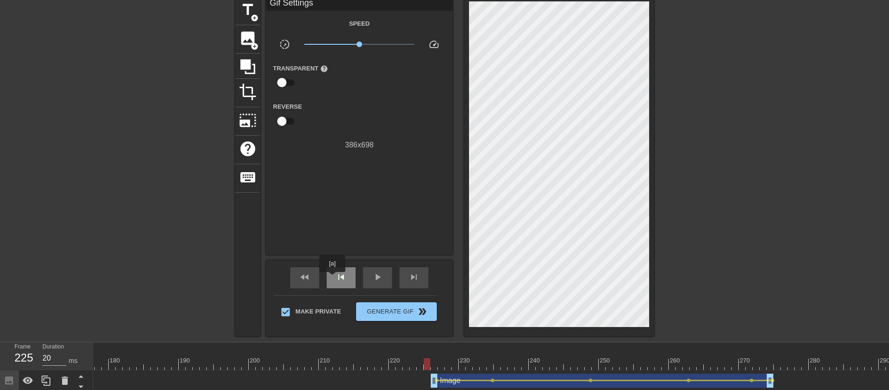
type input "10"
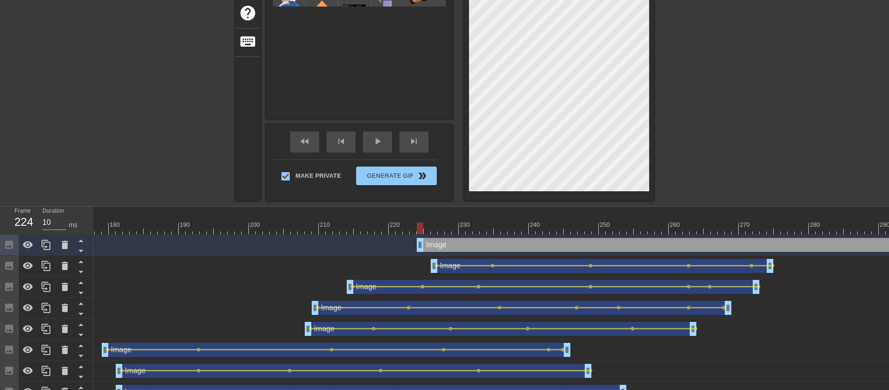
scroll to position [0, 0]
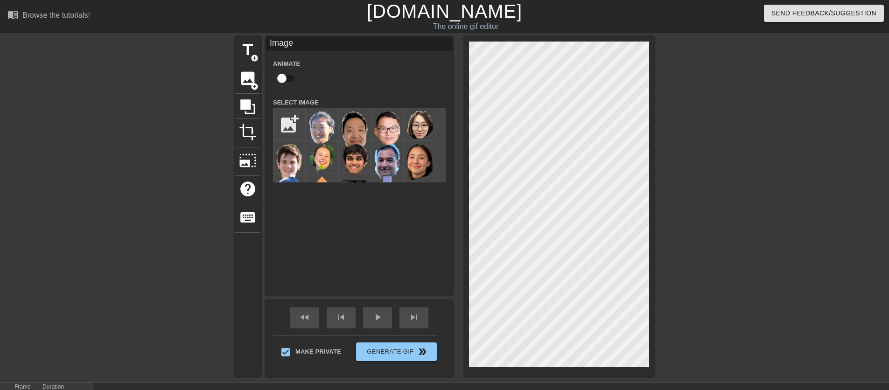
checkbox input "true"
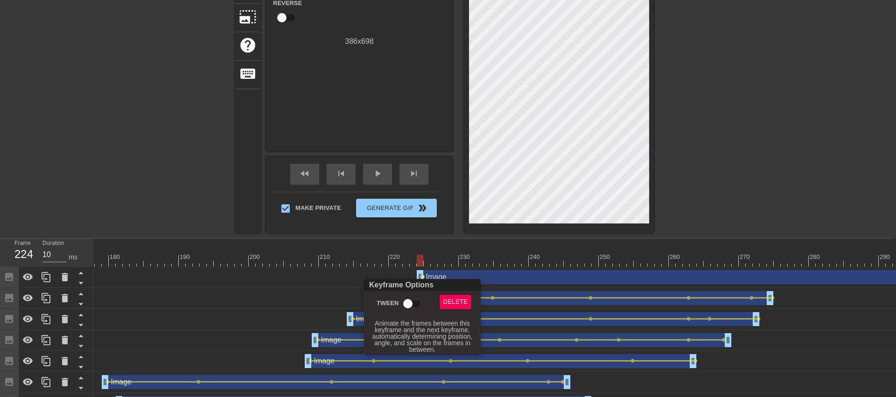
checkbox input "true"
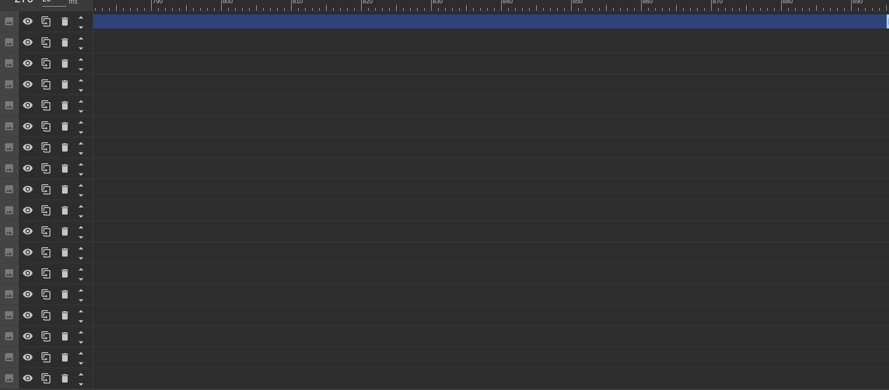
scroll to position [340, 0]
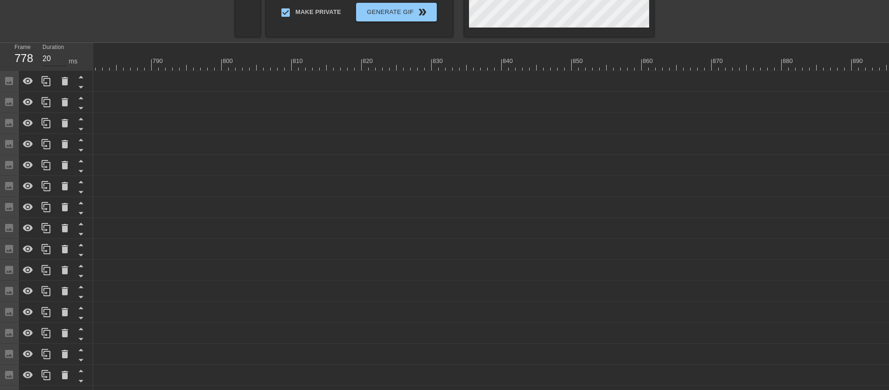
drag, startPoint x: 886, startPoint y: 84, endPoint x: 63, endPoint y: 64, distance: 823.4
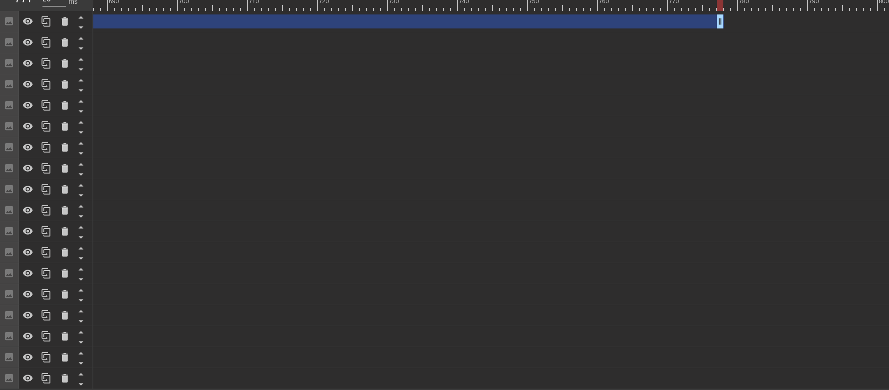
scroll to position [0, 4807]
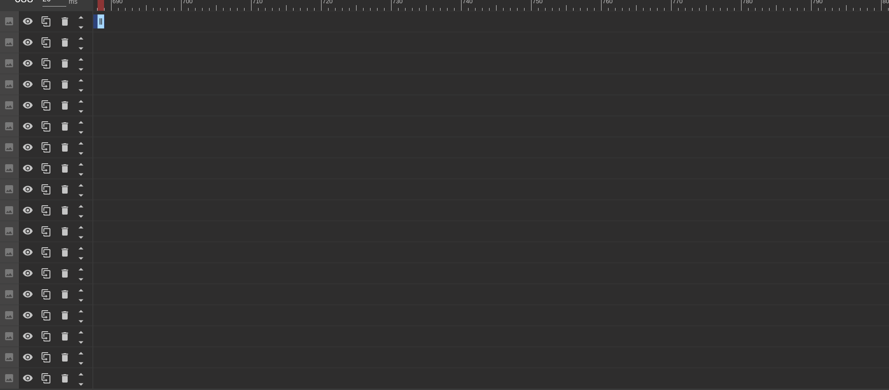
drag, startPoint x: 721, startPoint y: 14, endPoint x: 95, endPoint y: 14, distance: 626.1
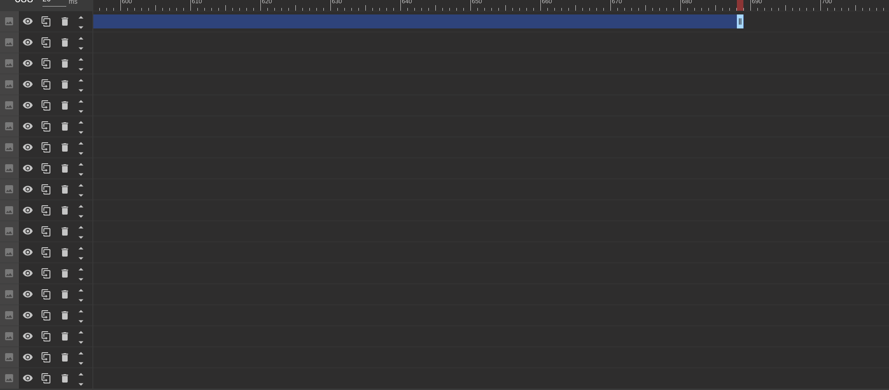
scroll to position [0, 4077]
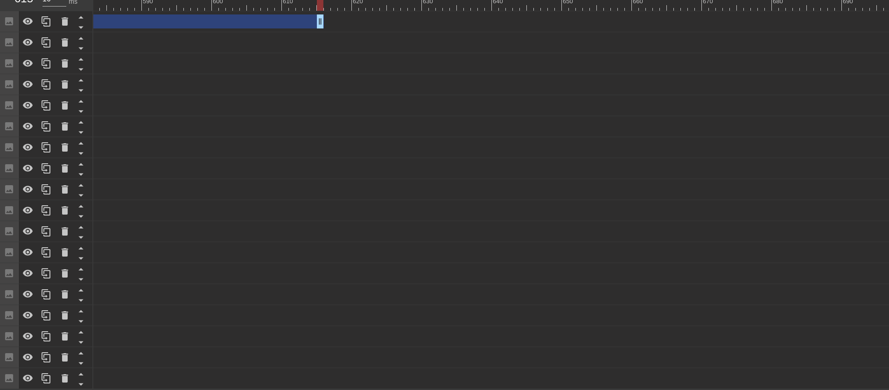
drag, startPoint x: 831, startPoint y: 17, endPoint x: 168, endPoint y: 20, distance: 662.6
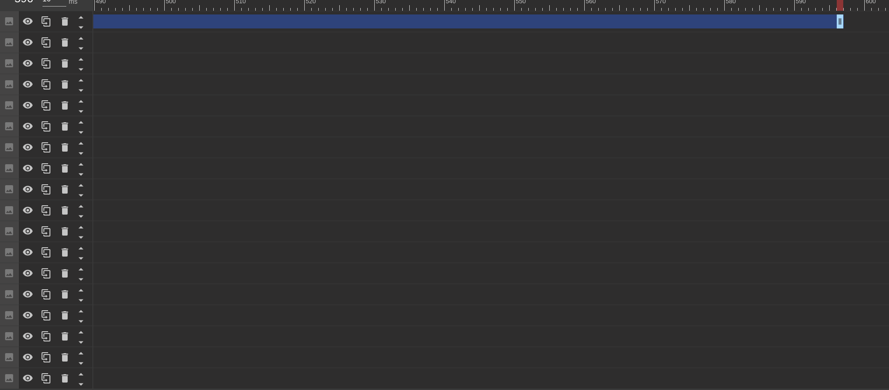
scroll to position [0, 3420]
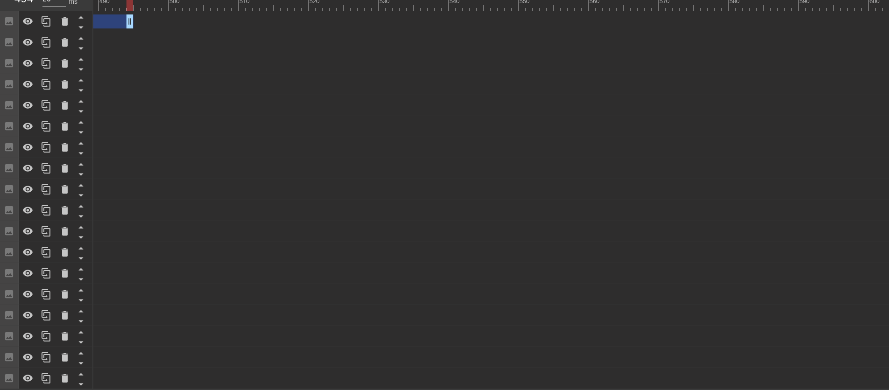
drag, startPoint x: 847, startPoint y: 19, endPoint x: 106, endPoint y: 22, distance: 740.1
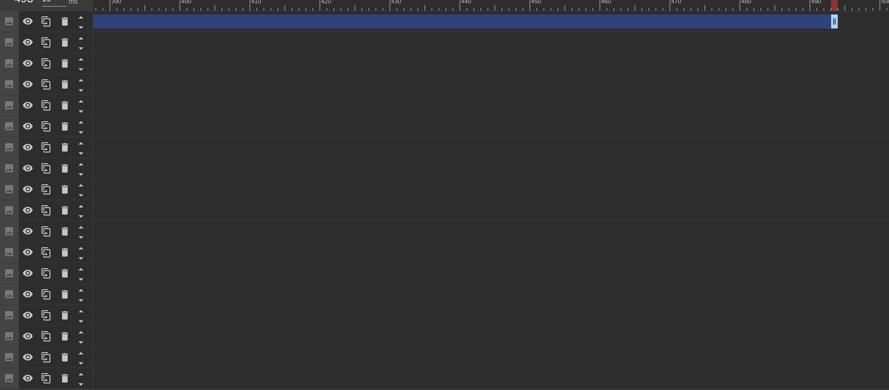
scroll to position [0, 2711]
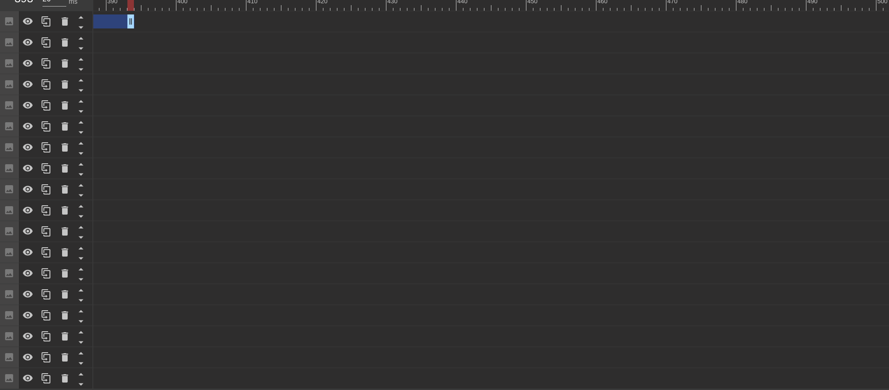
drag, startPoint x: 829, startPoint y: 15, endPoint x: 176, endPoint y: 29, distance: 653.4
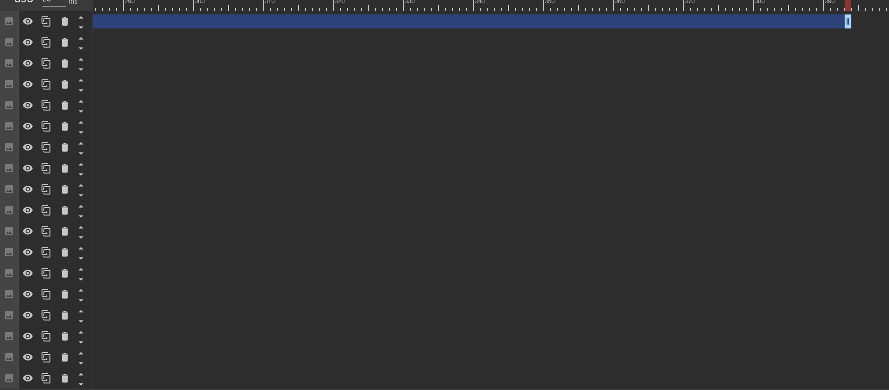
scroll to position [0, 1990]
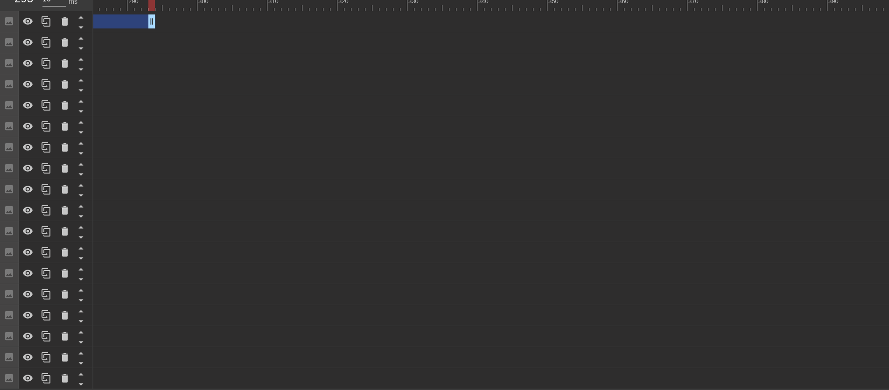
drag, startPoint x: 851, startPoint y: 18, endPoint x: 144, endPoint y: 32, distance: 707.1
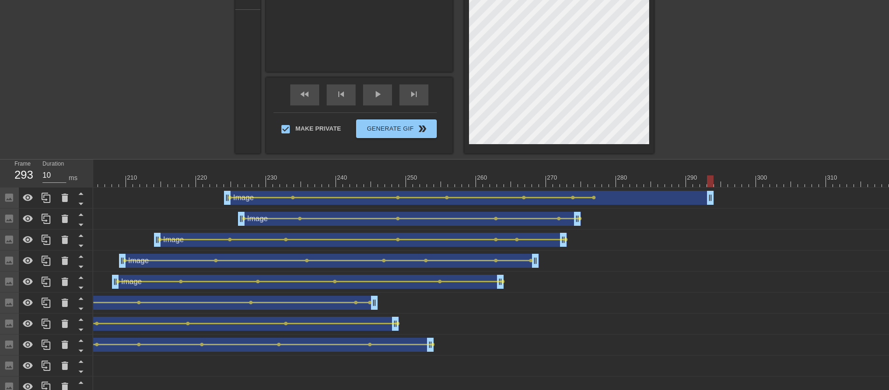
scroll to position [121, 0]
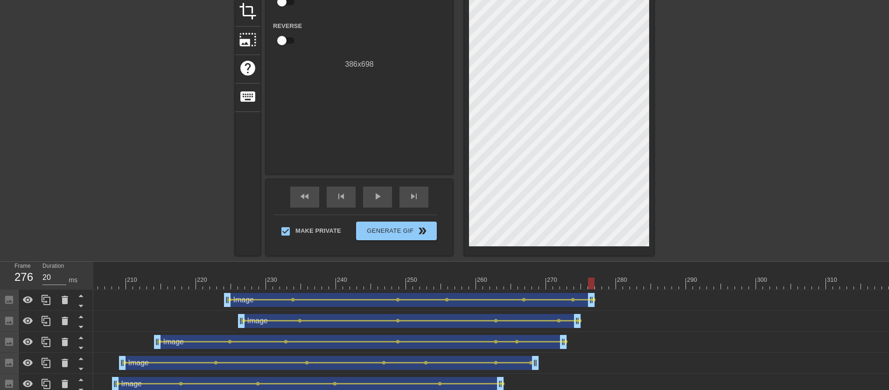
drag, startPoint x: 711, startPoint y: 303, endPoint x: 591, endPoint y: 307, distance: 120.5
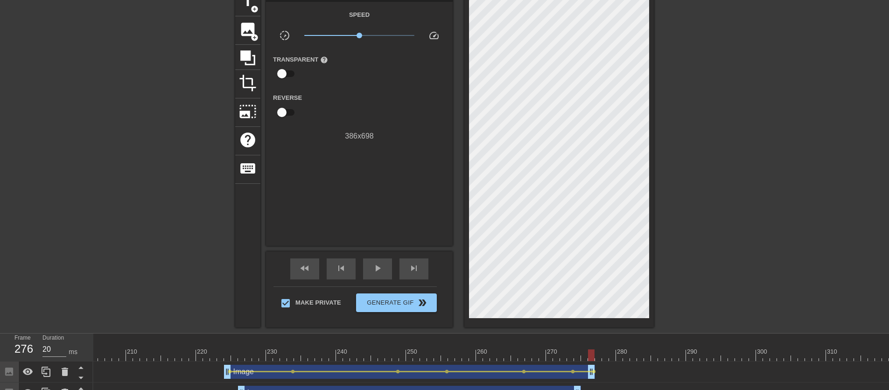
scroll to position [37, 0]
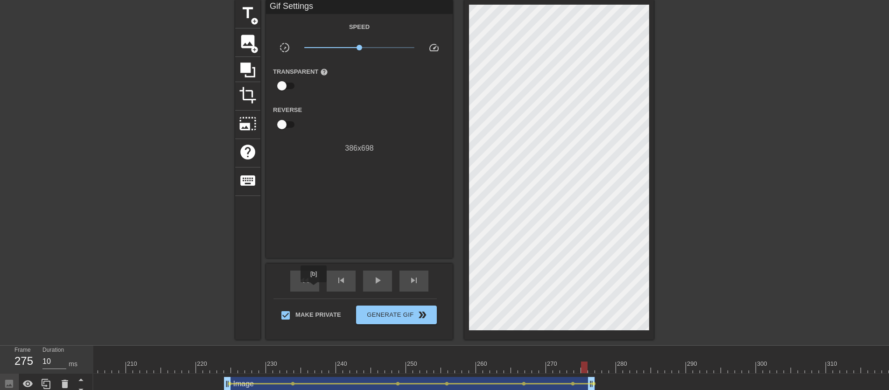
drag, startPoint x: 314, startPoint y: 289, endPoint x: 360, endPoint y: 283, distance: 46.1
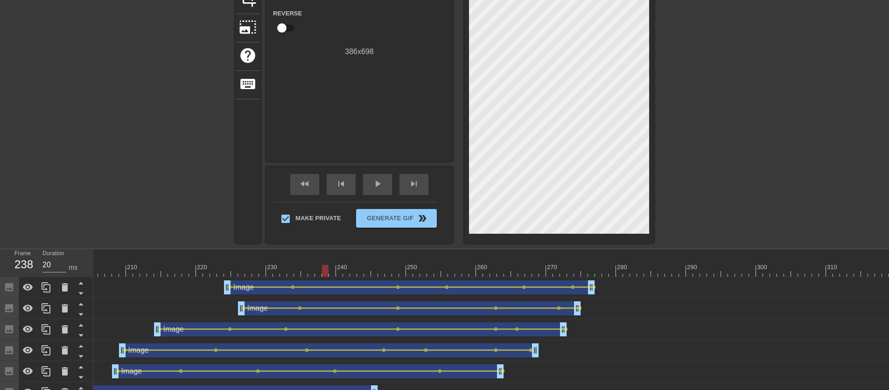
scroll to position [146, 0]
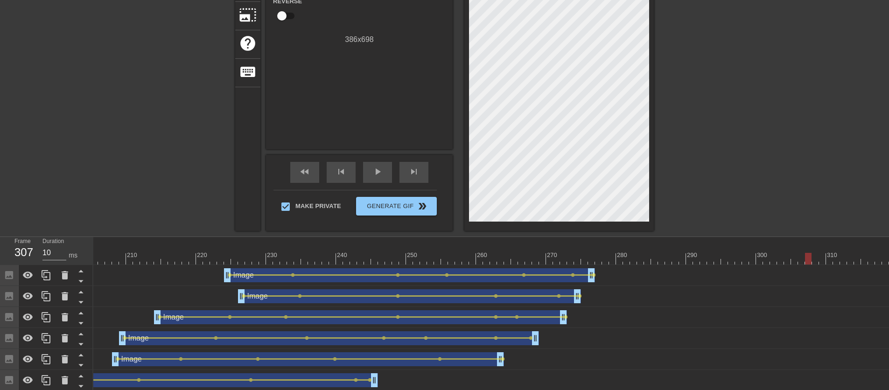
drag, startPoint x: 325, startPoint y: 259, endPoint x: 754, endPoint y: 285, distance: 429.9
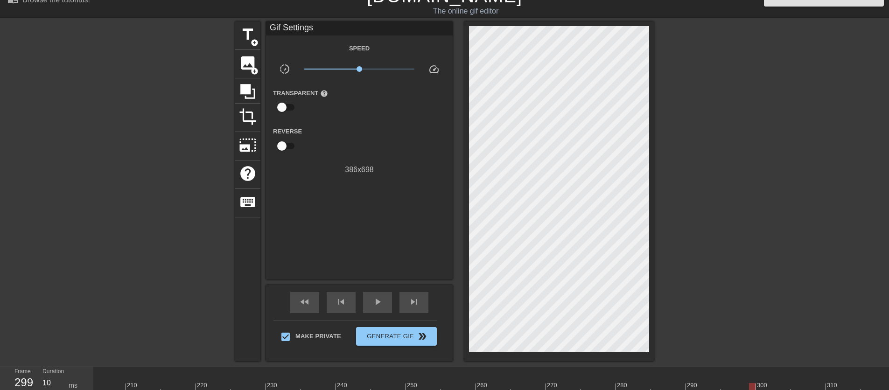
scroll to position [126, 0]
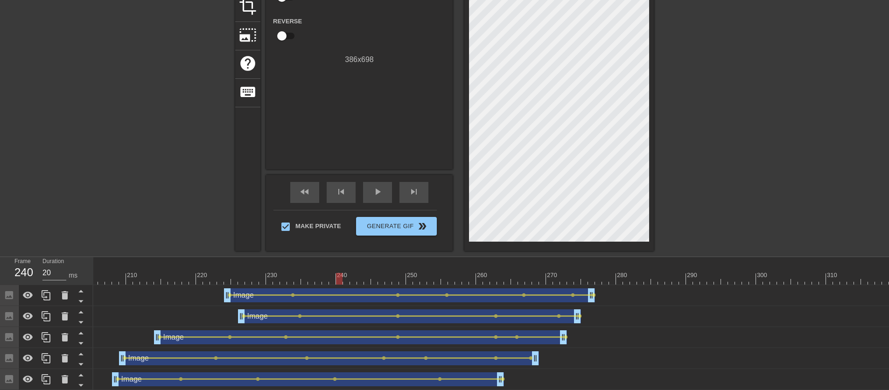
drag, startPoint x: 752, startPoint y: 282, endPoint x: 336, endPoint y: 290, distance: 415.6
drag, startPoint x: 161, startPoint y: 338, endPoint x: 170, endPoint y: 337, distance: 9.4
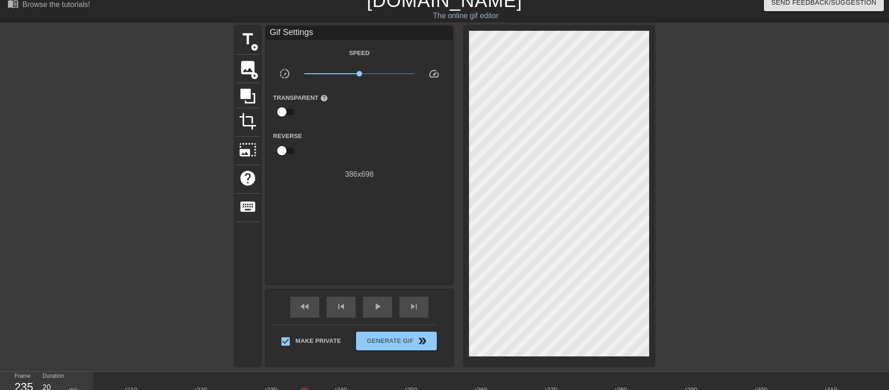
scroll to position [143, 0]
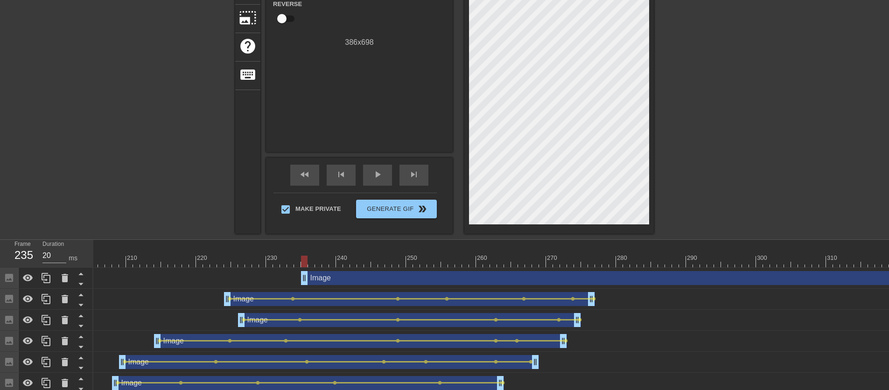
type input "10"
drag, startPoint x: 349, startPoint y: 280, endPoint x: 329, endPoint y: 281, distance: 20.6
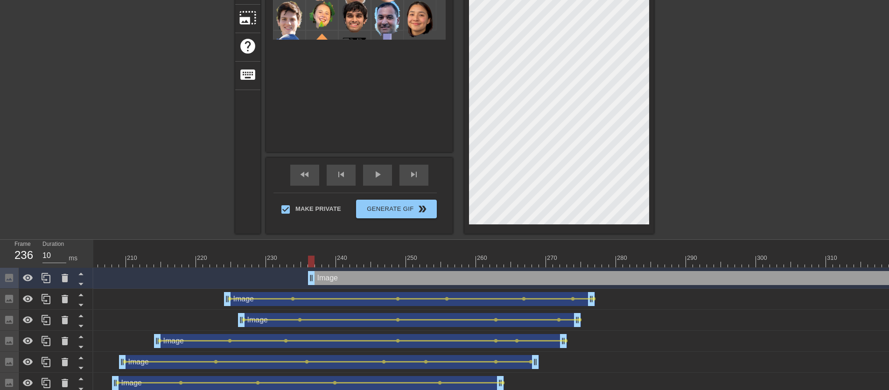
scroll to position [41, 0]
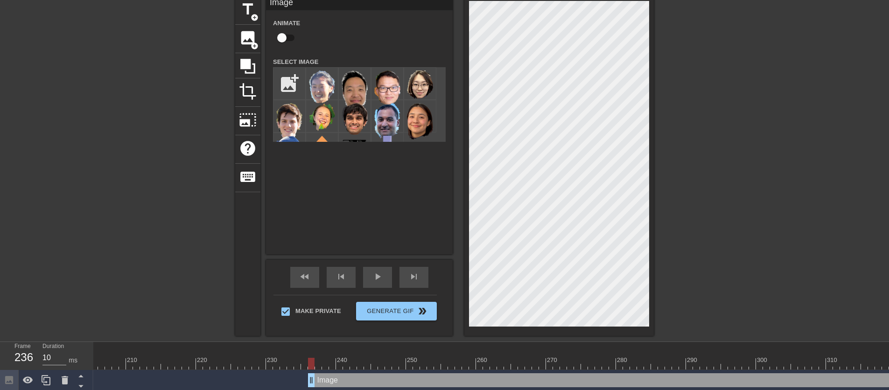
checkbox input "true"
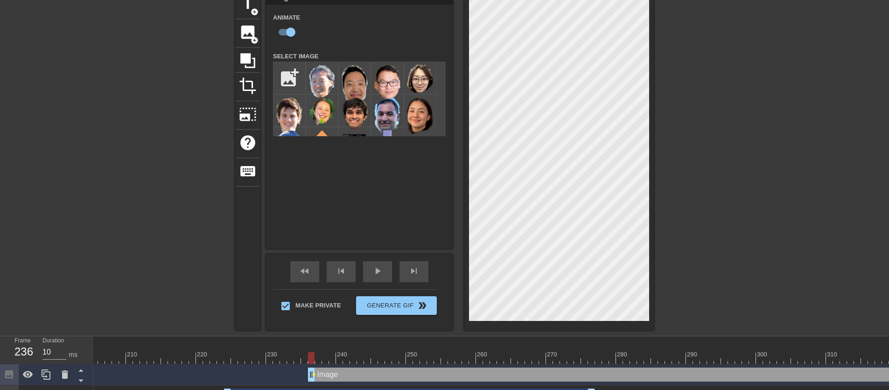
scroll to position [191, 0]
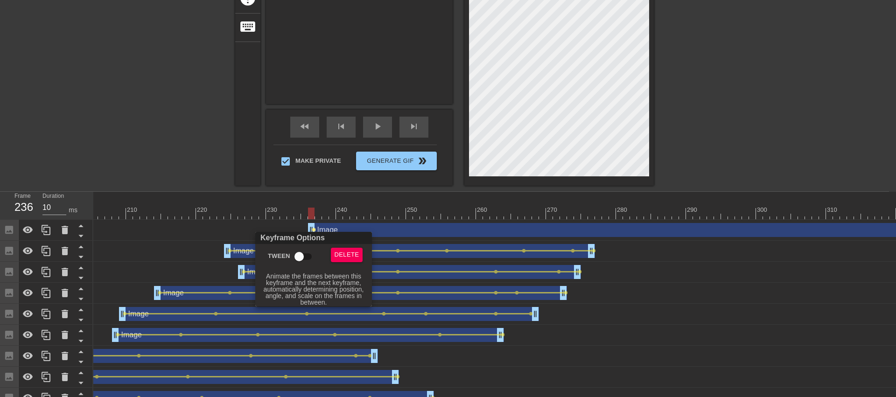
checkbox input "true"
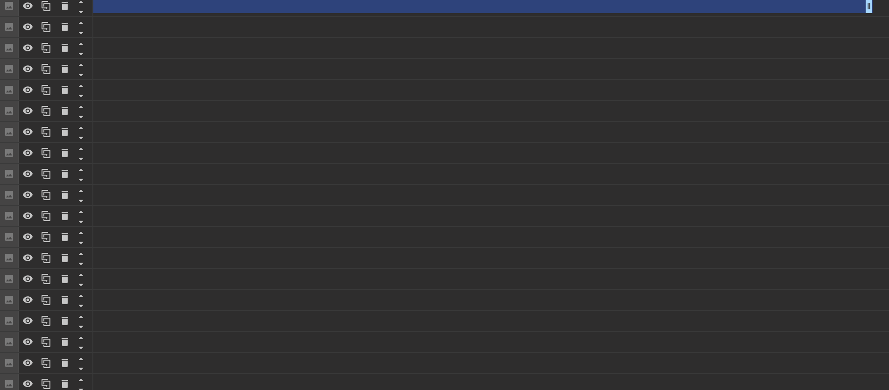
scroll to position [409, 0]
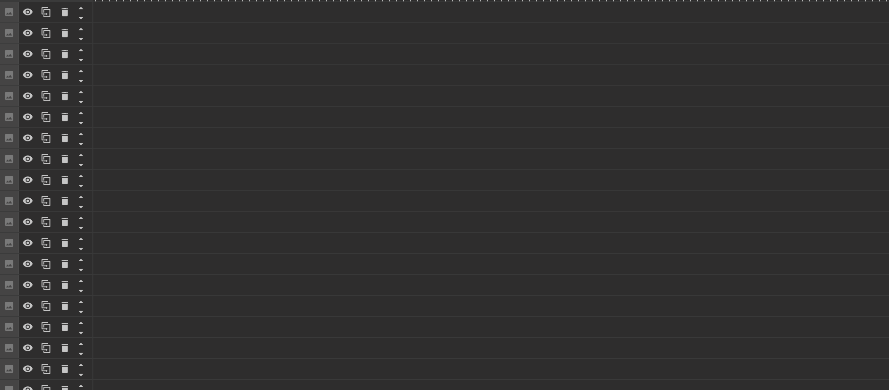
drag, startPoint x: 869, startPoint y: 8, endPoint x: 0, endPoint y: 20, distance: 869.0
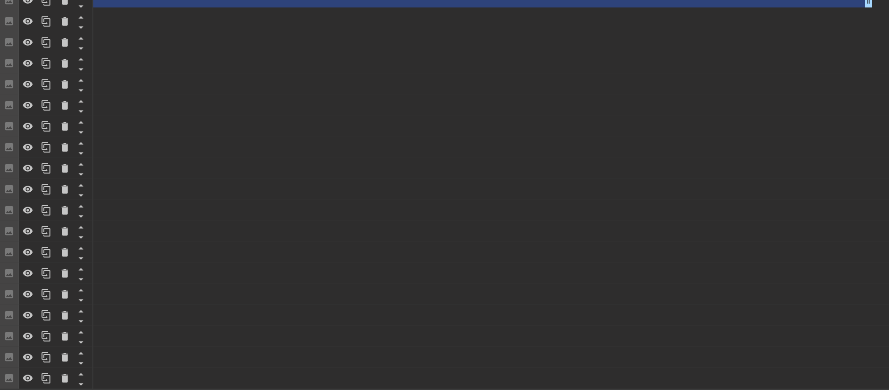
scroll to position [388, 0]
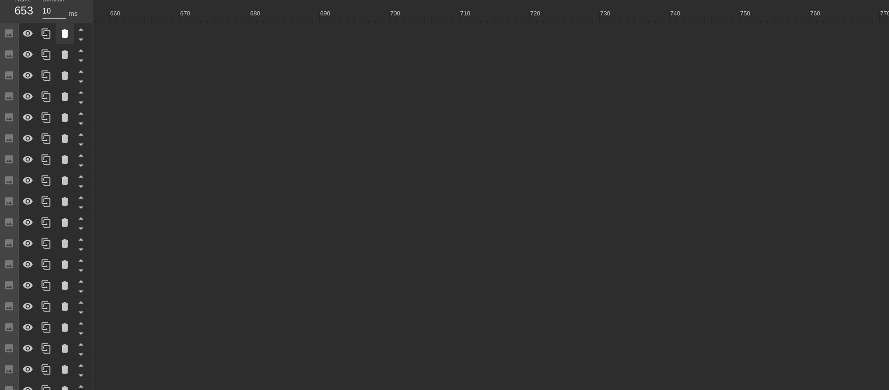
drag, startPoint x: 870, startPoint y: 31, endPoint x: 63, endPoint y: 33, distance: 807.3
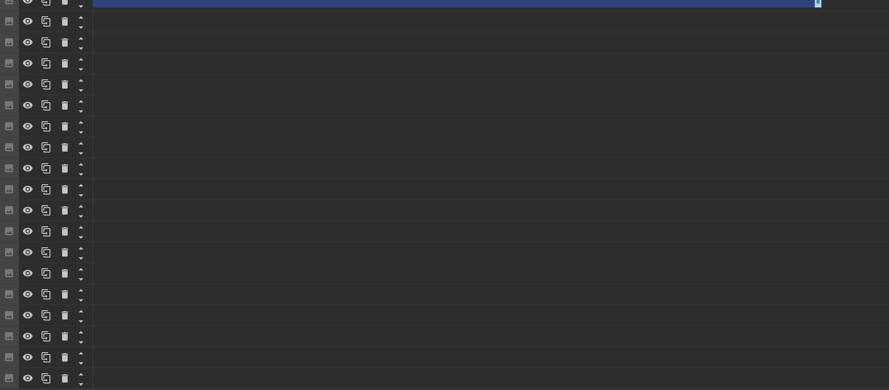
scroll to position [0, 3797]
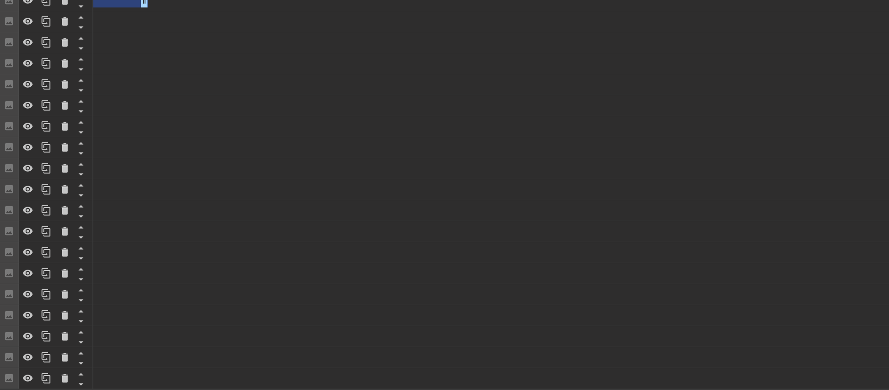
drag, startPoint x: 865, startPoint y: 1, endPoint x: 97, endPoint y: 10, distance: 768.1
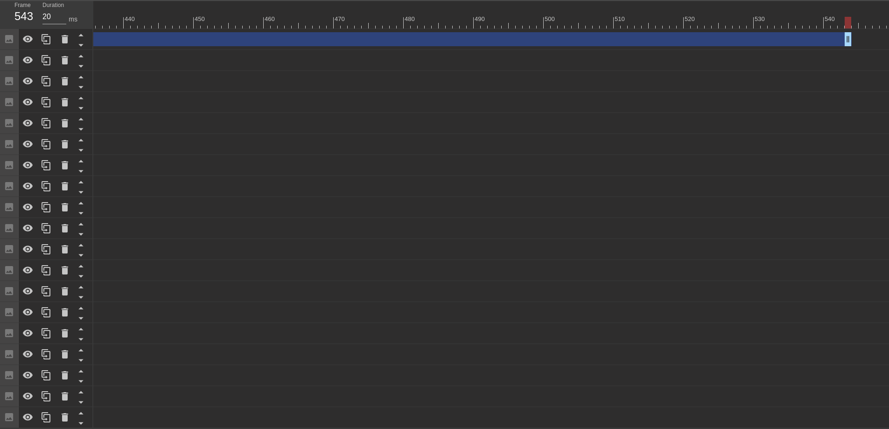
scroll to position [0, 3041]
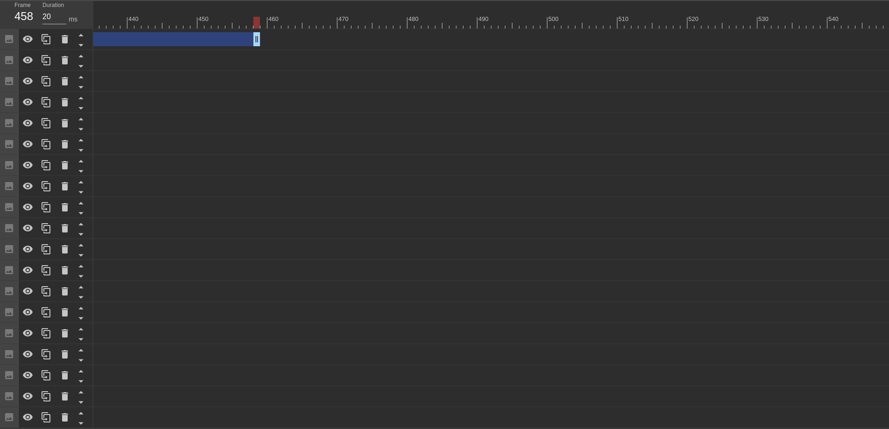
drag, startPoint x: 849, startPoint y: 33, endPoint x: 73, endPoint y: 16, distance: 776.2
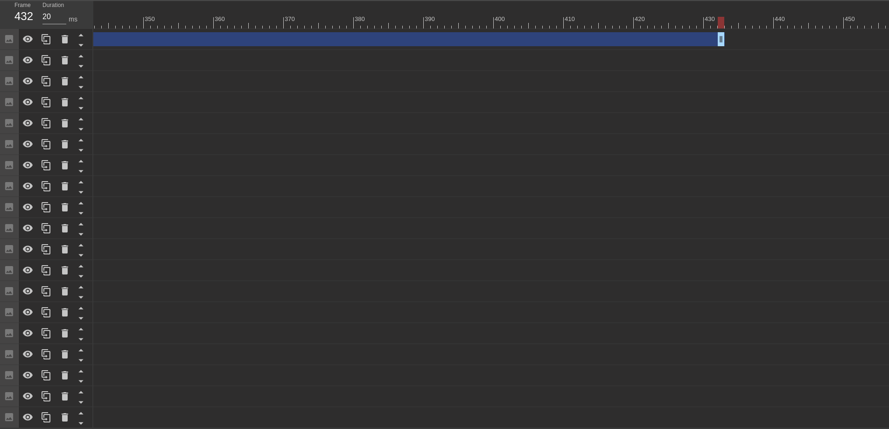
scroll to position [0, 2397]
drag, startPoint x: 720, startPoint y: 28, endPoint x: 18, endPoint y: 17, distance: 701.9
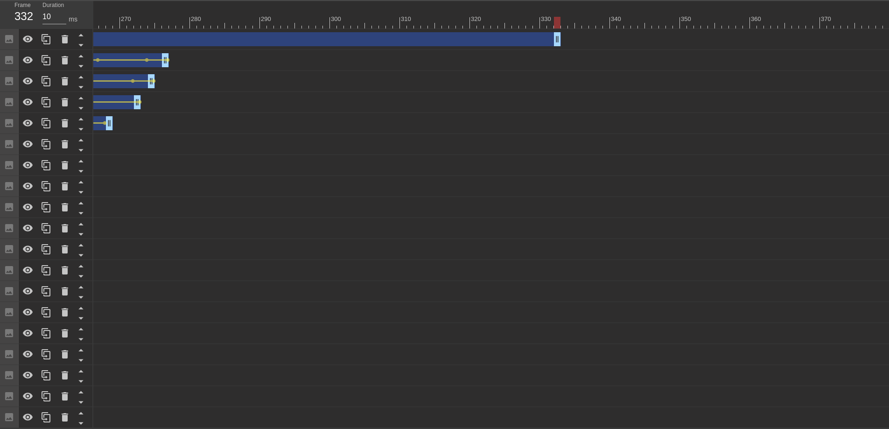
scroll to position [0, 1591]
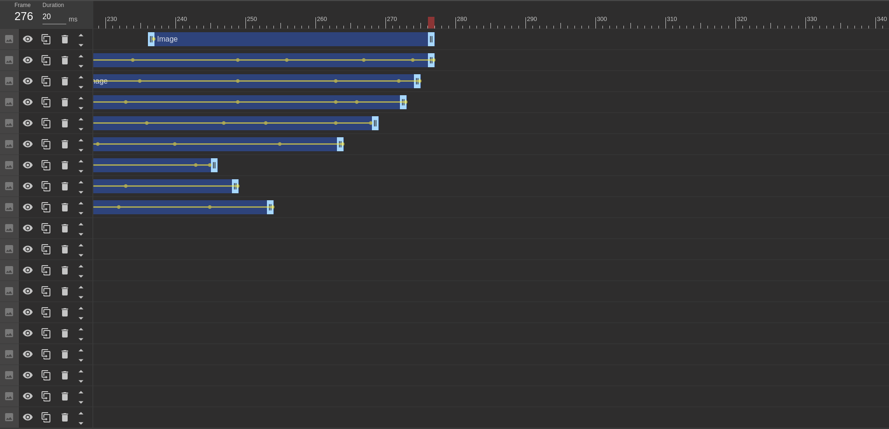
drag, startPoint x: 822, startPoint y: 27, endPoint x: 432, endPoint y: 42, distance: 390.6
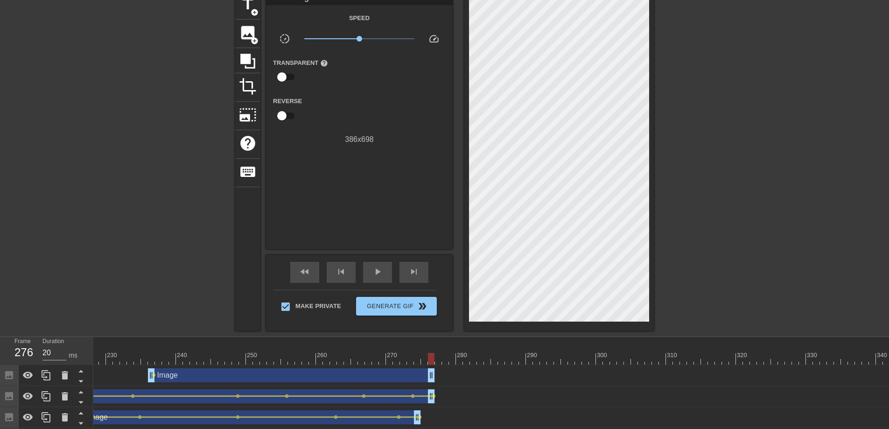
scroll to position [57, 0]
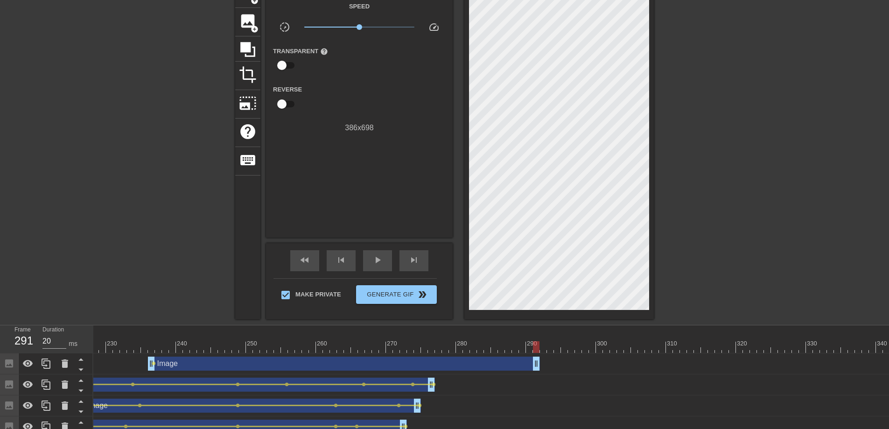
drag, startPoint x: 431, startPoint y: 364, endPoint x: 534, endPoint y: 369, distance: 102.9
drag, startPoint x: 116, startPoint y: 346, endPoint x: 169, endPoint y: 348, distance: 53.3
drag, startPoint x: 170, startPoint y: 350, endPoint x: 154, endPoint y: 351, distance: 15.9
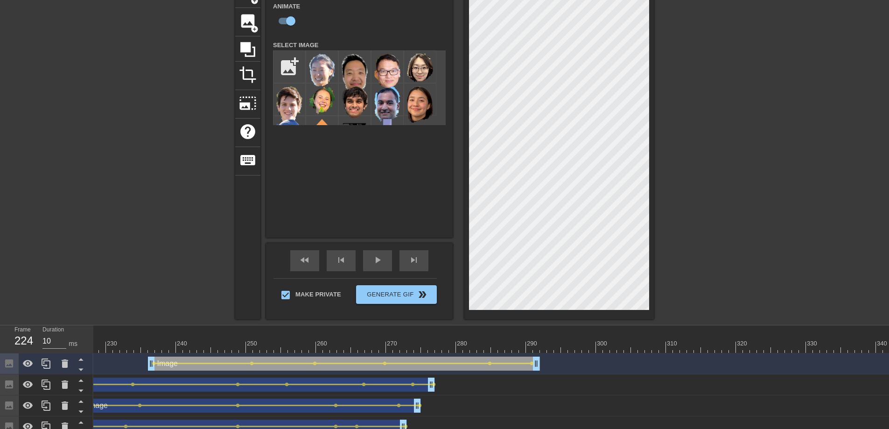
drag, startPoint x: 194, startPoint y: 346, endPoint x: 70, endPoint y: 340, distance: 124.8
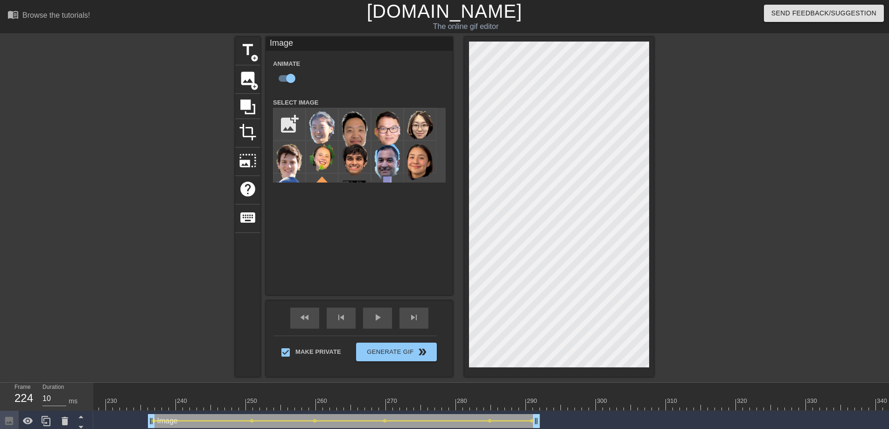
scroll to position [183, 0]
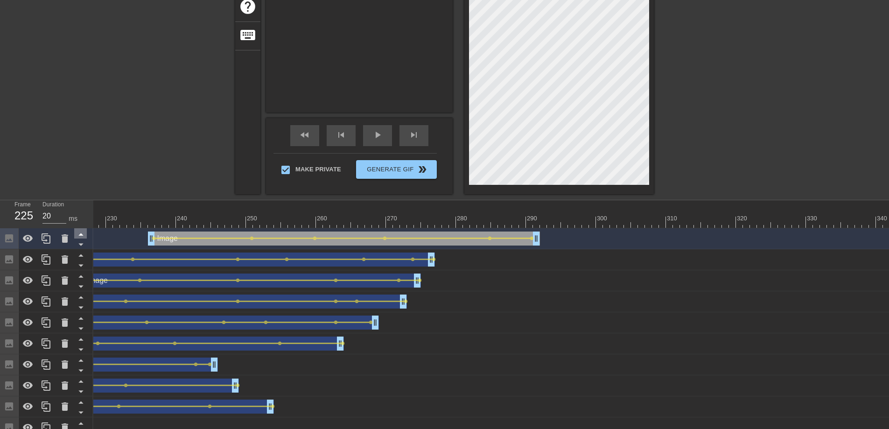
drag, startPoint x: 346, startPoint y: 226, endPoint x: 76, endPoint y: 231, distance: 270.4
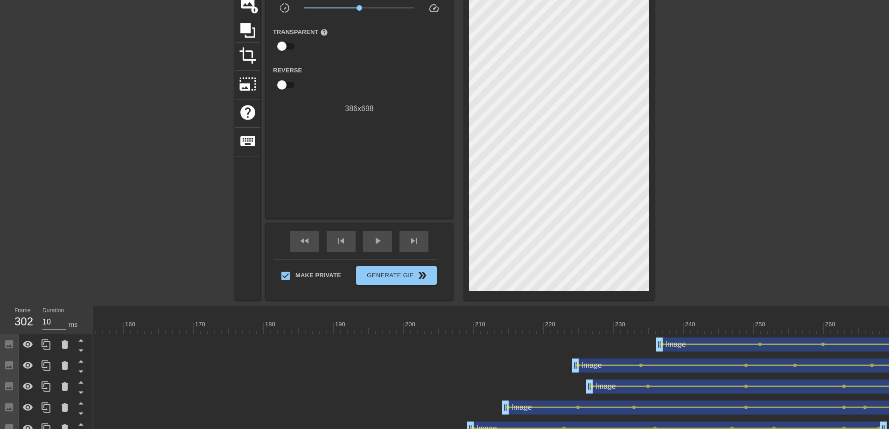
scroll to position [71, 0]
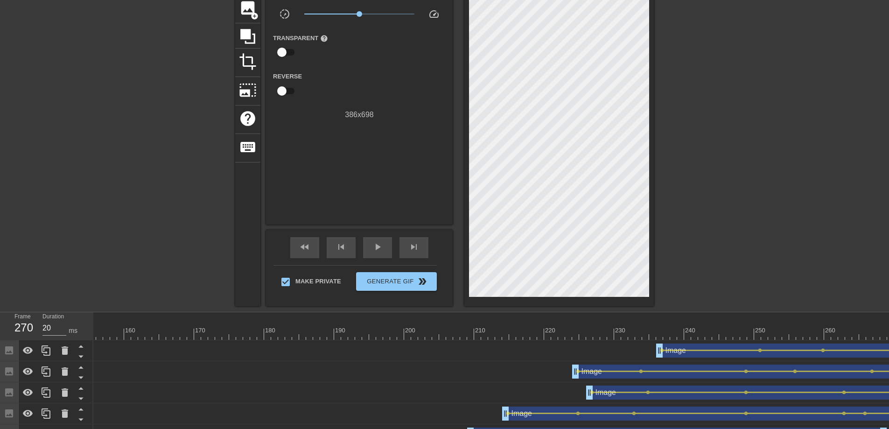
drag, startPoint x: 259, startPoint y: 336, endPoint x: 897, endPoint y: 332, distance: 638.8
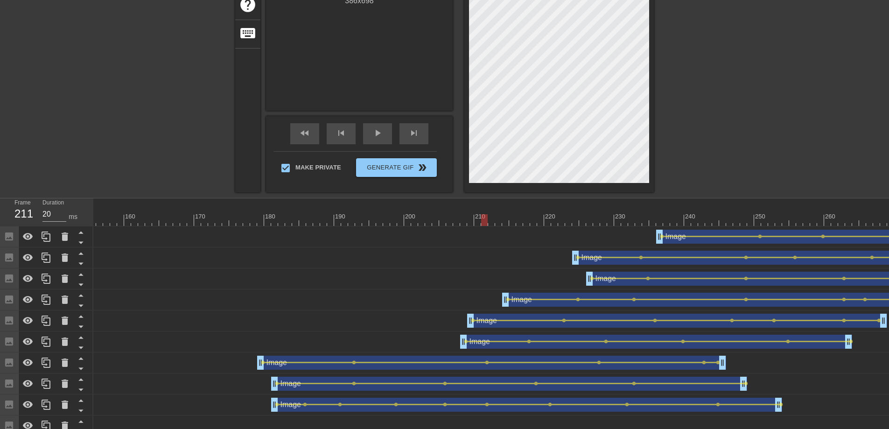
drag, startPoint x: 507, startPoint y: 219, endPoint x: 487, endPoint y: 232, distance: 24.4
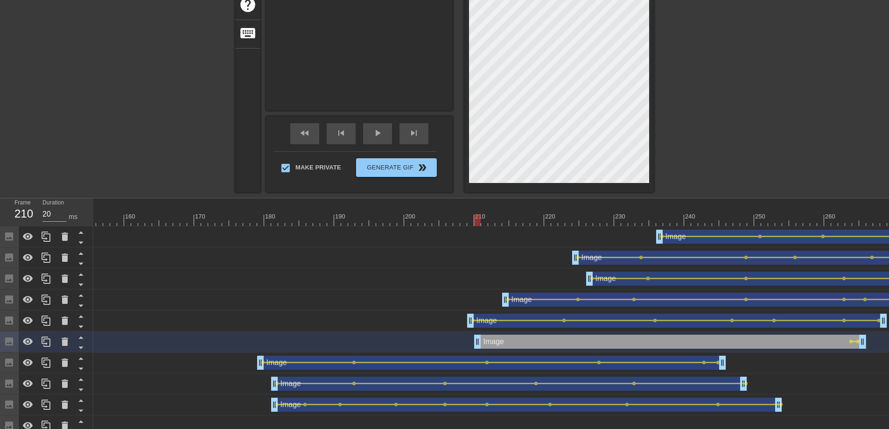
drag, startPoint x: 479, startPoint y: 338, endPoint x: 491, endPoint y: 338, distance: 12.1
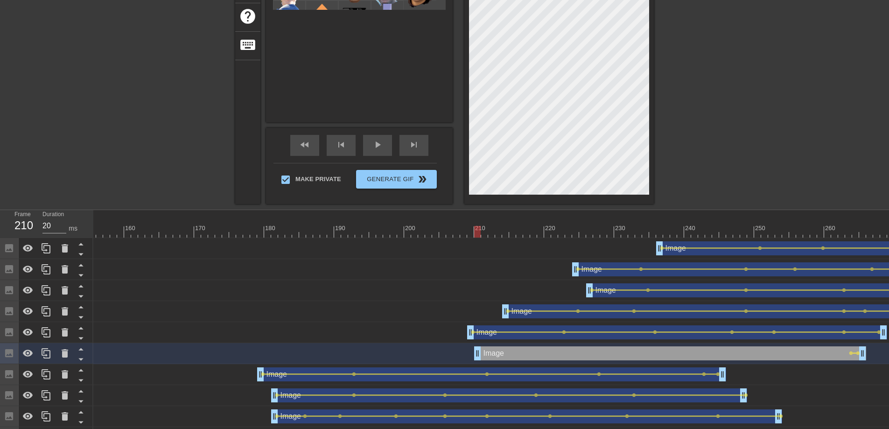
scroll to position [151, 0]
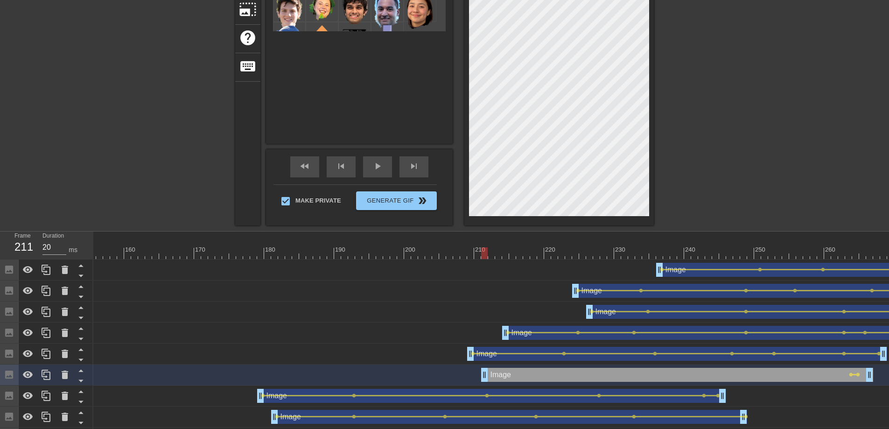
drag, startPoint x: 526, startPoint y: 375, endPoint x: 535, endPoint y: 380, distance: 10.0
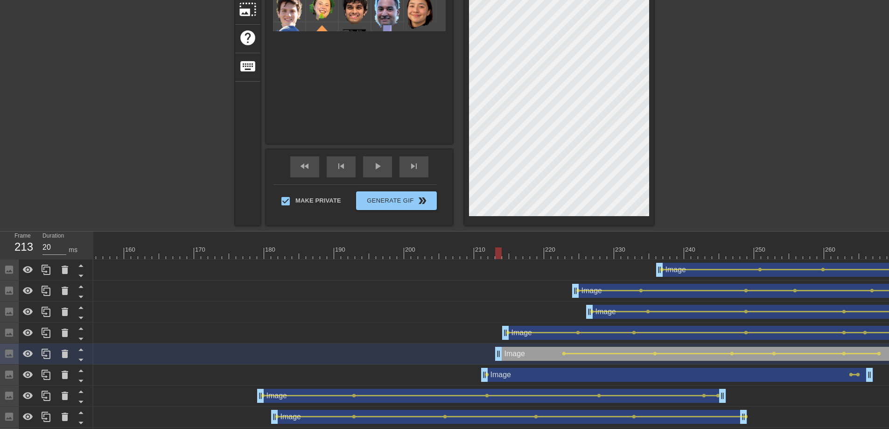
drag, startPoint x: 493, startPoint y: 349, endPoint x: 524, endPoint y: 351, distance: 30.9
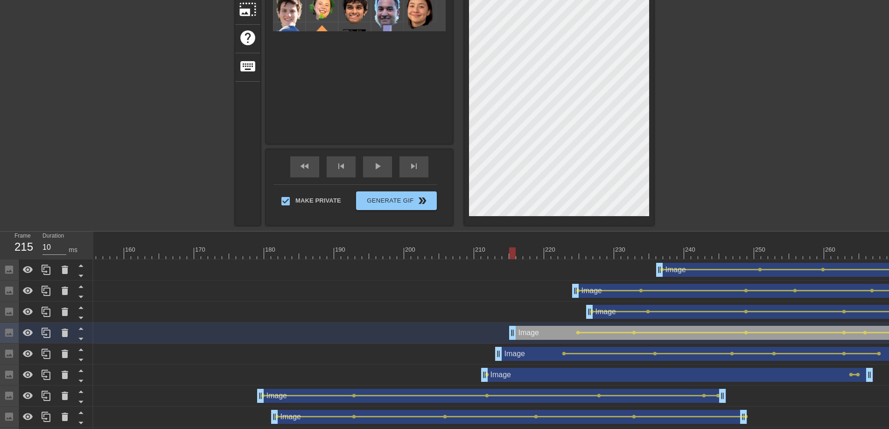
type input "20"
drag, startPoint x: 533, startPoint y: 329, endPoint x: 572, endPoint y: 333, distance: 39.4
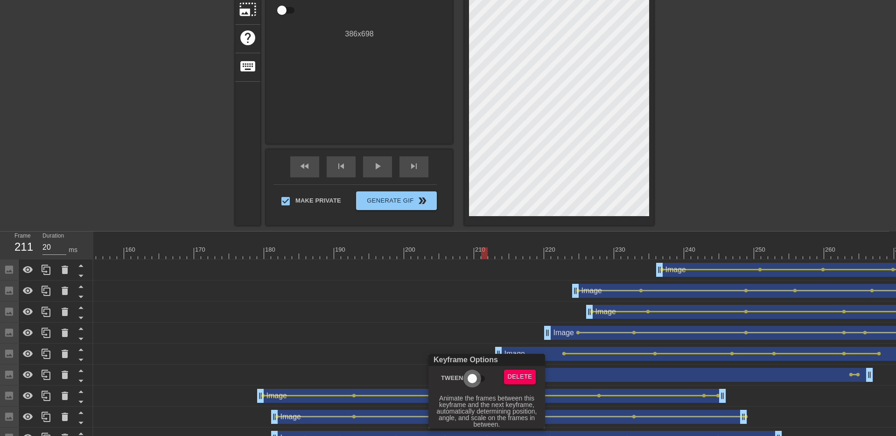
checkbox input "true"
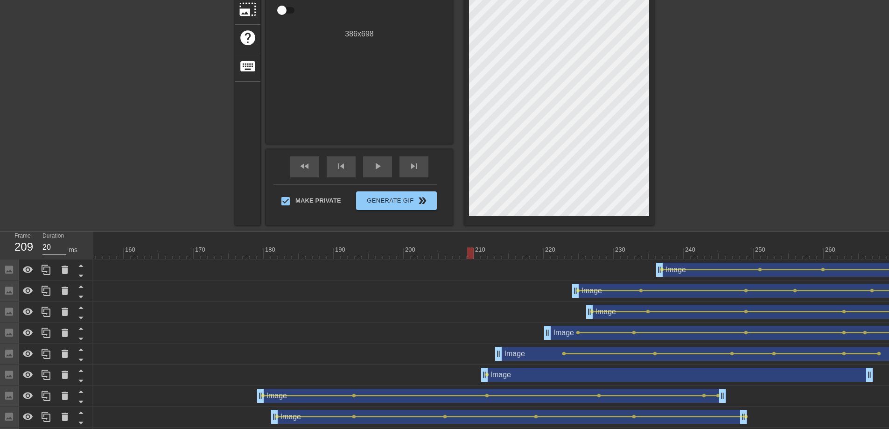
drag, startPoint x: 484, startPoint y: 252, endPoint x: 460, endPoint y: 250, distance: 23.4
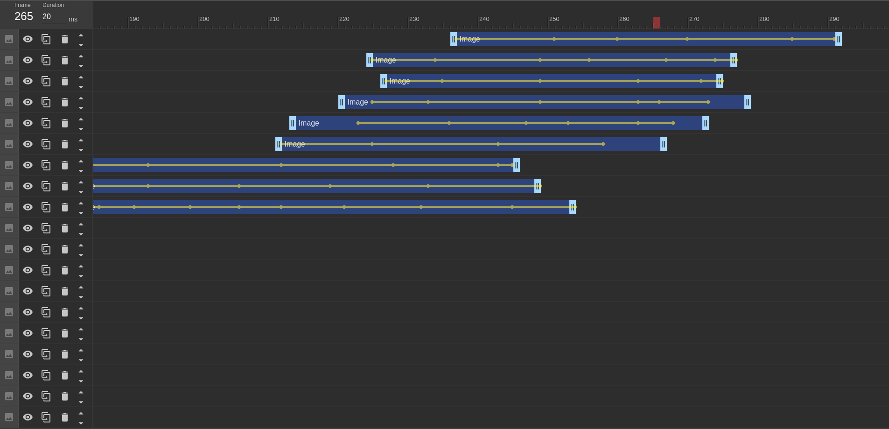
scroll to position [220, 0]
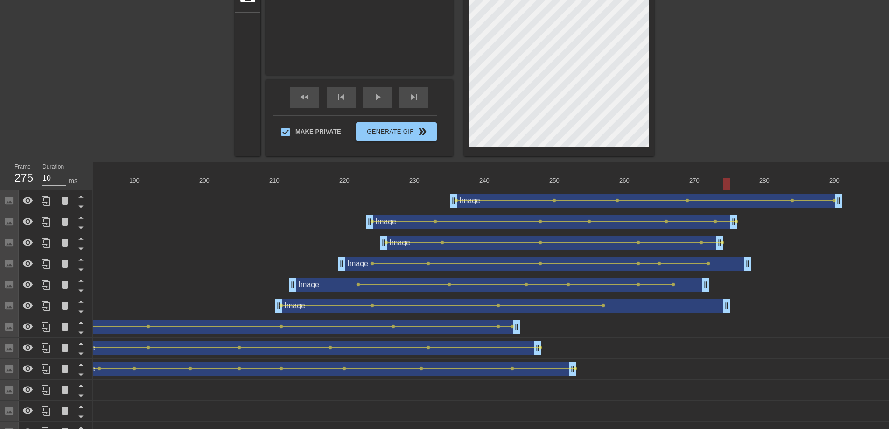
drag, startPoint x: 665, startPoint y: 309, endPoint x: 731, endPoint y: 310, distance: 66.3
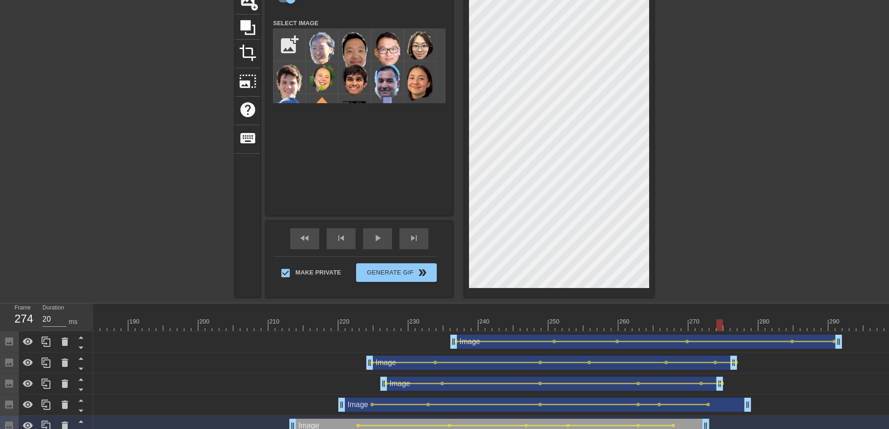
scroll to position [92, 0]
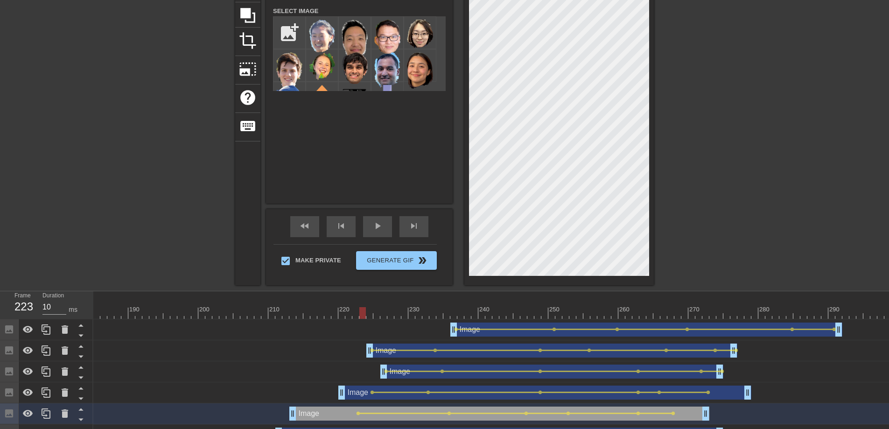
drag, startPoint x: 256, startPoint y: 315, endPoint x: 368, endPoint y: 317, distance: 112.1
drag, startPoint x: 370, startPoint y: 315, endPoint x: 301, endPoint y: 318, distance: 69.1
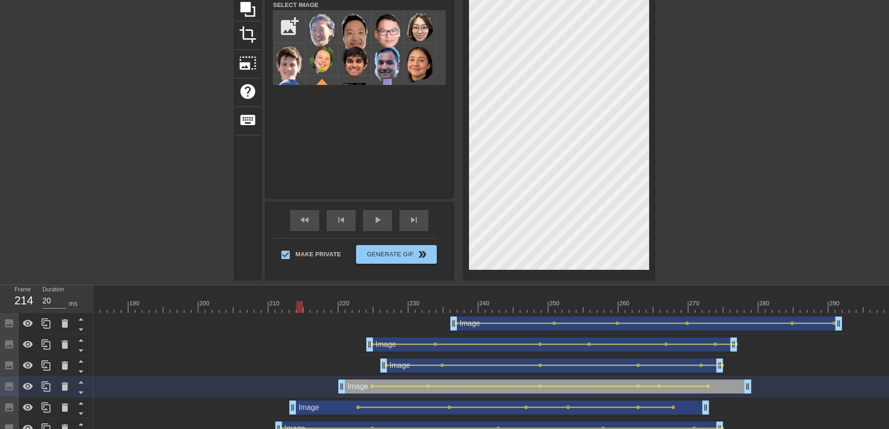
scroll to position [104, 0]
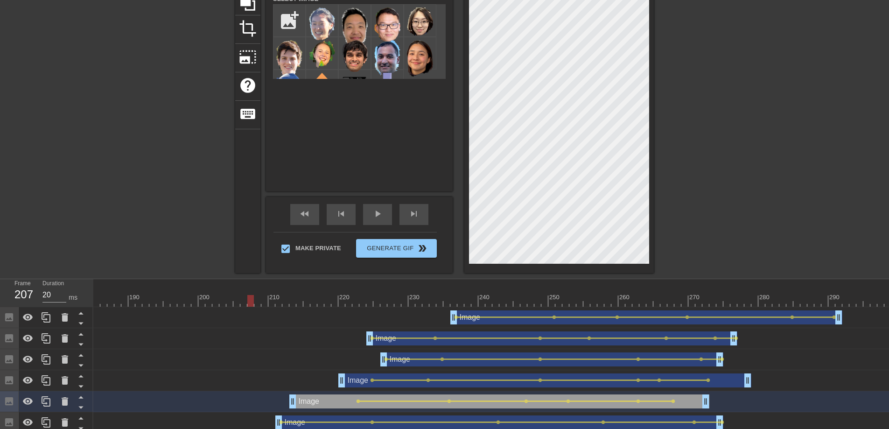
drag, startPoint x: 297, startPoint y: 302, endPoint x: 252, endPoint y: 302, distance: 45.3
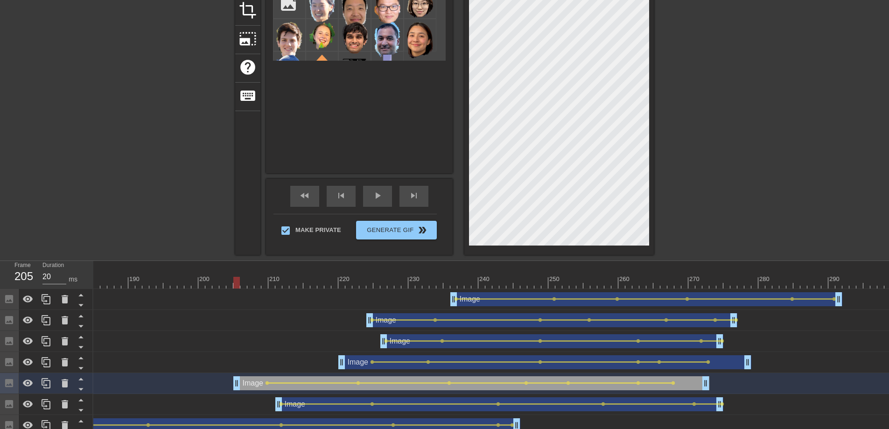
drag, startPoint x: 293, startPoint y: 384, endPoint x: 234, endPoint y: 384, distance: 58.8
drag, startPoint x: 237, startPoint y: 281, endPoint x: 292, endPoint y: 288, distance: 55.5
drag, startPoint x: 238, startPoint y: 384, endPoint x: 289, endPoint y: 385, distance: 51.4
drag, startPoint x: 287, startPoint y: 286, endPoint x: 300, endPoint y: 286, distance: 13.1
drag, startPoint x: 287, startPoint y: 384, endPoint x: 299, endPoint y: 384, distance: 11.7
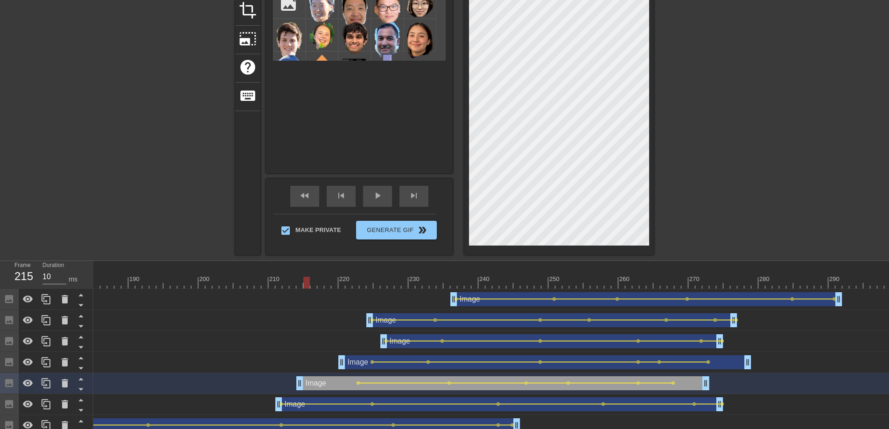
drag, startPoint x: 298, startPoint y: 283, endPoint x: 305, endPoint y: 282, distance: 7.5
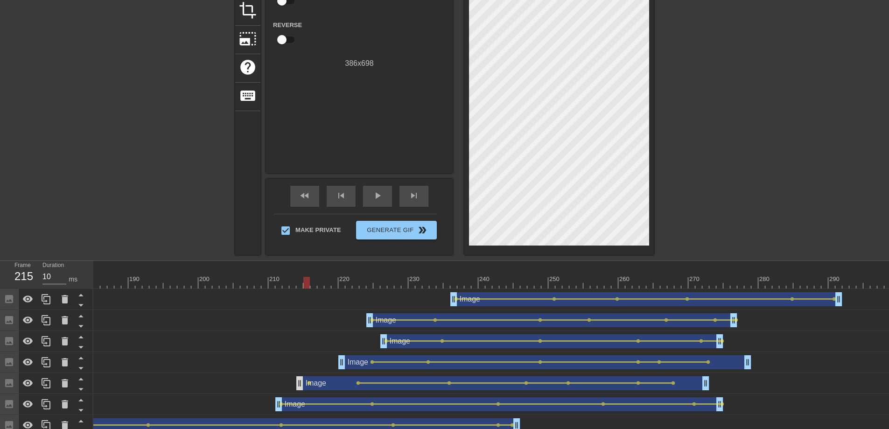
drag, startPoint x: 310, startPoint y: 383, endPoint x: 303, endPoint y: 383, distance: 7.0
drag, startPoint x: 308, startPoint y: 286, endPoint x: 302, endPoint y: 286, distance: 6.1
drag, startPoint x: 305, startPoint y: 285, endPoint x: 298, endPoint y: 284, distance: 7.1
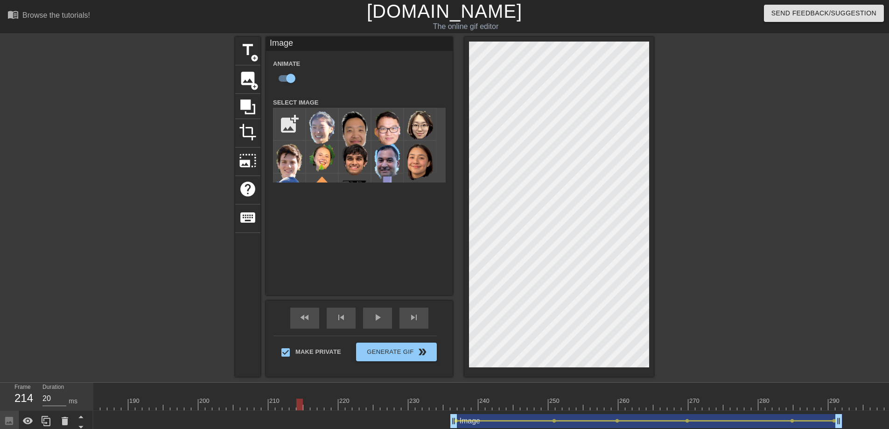
scroll to position [212, 0]
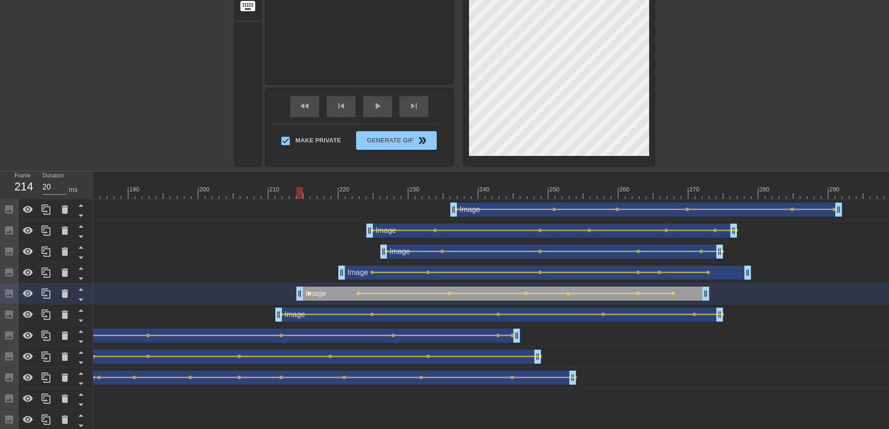
type input "10"
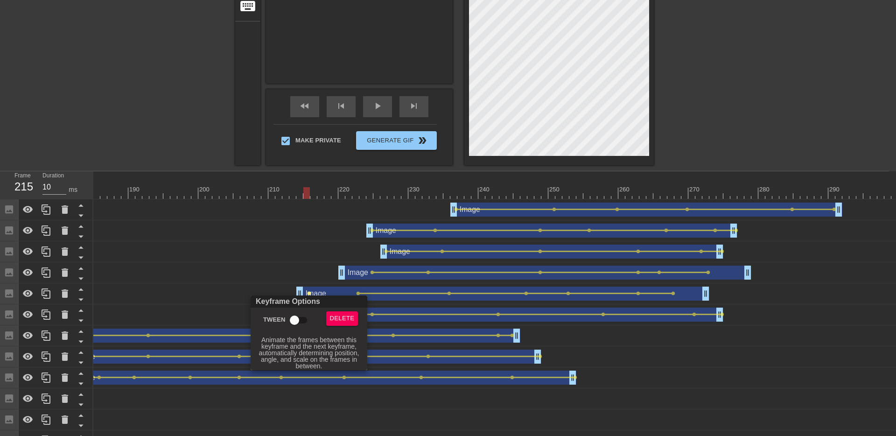
checkbox input "true"
drag, startPoint x: 284, startPoint y: 271, endPoint x: 293, endPoint y: 276, distance: 10.4
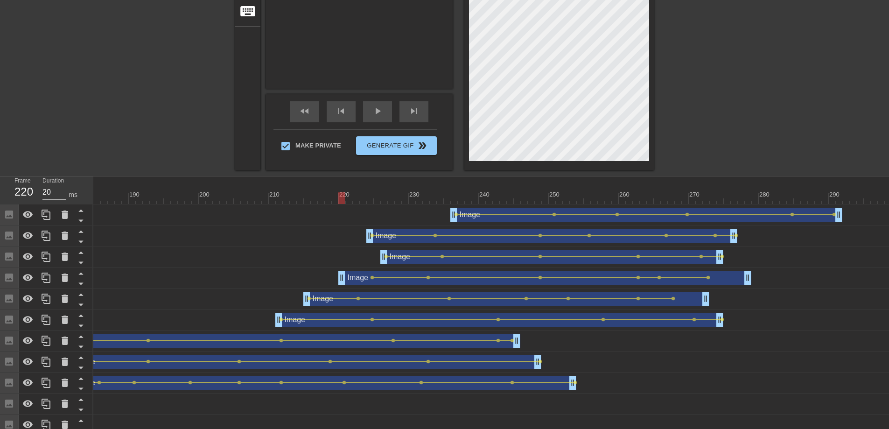
scroll to position [173, 0]
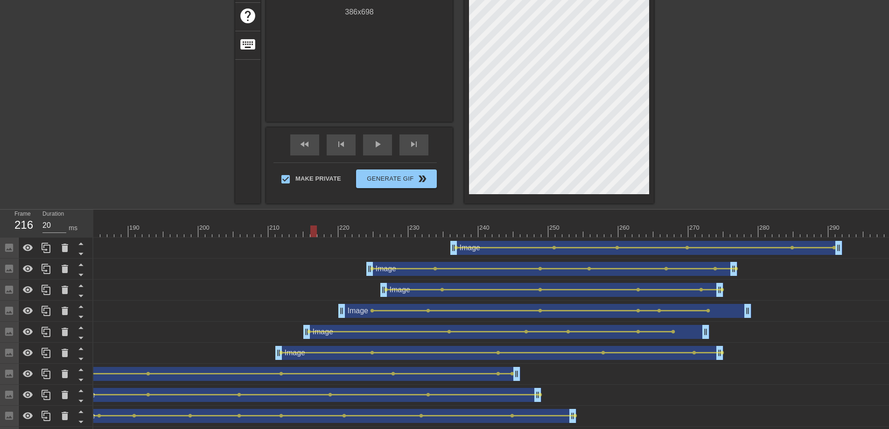
drag, startPoint x: 349, startPoint y: 231, endPoint x: 313, endPoint y: 230, distance: 35.5
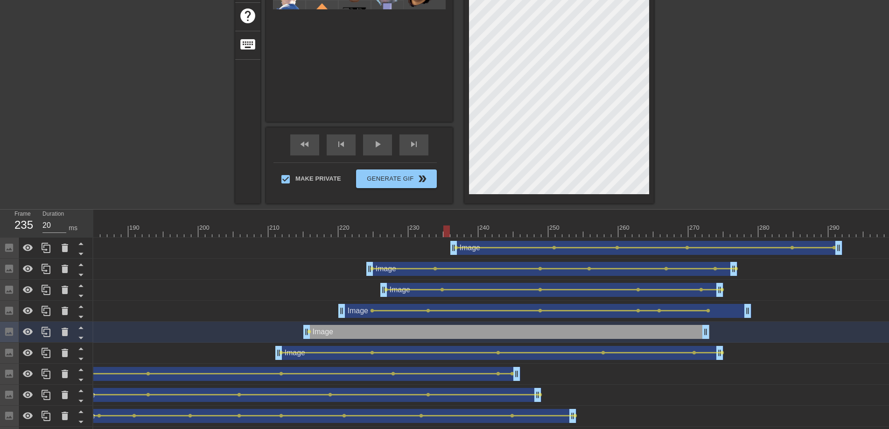
scroll to position [120, 0]
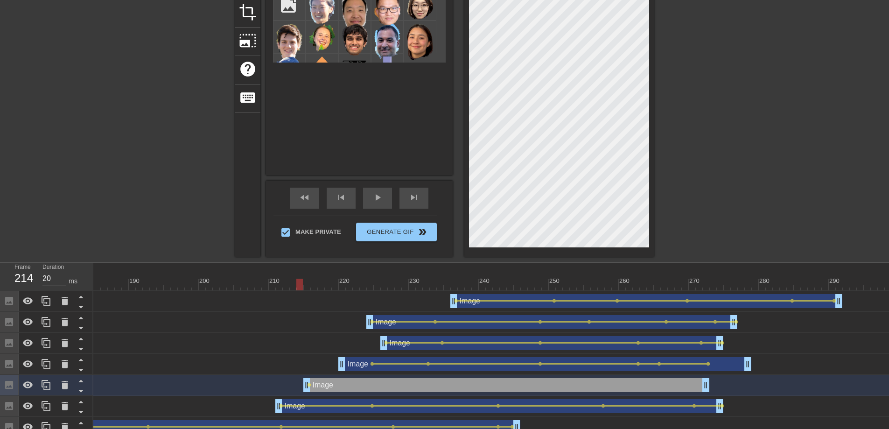
drag, startPoint x: 449, startPoint y: 286, endPoint x: 303, endPoint y: 294, distance: 146.8
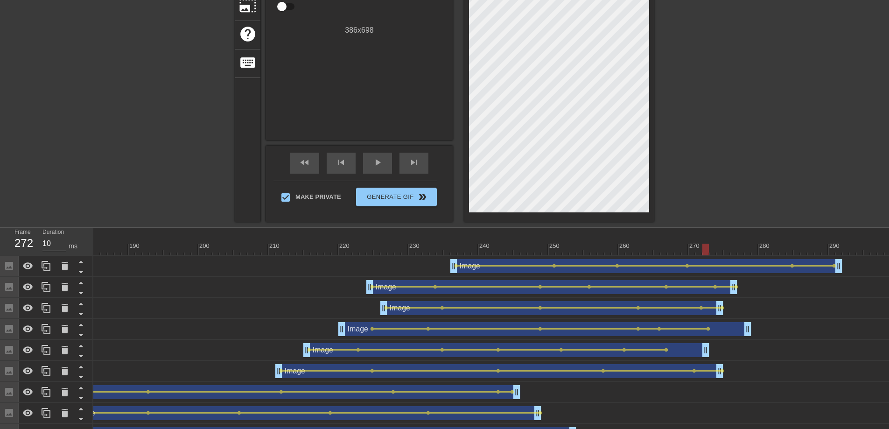
scroll to position [161, 0]
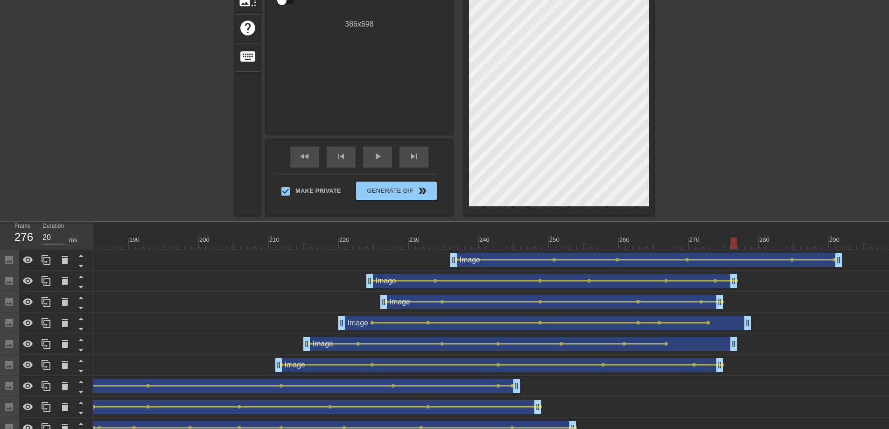
drag, startPoint x: 706, startPoint y: 345, endPoint x: 731, endPoint y: 343, distance: 24.8
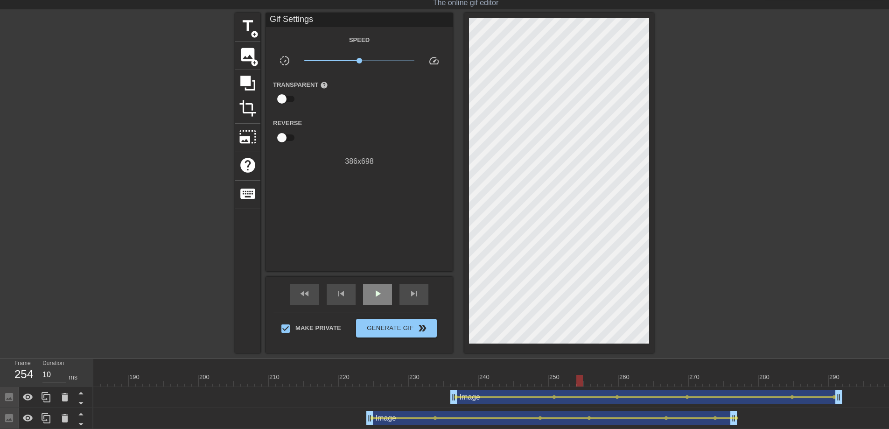
scroll to position [45, 0]
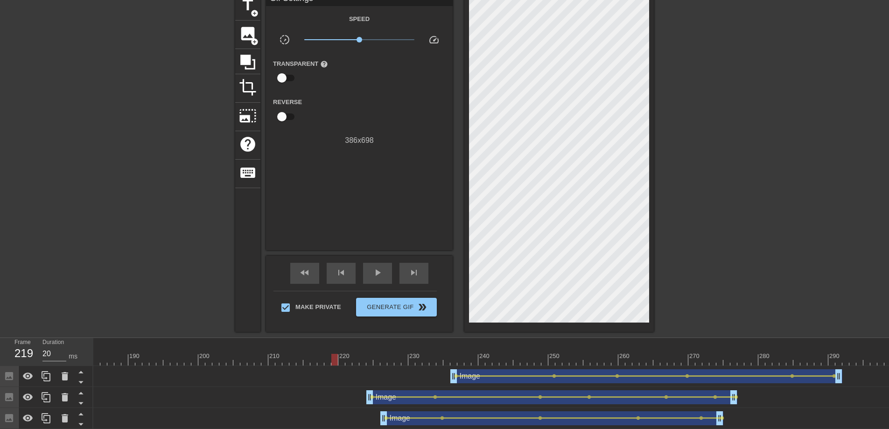
drag, startPoint x: 324, startPoint y: 358, endPoint x: 332, endPoint y: 358, distance: 8.0
drag, startPoint x: 332, startPoint y: 358, endPoint x: 345, endPoint y: 353, distance: 14.0
drag, startPoint x: 343, startPoint y: 357, endPoint x: 234, endPoint y: 363, distance: 108.5
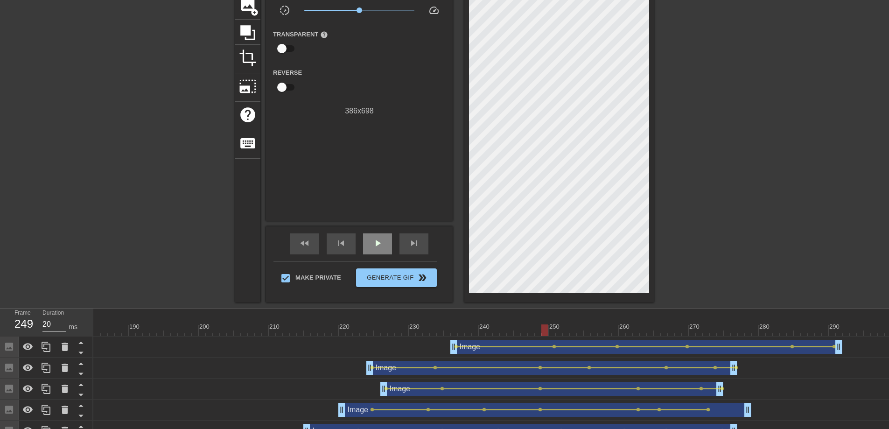
scroll to position [138, 0]
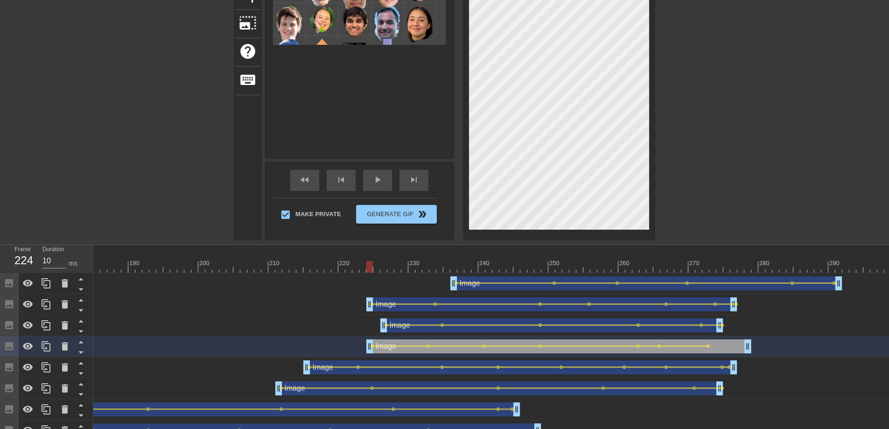
drag, startPoint x: 341, startPoint y: 348, endPoint x: 366, endPoint y: 349, distance: 25.3
drag, startPoint x: 368, startPoint y: 351, endPoint x: 378, endPoint y: 352, distance: 9.4
drag, startPoint x: 369, startPoint y: 309, endPoint x: 387, endPoint y: 309, distance: 17.3
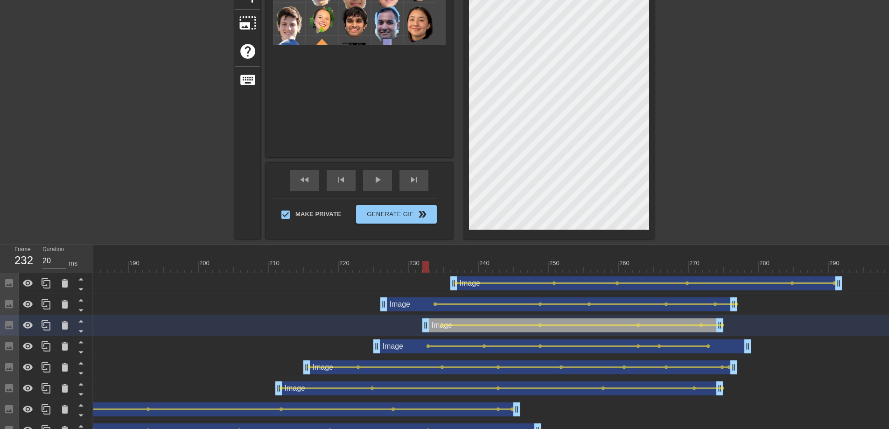
drag, startPoint x: 382, startPoint y: 328, endPoint x: 426, endPoint y: 331, distance: 43.5
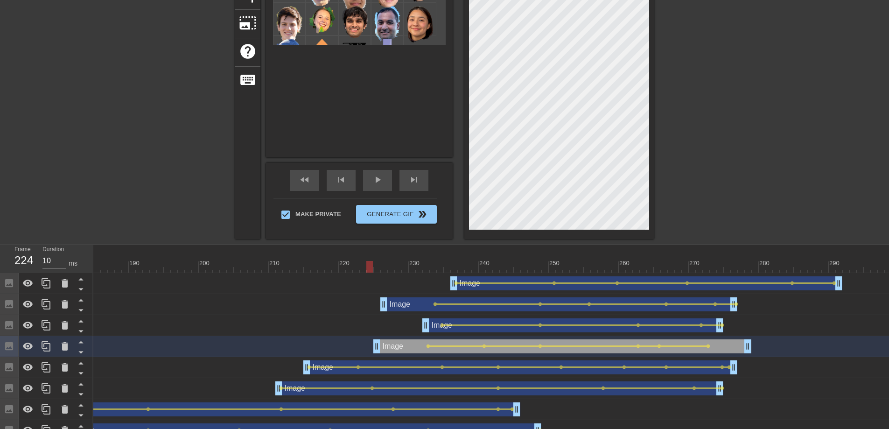
type input "20"
drag, startPoint x: 427, startPoint y: 264, endPoint x: 378, endPoint y: 267, distance: 49.5
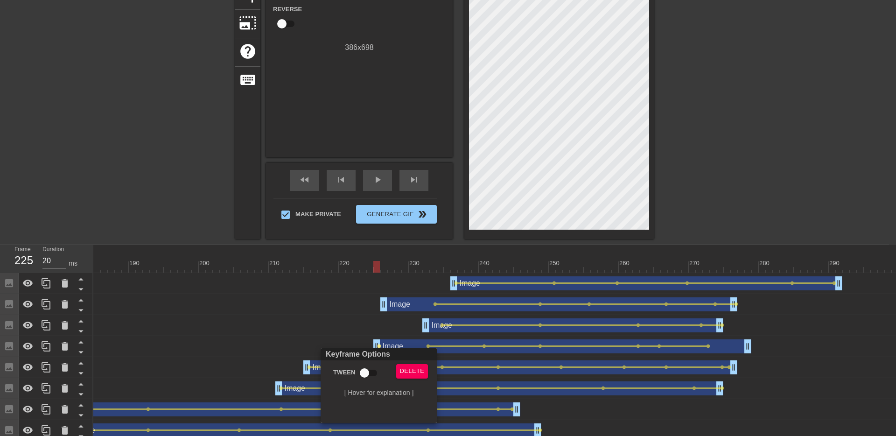
checkbox input "true"
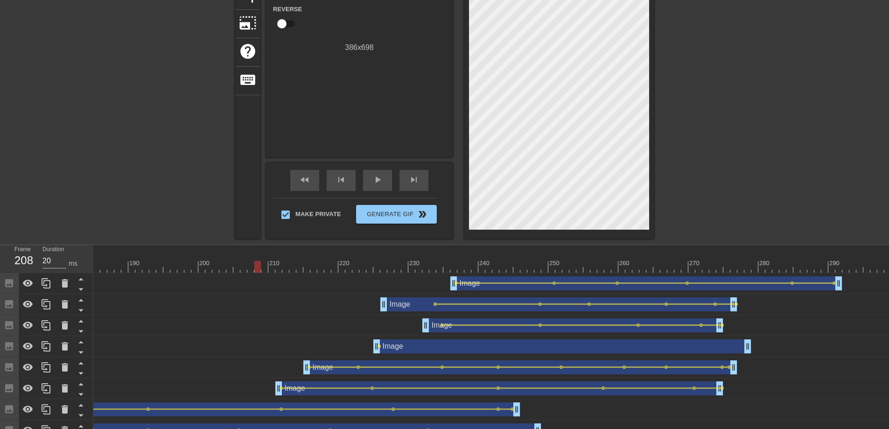
drag, startPoint x: 369, startPoint y: 271, endPoint x: 254, endPoint y: 275, distance: 114.9
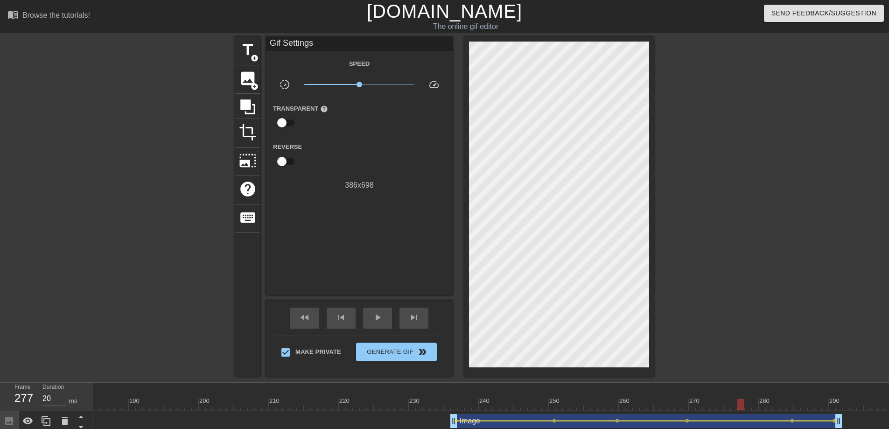
scroll to position [101, 0]
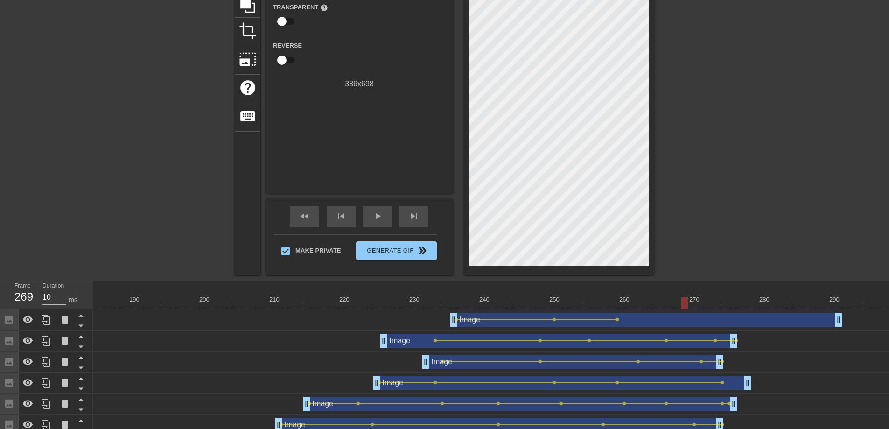
drag, startPoint x: 369, startPoint y: 302, endPoint x: 686, endPoint y: 302, distance: 317.5
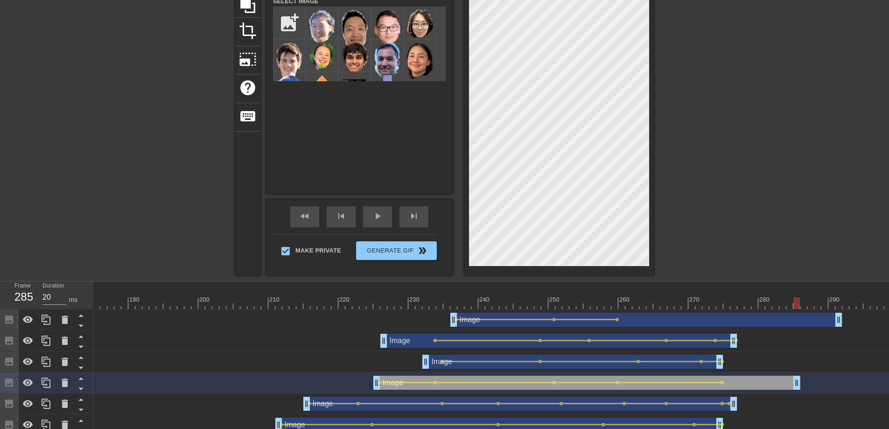
drag, startPoint x: 751, startPoint y: 380, endPoint x: 800, endPoint y: 380, distance: 49.0
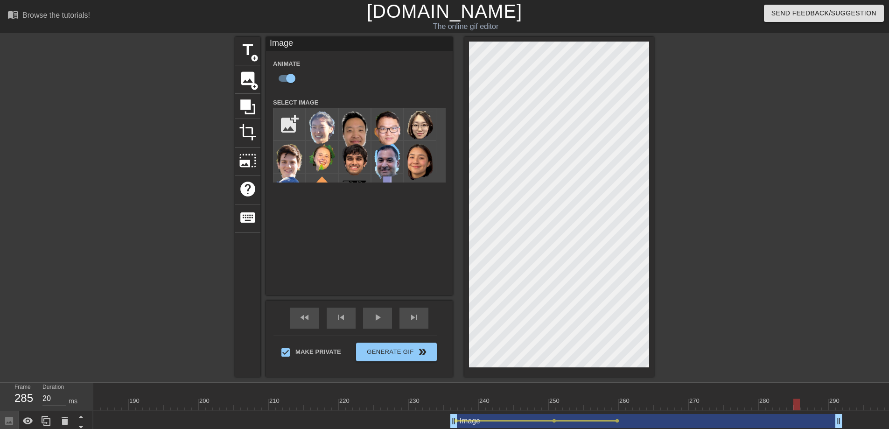
scroll to position [108, 0]
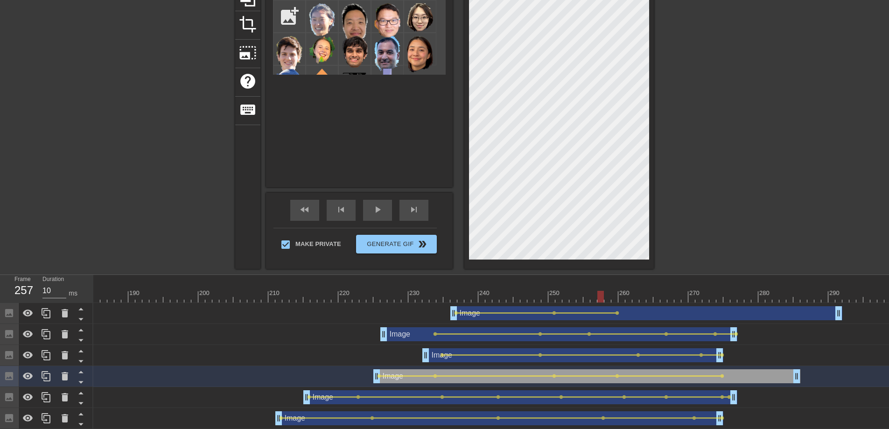
drag, startPoint x: 685, startPoint y: 297, endPoint x: 600, endPoint y: 297, distance: 85.0
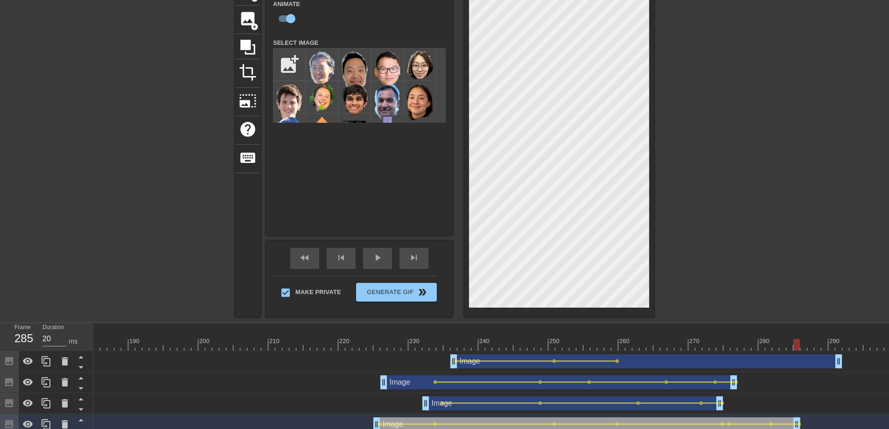
scroll to position [99, 0]
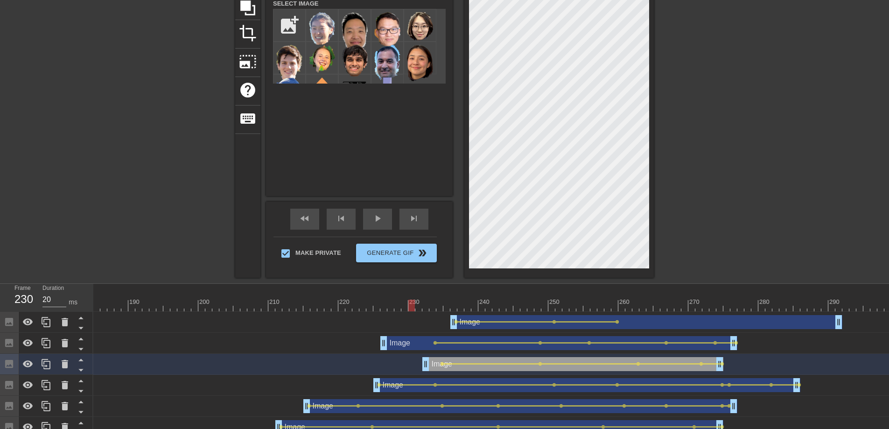
type input "20"
drag, startPoint x: 231, startPoint y: 306, endPoint x: 424, endPoint y: 313, distance: 193.0
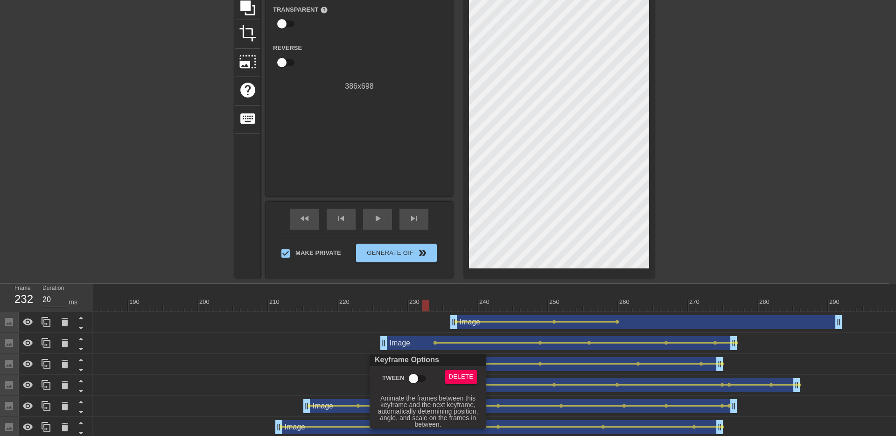
checkbox input "true"
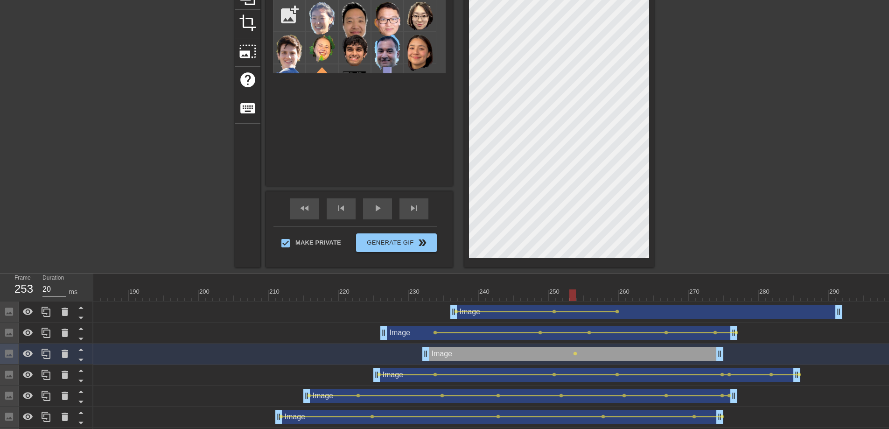
scroll to position [103, 0]
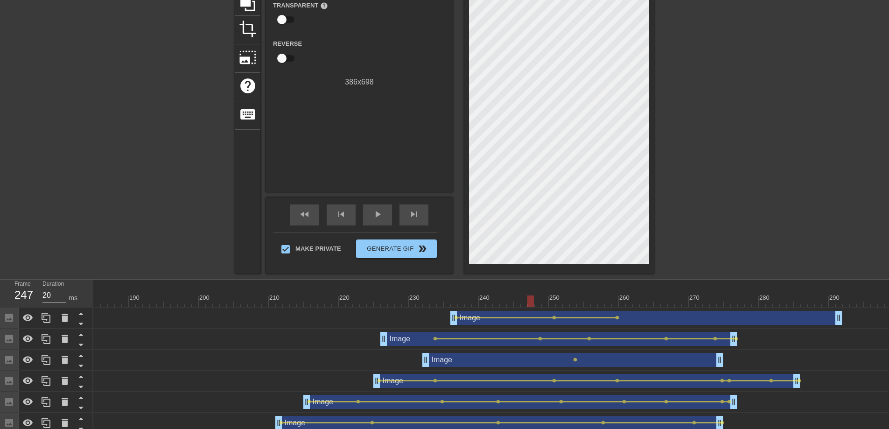
drag, startPoint x: 579, startPoint y: 302, endPoint x: 591, endPoint y: 311, distance: 14.7
drag, startPoint x: 564, startPoint y: 303, endPoint x: 578, endPoint y: 302, distance: 13.6
drag, startPoint x: 426, startPoint y: 360, endPoint x: 571, endPoint y: 358, distance: 145.2
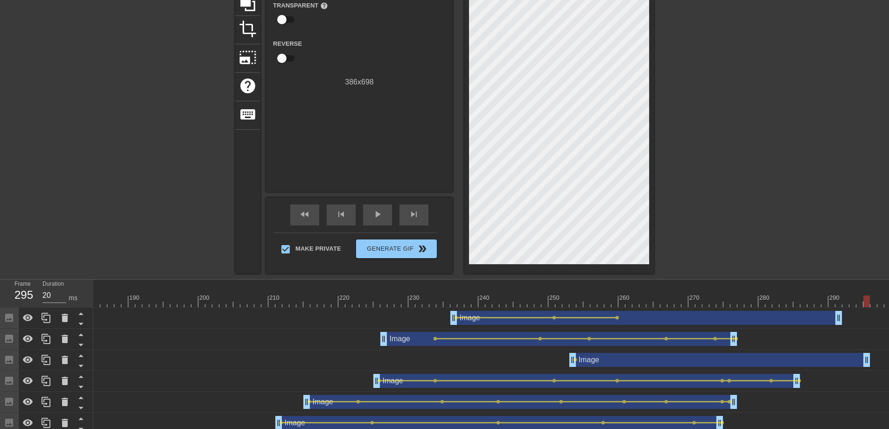
drag, startPoint x: 720, startPoint y: 360, endPoint x: 870, endPoint y: 358, distance: 150.4
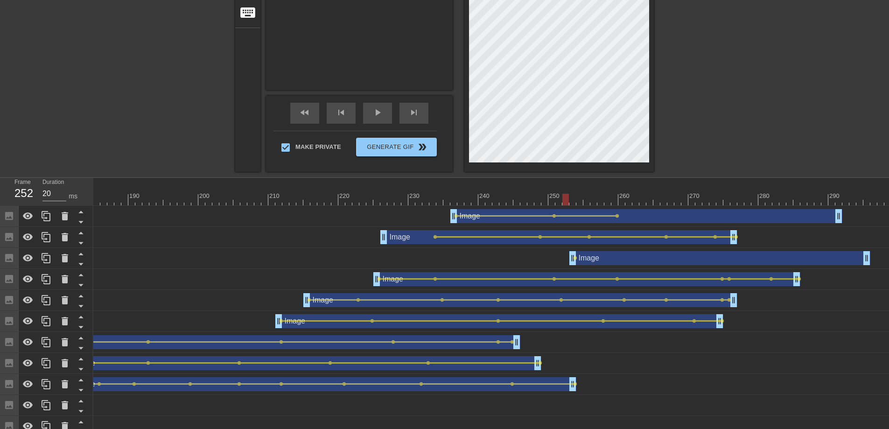
drag, startPoint x: 529, startPoint y: 196, endPoint x: 564, endPoint y: 208, distance: 36.9
drag, startPoint x: 565, startPoint y: 199, endPoint x: 559, endPoint y: 199, distance: 6.1
drag, startPoint x: 571, startPoint y: 264, endPoint x: 559, endPoint y: 262, distance: 12.3
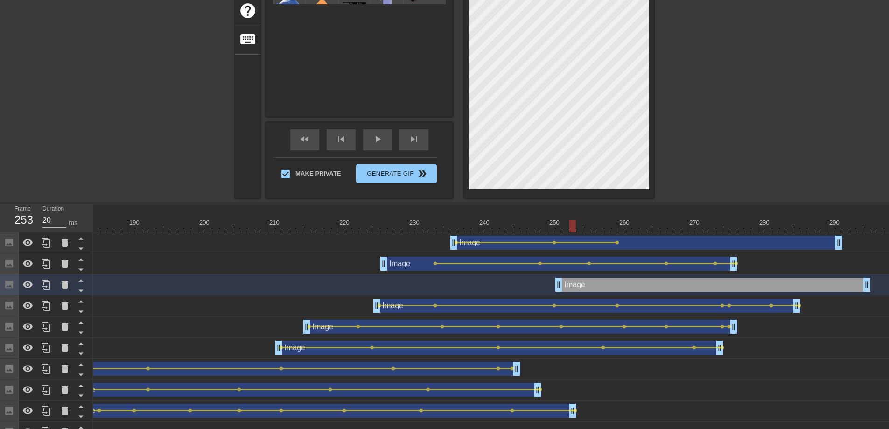
scroll to position [119, 0]
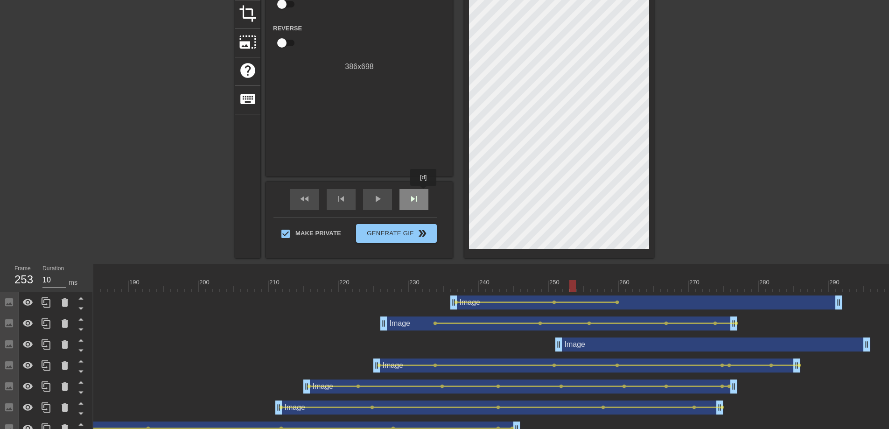
type input "20"
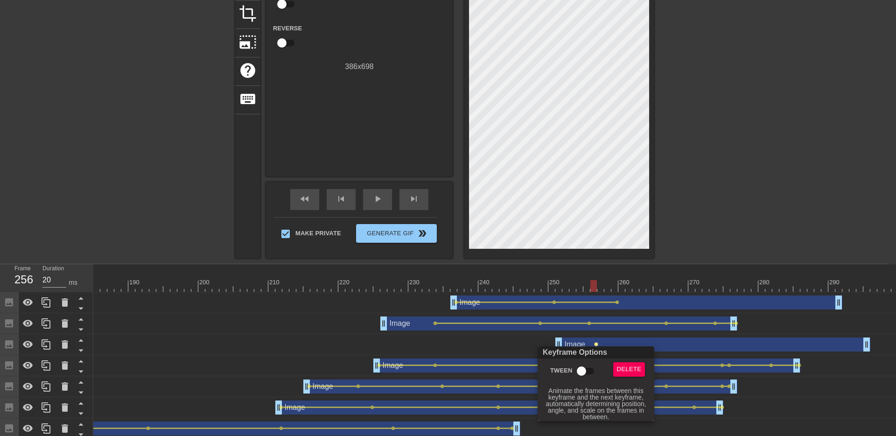
checkbox input "true"
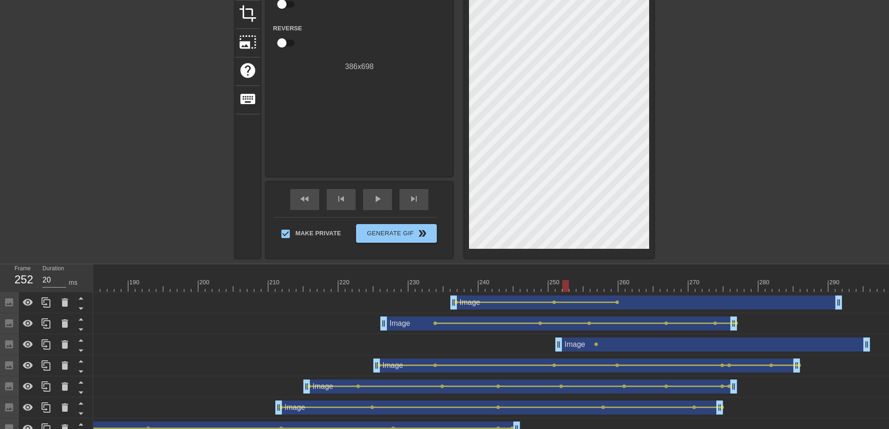
type input "10"
drag, startPoint x: 593, startPoint y: 283, endPoint x: 557, endPoint y: 283, distance: 36.0
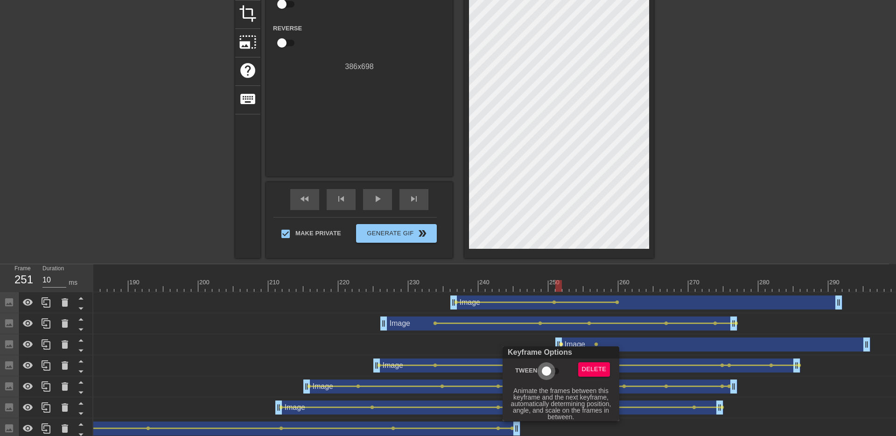
checkbox input "true"
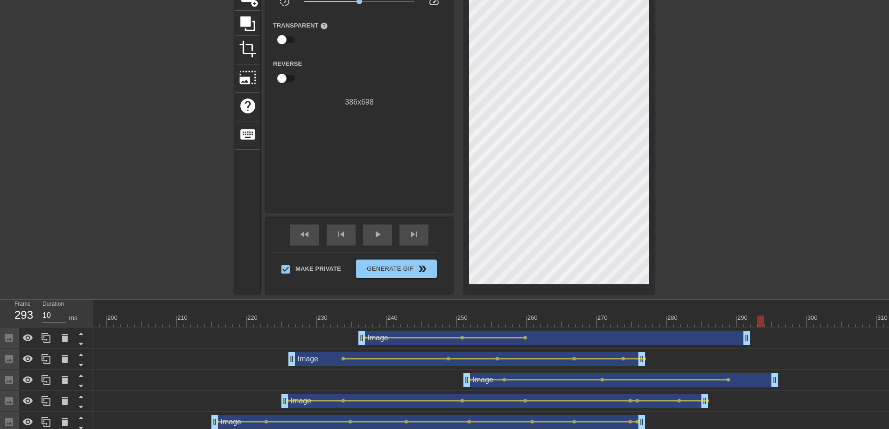
scroll to position [66, 0]
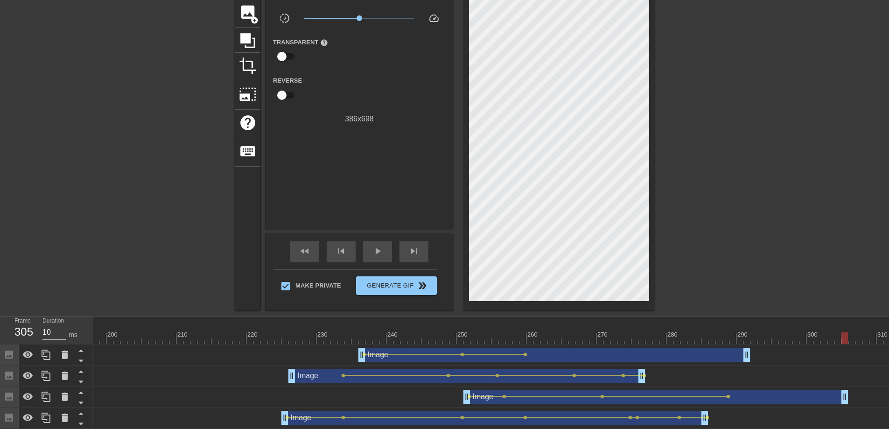
drag, startPoint x: 776, startPoint y: 397, endPoint x: 846, endPoint y: 397, distance: 69.6
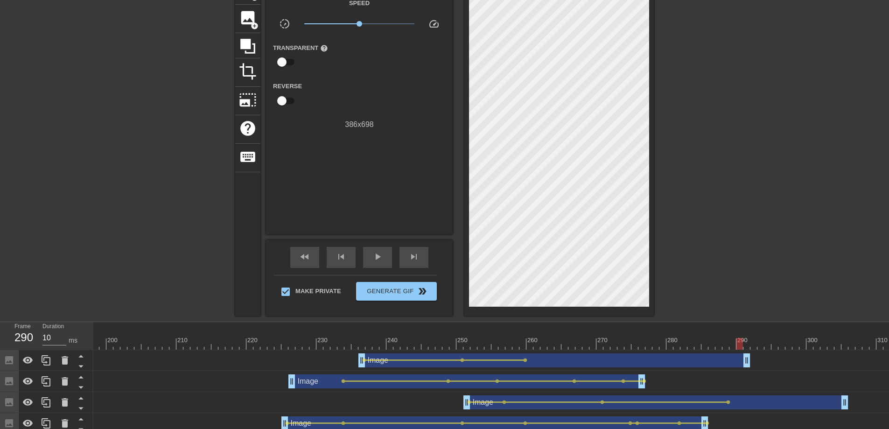
drag, startPoint x: 682, startPoint y: 339, endPoint x: 738, endPoint y: 336, distance: 56.1
drag, startPoint x: 846, startPoint y: 409, endPoint x: 855, endPoint y: 407, distance: 9.5
drag, startPoint x: 852, startPoint y: 403, endPoint x: 858, endPoint y: 402, distance: 5.7
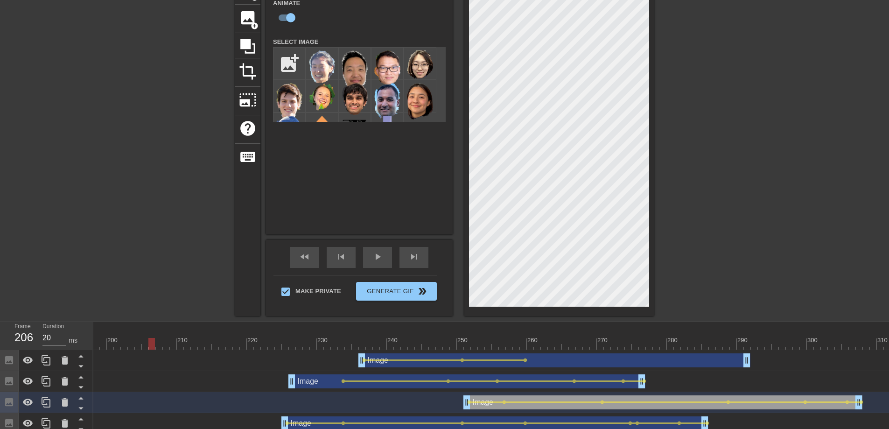
drag, startPoint x: 345, startPoint y: 346, endPoint x: 143, endPoint y: 355, distance: 201.9
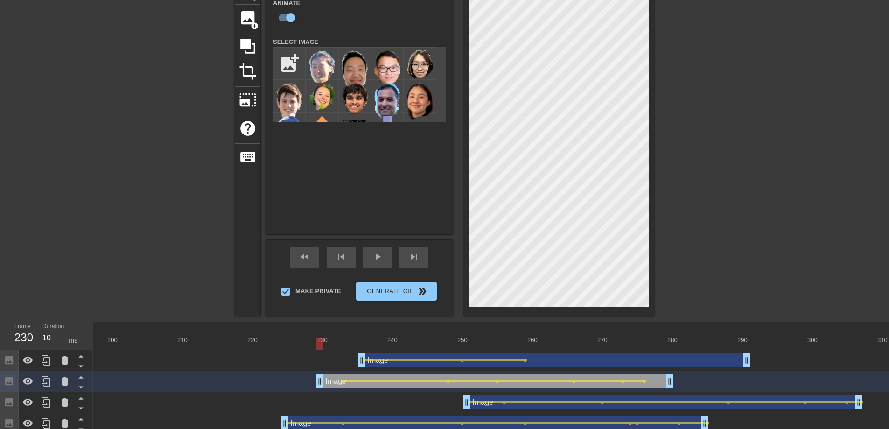
drag, startPoint x: 311, startPoint y: 385, endPoint x: 336, endPoint y: 388, distance: 24.9
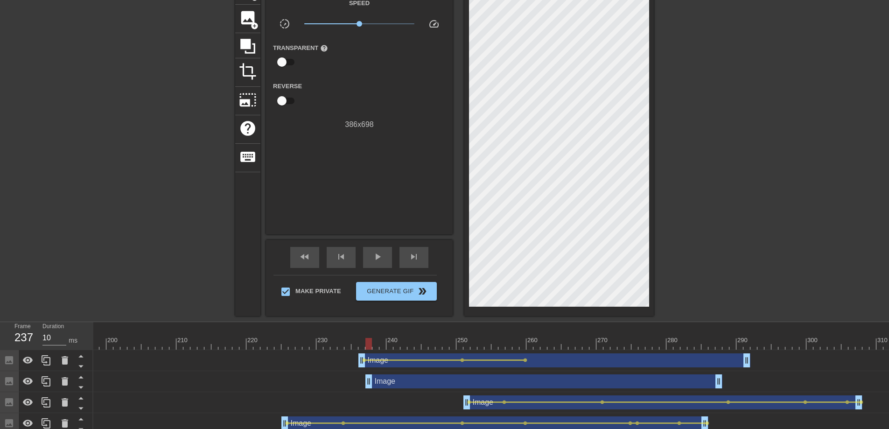
drag, startPoint x: 365, startPoint y: 381, endPoint x: 406, endPoint y: 382, distance: 41.1
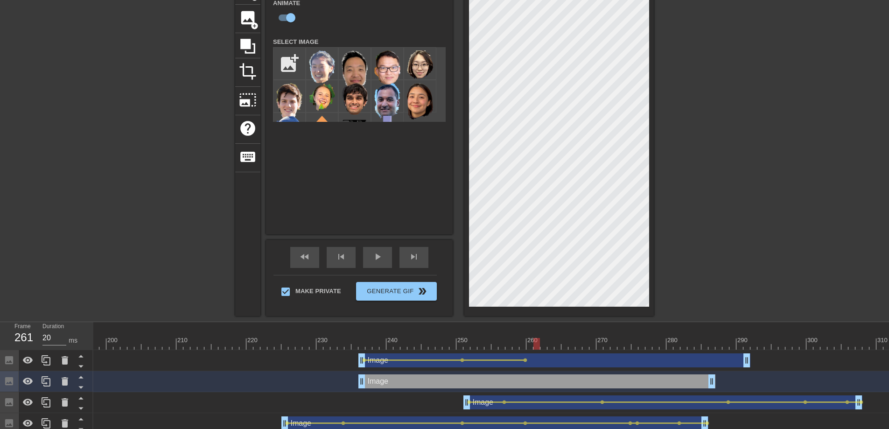
drag, startPoint x: 358, startPoint y: 345, endPoint x: 533, endPoint y: 353, distance: 174.8
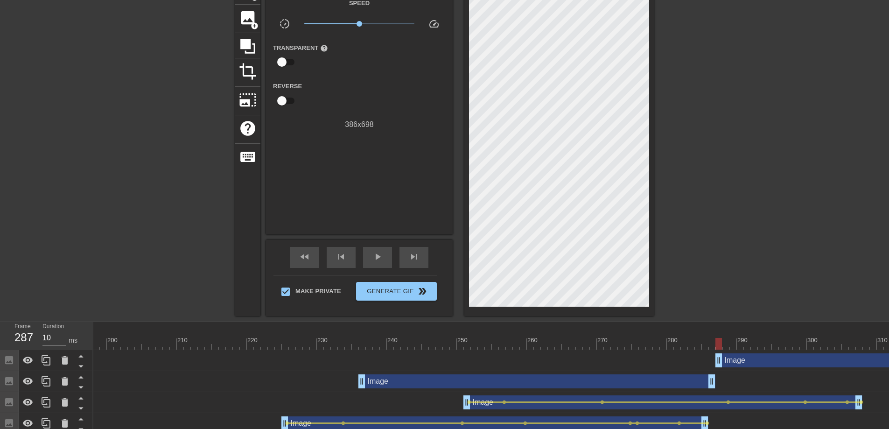
drag, startPoint x: 421, startPoint y: 363, endPoint x: 781, endPoint y: 354, distance: 359.6
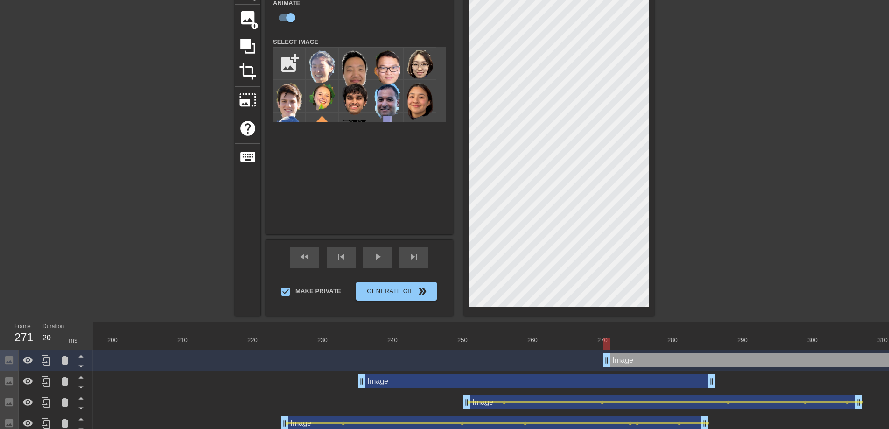
drag, startPoint x: 773, startPoint y: 360, endPoint x: 662, endPoint y: 363, distance: 110.7
drag, startPoint x: 607, startPoint y: 342, endPoint x: 333, endPoint y: 346, distance: 274.1
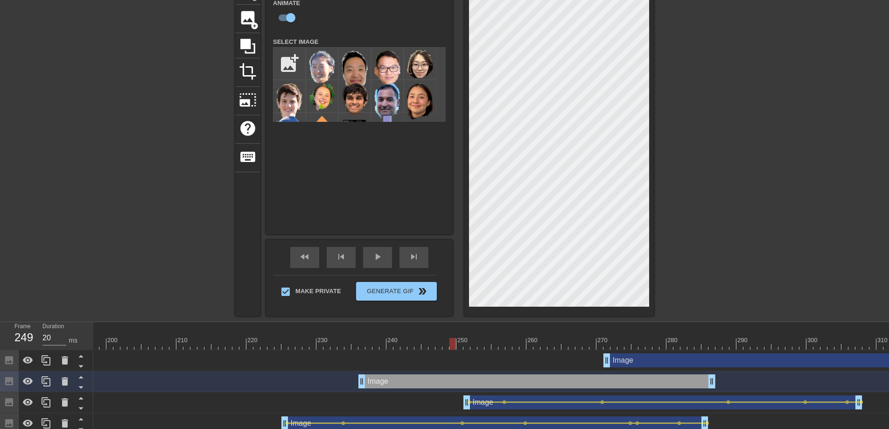
drag, startPoint x: 335, startPoint y: 346, endPoint x: 450, endPoint y: 344, distance: 114.9
type input "10"
drag, startPoint x: 444, startPoint y: 380, endPoint x: 489, endPoint y: 391, distance: 46.7
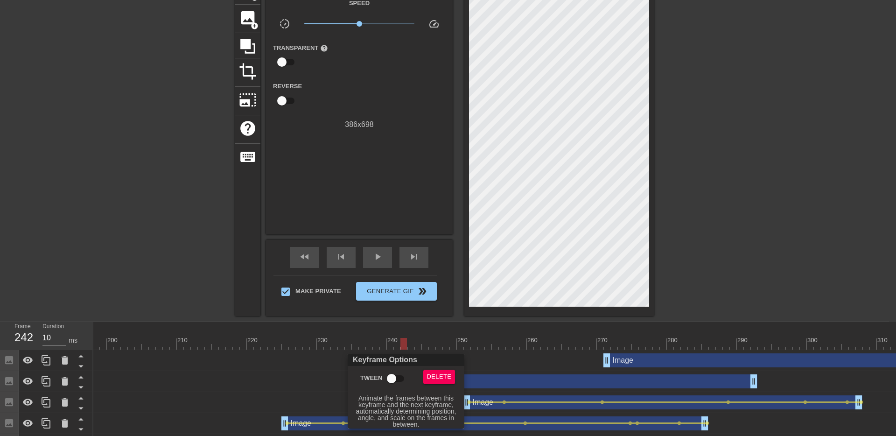
checkbox input "true"
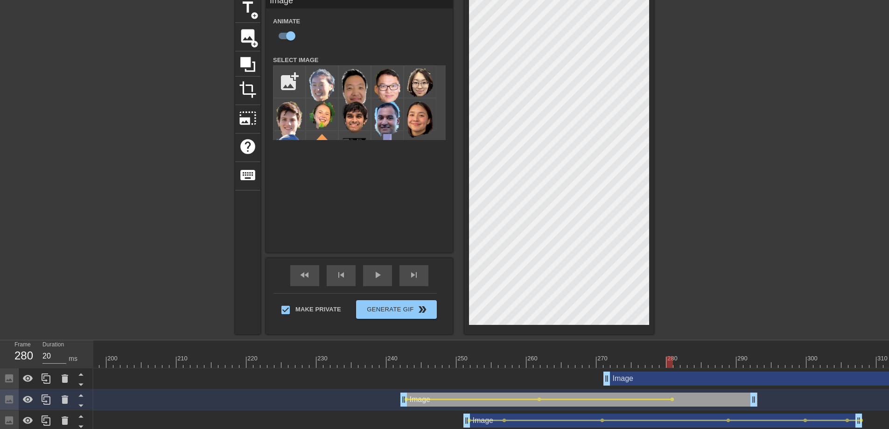
scroll to position [28, 0]
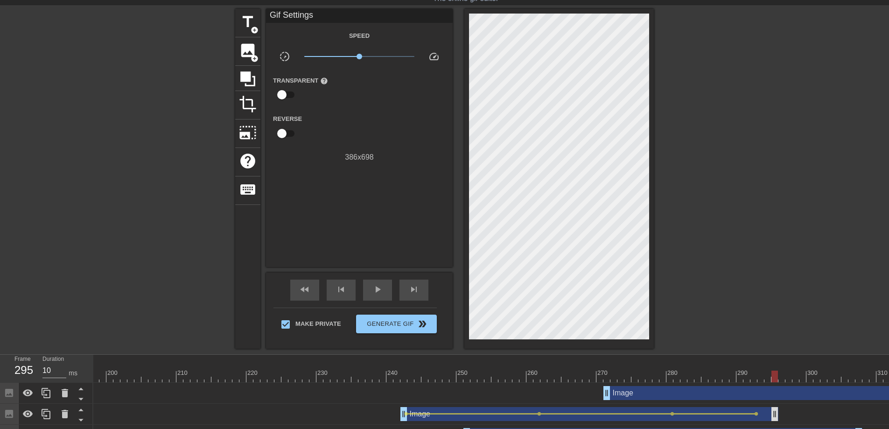
drag, startPoint x: 755, startPoint y: 420, endPoint x: 780, endPoint y: 418, distance: 25.7
drag, startPoint x: 781, startPoint y: 416, endPoint x: 788, endPoint y: 416, distance: 7.0
type input "10"
drag, startPoint x: 774, startPoint y: 375, endPoint x: 153, endPoint y: 401, distance: 622.0
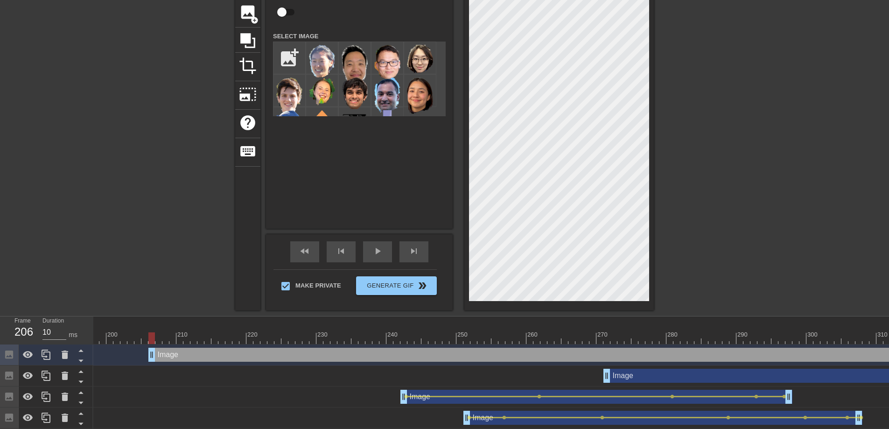
scroll to position [29, 0]
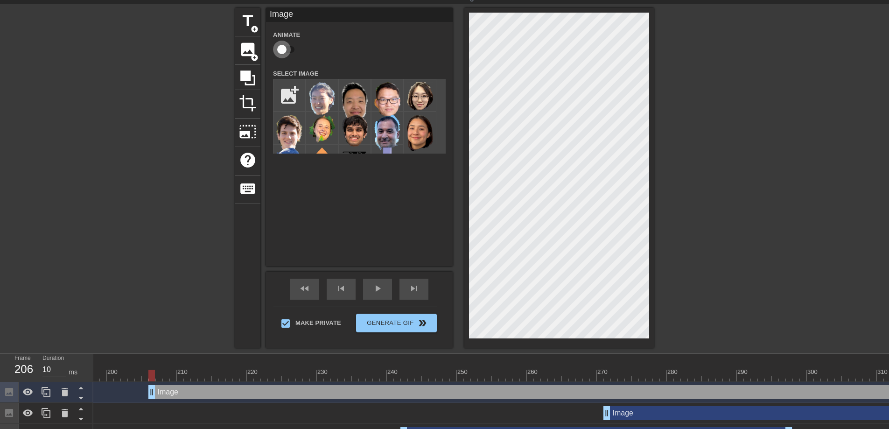
checkbox input "true"
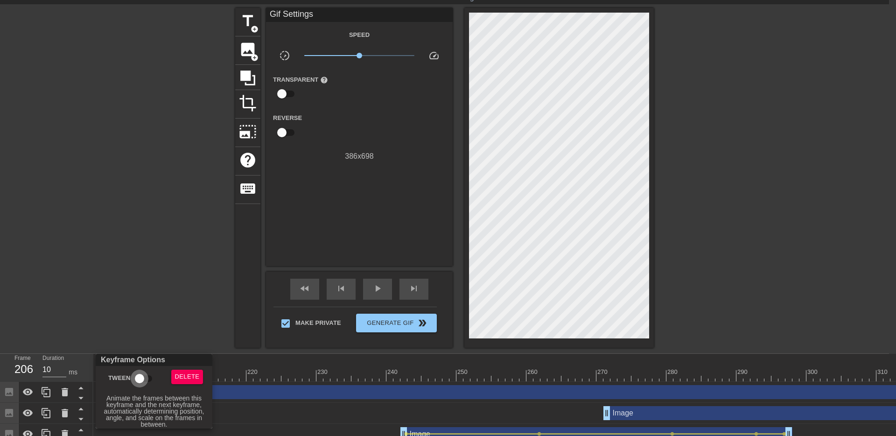
checkbox input "true"
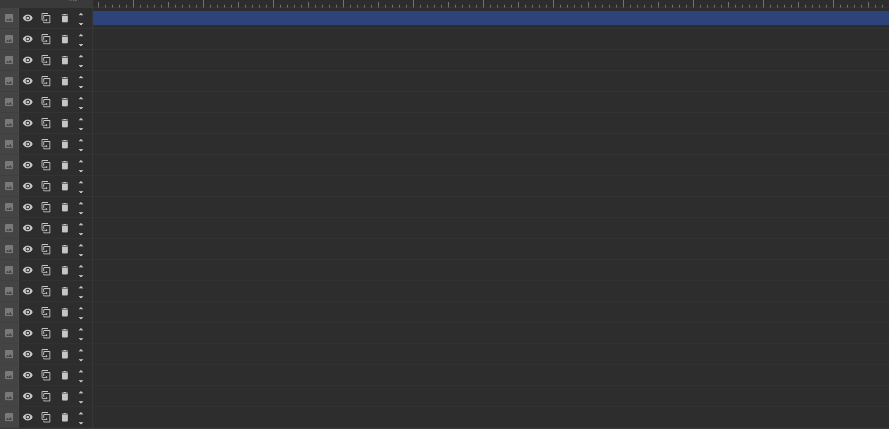
scroll to position [0, 5468]
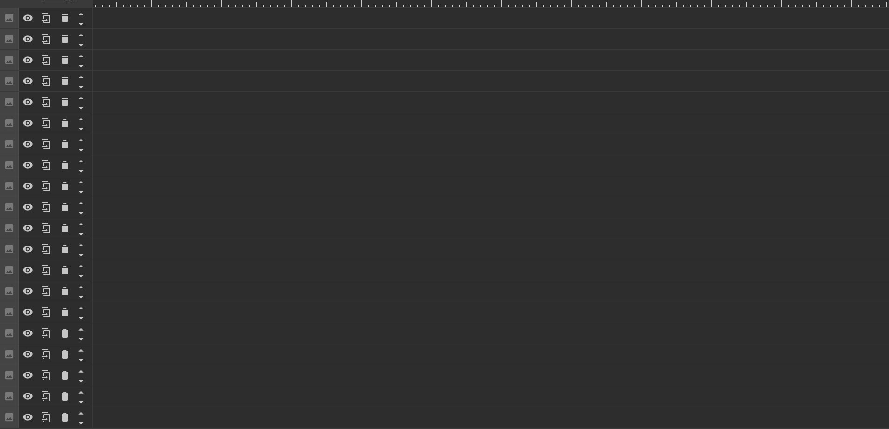
drag, startPoint x: 887, startPoint y: 16, endPoint x: 0, endPoint y: 40, distance: 887.5
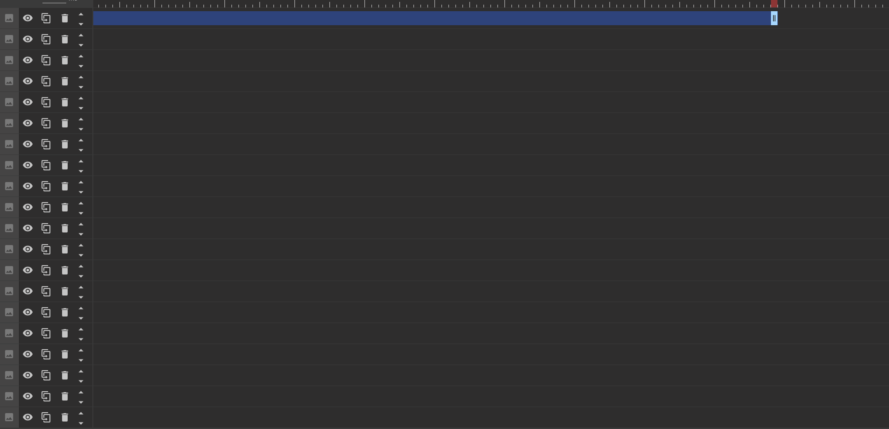
scroll to position [0, 4625]
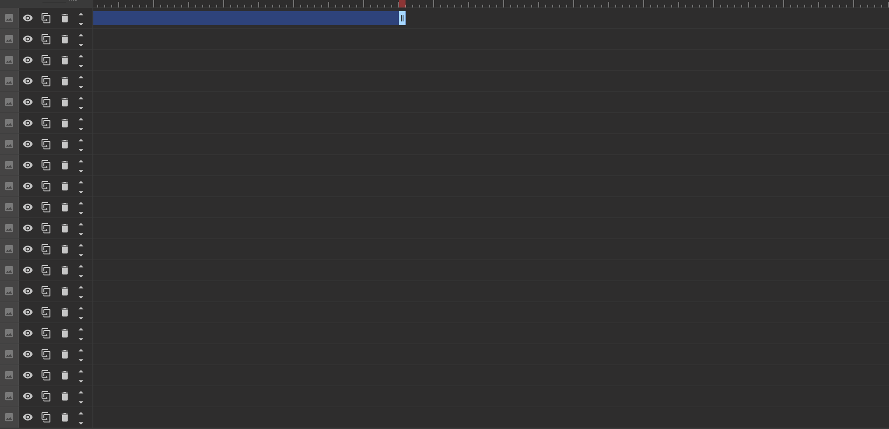
drag, startPoint x: 845, startPoint y: 11, endPoint x: 0, endPoint y: 37, distance: 845.1
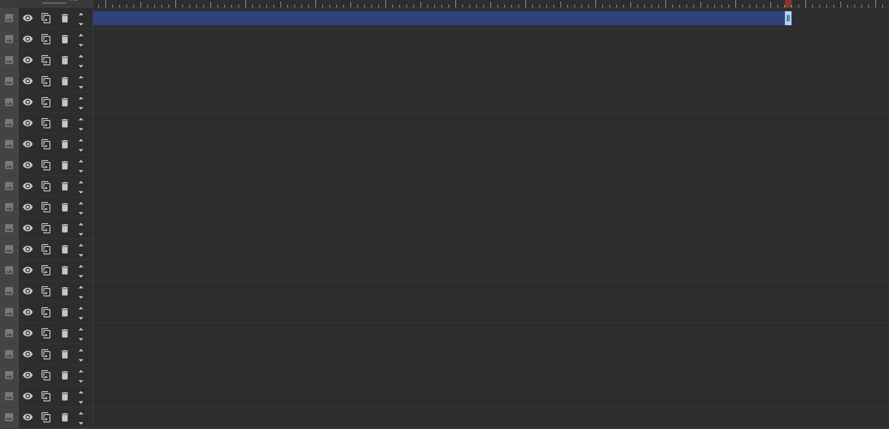
scroll to position [0, 3760]
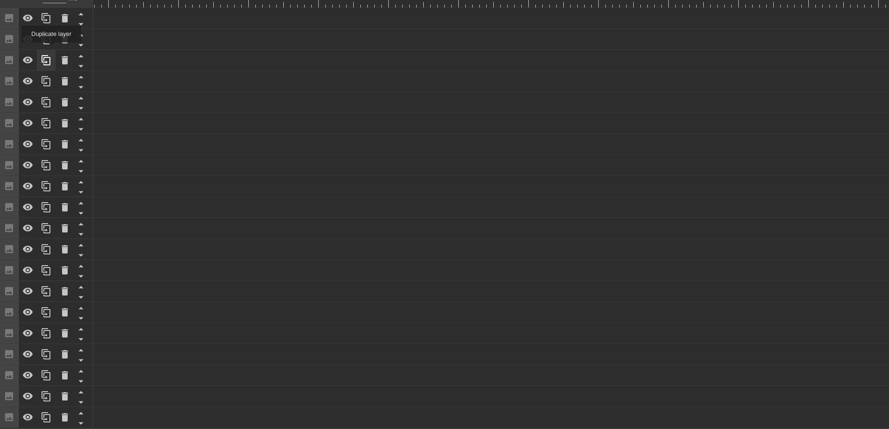
drag, startPoint x: 860, startPoint y: 13, endPoint x: 52, endPoint y: 49, distance: 808.6
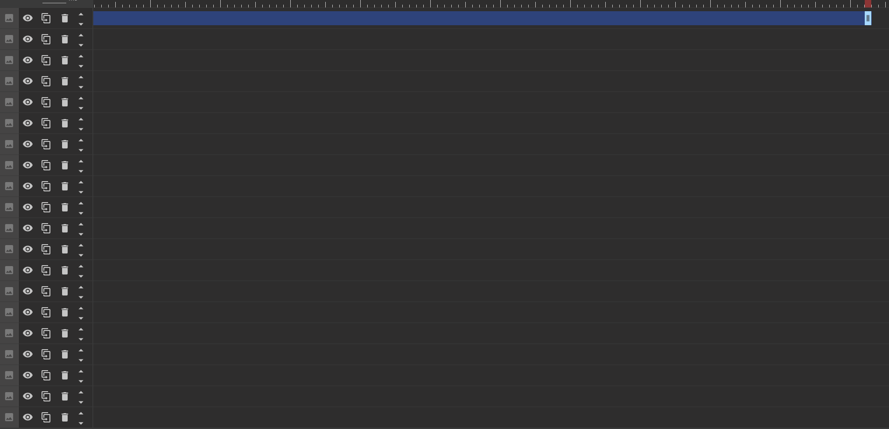
scroll to position [0, 2940]
drag, startPoint x: 874, startPoint y: 12, endPoint x: 0, endPoint y: 24, distance: 874.2
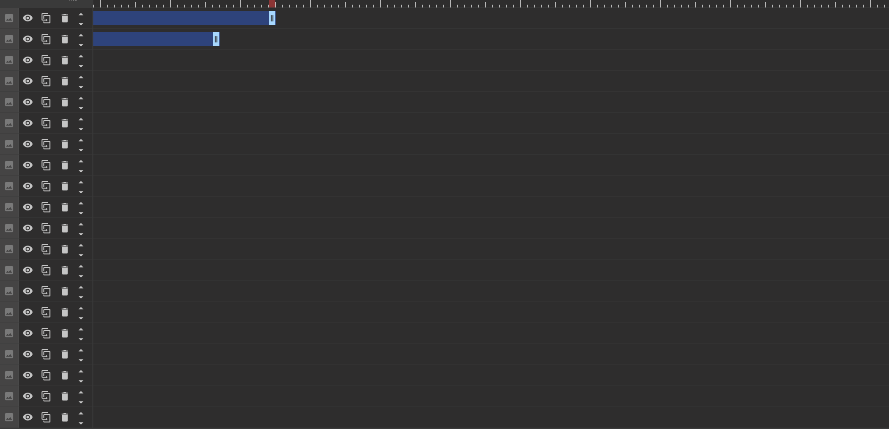
drag, startPoint x: 780, startPoint y: 7, endPoint x: 203, endPoint y: 38, distance: 577.9
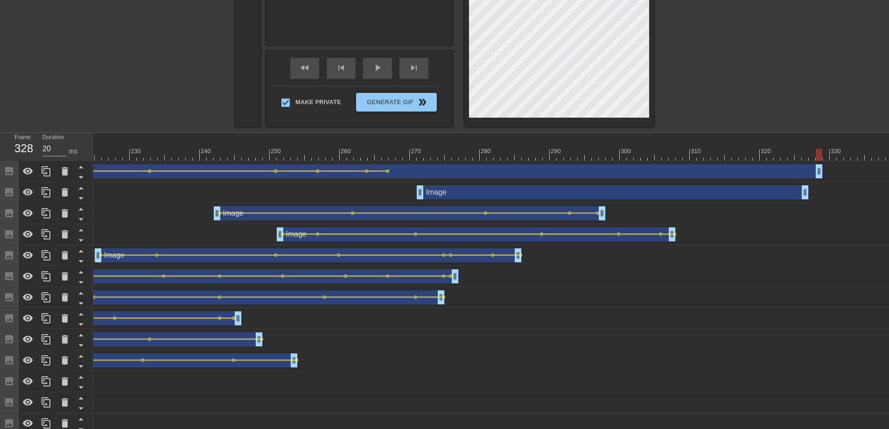
scroll to position [205, 0]
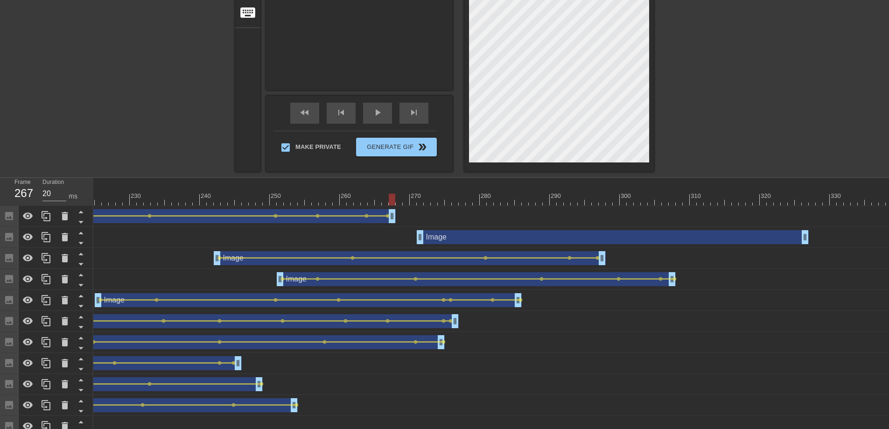
drag, startPoint x: 817, startPoint y: 215, endPoint x: 389, endPoint y: 230, distance: 427.5
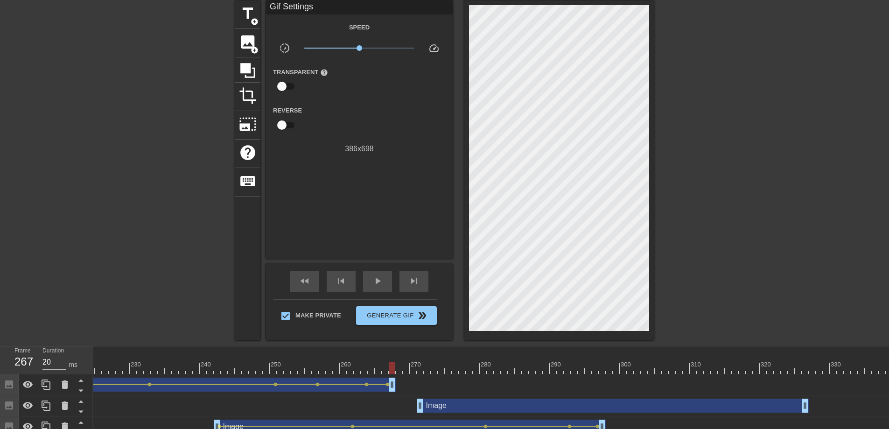
scroll to position [48, 0]
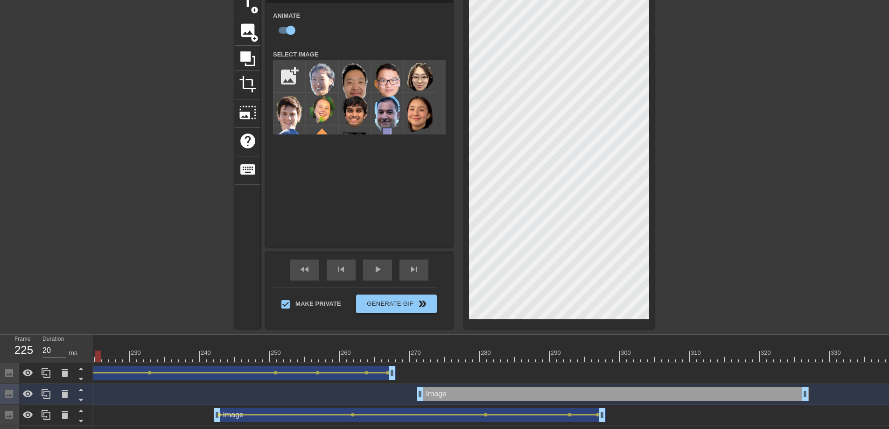
drag, startPoint x: 389, startPoint y: 353, endPoint x: 100, endPoint y: 351, distance: 289.0
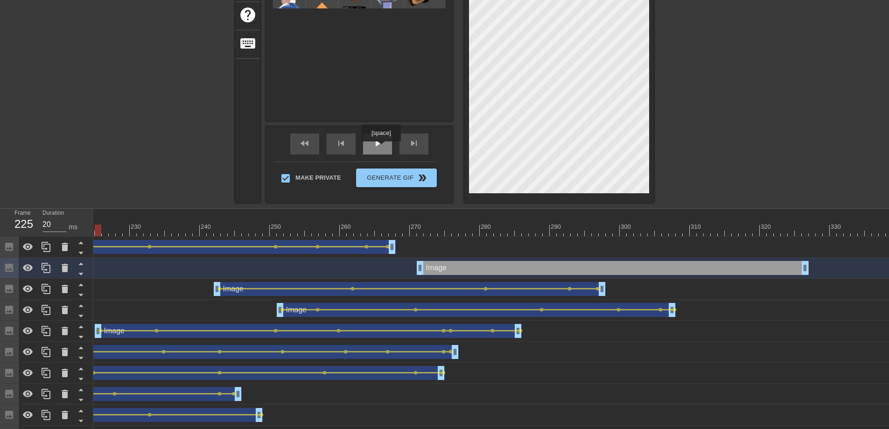
scroll to position [67, 0]
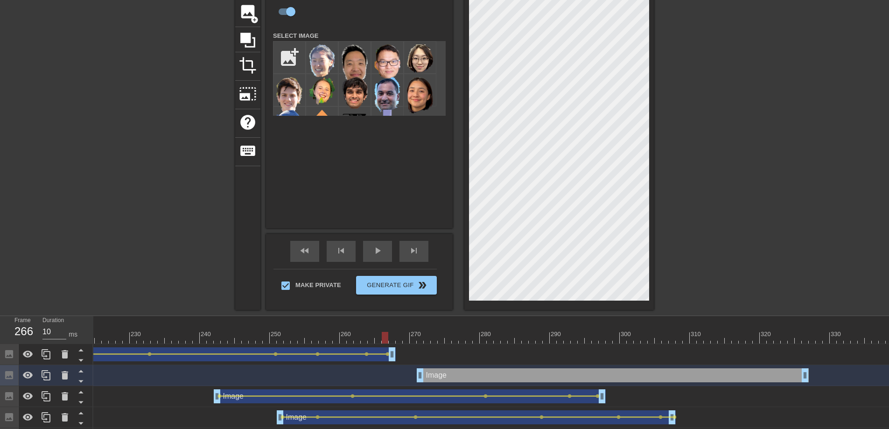
drag, startPoint x: 428, startPoint y: 338, endPoint x: 386, endPoint y: 325, distance: 43.4
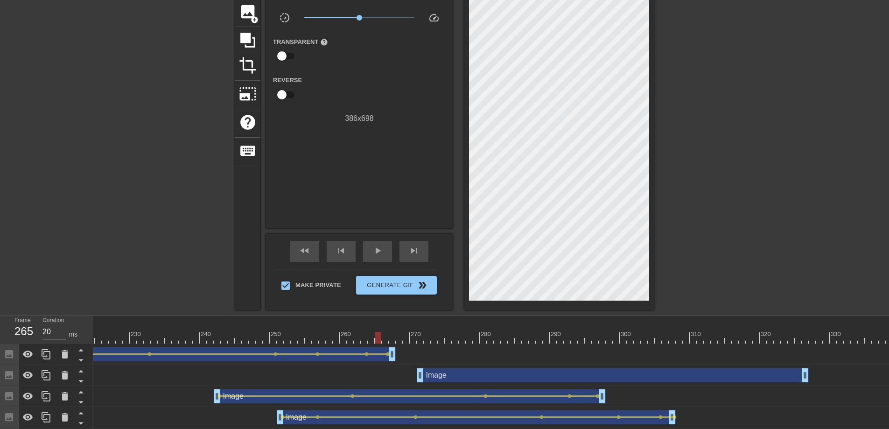
drag, startPoint x: 787, startPoint y: 337, endPoint x: 381, endPoint y: 336, distance: 406.7
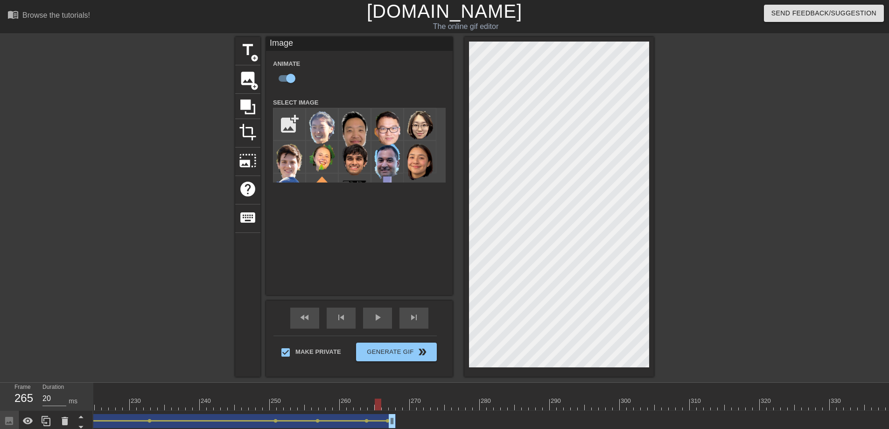
scroll to position [31, 0]
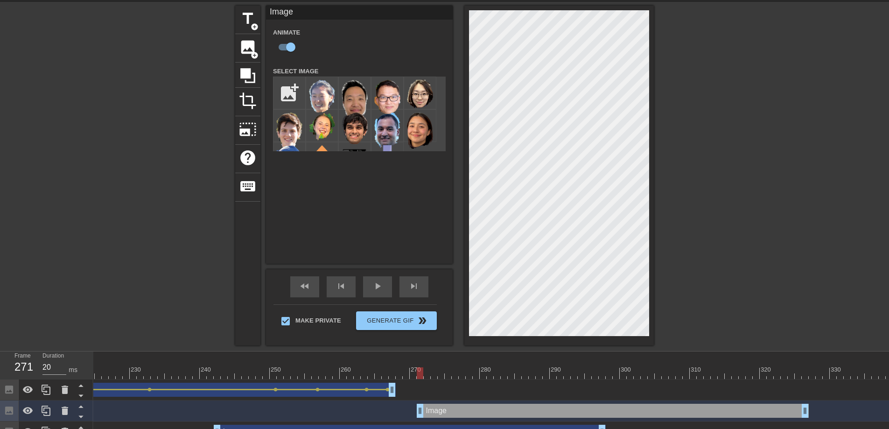
drag, startPoint x: 379, startPoint y: 374, endPoint x: 417, endPoint y: 378, distance: 39.0
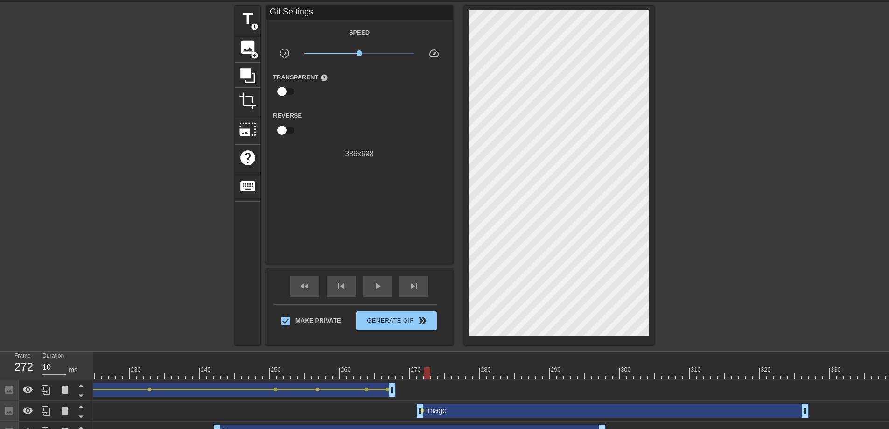
drag, startPoint x: 434, startPoint y: 368, endPoint x: 425, endPoint y: 379, distance: 13.9
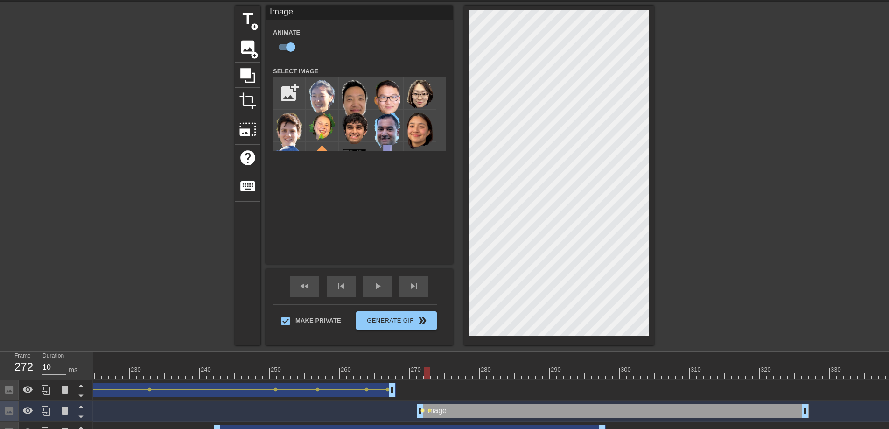
type input "20"
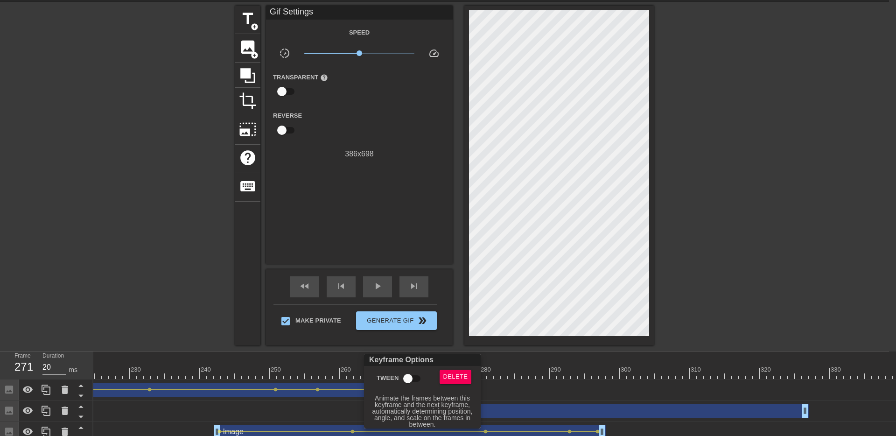
checkbox input "true"
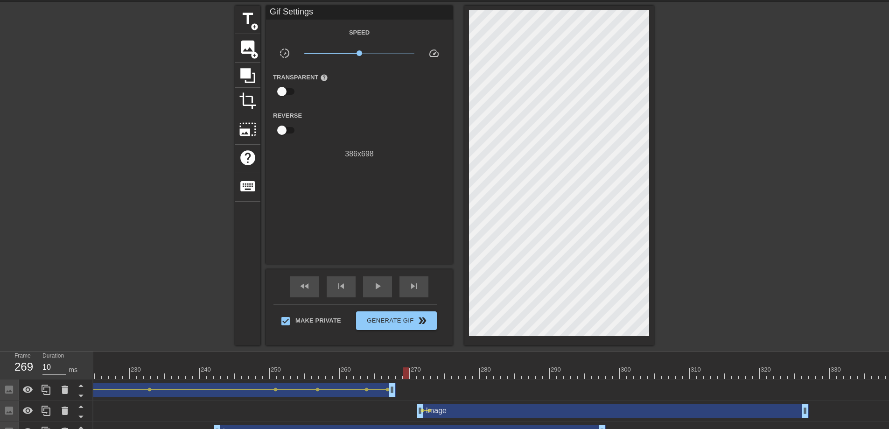
drag, startPoint x: 608, startPoint y: 373, endPoint x: 404, endPoint y: 376, distance: 204.1
drag, startPoint x: 806, startPoint y: 408, endPoint x: 756, endPoint y: 409, distance: 49.5
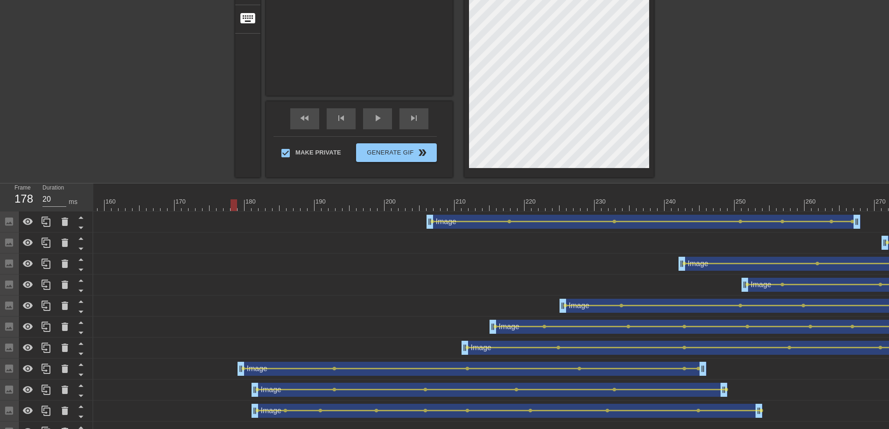
scroll to position [24, 0]
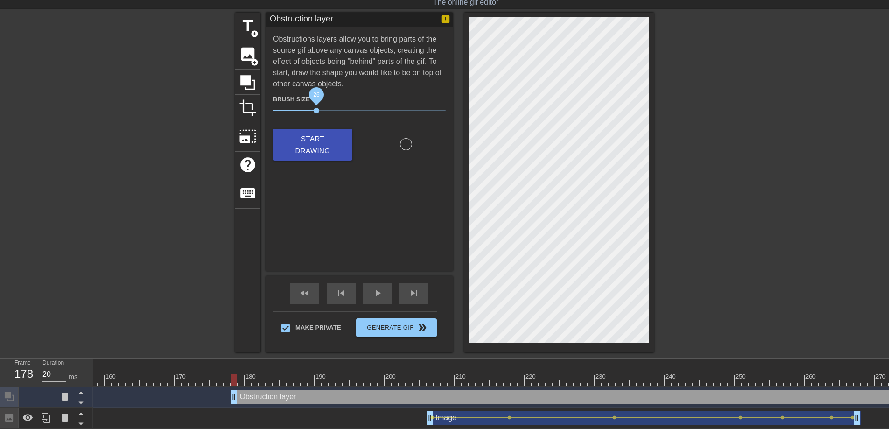
drag, startPoint x: 447, startPoint y: 111, endPoint x: 318, endPoint y: 111, distance: 128.4
drag, startPoint x: 316, startPoint y: 109, endPoint x: 309, endPoint y: 110, distance: 7.1
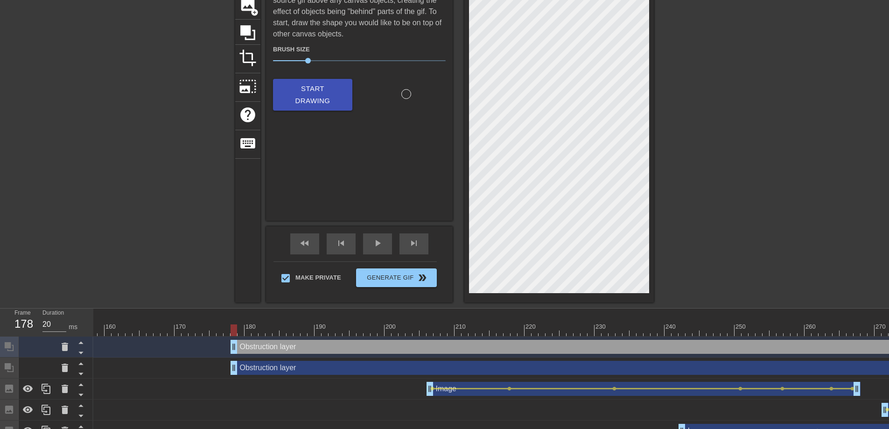
scroll to position [56, 0]
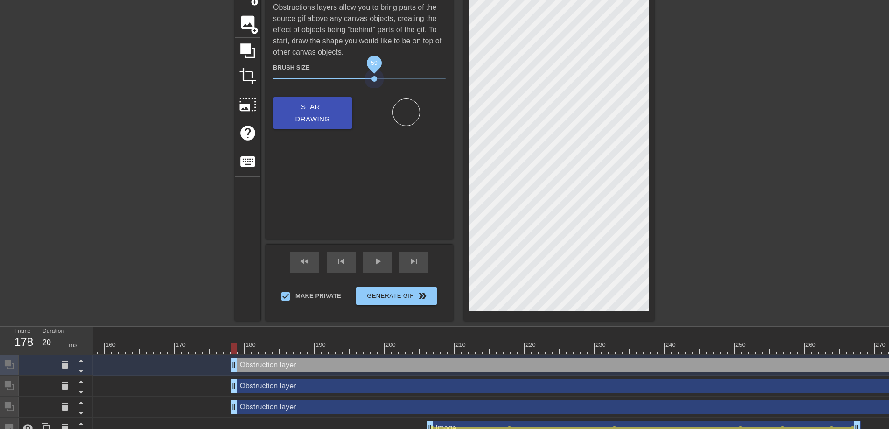
drag, startPoint x: 310, startPoint y: 80, endPoint x: 374, endPoint y: 85, distance: 64.6
drag, startPoint x: 374, startPoint y: 85, endPoint x: 357, endPoint y: 85, distance: 17.3
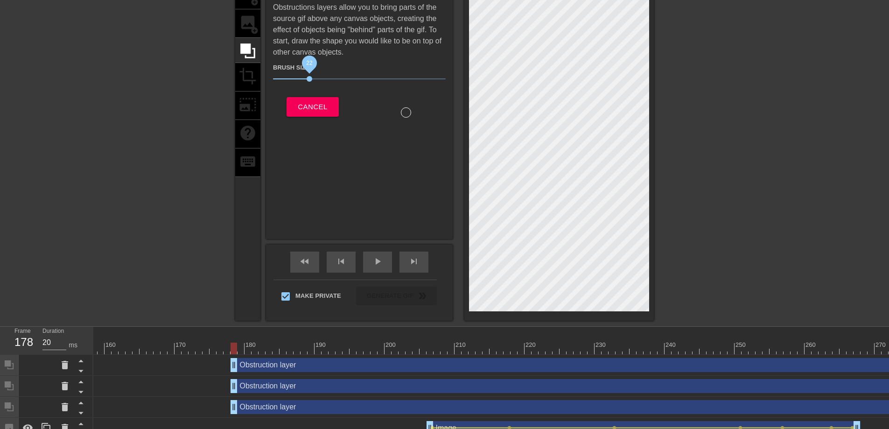
drag, startPoint x: 353, startPoint y: 78, endPoint x: 310, endPoint y: 80, distance: 44.0
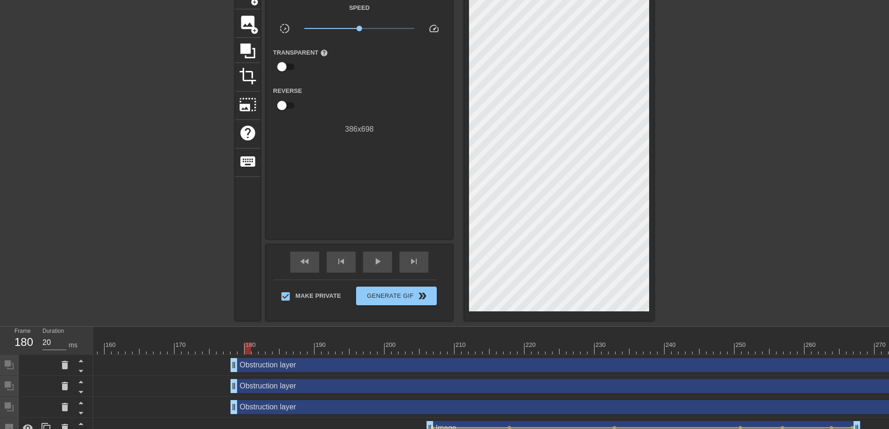
drag, startPoint x: 221, startPoint y: 348, endPoint x: 249, endPoint y: 352, distance: 28.7
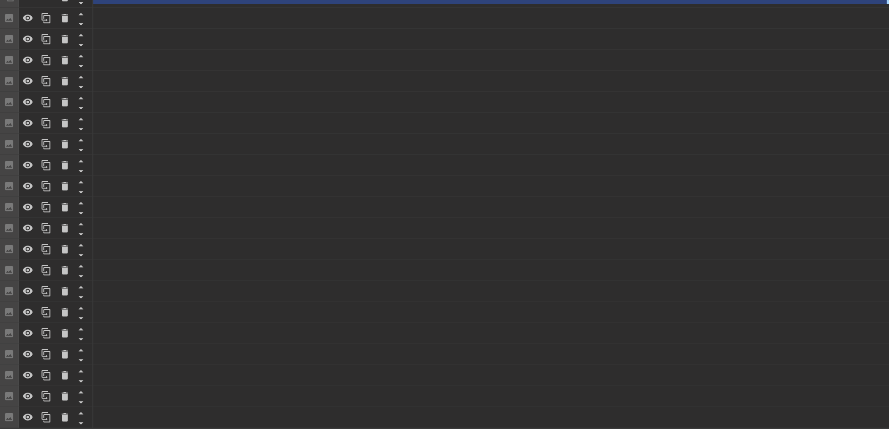
scroll to position [337, 0]
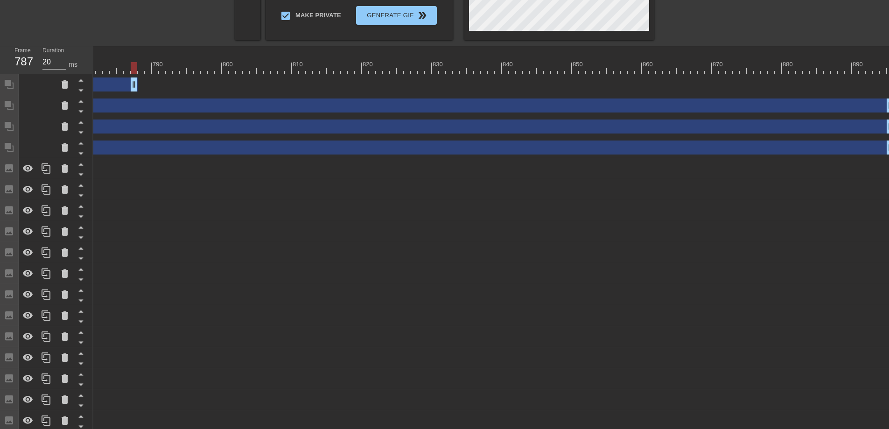
drag, startPoint x: 888, startPoint y: 86, endPoint x: 121, endPoint y: 90, distance: 767.2
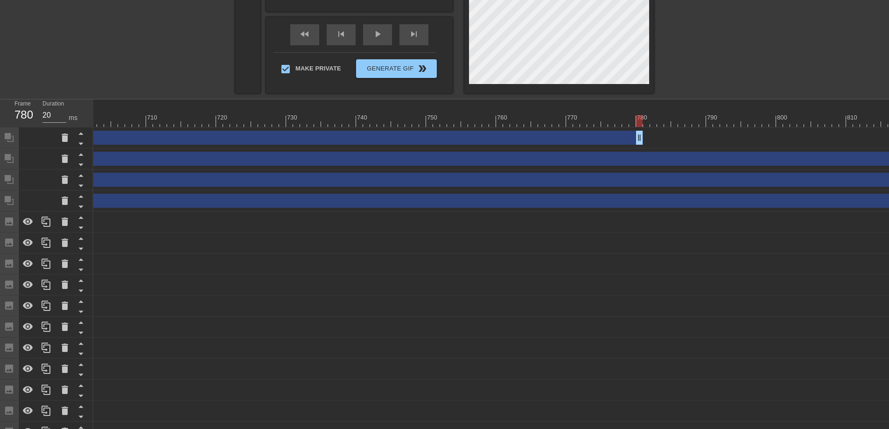
scroll to position [0, 4914]
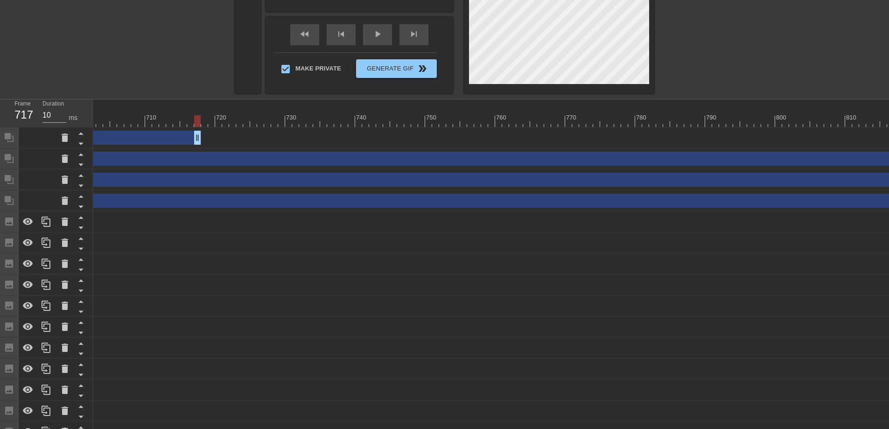
drag, startPoint x: 638, startPoint y: 140, endPoint x: 150, endPoint y: 124, distance: 488.2
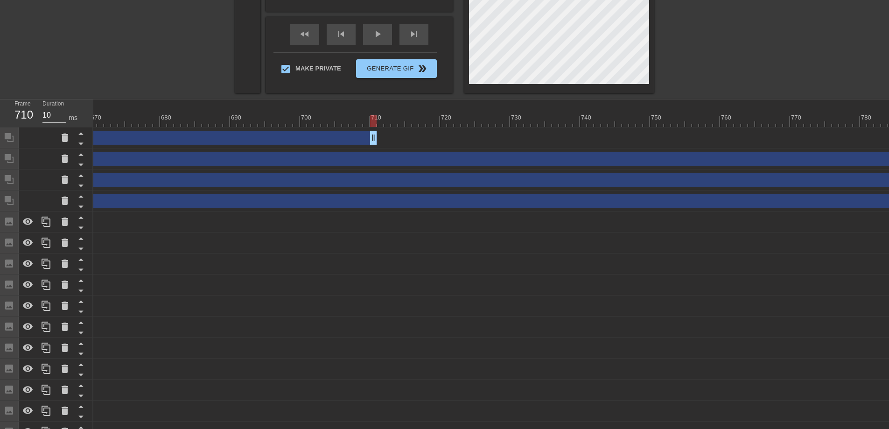
scroll to position [0, 4686]
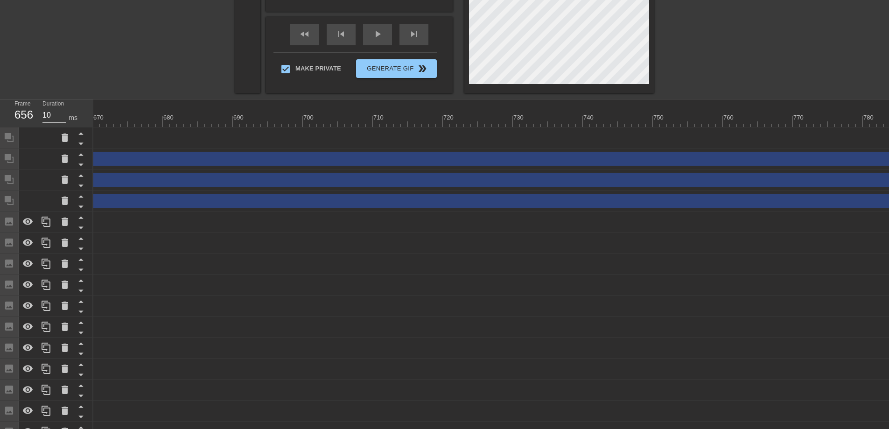
drag, startPoint x: 377, startPoint y: 141, endPoint x: 0, endPoint y: 146, distance: 377.3
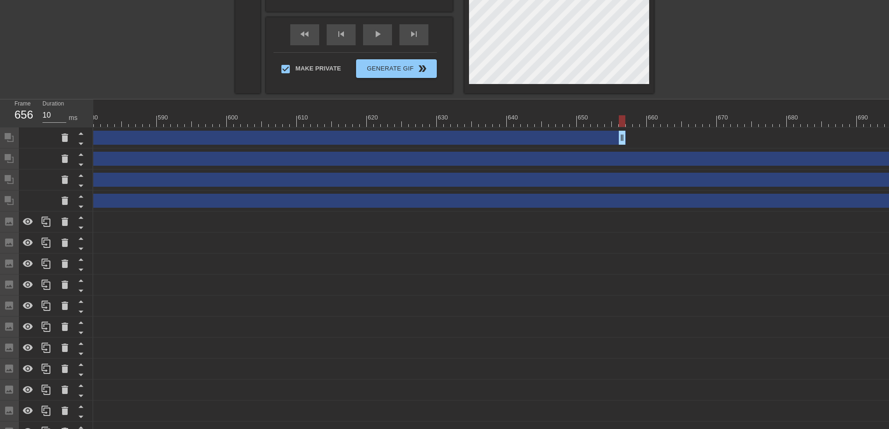
scroll to position [0, 4051]
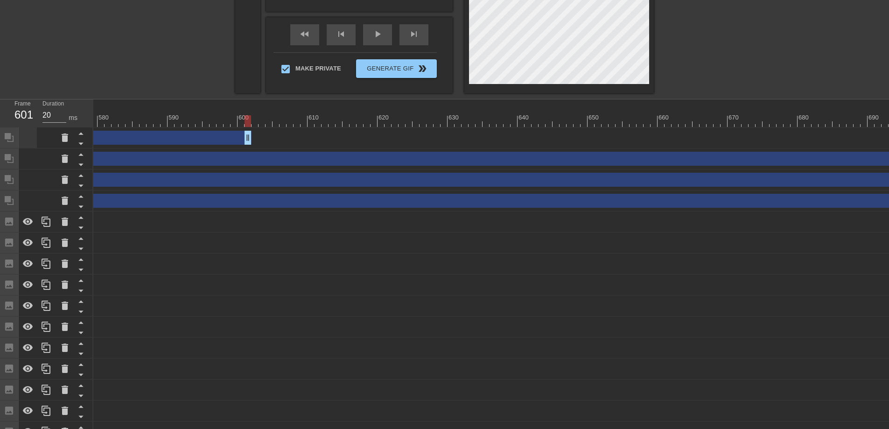
drag, startPoint x: 633, startPoint y: 140, endPoint x: 31, endPoint y: 143, distance: 602.3
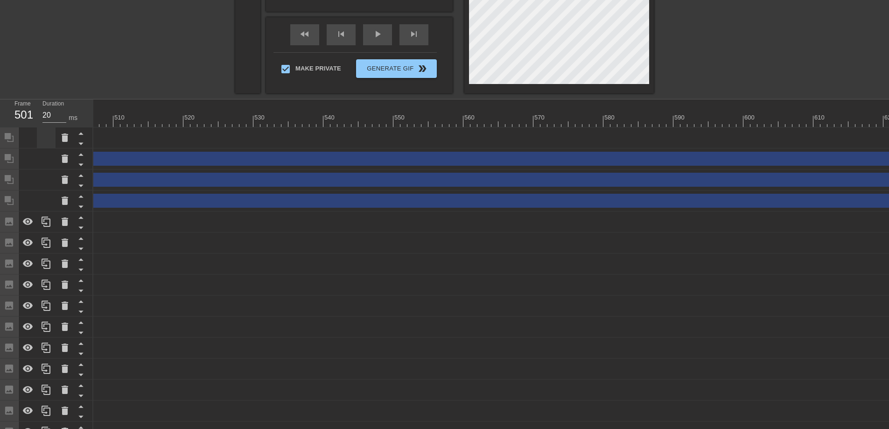
drag, startPoint x: 534, startPoint y: 139, endPoint x: 48, endPoint y: 140, distance: 486.1
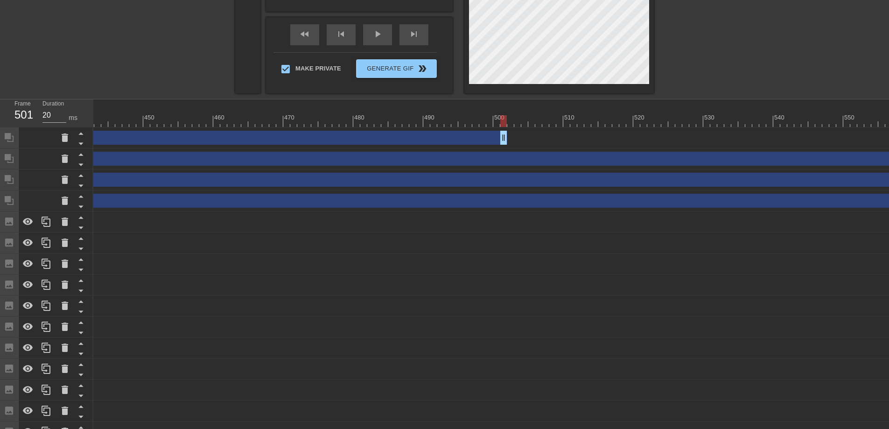
scroll to position [0, 3094]
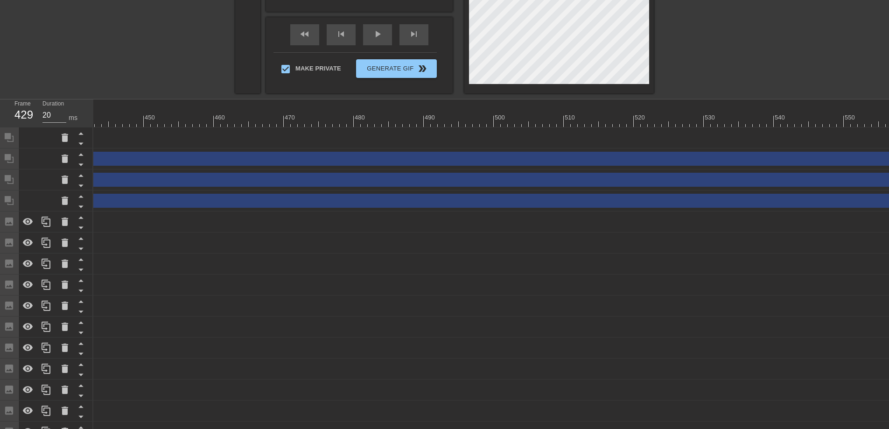
drag, startPoint x: 503, startPoint y: 141, endPoint x: 0, endPoint y: 149, distance: 503.4
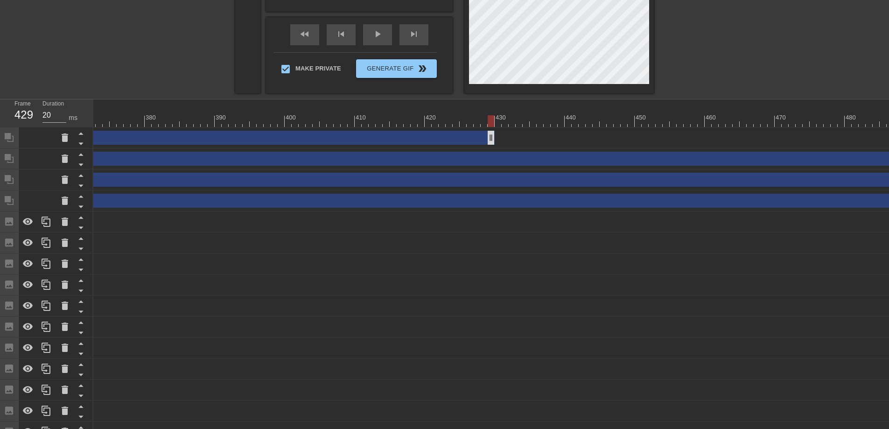
scroll to position [0, 2602]
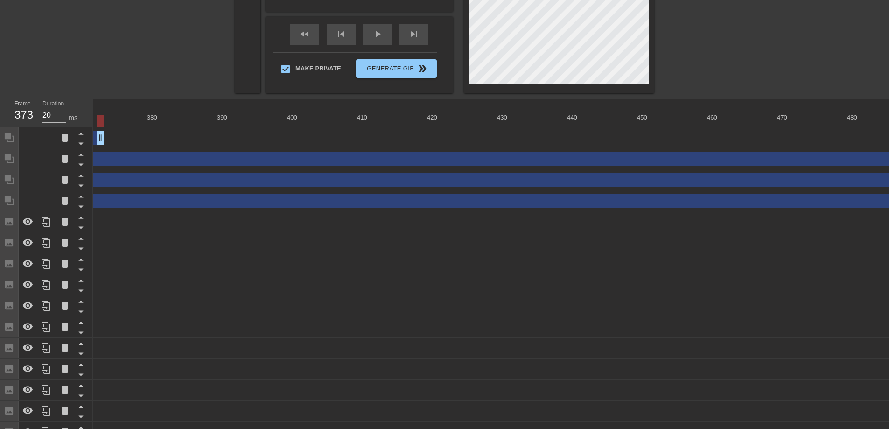
drag, startPoint x: 491, startPoint y: 134, endPoint x: 100, endPoint y: 148, distance: 391.1
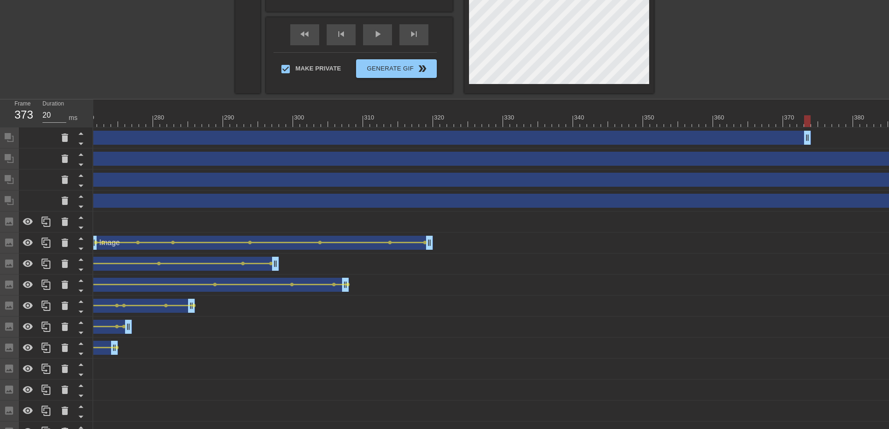
scroll to position [0, 1892]
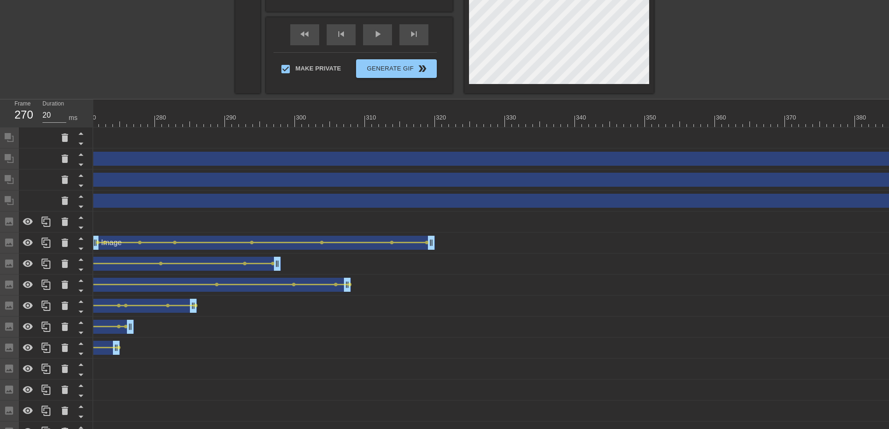
drag, startPoint x: 811, startPoint y: 137, endPoint x: 92, endPoint y: 142, distance: 719.1
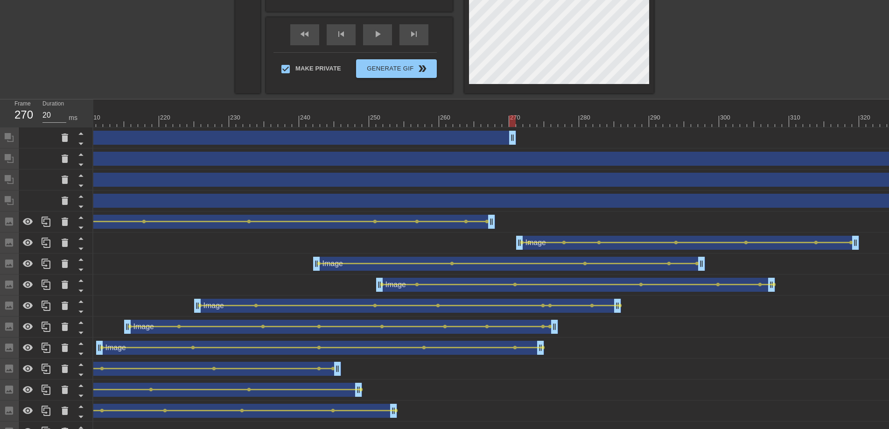
scroll to position [0, 1467]
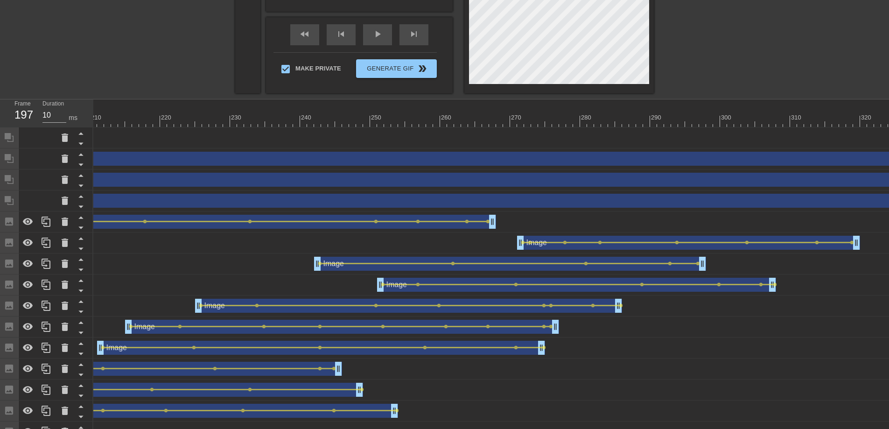
drag, startPoint x: 513, startPoint y: 140, endPoint x: 0, endPoint y: 148, distance: 513.2
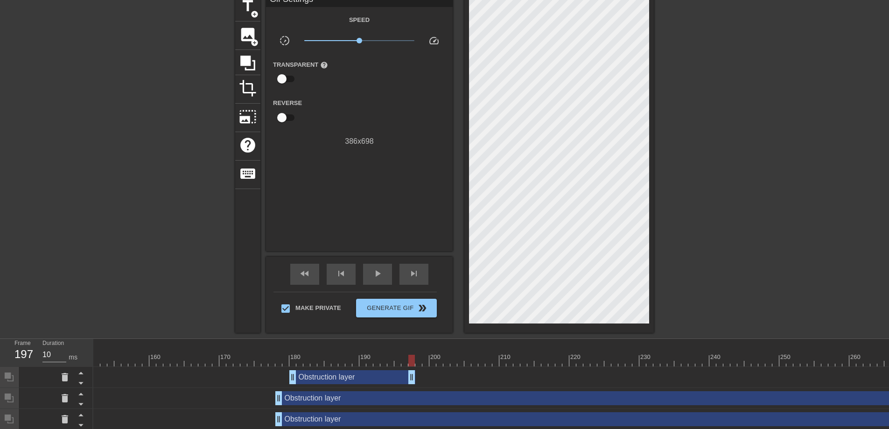
scroll to position [46, 0]
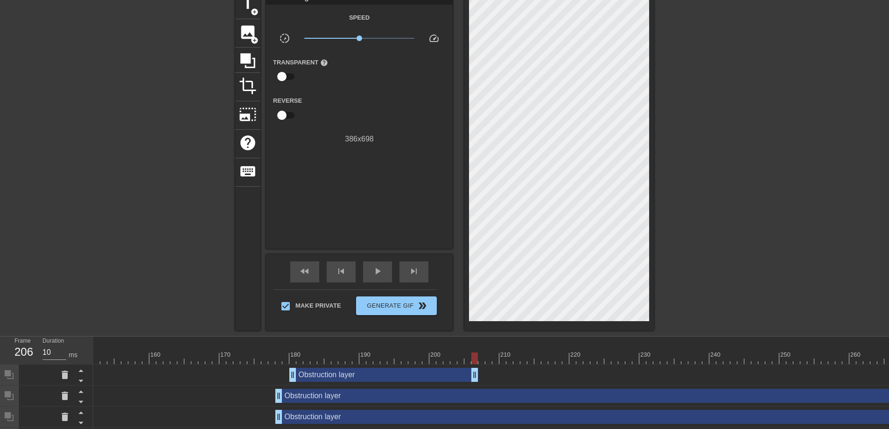
drag, startPoint x: 410, startPoint y: 378, endPoint x: 474, endPoint y: 371, distance: 63.9
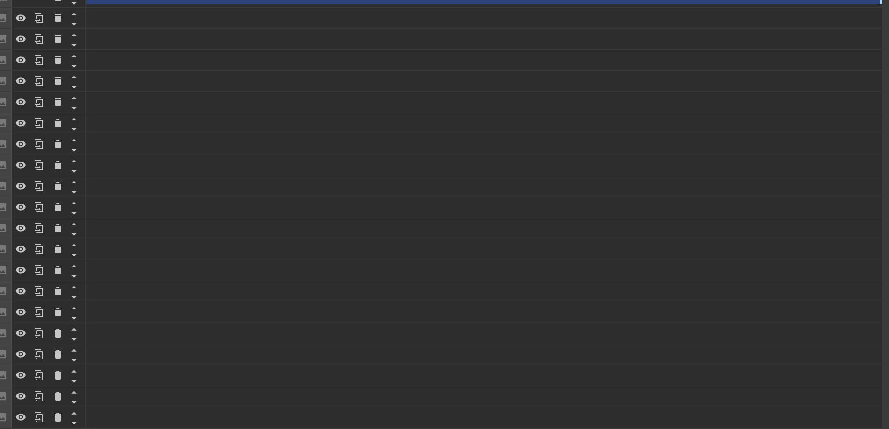
scroll to position [303, 7]
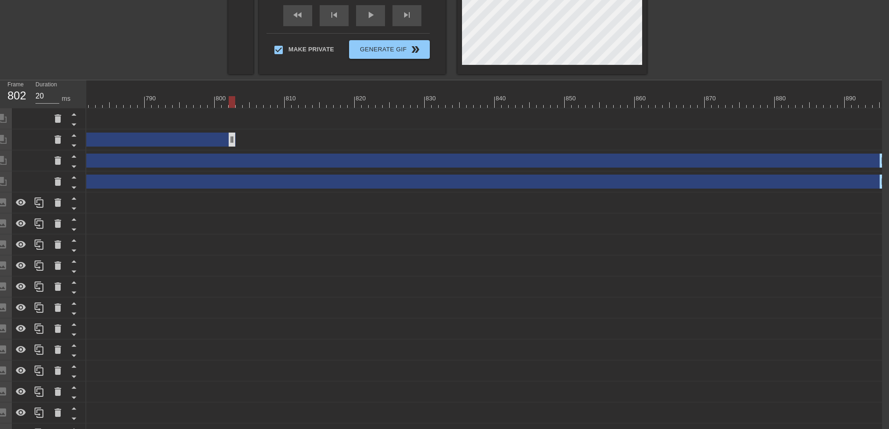
drag, startPoint x: 882, startPoint y: 140, endPoint x: 191, endPoint y: 140, distance: 692.0
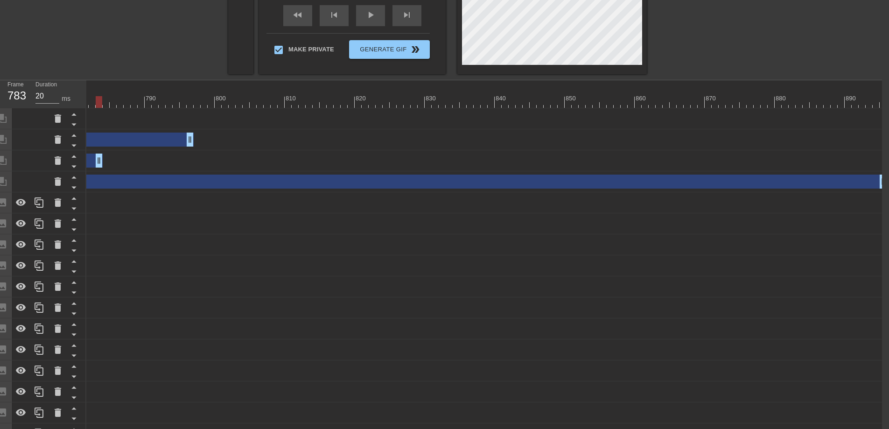
drag, startPoint x: 878, startPoint y: 159, endPoint x: 92, endPoint y: 153, distance: 785.9
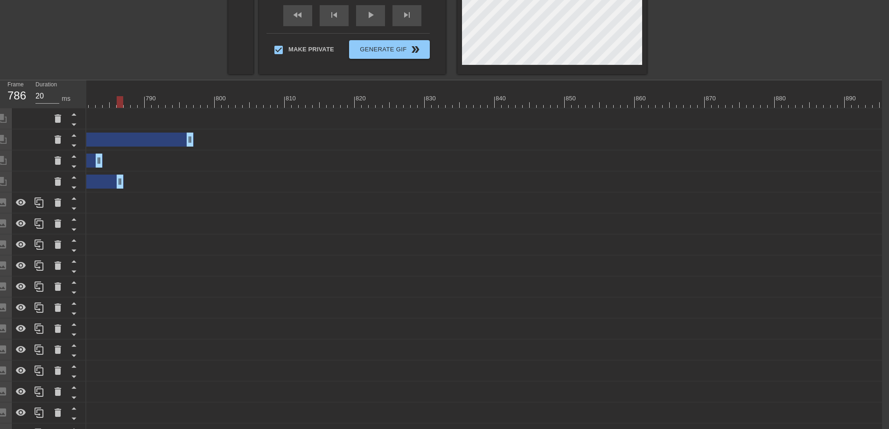
drag, startPoint x: 878, startPoint y: 177, endPoint x: 118, endPoint y: 181, distance: 760.2
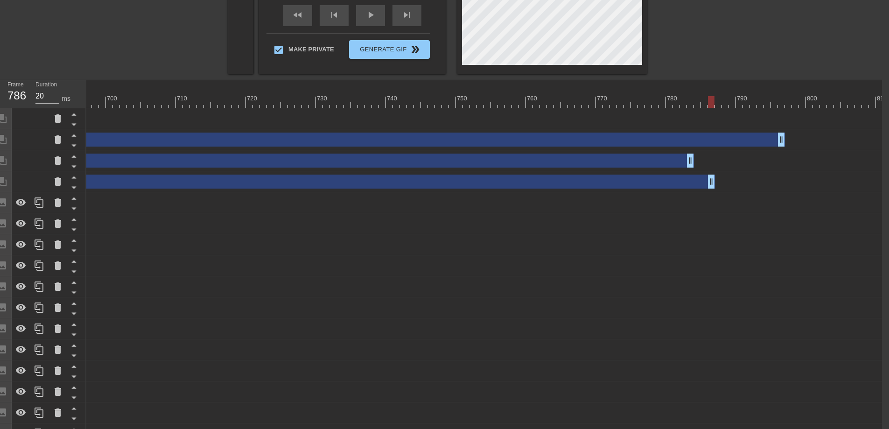
scroll to position [0, 4876]
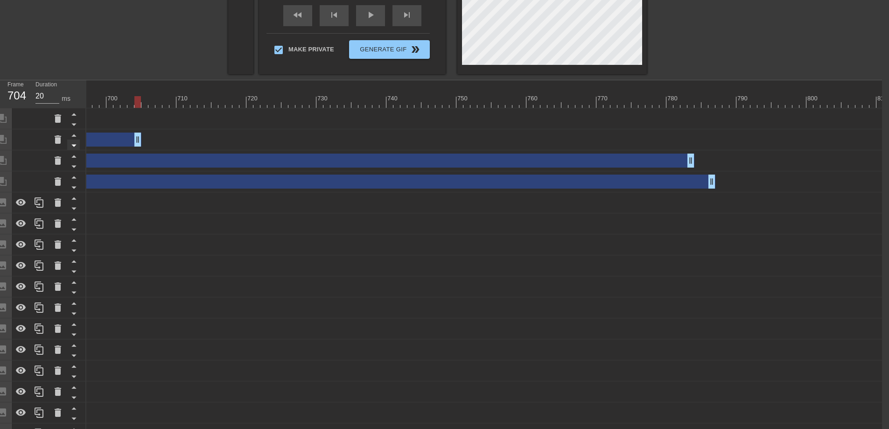
drag, startPoint x: 784, startPoint y: 140, endPoint x: 73, endPoint y: 141, distance: 711.1
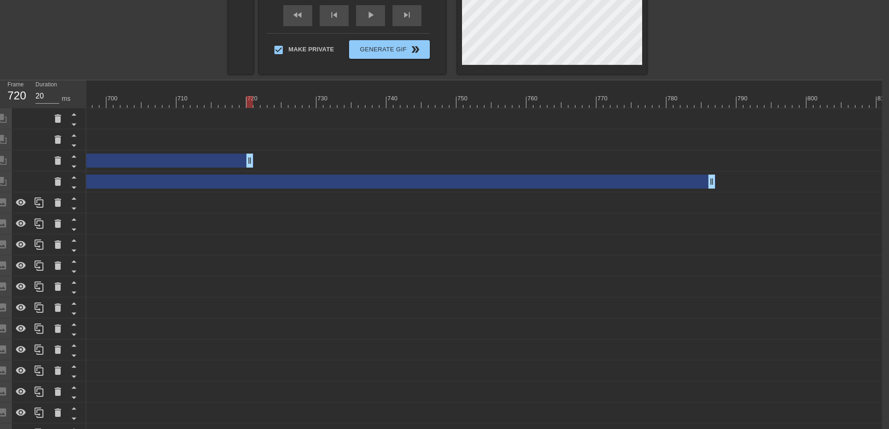
drag, startPoint x: 690, startPoint y: 162, endPoint x: 130, endPoint y: 170, distance: 559.9
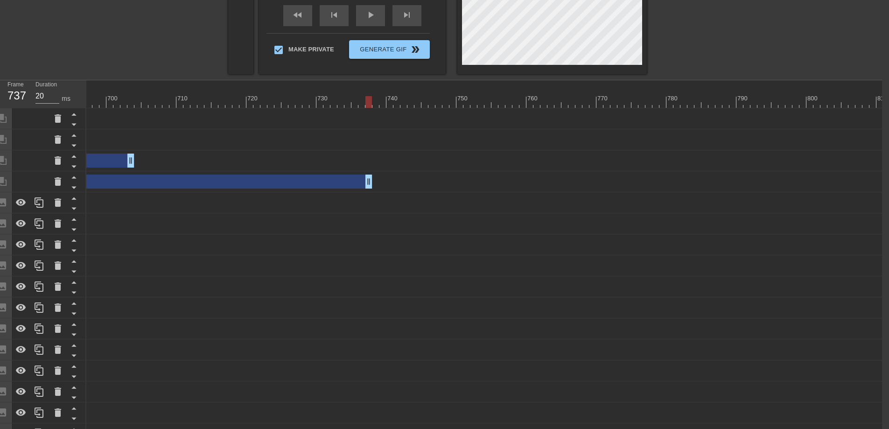
drag, startPoint x: 713, startPoint y: 176, endPoint x: 148, endPoint y: 167, distance: 566.0
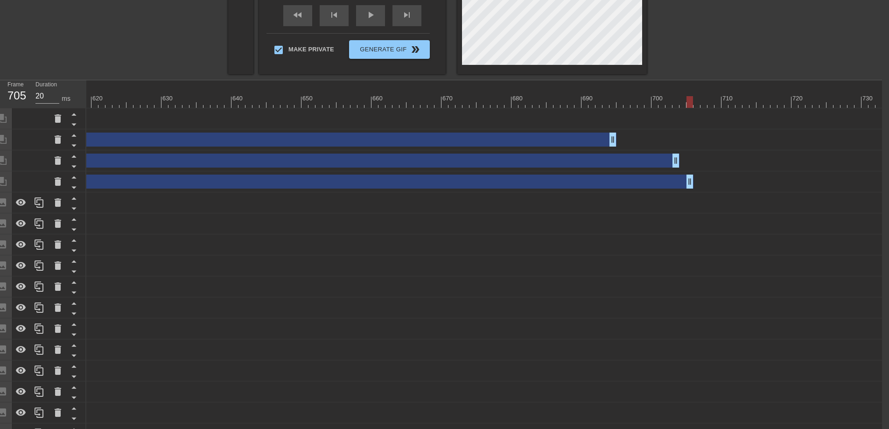
scroll to position [0, 4330]
drag, startPoint x: 613, startPoint y: 143, endPoint x: 15, endPoint y: 130, distance: 597.3
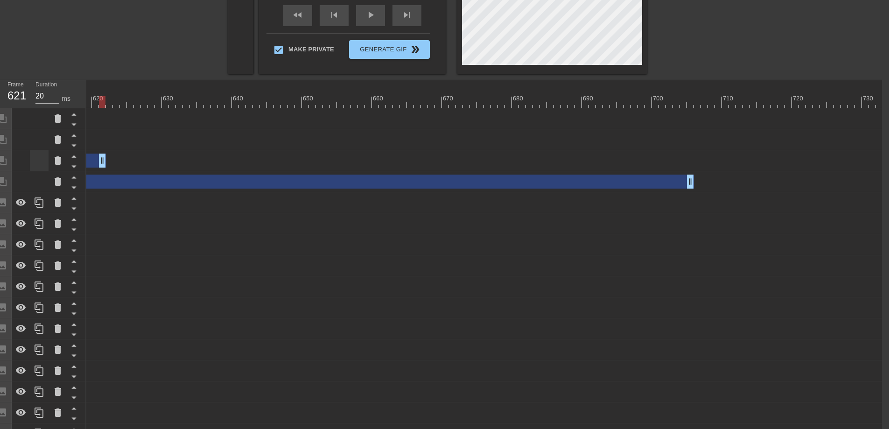
drag, startPoint x: 678, startPoint y: 162, endPoint x: 47, endPoint y: 156, distance: 631.3
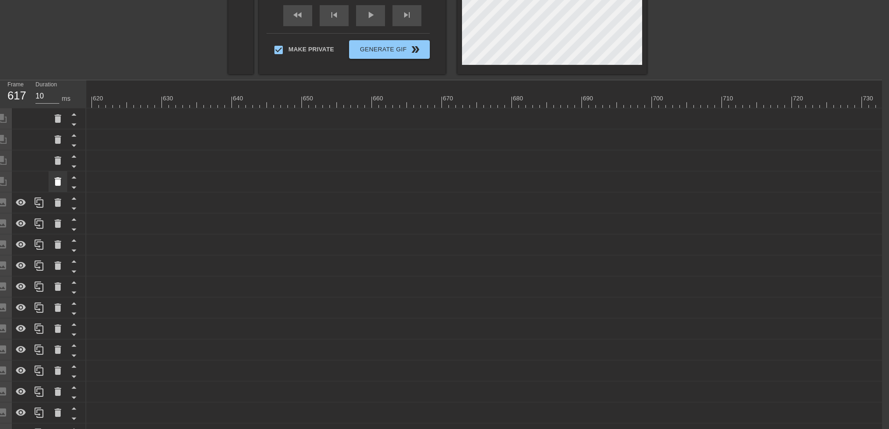
drag, startPoint x: 693, startPoint y: 186, endPoint x: 61, endPoint y: 181, distance: 632.2
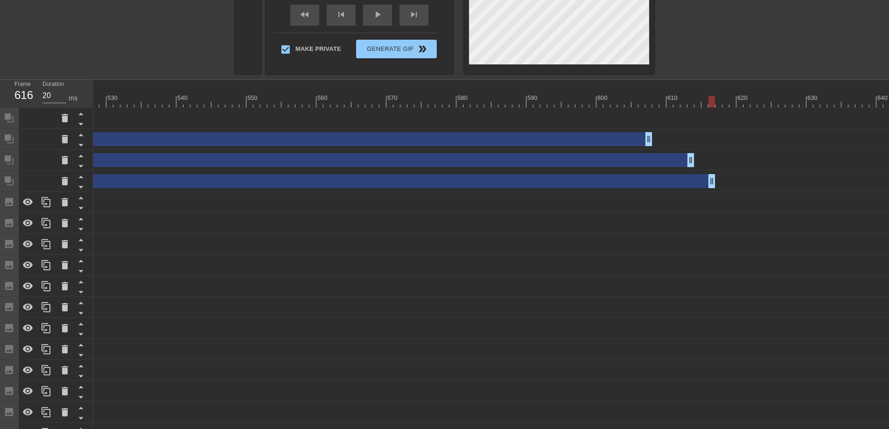
scroll to position [0, 3691]
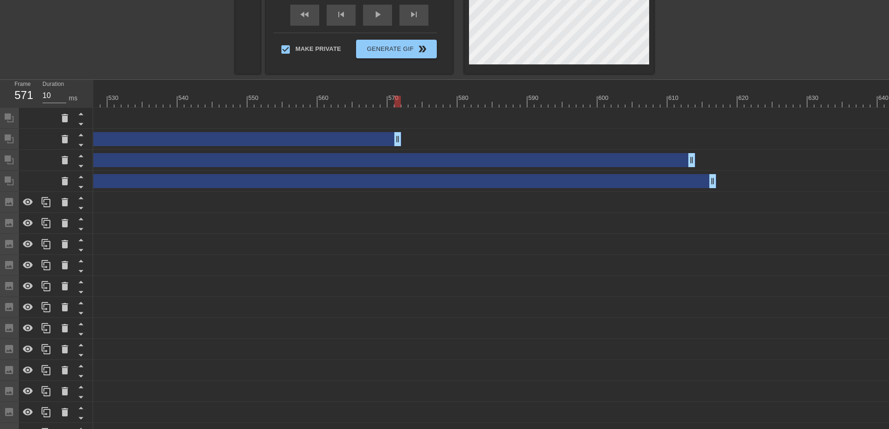
drag, startPoint x: 650, startPoint y: 140, endPoint x: 154, endPoint y: 165, distance: 497.4
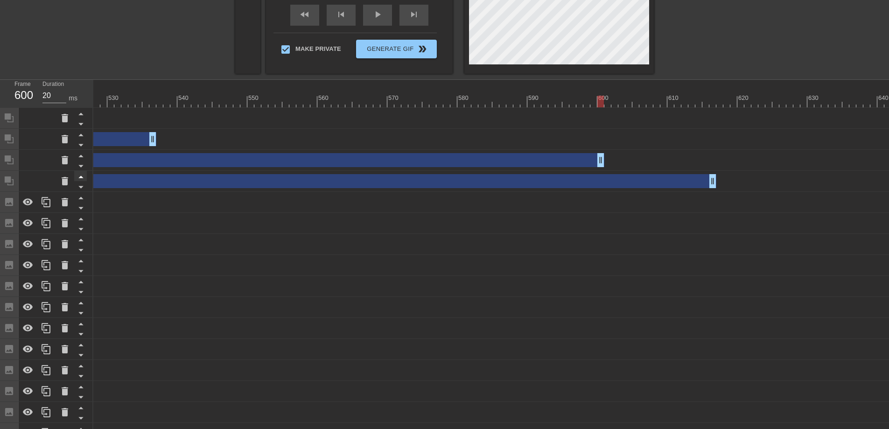
drag, startPoint x: 690, startPoint y: 162, endPoint x: 78, endPoint y: 170, distance: 612.7
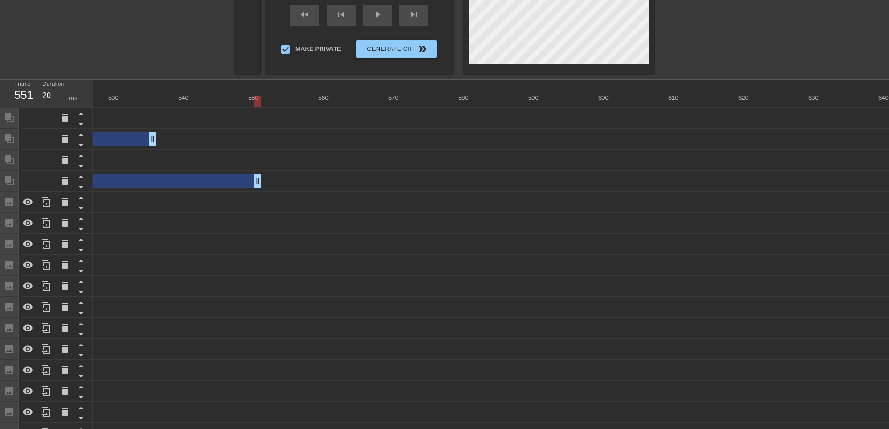
drag, startPoint x: 711, startPoint y: 186, endPoint x: 248, endPoint y: 199, distance: 462.9
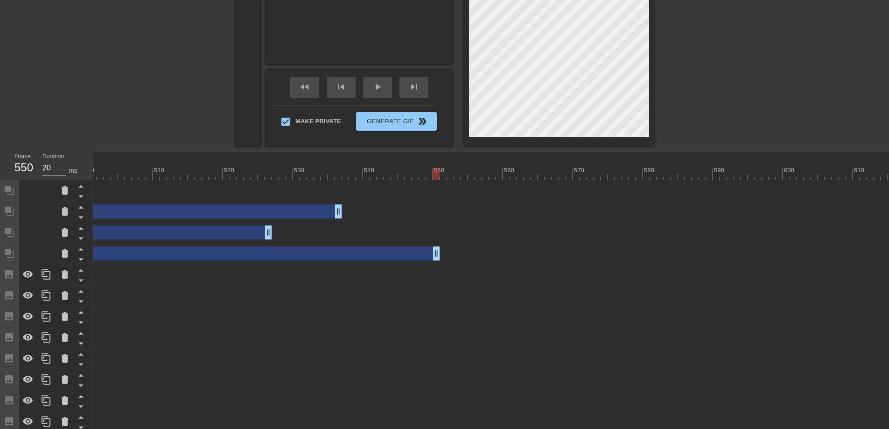
scroll to position [0, 3504]
drag, startPoint x: 271, startPoint y: 235, endPoint x: 343, endPoint y: 229, distance: 72.1
drag, startPoint x: 339, startPoint y: 231, endPoint x: 112, endPoint y: 239, distance: 227.1
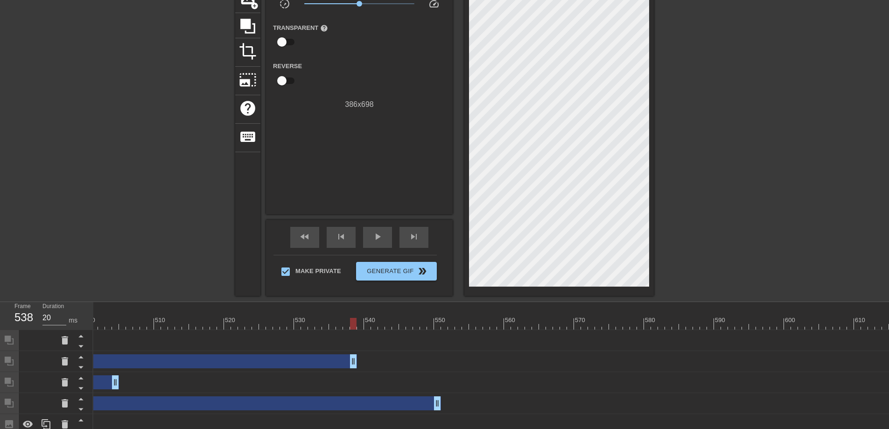
drag, startPoint x: 338, startPoint y: 361, endPoint x: 353, endPoint y: 367, distance: 16.6
drag, startPoint x: 117, startPoint y: 386, endPoint x: 353, endPoint y: 389, distance: 235.4
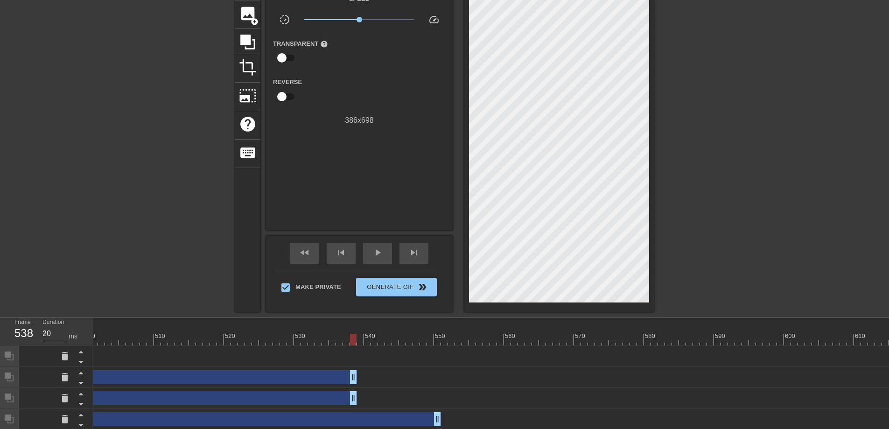
scroll to position [71, 0]
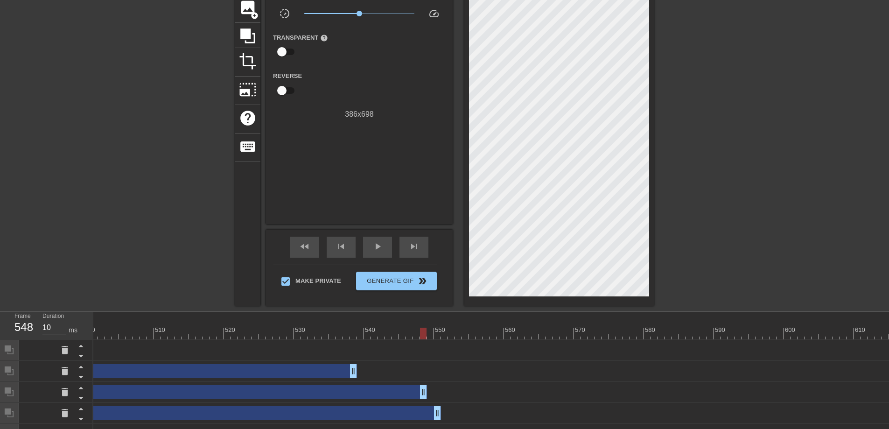
drag, startPoint x: 356, startPoint y: 393, endPoint x: 423, endPoint y: 390, distance: 66.8
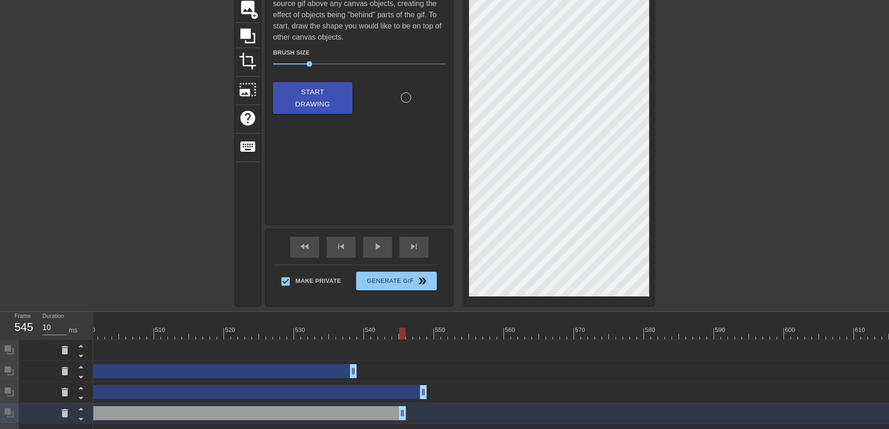
drag, startPoint x: 440, startPoint y: 413, endPoint x: 404, endPoint y: 415, distance: 36.5
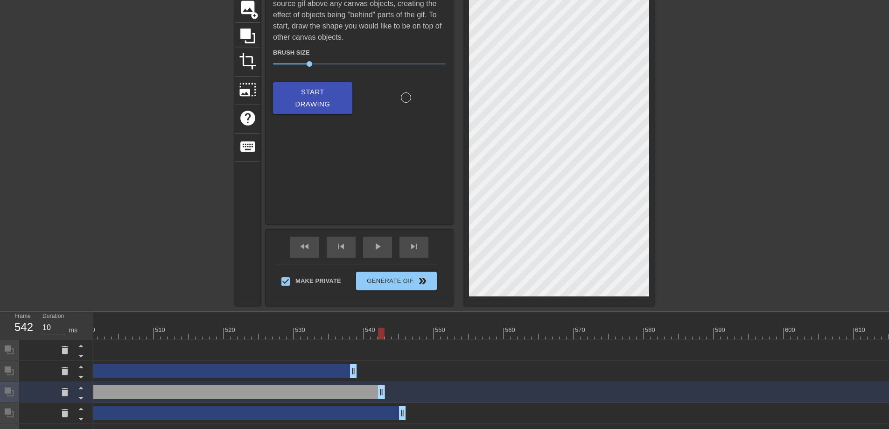
drag, startPoint x: 425, startPoint y: 392, endPoint x: 382, endPoint y: 397, distance: 43.2
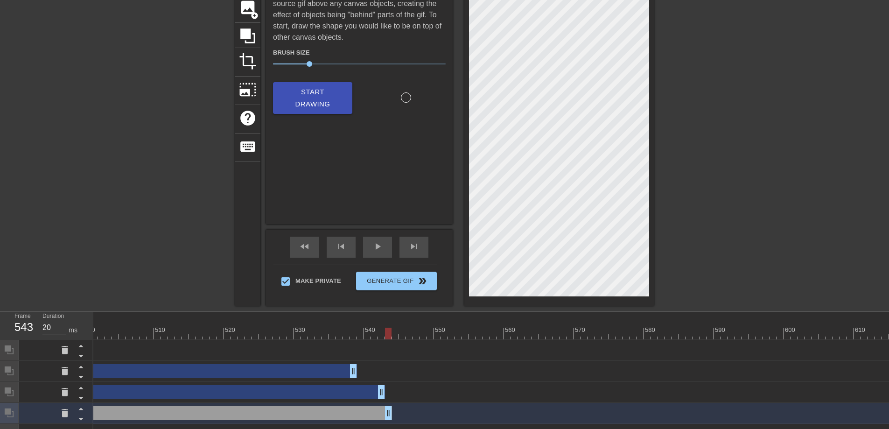
drag, startPoint x: 404, startPoint y: 414, endPoint x: 390, endPoint y: 419, distance: 14.9
drag, startPoint x: 382, startPoint y: 396, endPoint x: 388, endPoint y: 397, distance: 6.1
drag, startPoint x: 353, startPoint y: 368, endPoint x: 385, endPoint y: 370, distance: 32.7
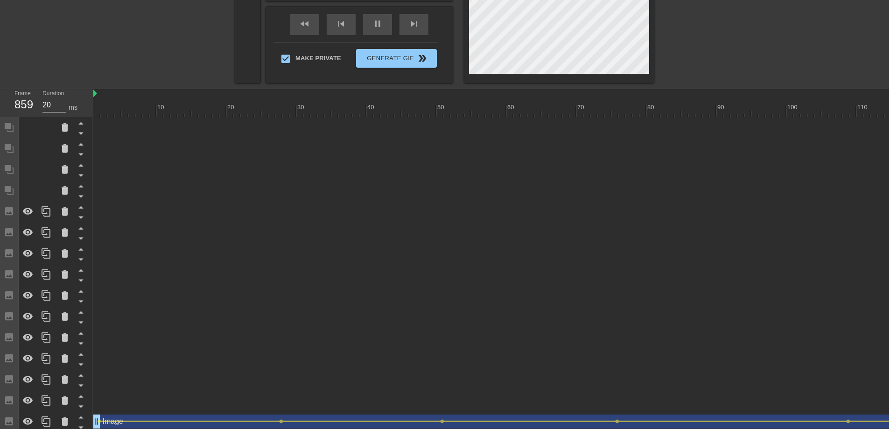
scroll to position [0, 0]
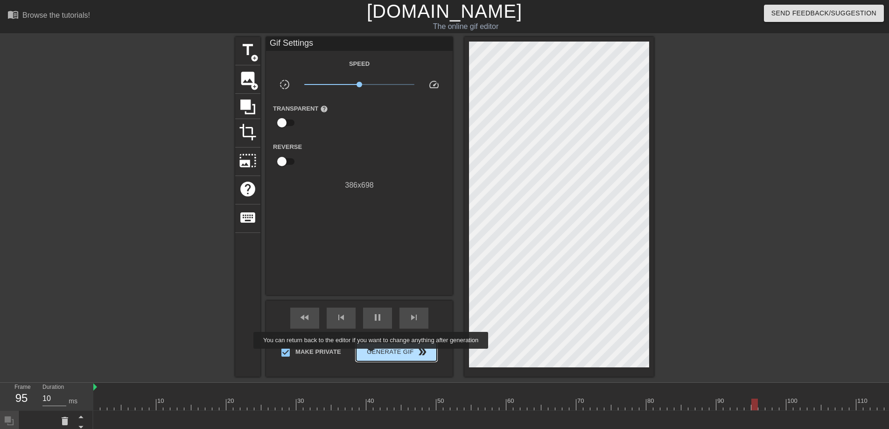
type input "20"
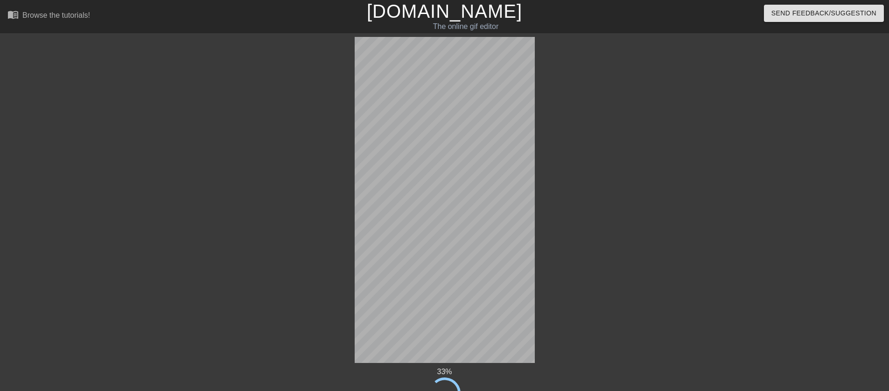
scroll to position [50, 0]
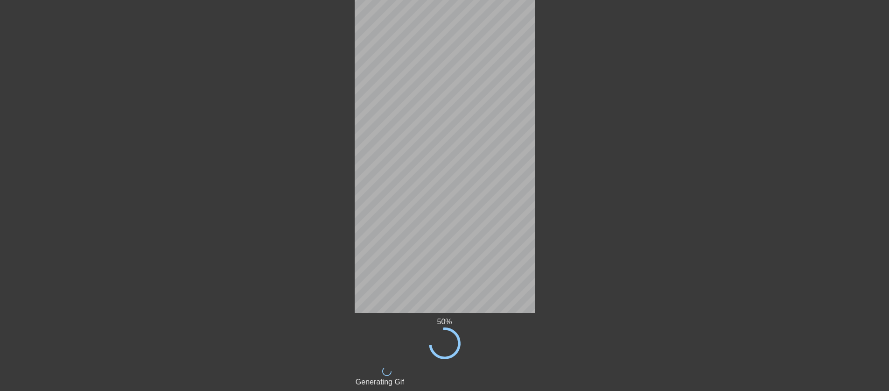
click at [668, 163] on div at bounding box center [616, 127] width 140 height 280
